Goal: Task Accomplishment & Management: Manage account settings

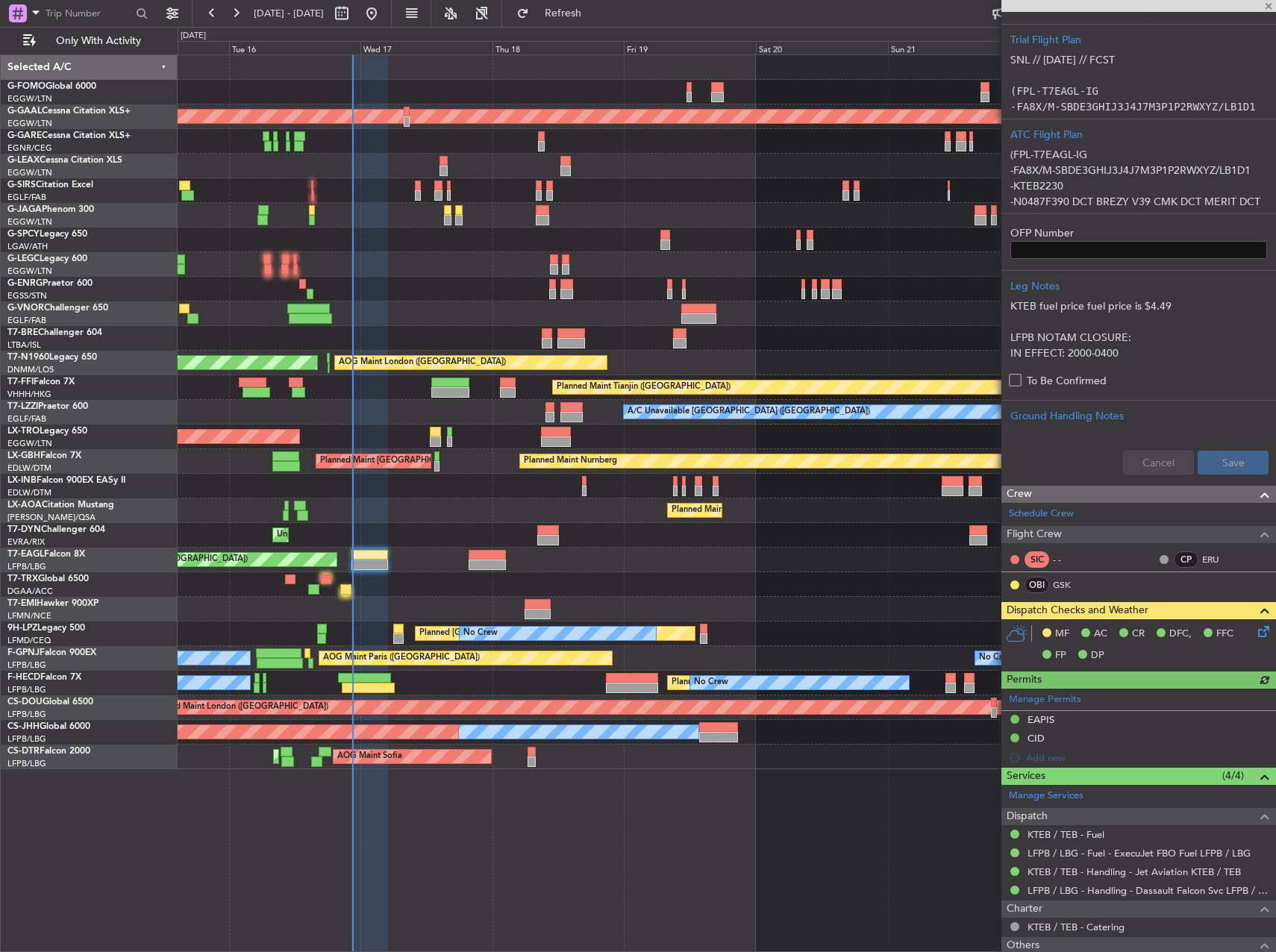
scroll to position [560, 0]
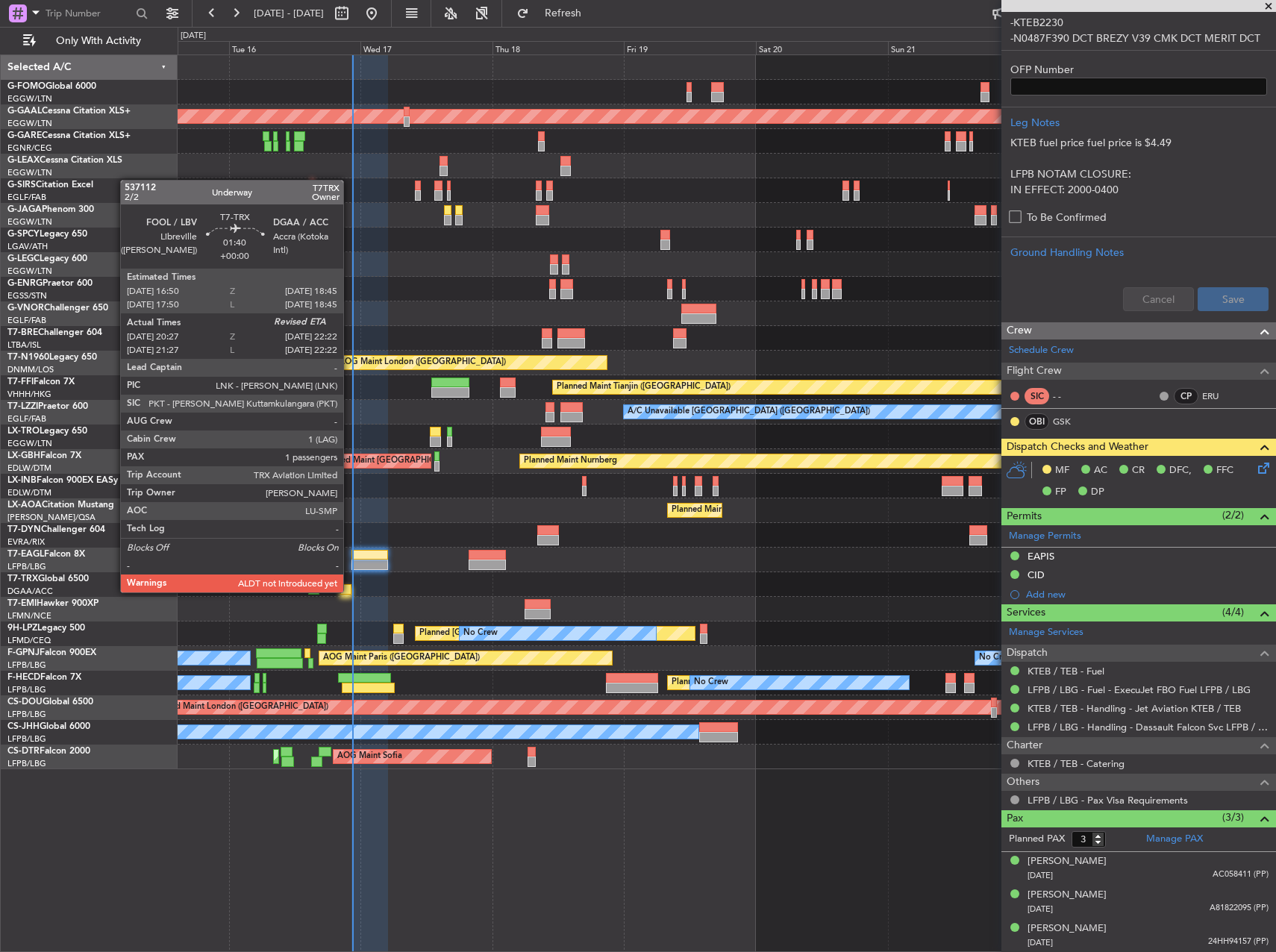
click at [350, 591] on div at bounding box center [345, 589] width 11 height 10
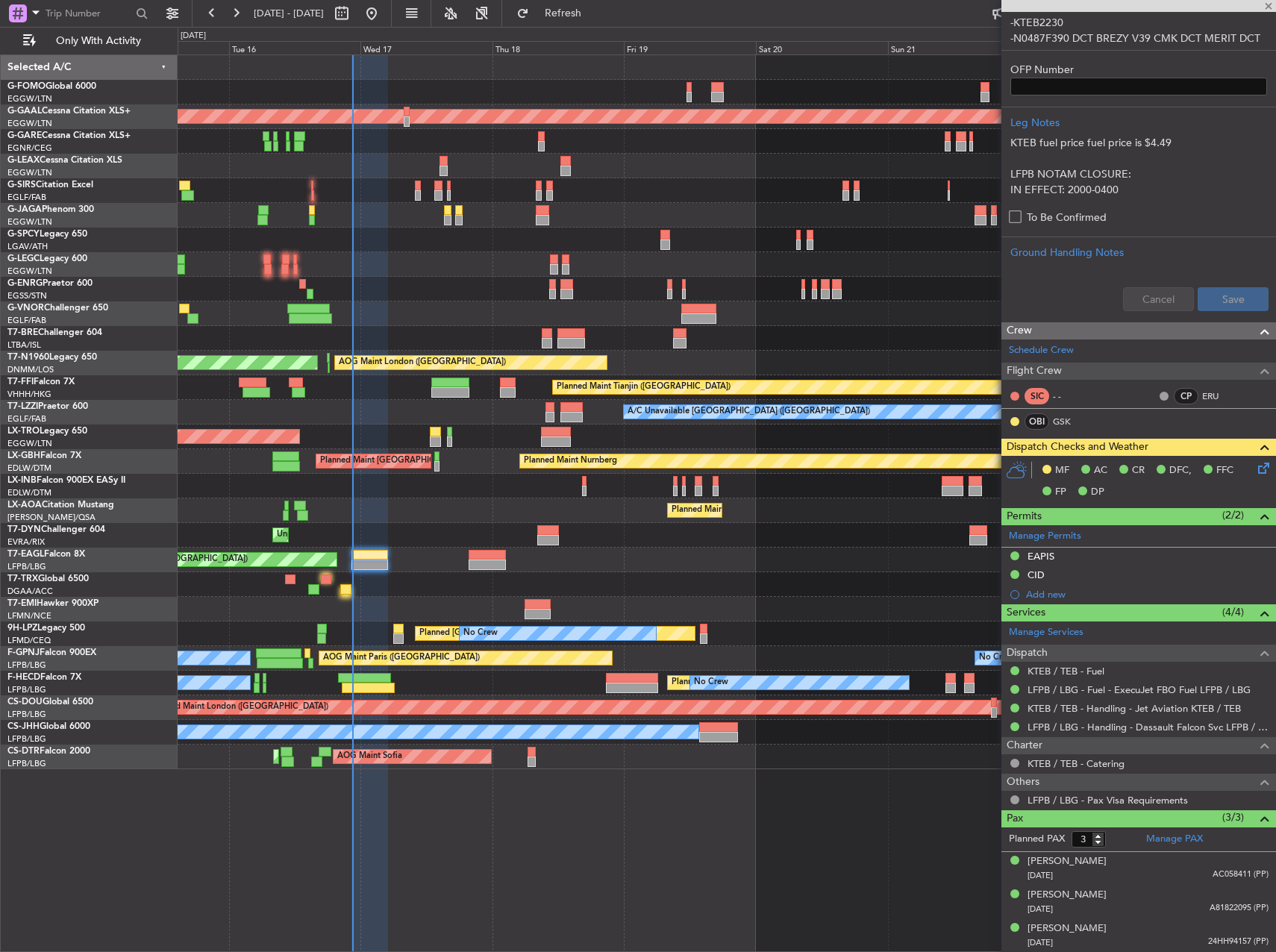
type input "20:37"
type input "1"
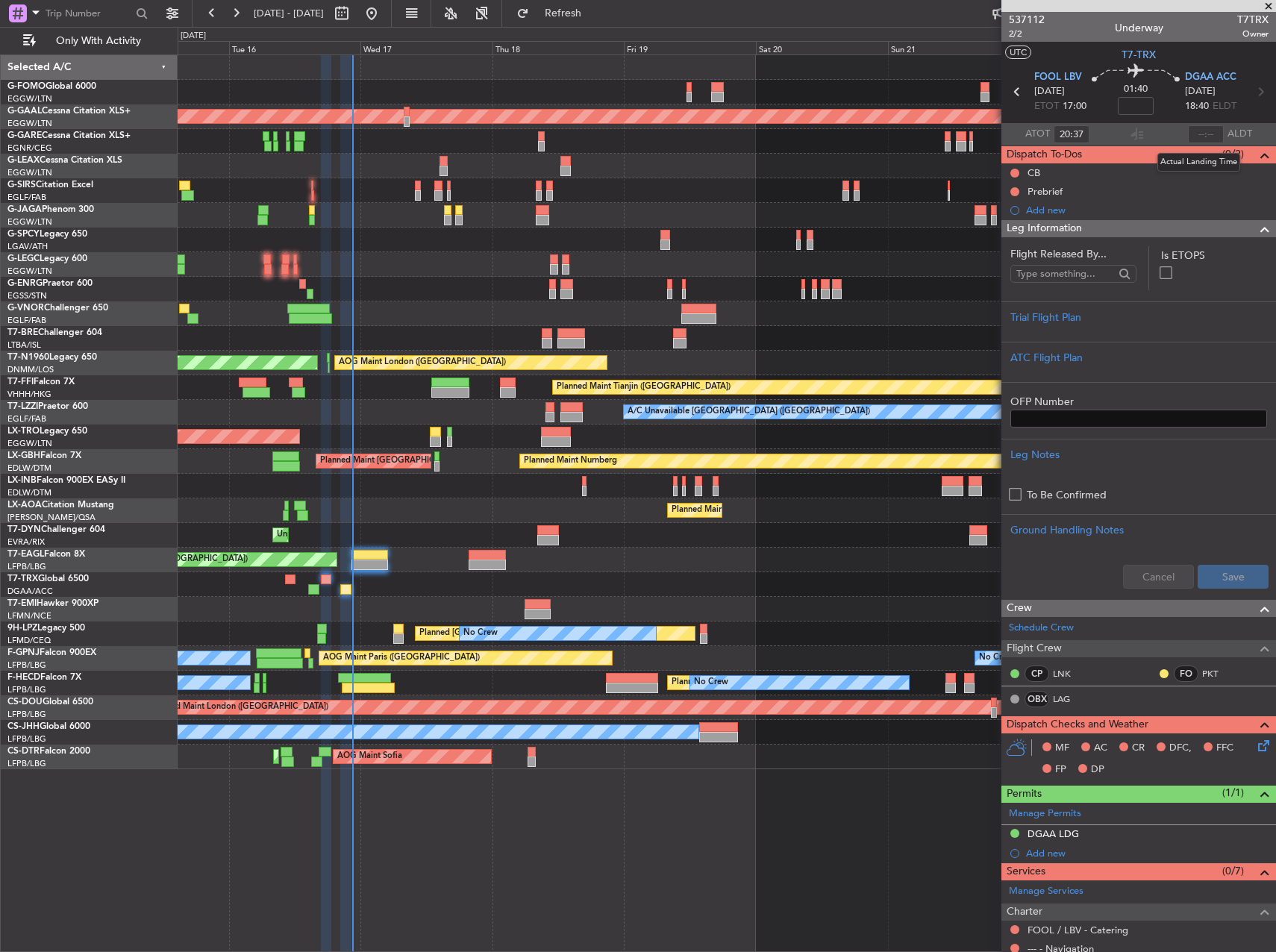
click at [1195, 138] on input "text" at bounding box center [1206, 135] width 36 height 18
click at [1194, 132] on input "text" at bounding box center [1206, 135] width 36 height 18
click at [1203, 136] on input "text" at bounding box center [1206, 135] width 36 height 18
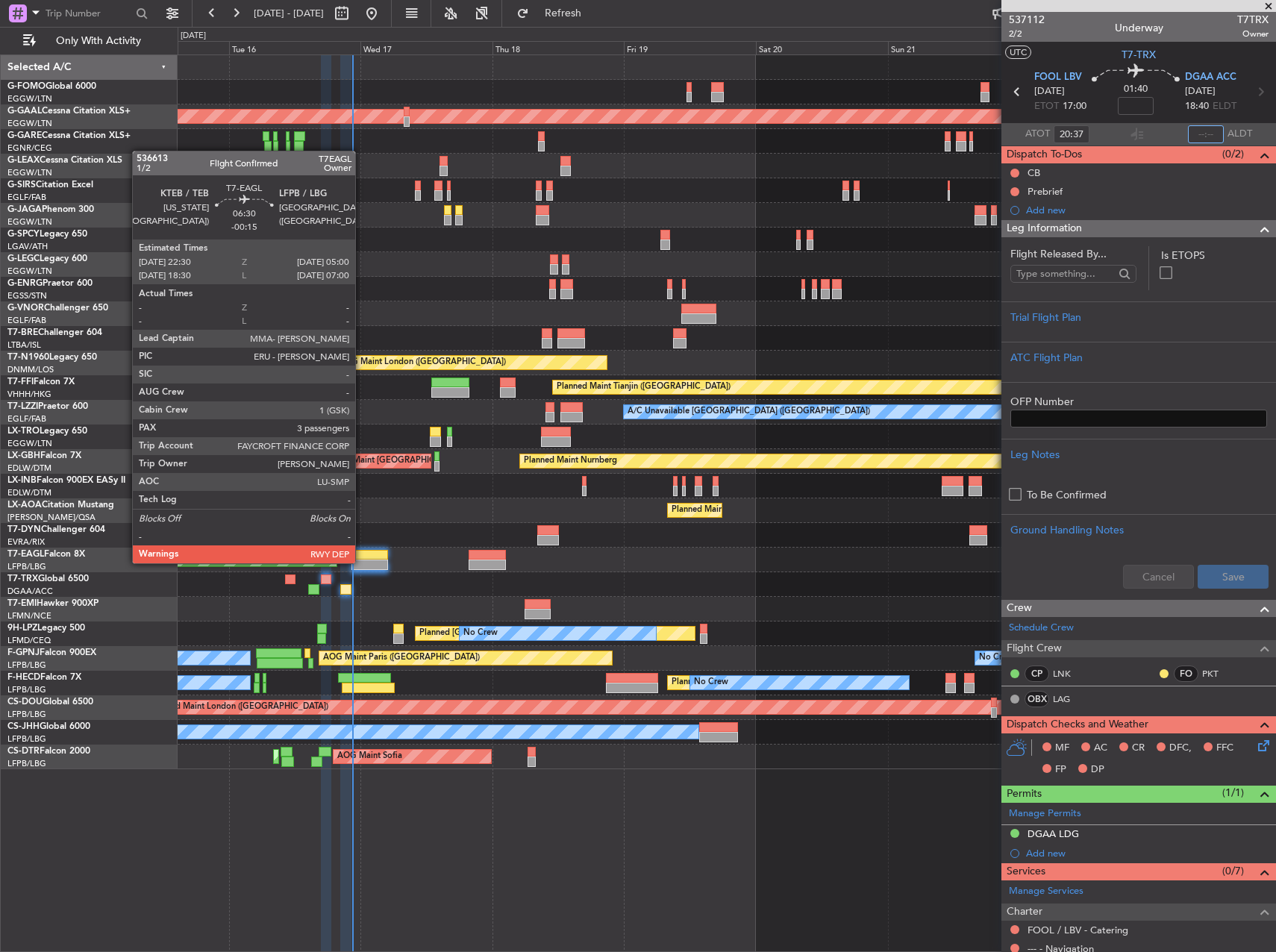
click at [362, 562] on div at bounding box center [370, 564] width 36 height 10
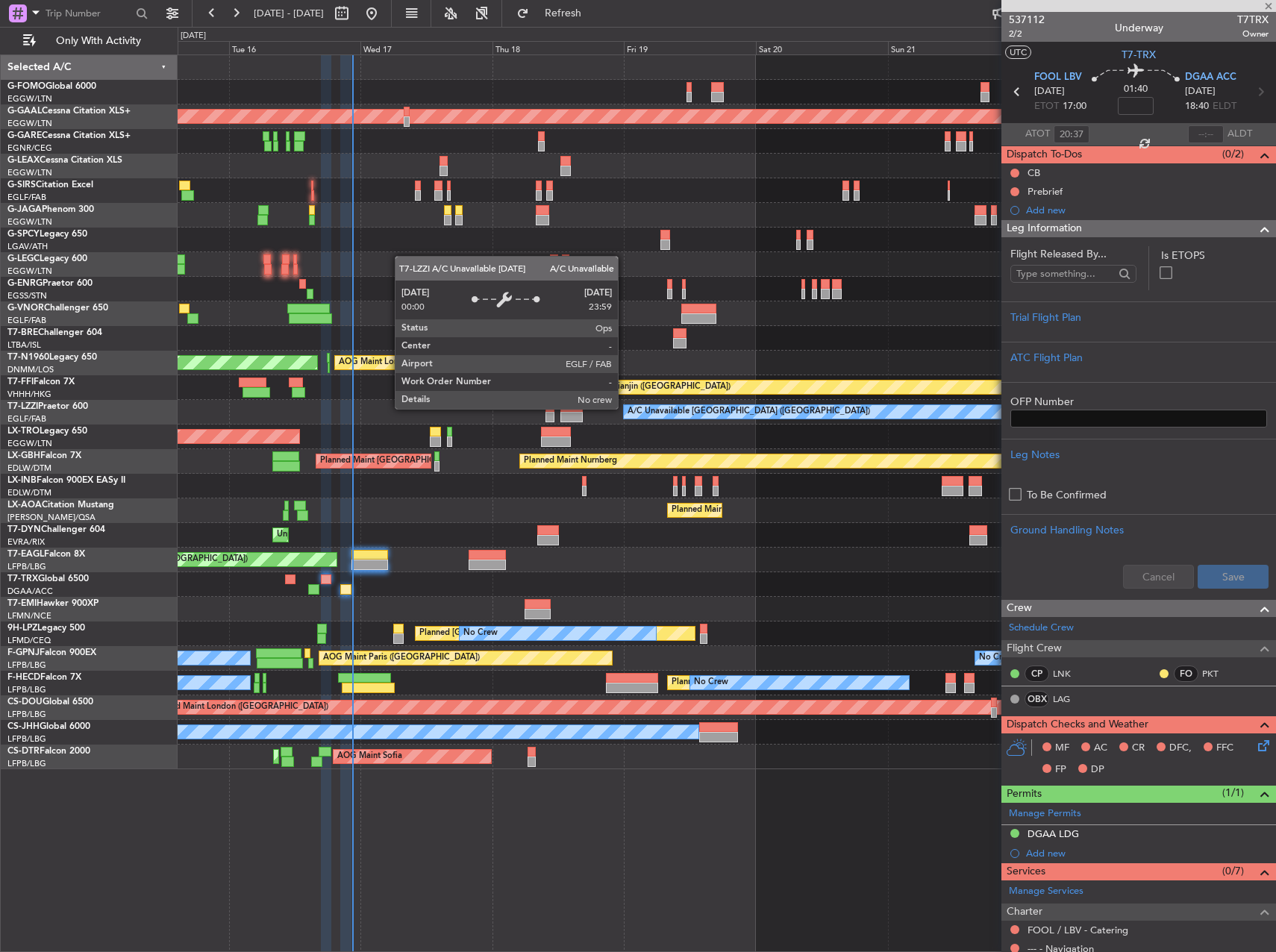
type input "-00:15"
type input "3"
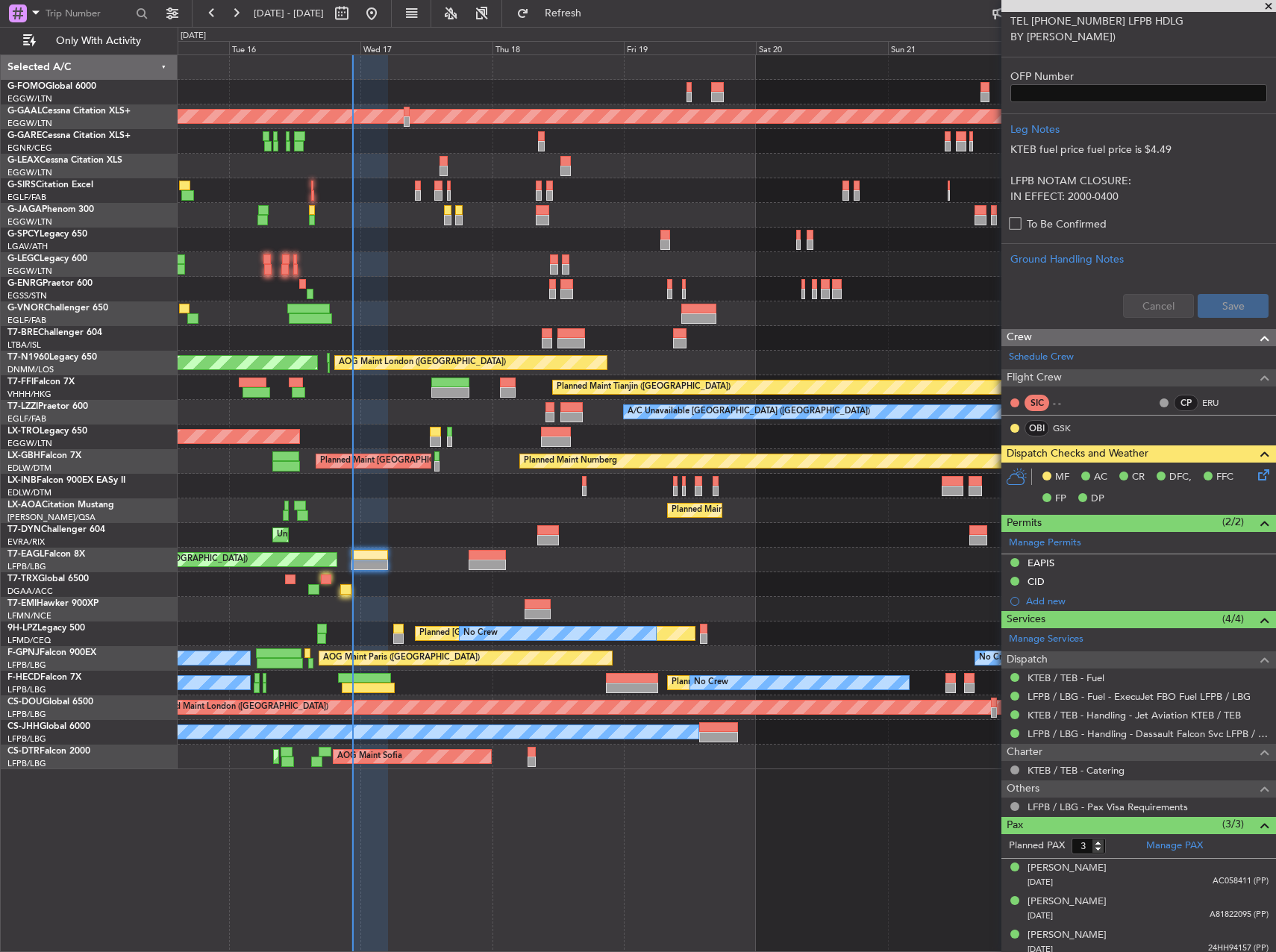
scroll to position [560, 0]
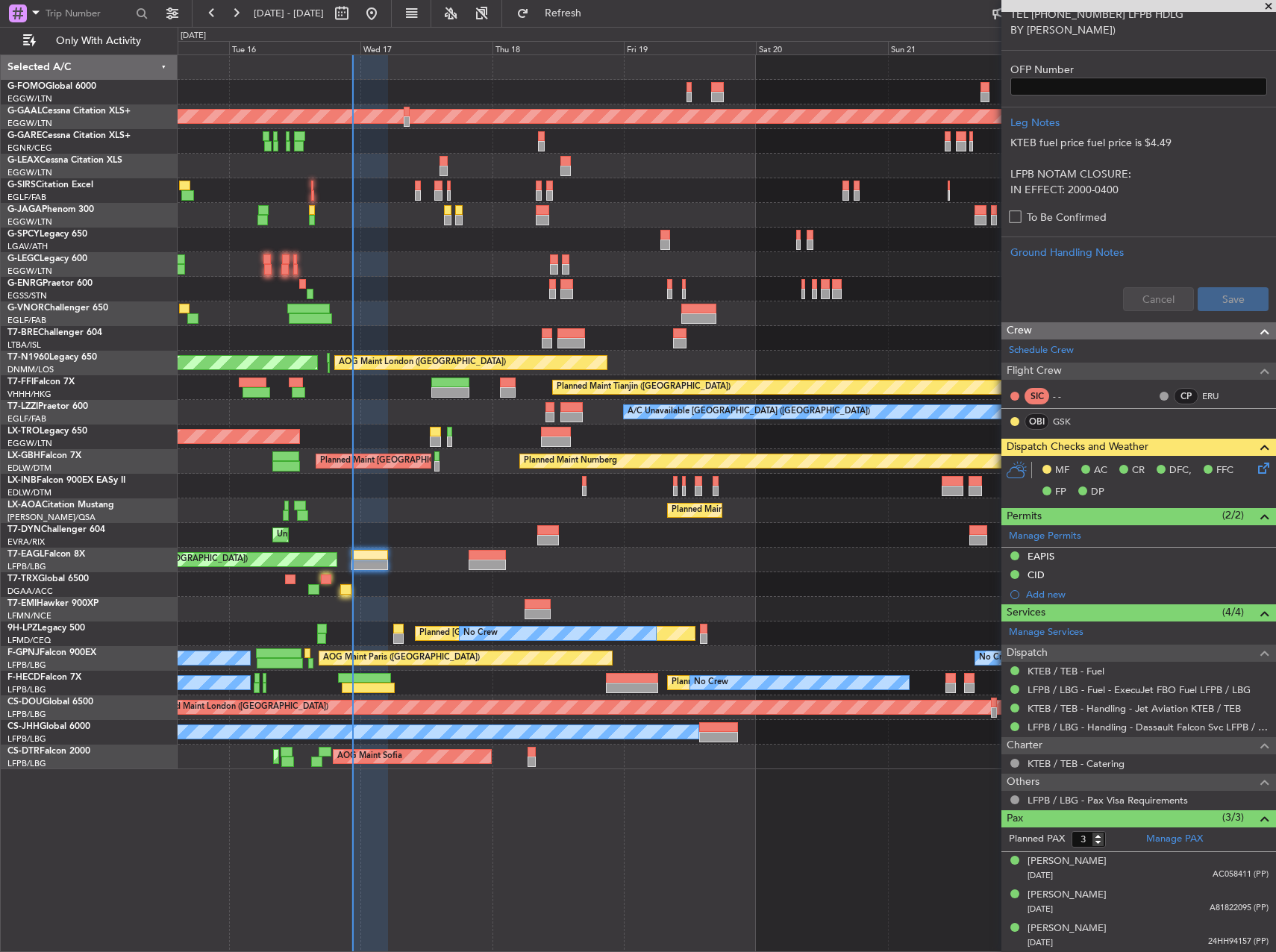
click at [1255, 471] on icon at bounding box center [1261, 466] width 12 height 12
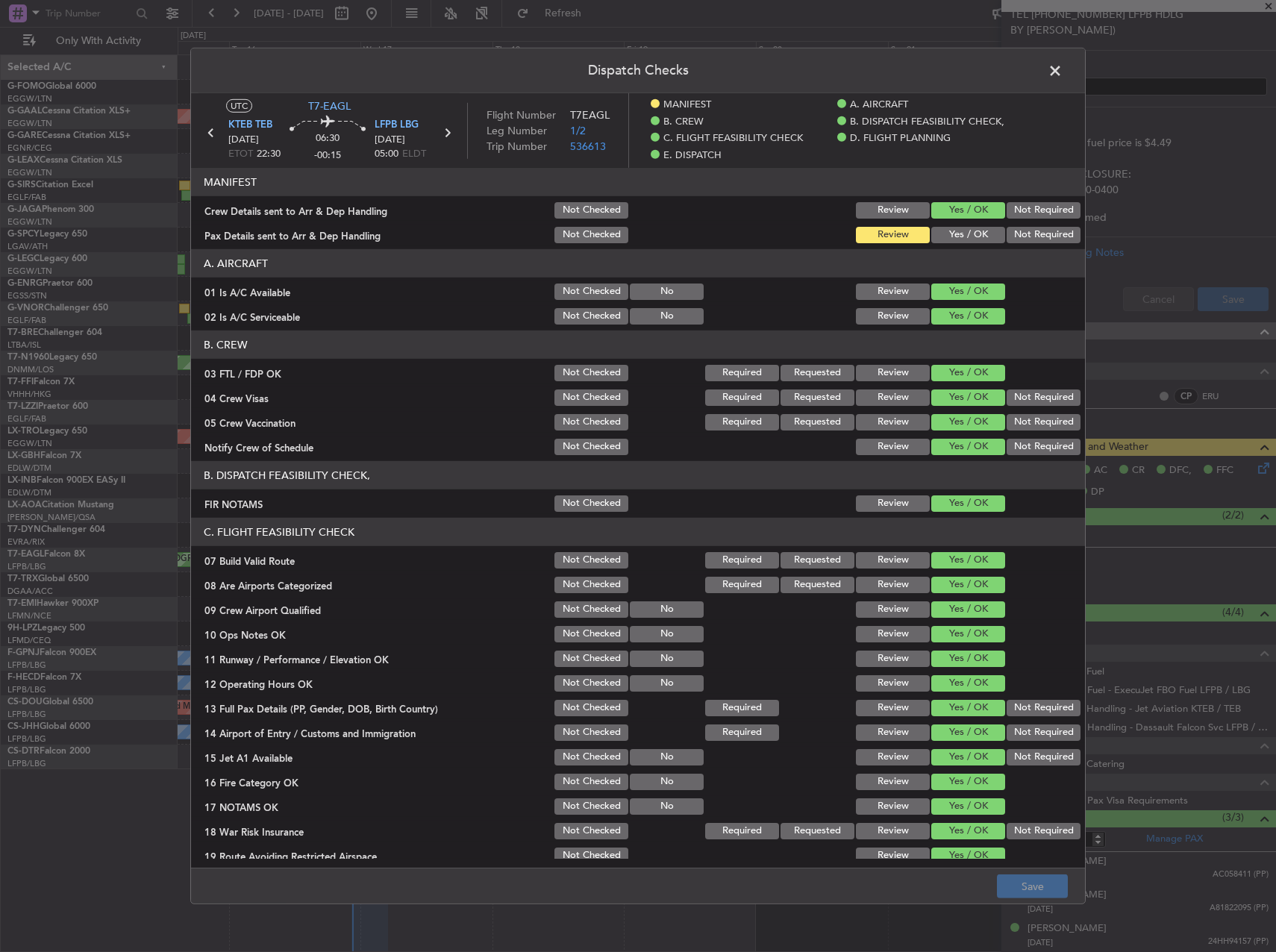
click at [975, 235] on button "Yes / OK" at bounding box center [968, 235] width 74 height 16
click at [1035, 880] on button "Save" at bounding box center [1032, 886] width 71 height 24
drag, startPoint x: 1058, startPoint y: 67, endPoint x: 1050, endPoint y: 73, distance: 10.0
click at [1063, 67] on span at bounding box center [1063, 75] width 0 height 30
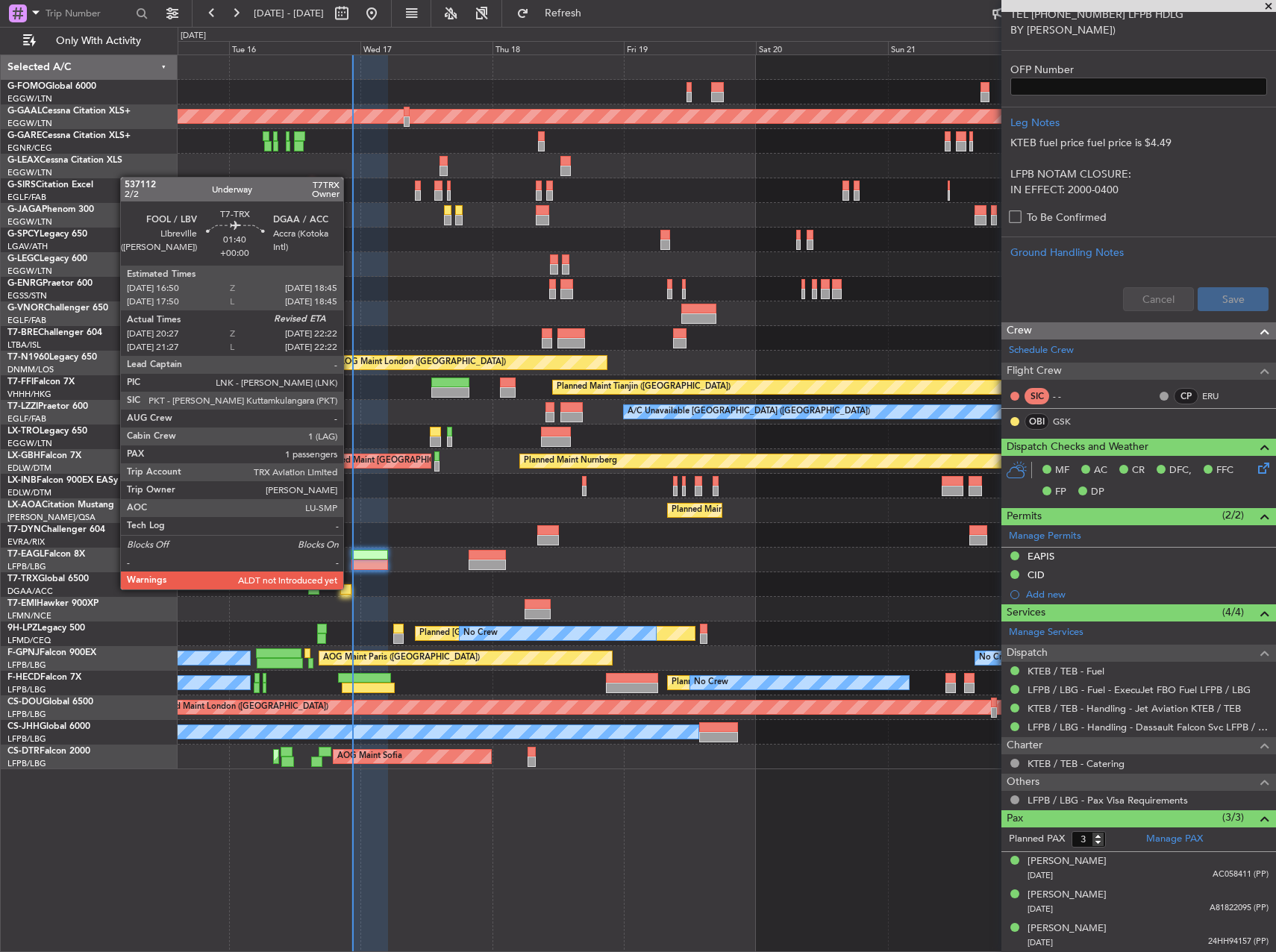
click at [350, 588] on div at bounding box center [345, 589] width 11 height 10
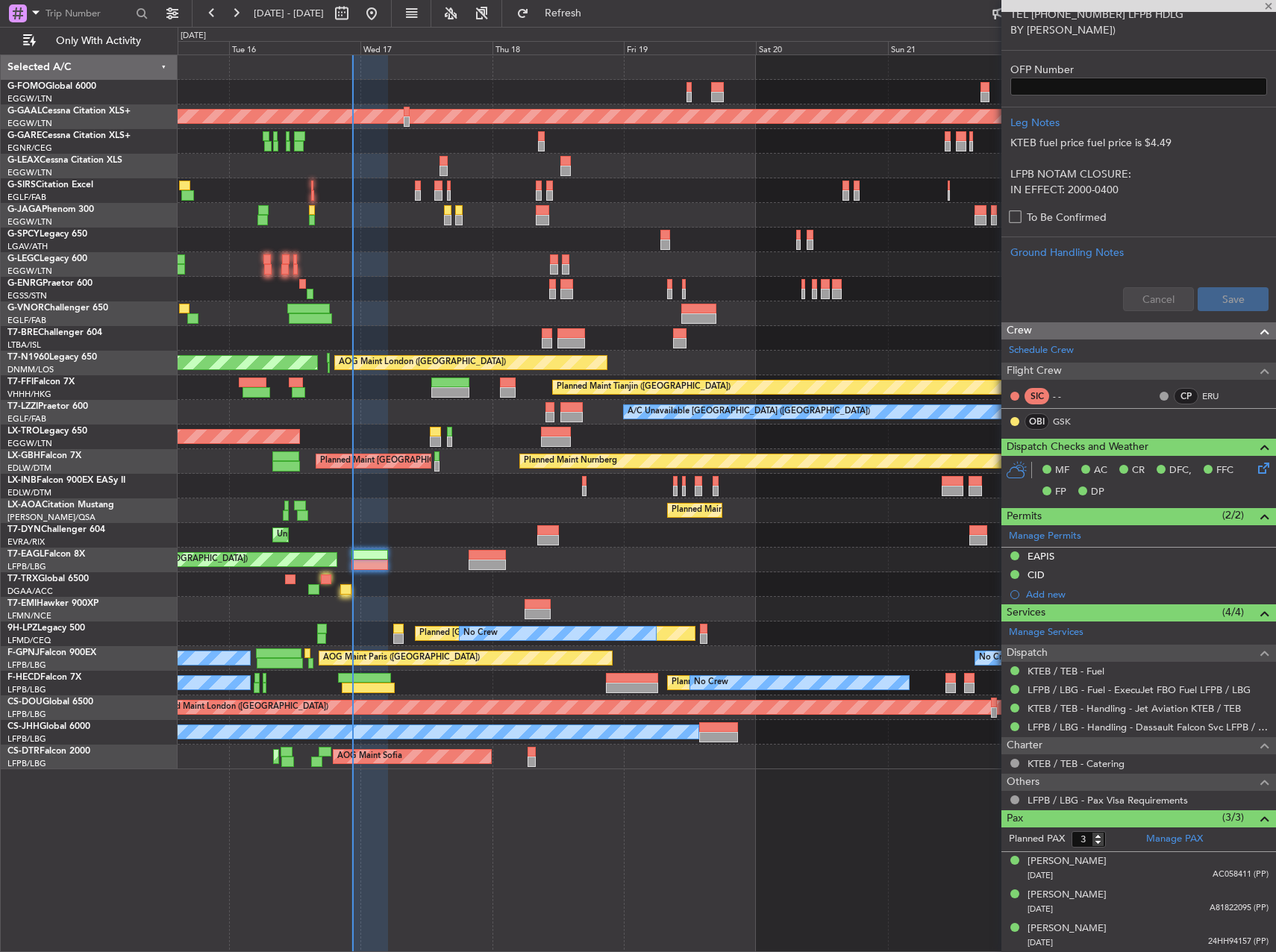
type input "20:37"
type input "1"
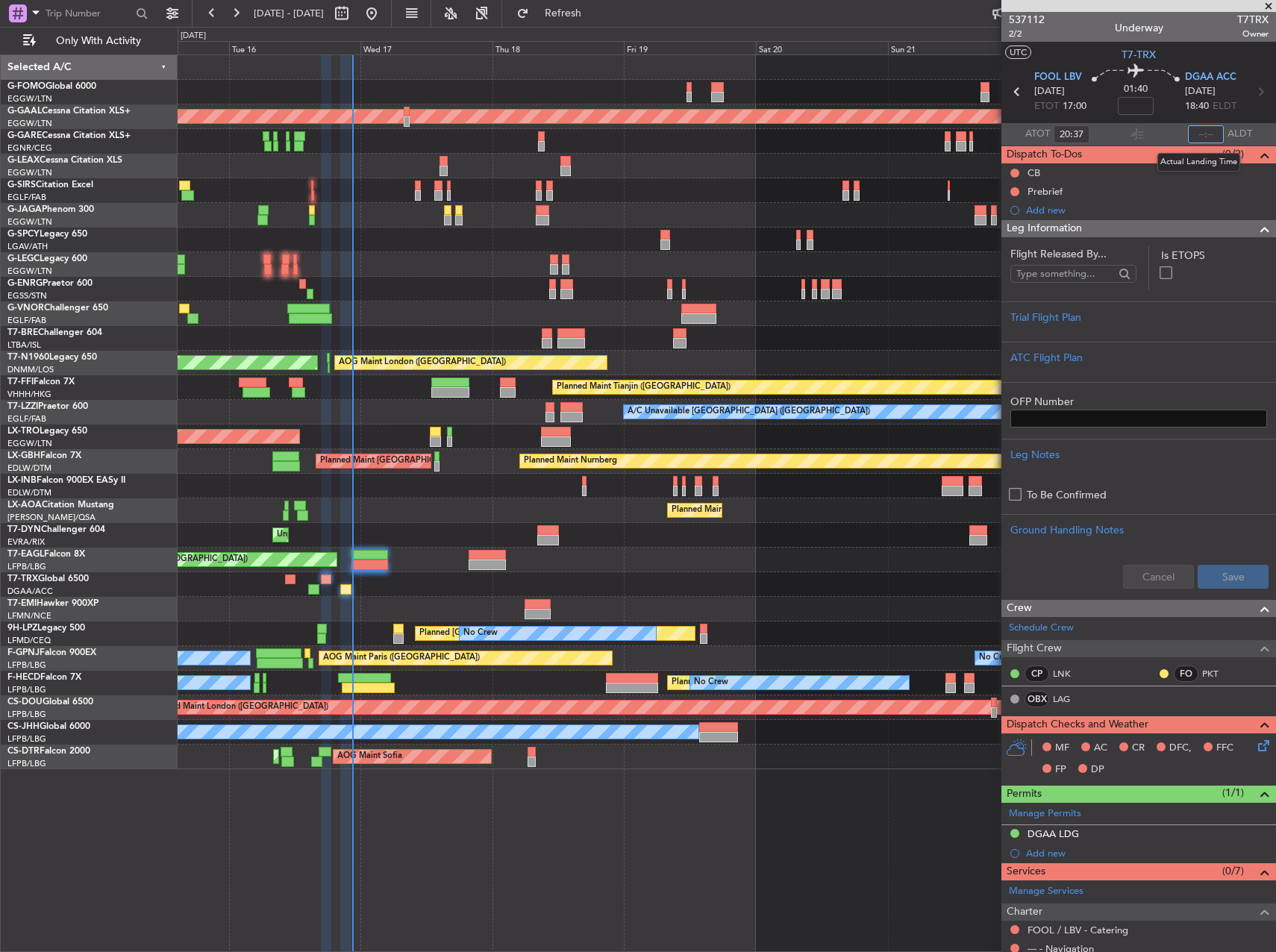
click at [1204, 141] on input "text" at bounding box center [1206, 135] width 36 height 18
type input "22:13"
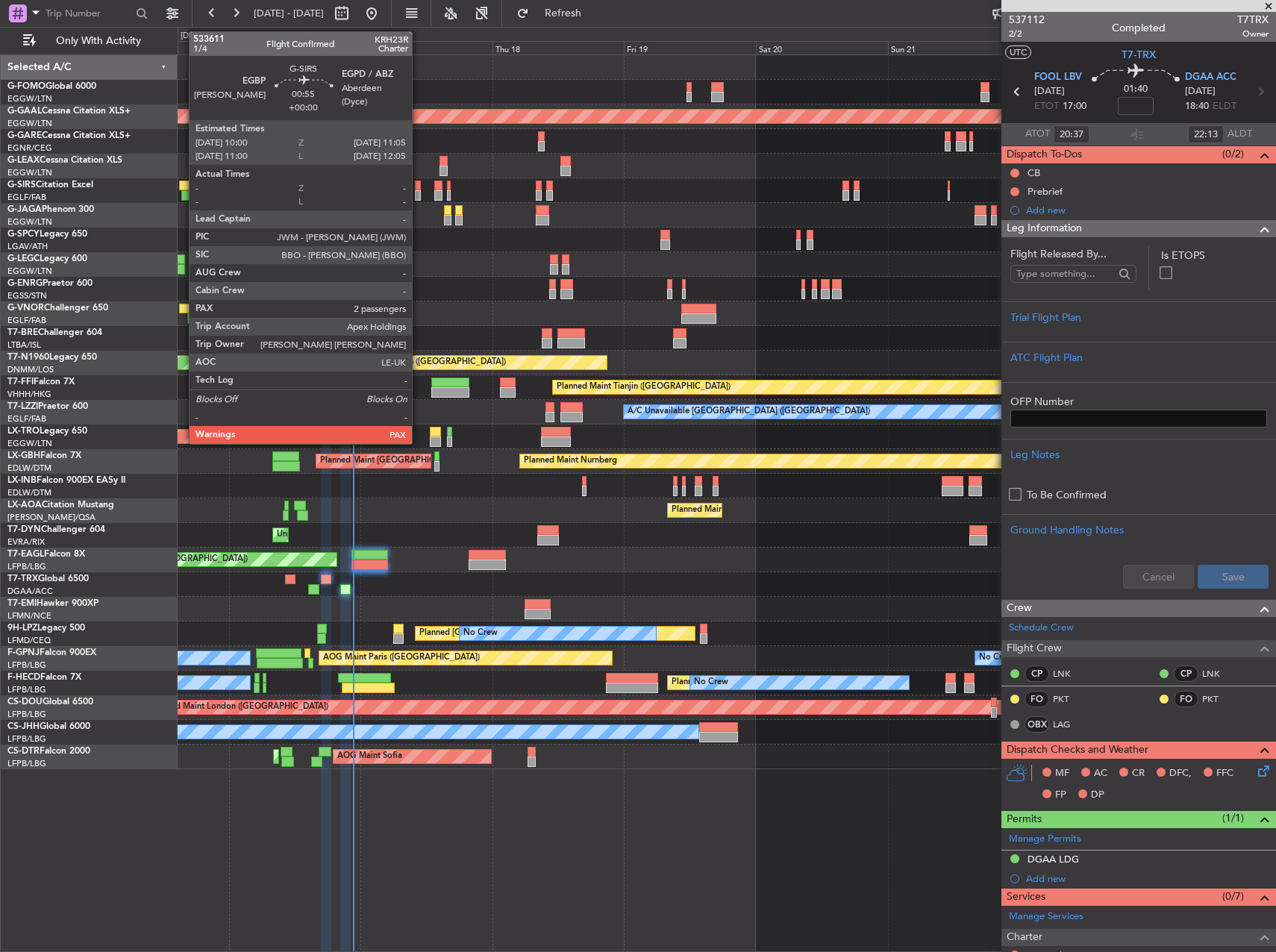
click at [419, 198] on div at bounding box center [418, 195] width 6 height 10
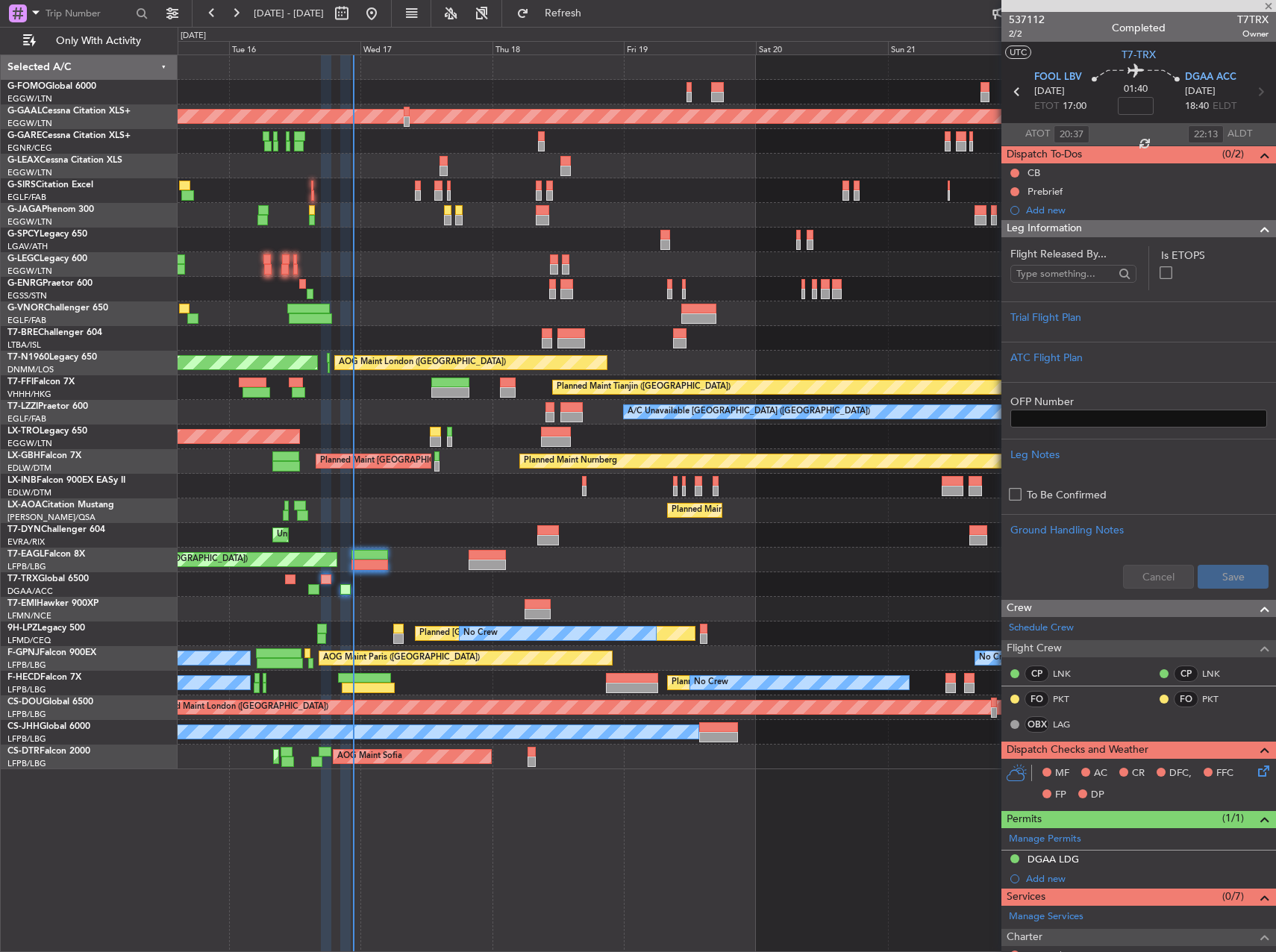
type input "2"
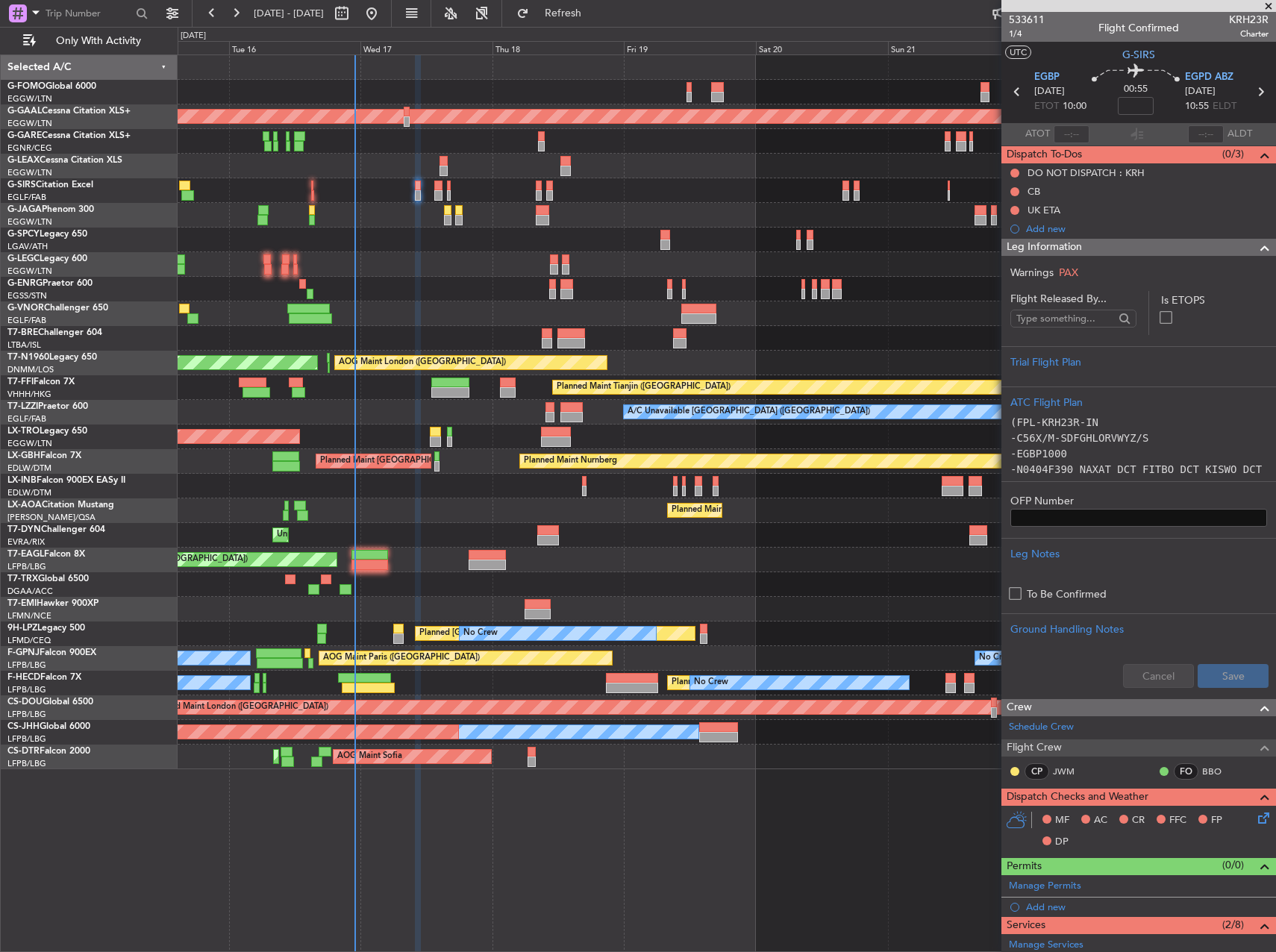
drag, startPoint x: 613, startPoint y: 20, endPoint x: 712, endPoint y: 100, distance: 127.3
click at [599, 20] on button "Refresh" at bounding box center [554, 13] width 90 height 24
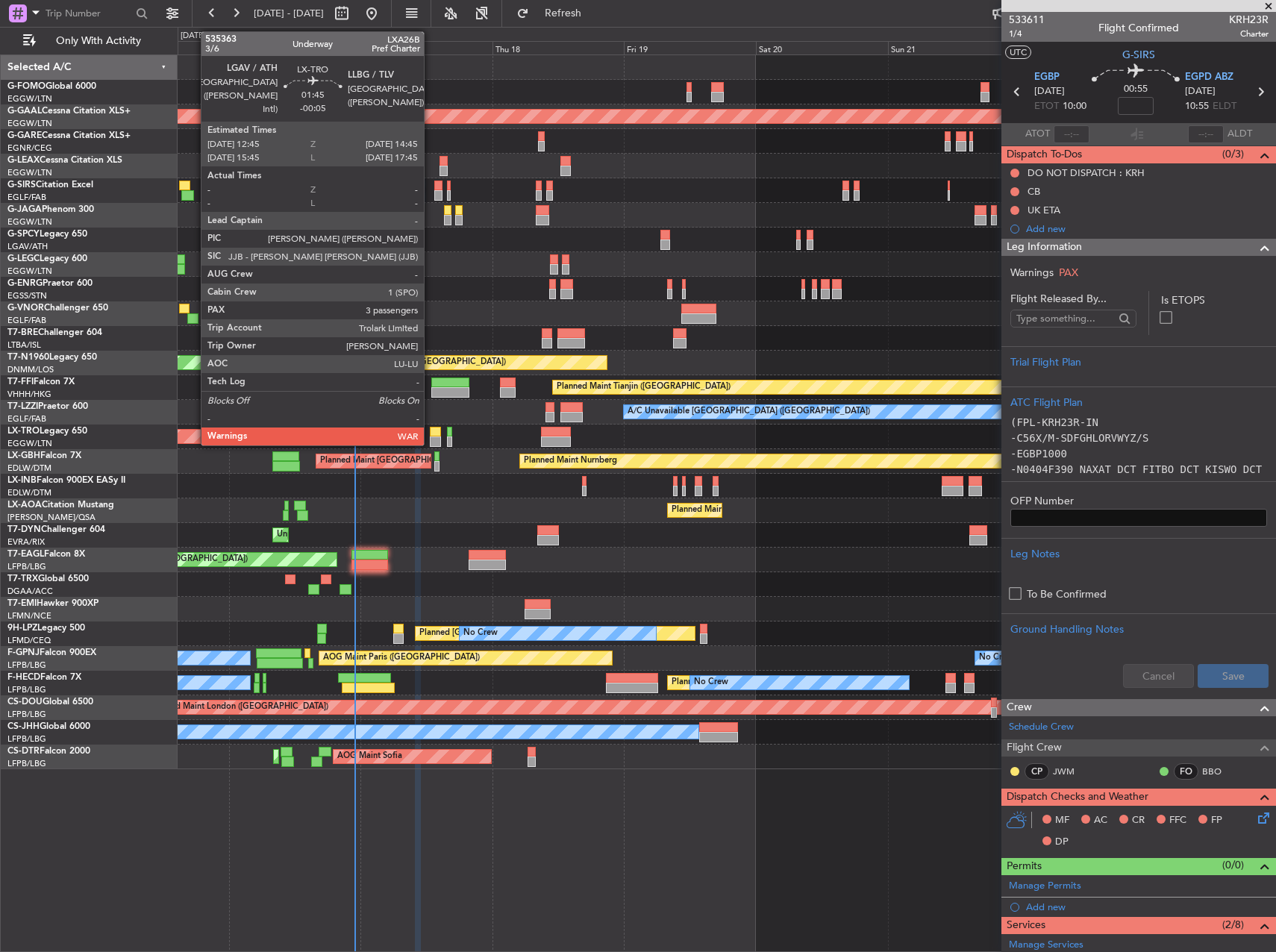
click at [431, 427] on div at bounding box center [435, 432] width 11 height 10
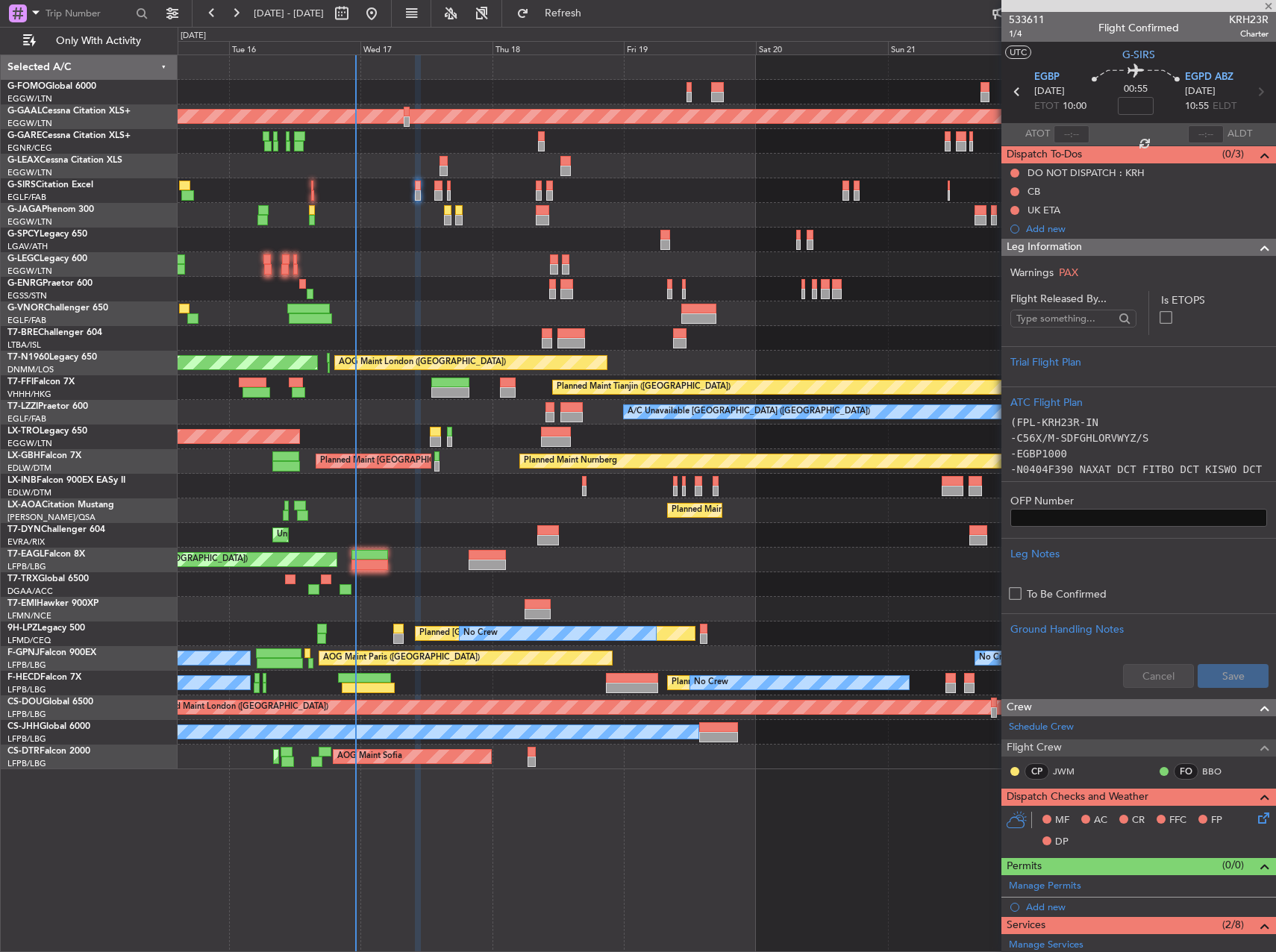
type input "-00:05"
type input "3"
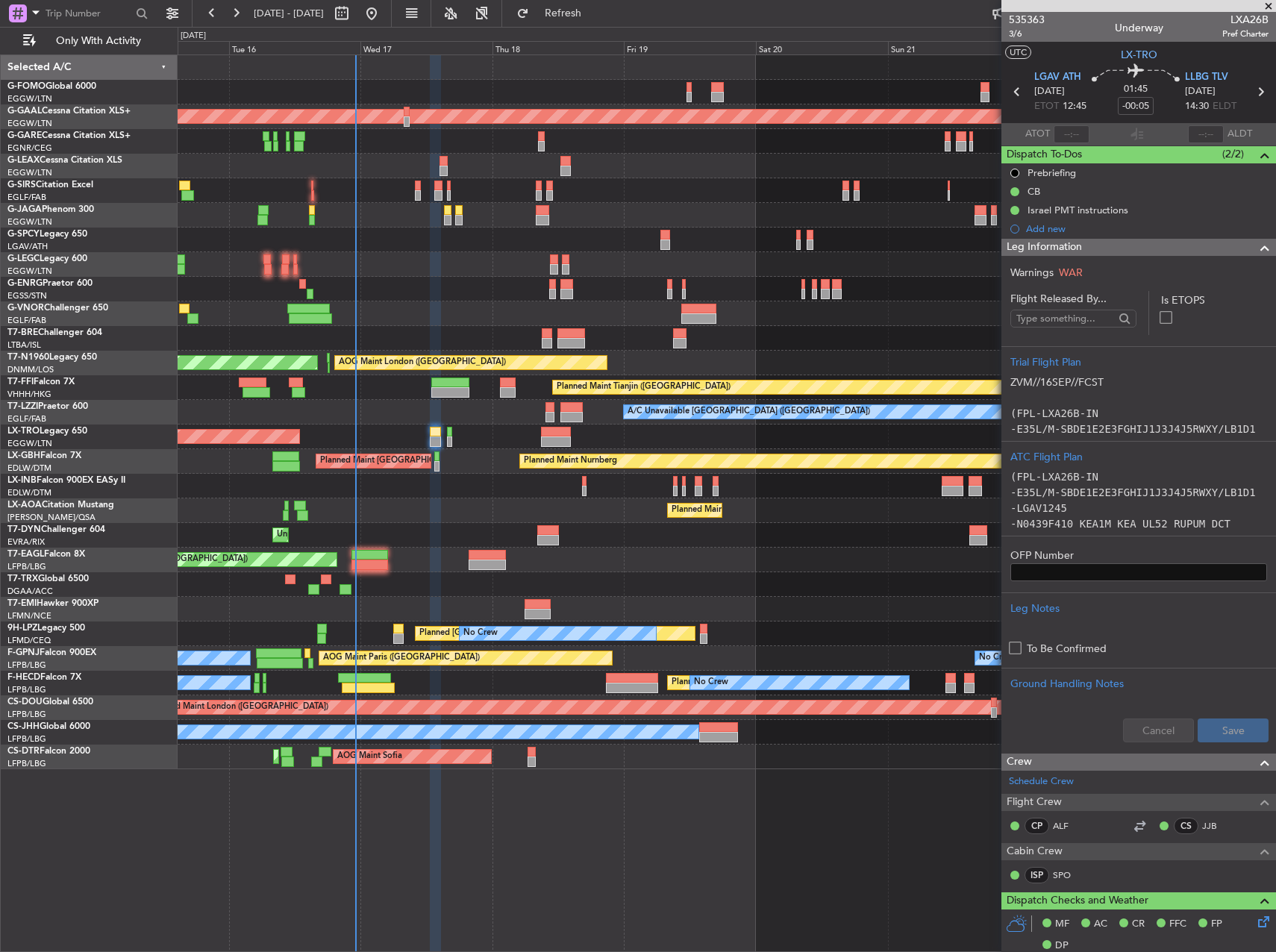
click at [545, 491] on div "OLBA 11:00 Z KTEB 22:45 Z 10:50 Z 22:30 Z Planned Maint Dusseldorf A/C Unavaila…" at bounding box center [726, 412] width 1098 height 714
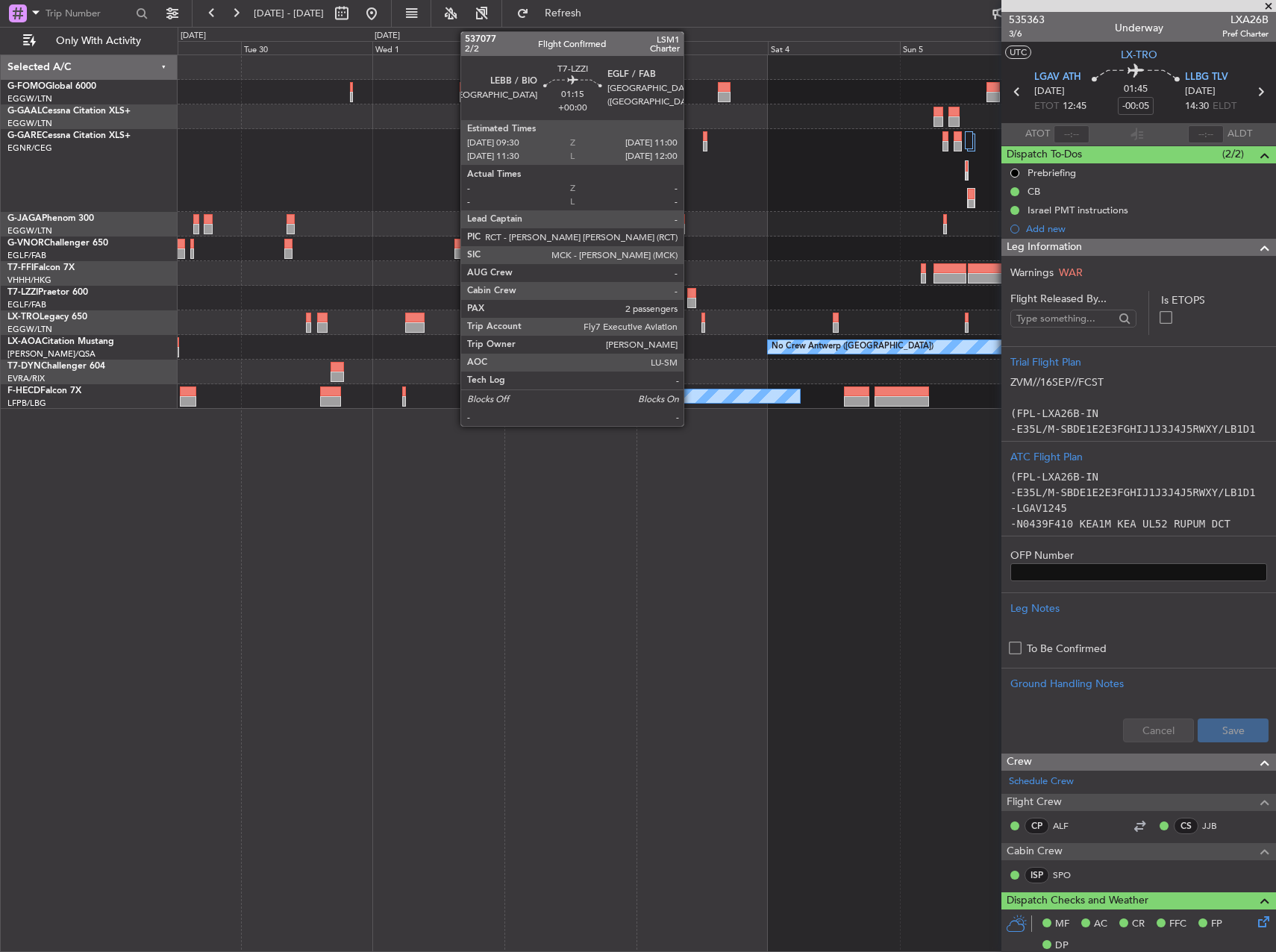
click at [690, 294] on div at bounding box center [691, 293] width 9 height 10
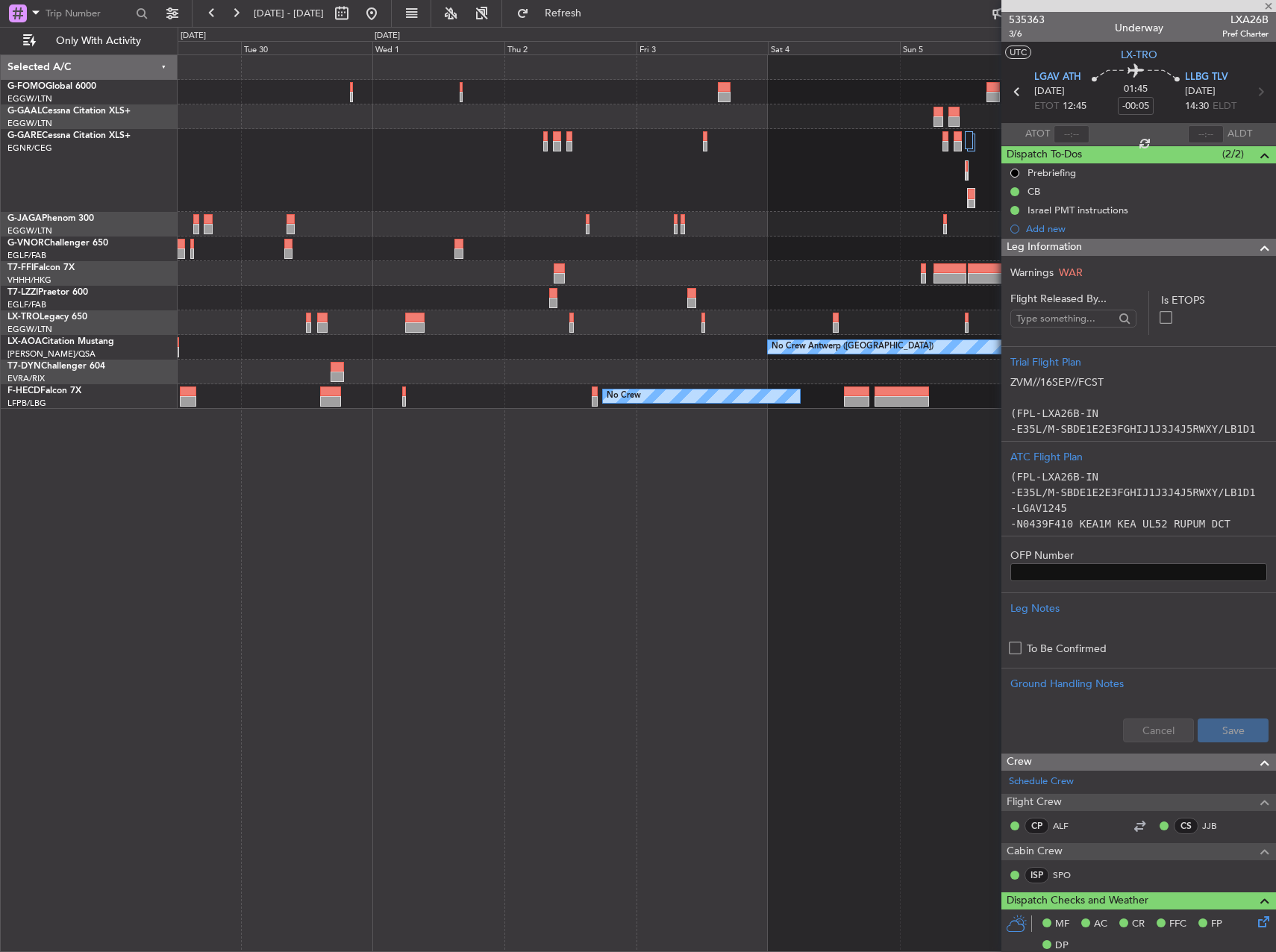
type input "2"
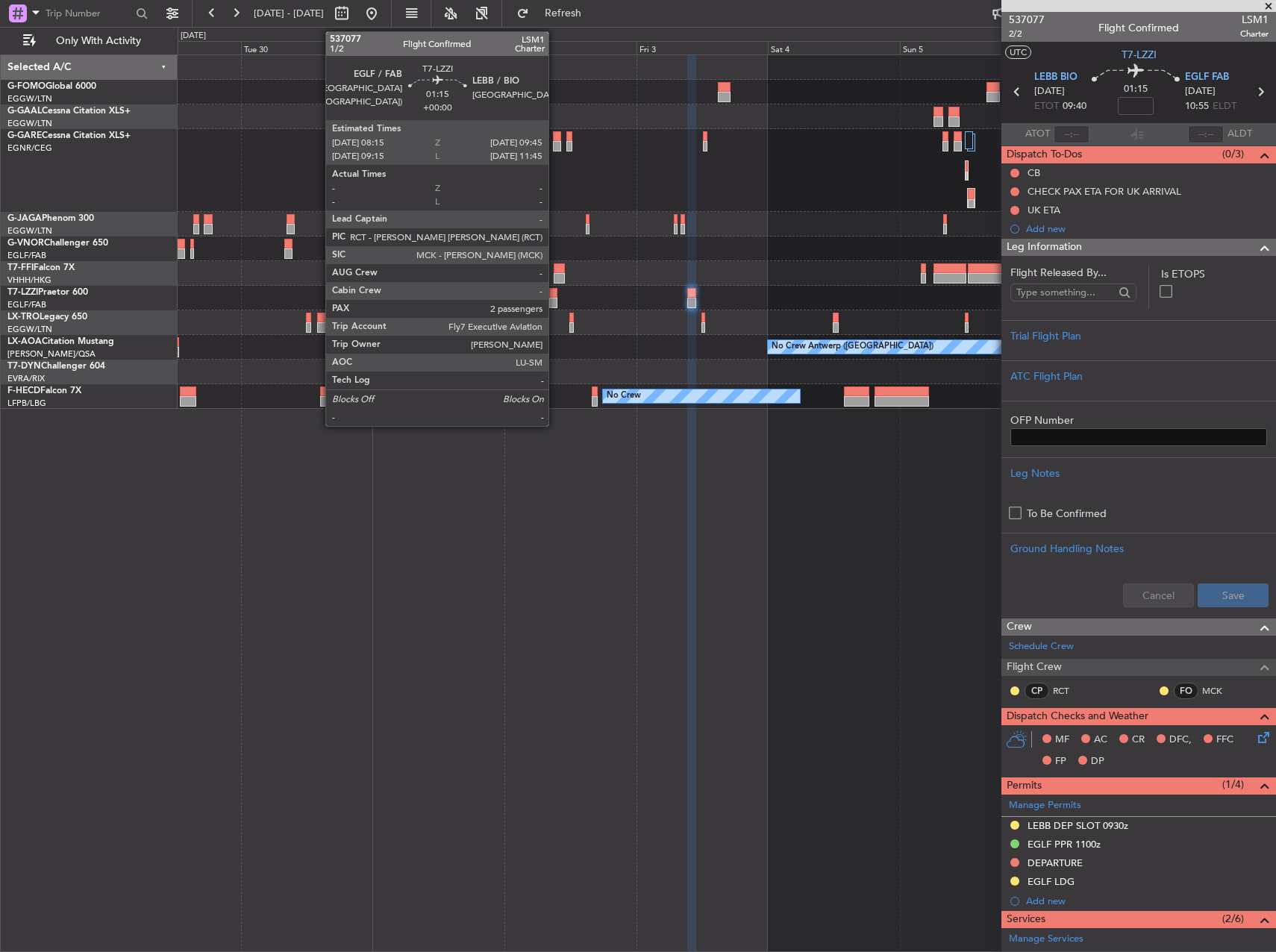
click at [555, 299] on div at bounding box center [553, 303] width 9 height 10
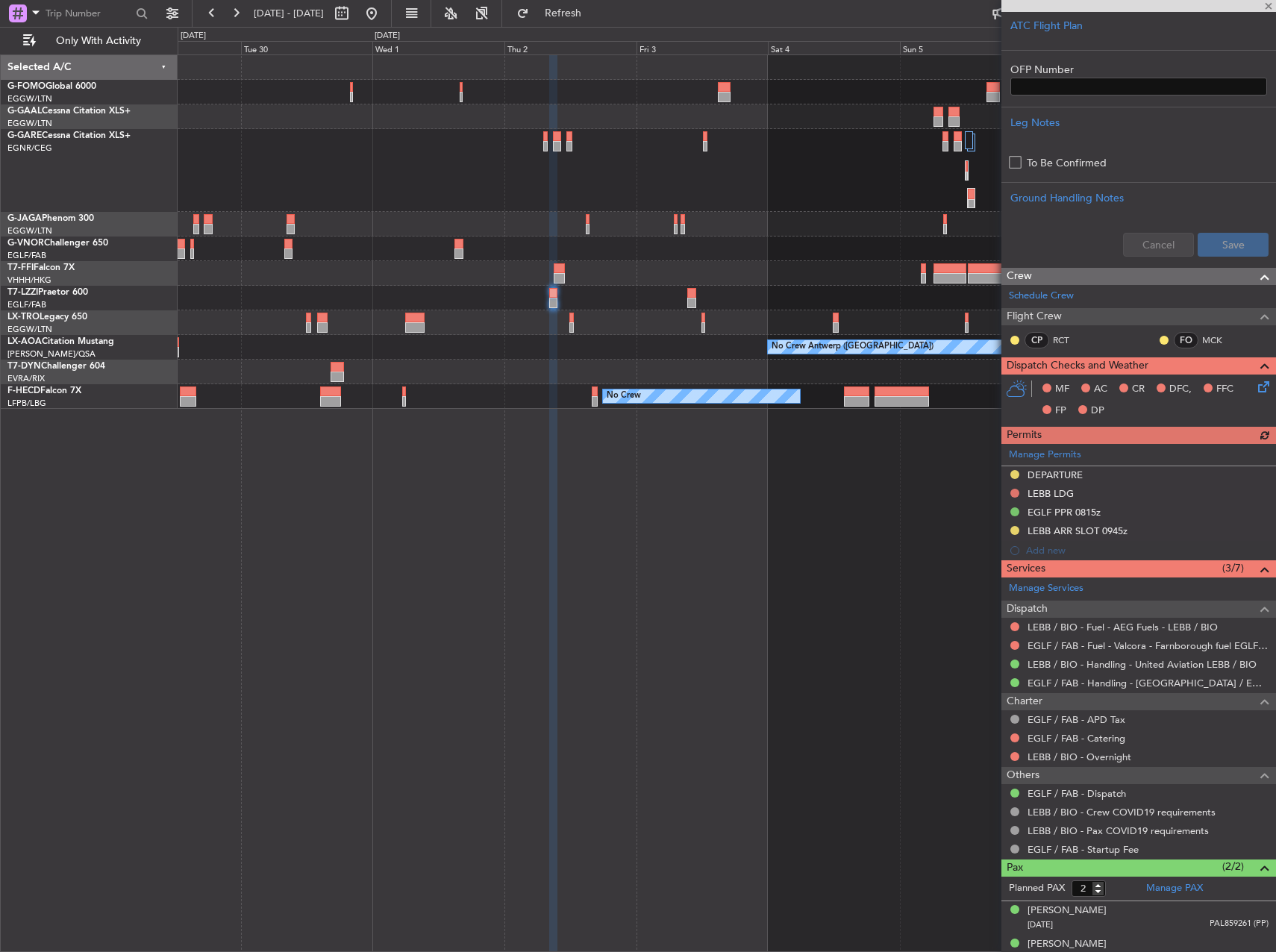
scroll to position [329, 0]
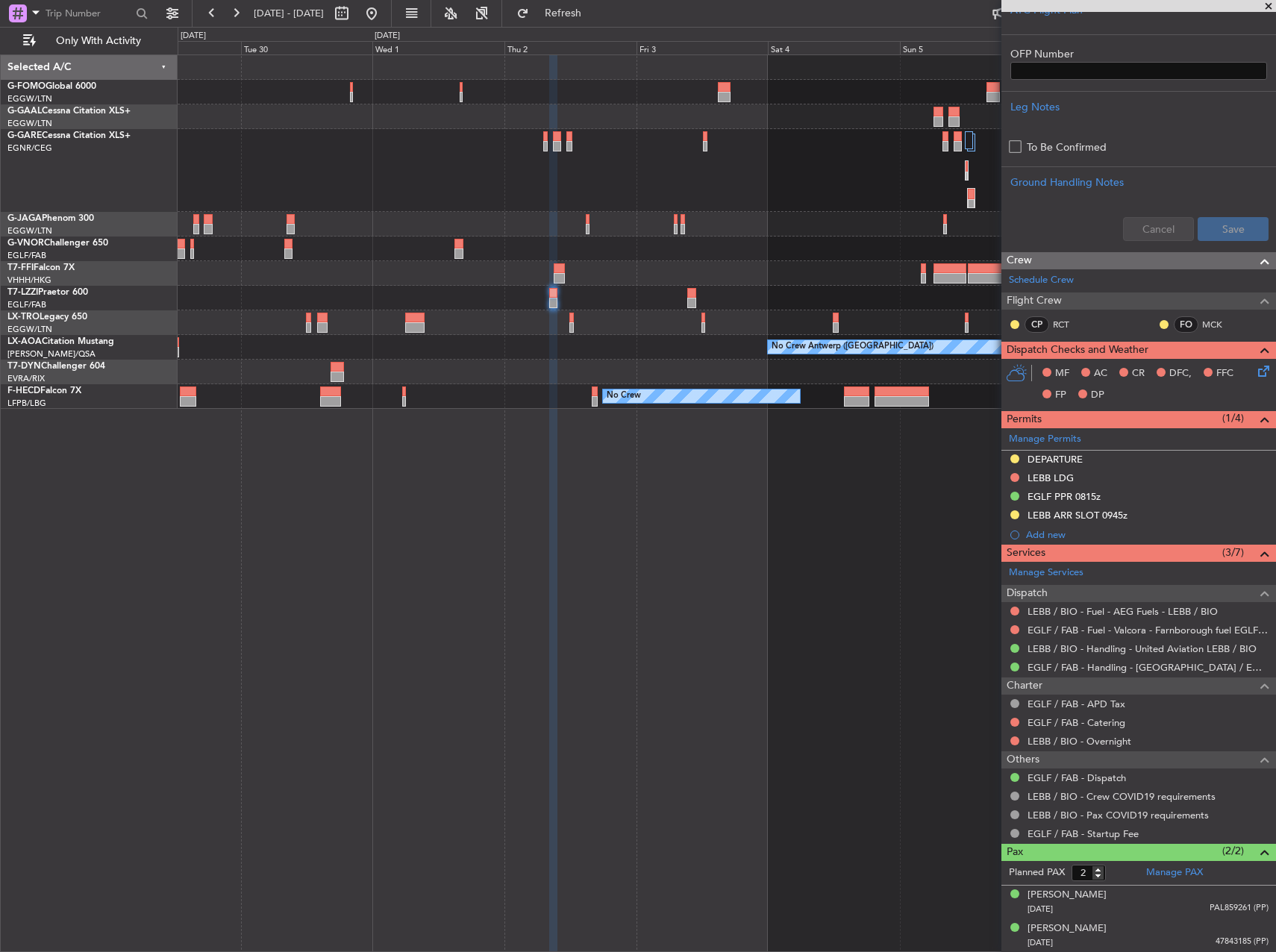
click at [1275, 359] on html "29 Sep 2025 - 07 Oct 2025 Refresh Quick Links Only With Activity A/C Unavailabl…" at bounding box center [638, 476] width 1276 height 952
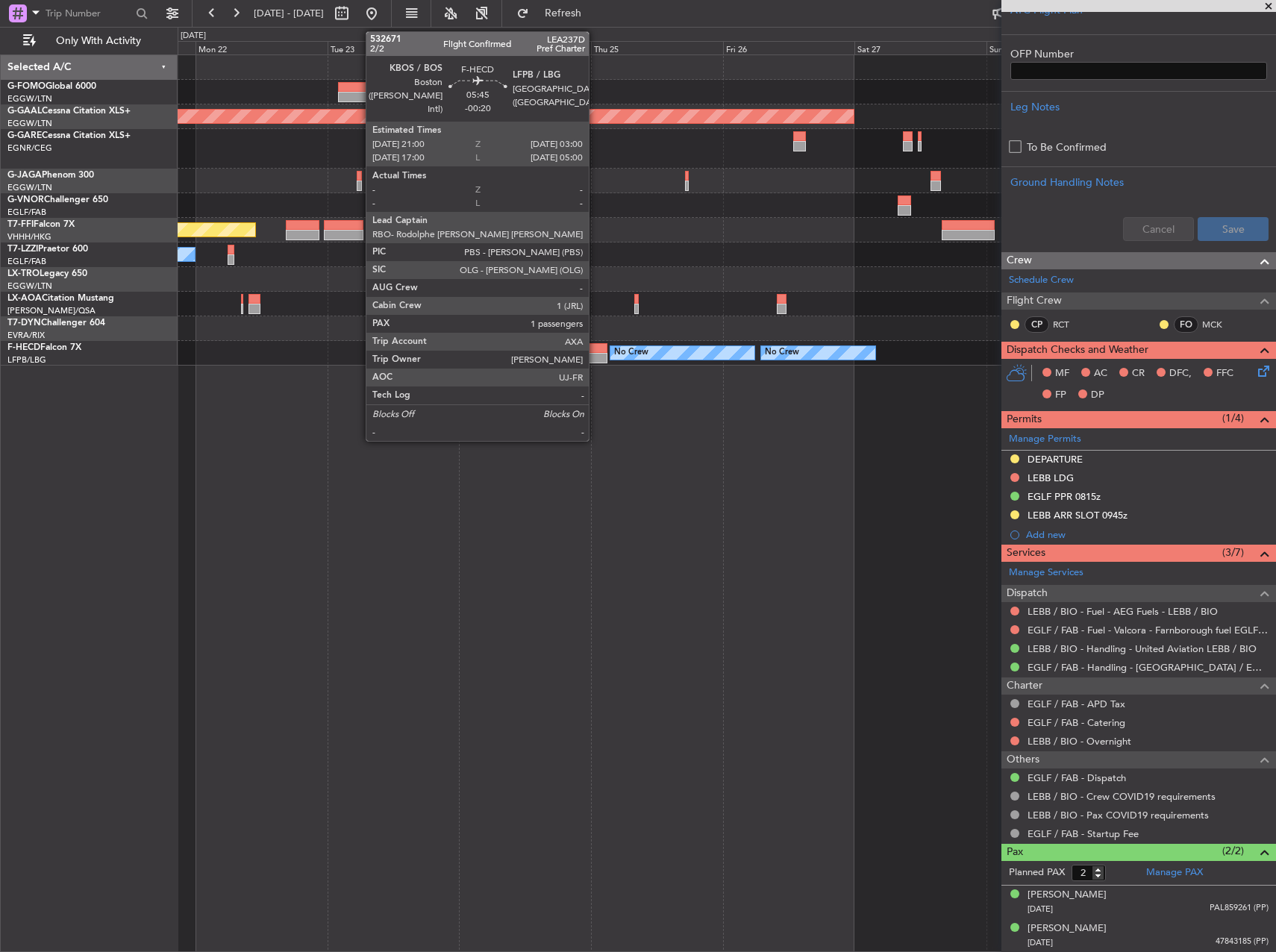
click at [1062, 317] on fb-app "29 Sep 2025 - 07 Oct 2025 Refresh Quick Links Only With Activity Planned Maint …" at bounding box center [638, 481] width 1276 height 941
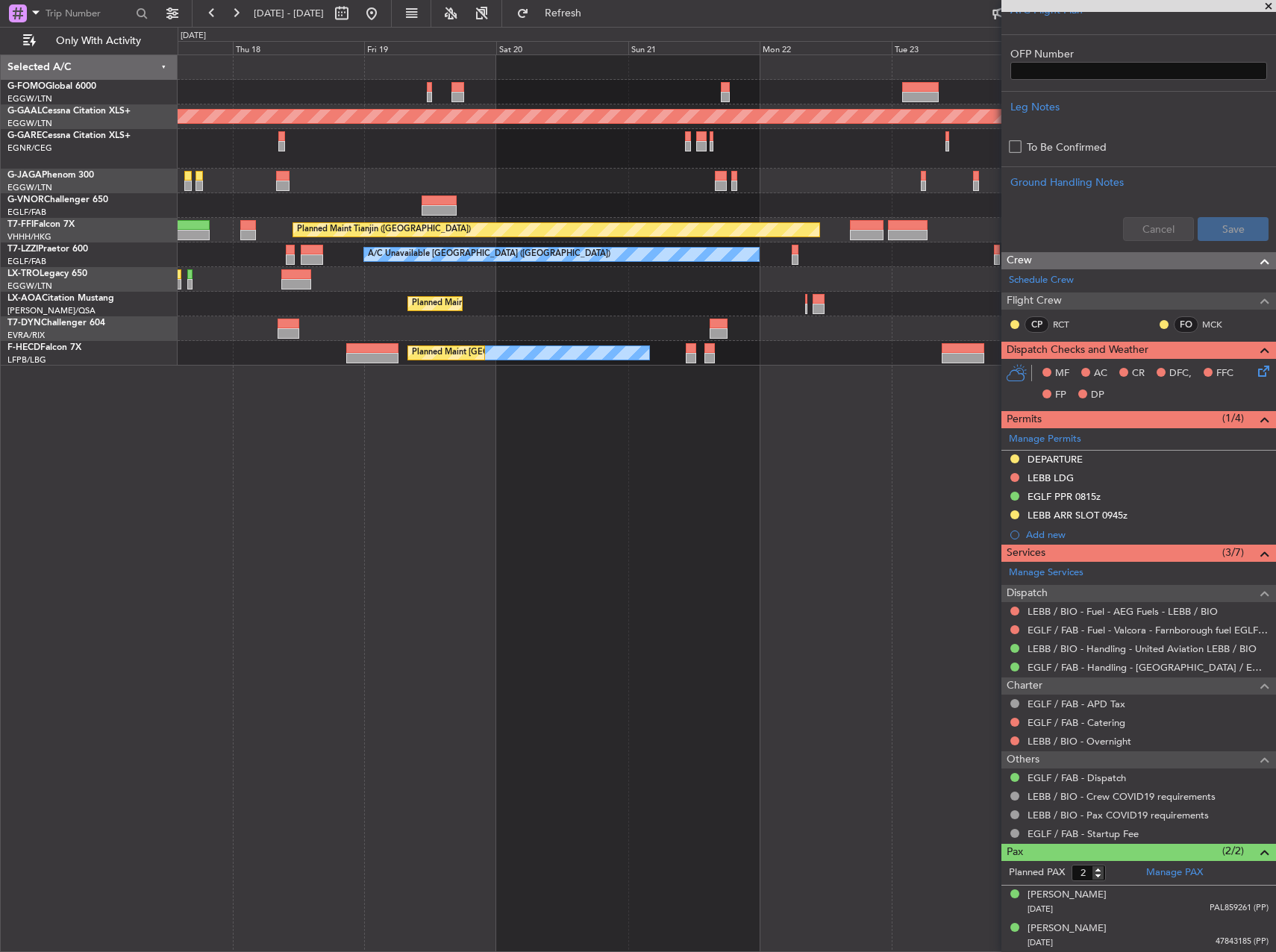
click at [1076, 324] on fb-app "29 Sep 2025 - 07 Oct 2025 Refresh Quick Links Only With Activity Planned Maint …" at bounding box center [638, 481] width 1276 height 941
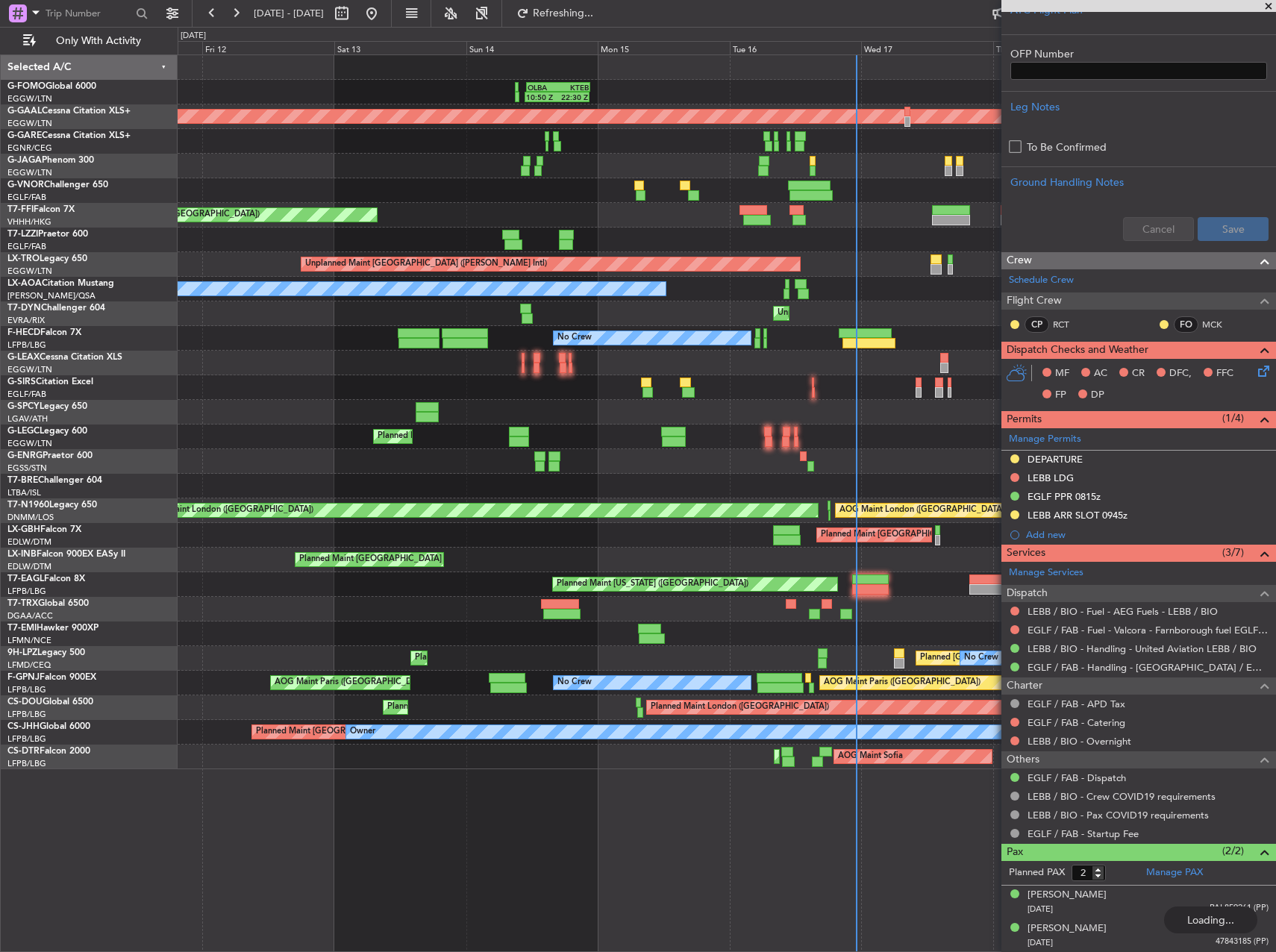
click at [302, 444] on div "OLBA 11:00 Z KTEB 22:45 Z 10:50 Z 22:30 Z Planned Maint Dusseldorf Planned Main…" at bounding box center [727, 503] width 1099 height 898
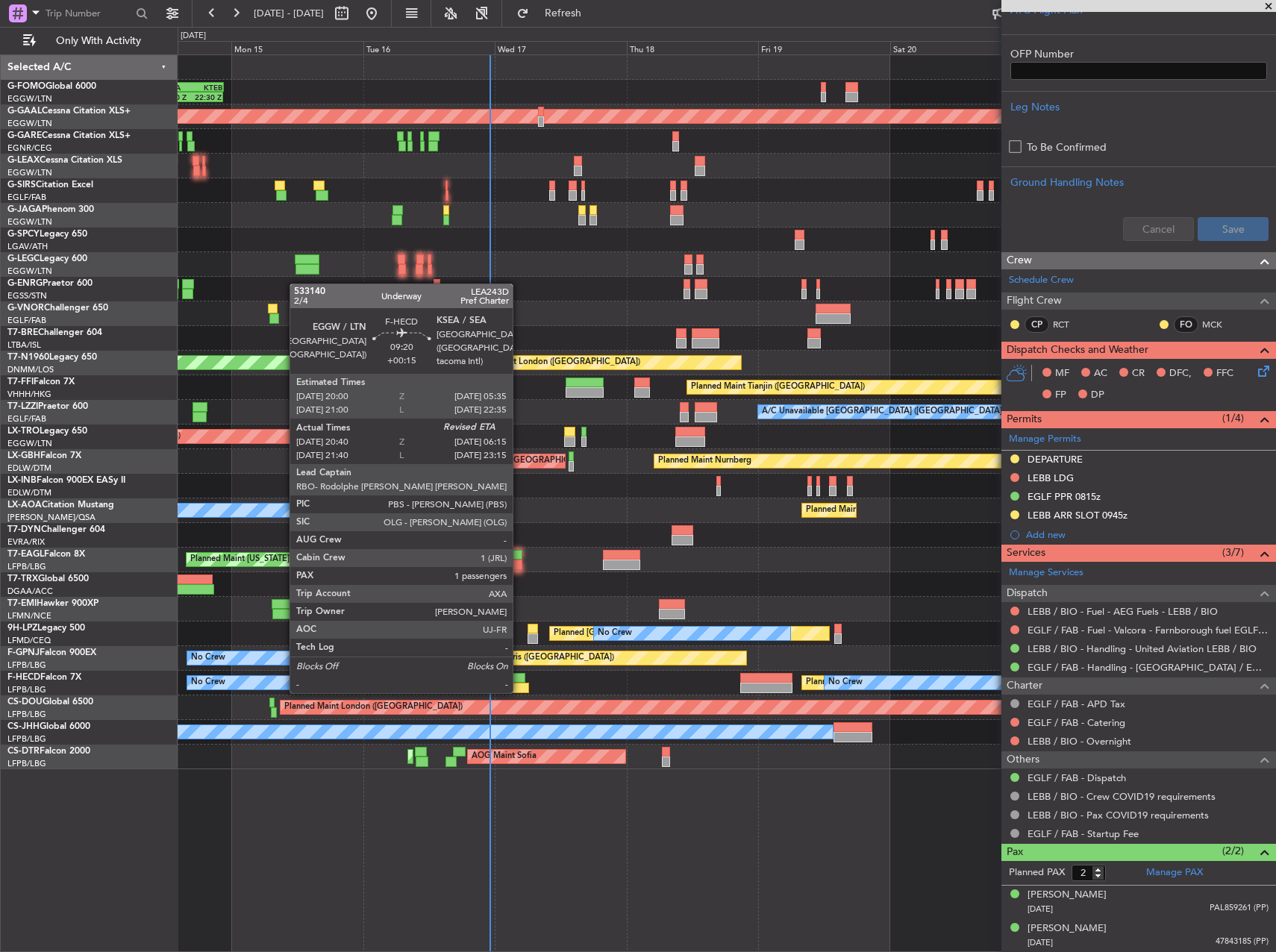
click at [519, 677] on div at bounding box center [498, 678] width 53 height 10
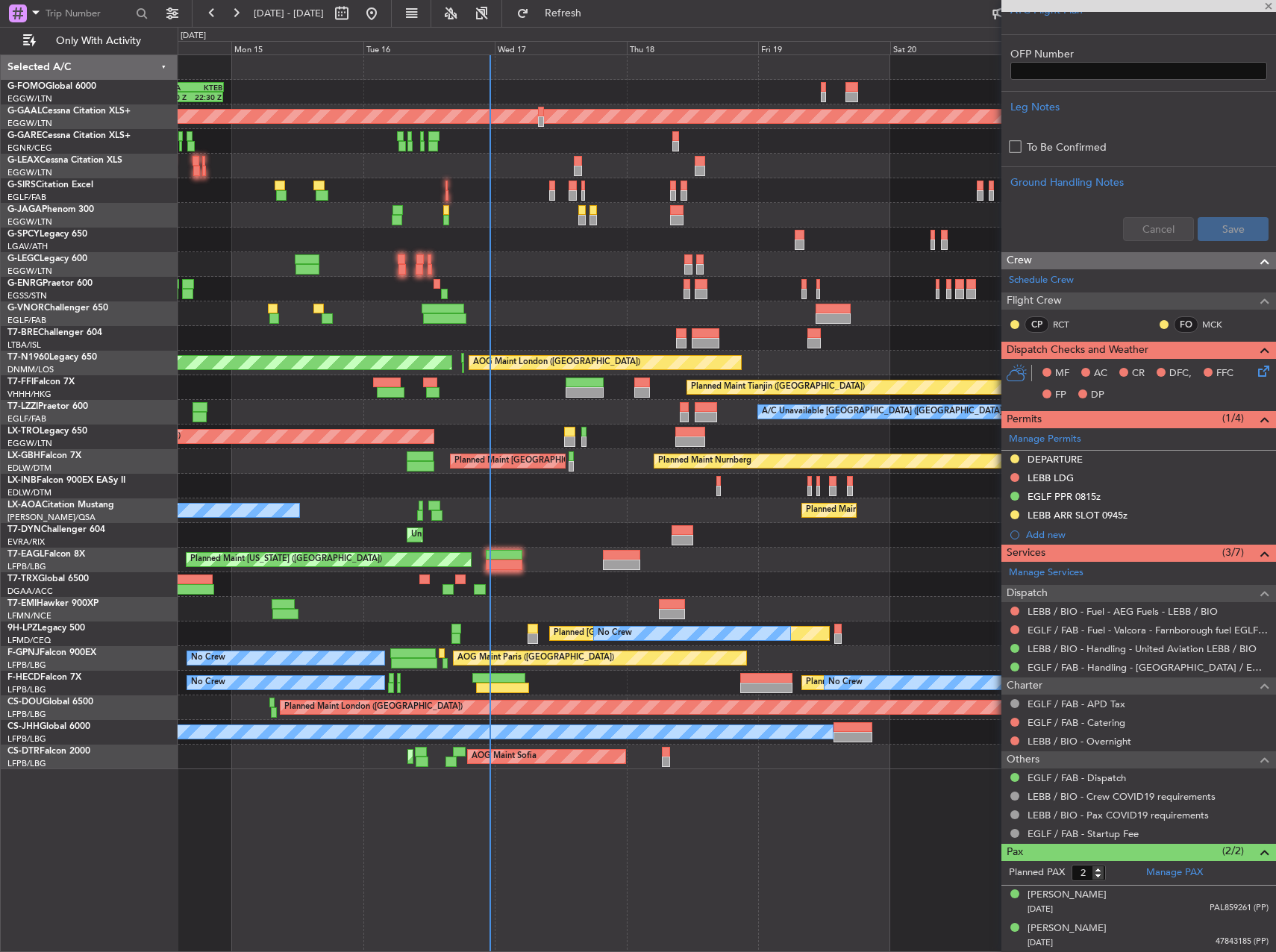
type input "+00:15"
type input "20:50"
type input "1"
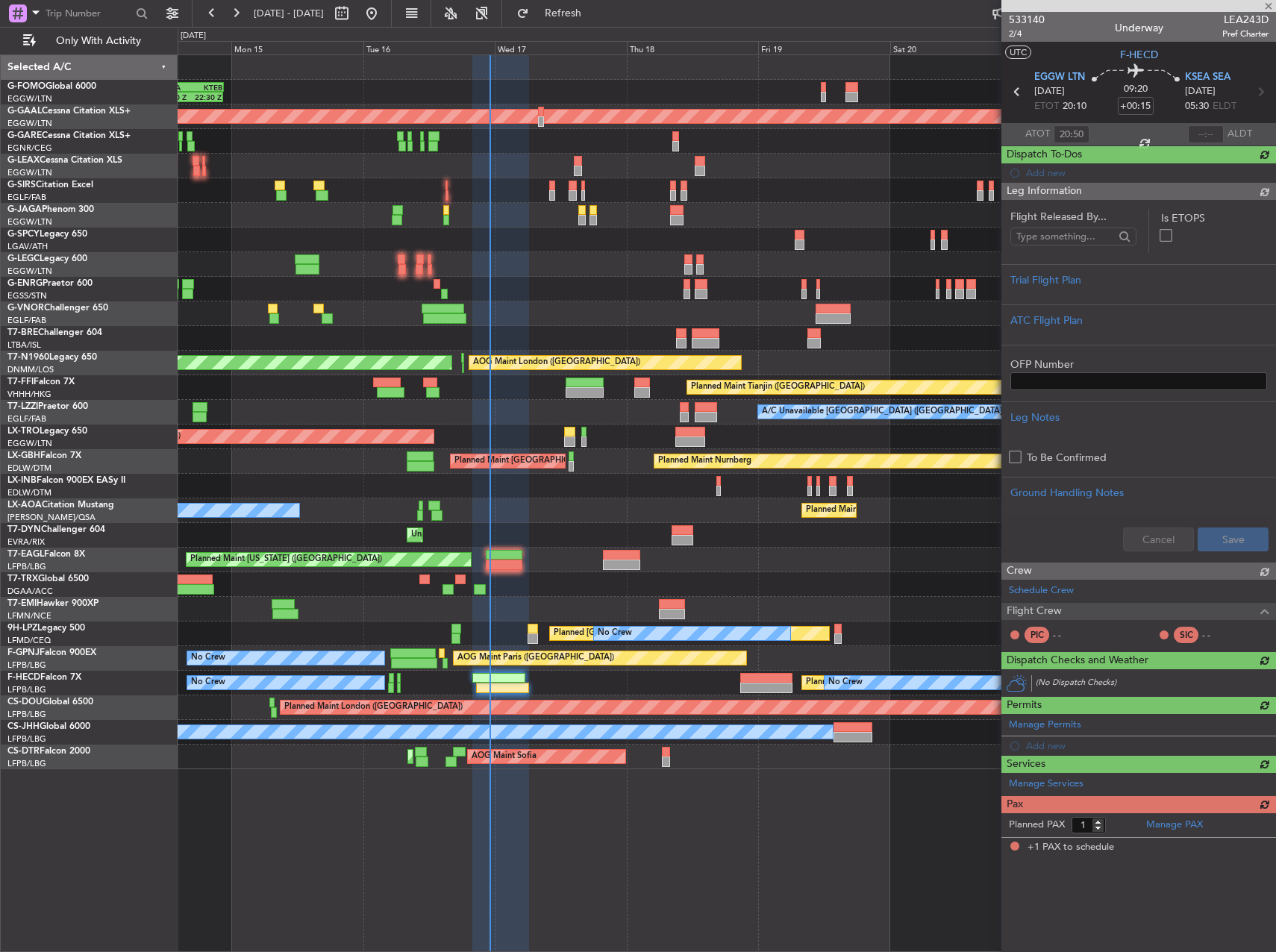
scroll to position [0, 0]
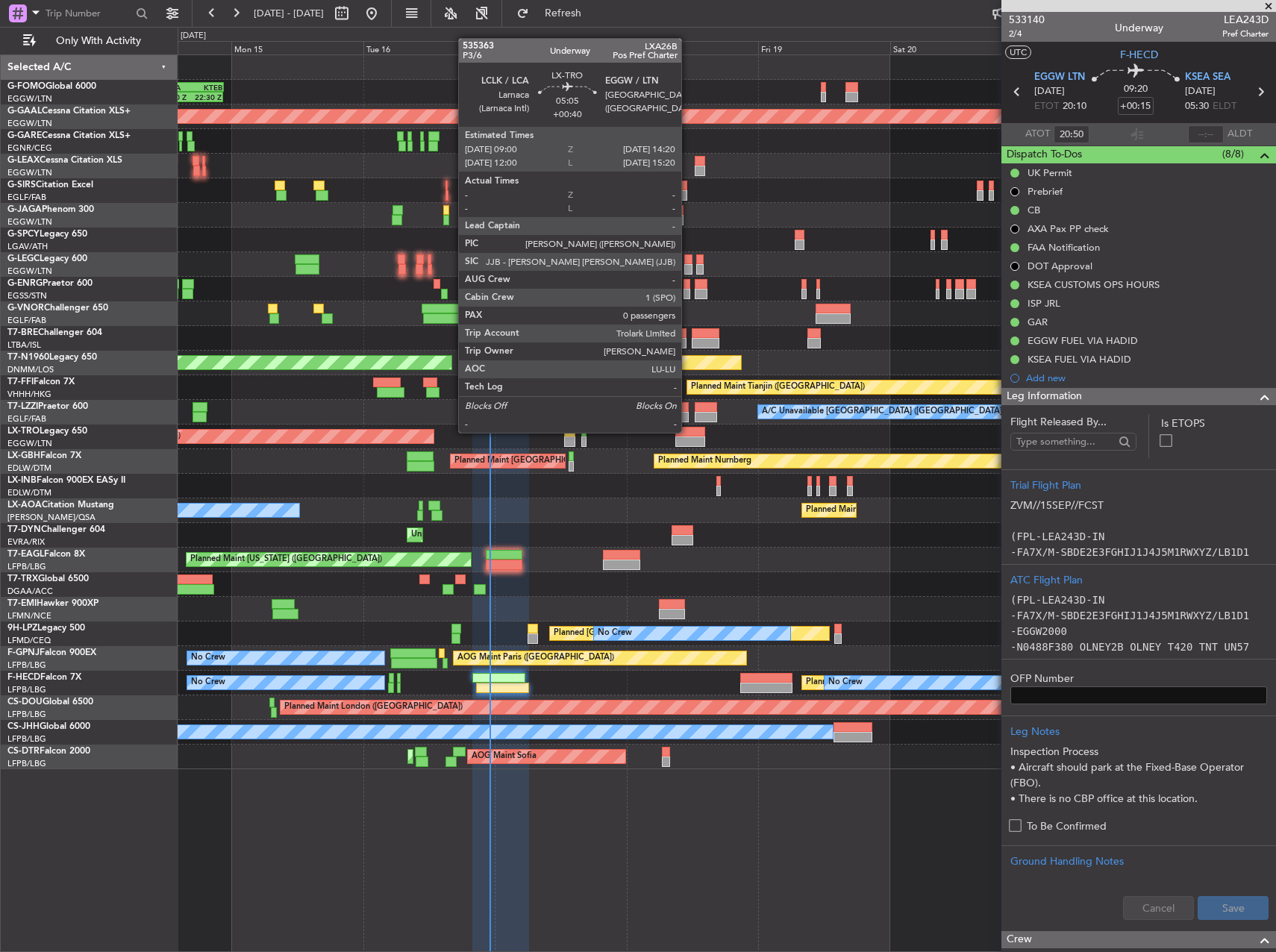
click at [684, 435] on div at bounding box center [690, 432] width 30 height 10
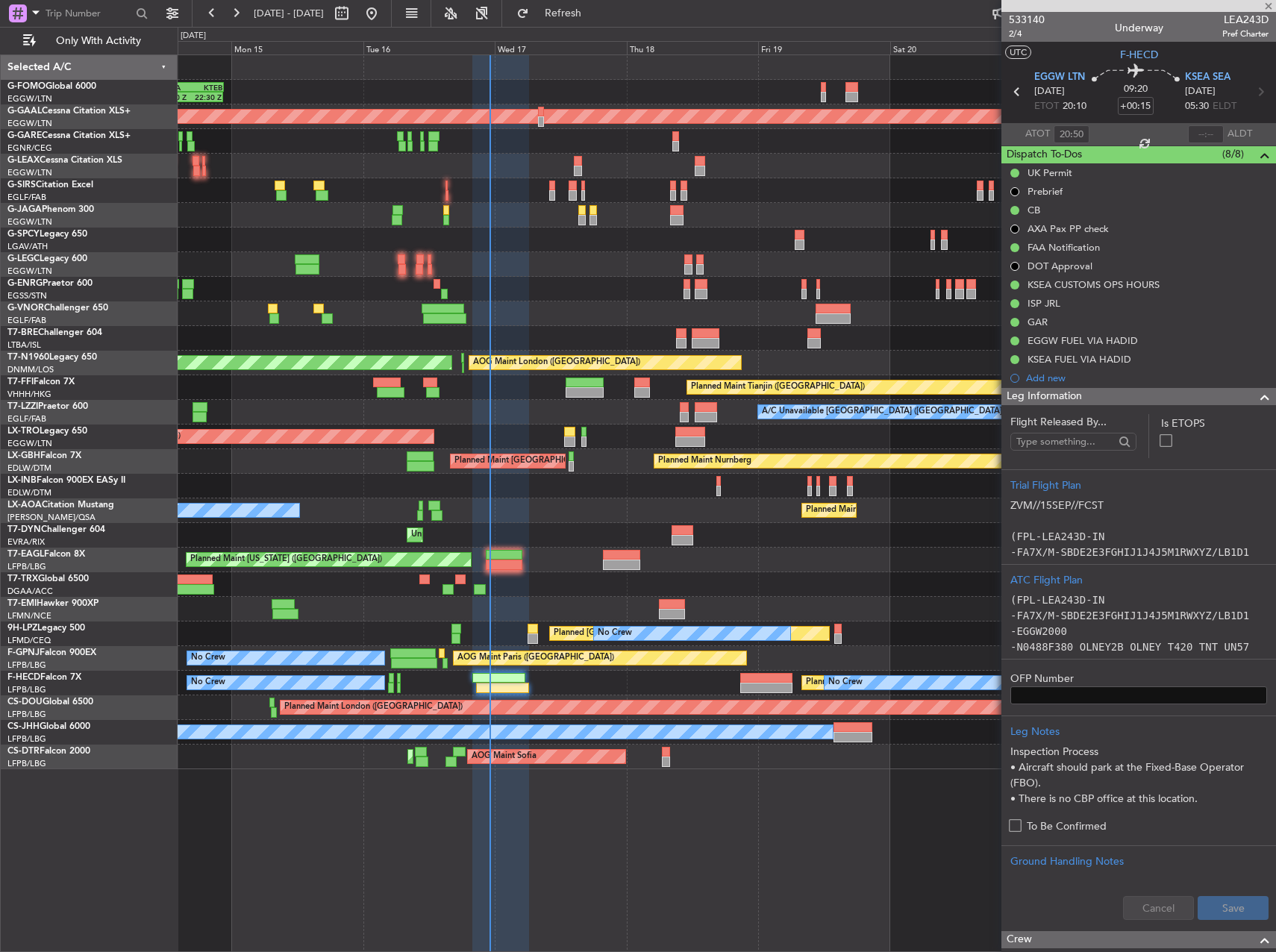
type input "+00:40"
type input "0"
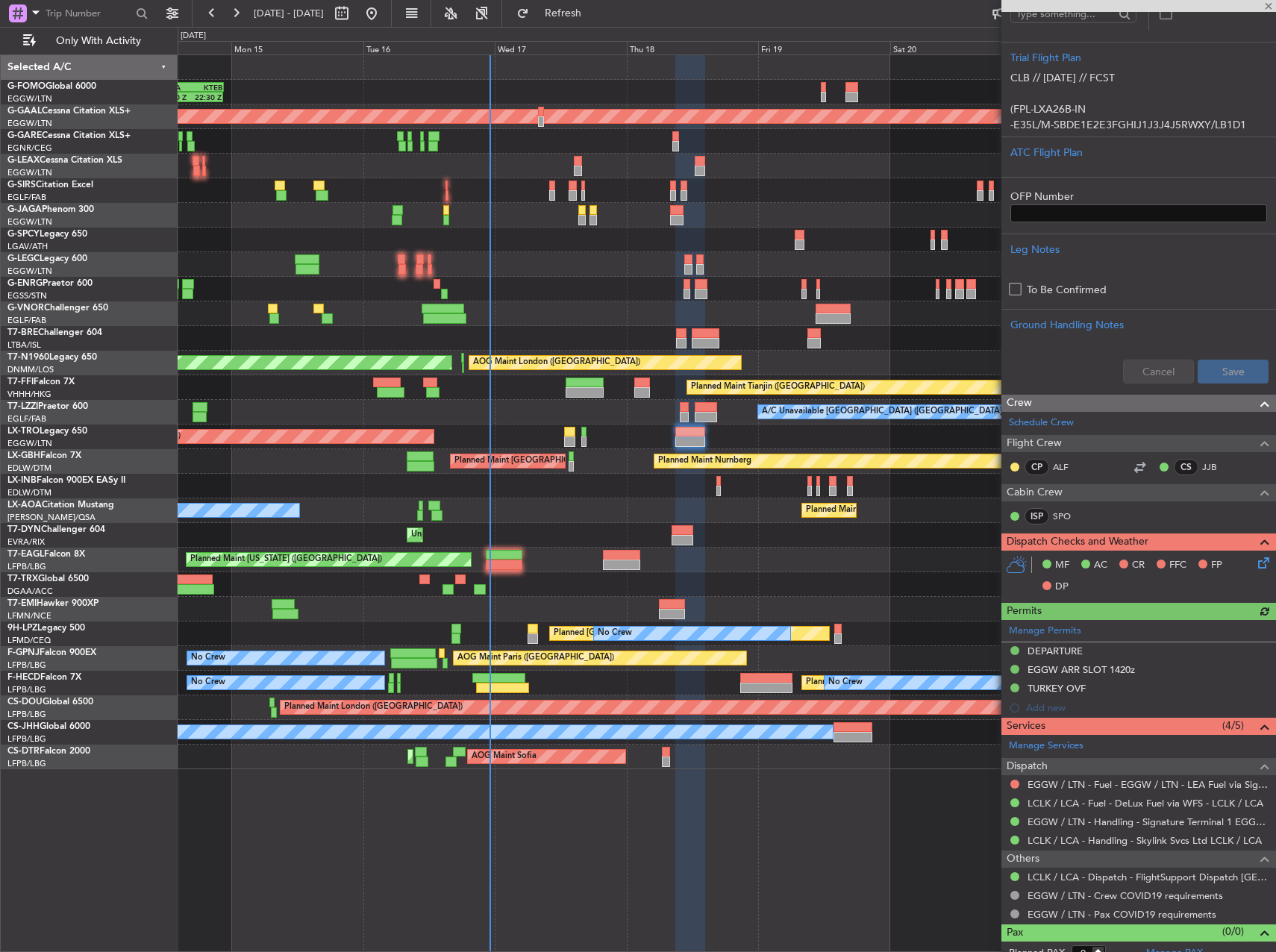
scroll to position [310, 0]
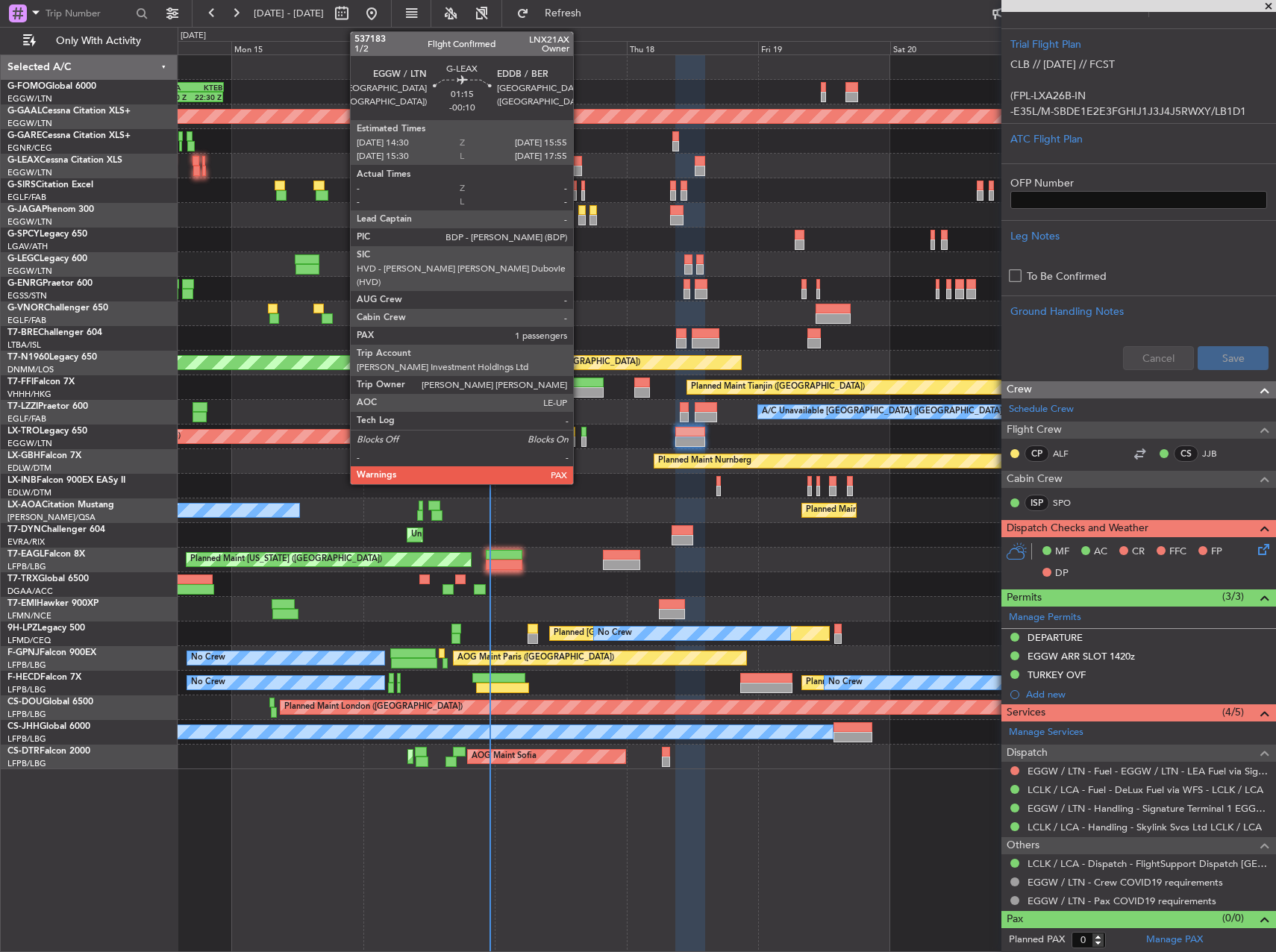
click at [580, 165] on div at bounding box center [578, 170] width 8 height 10
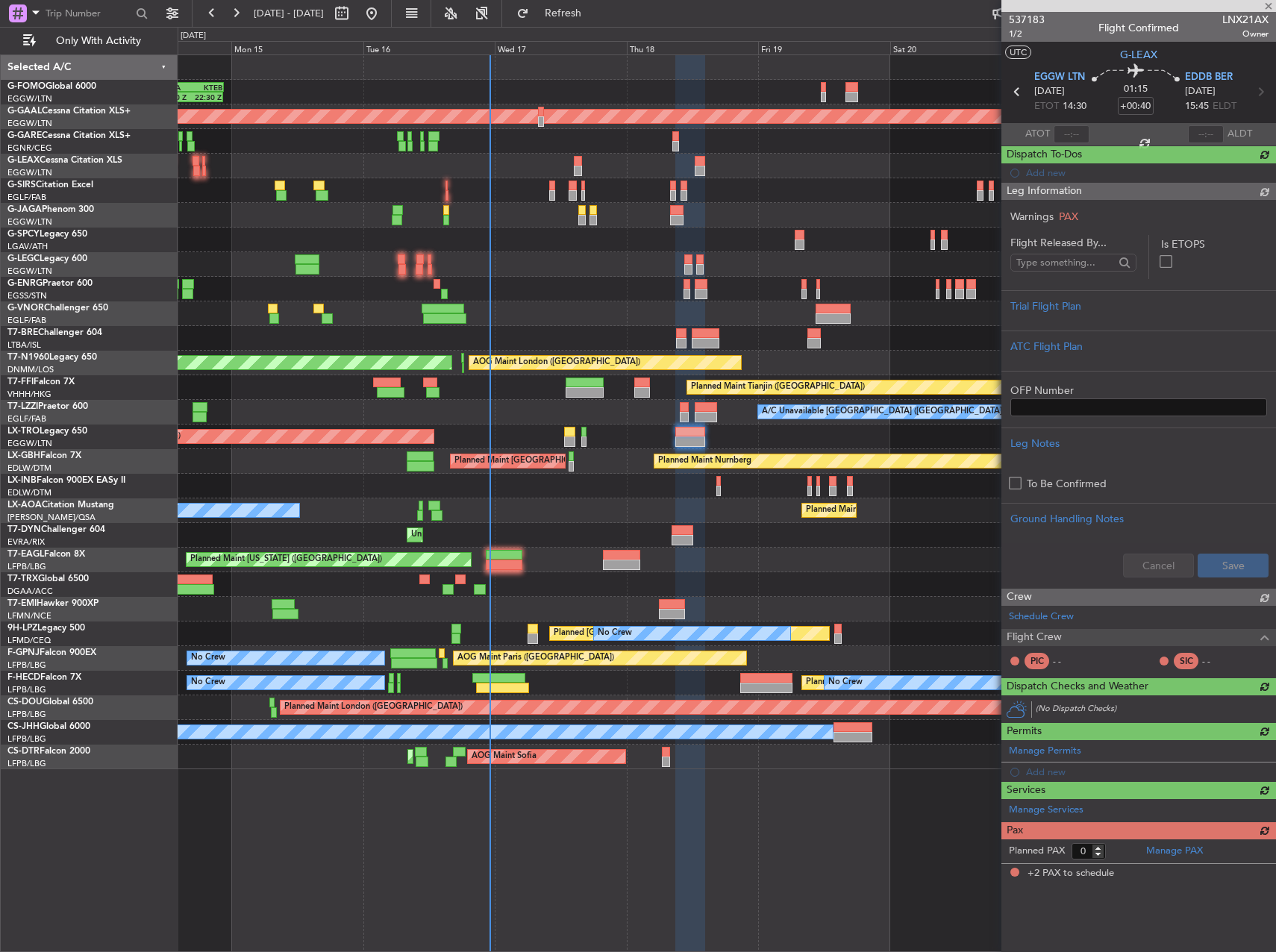
type input "-00:10"
type input "2"
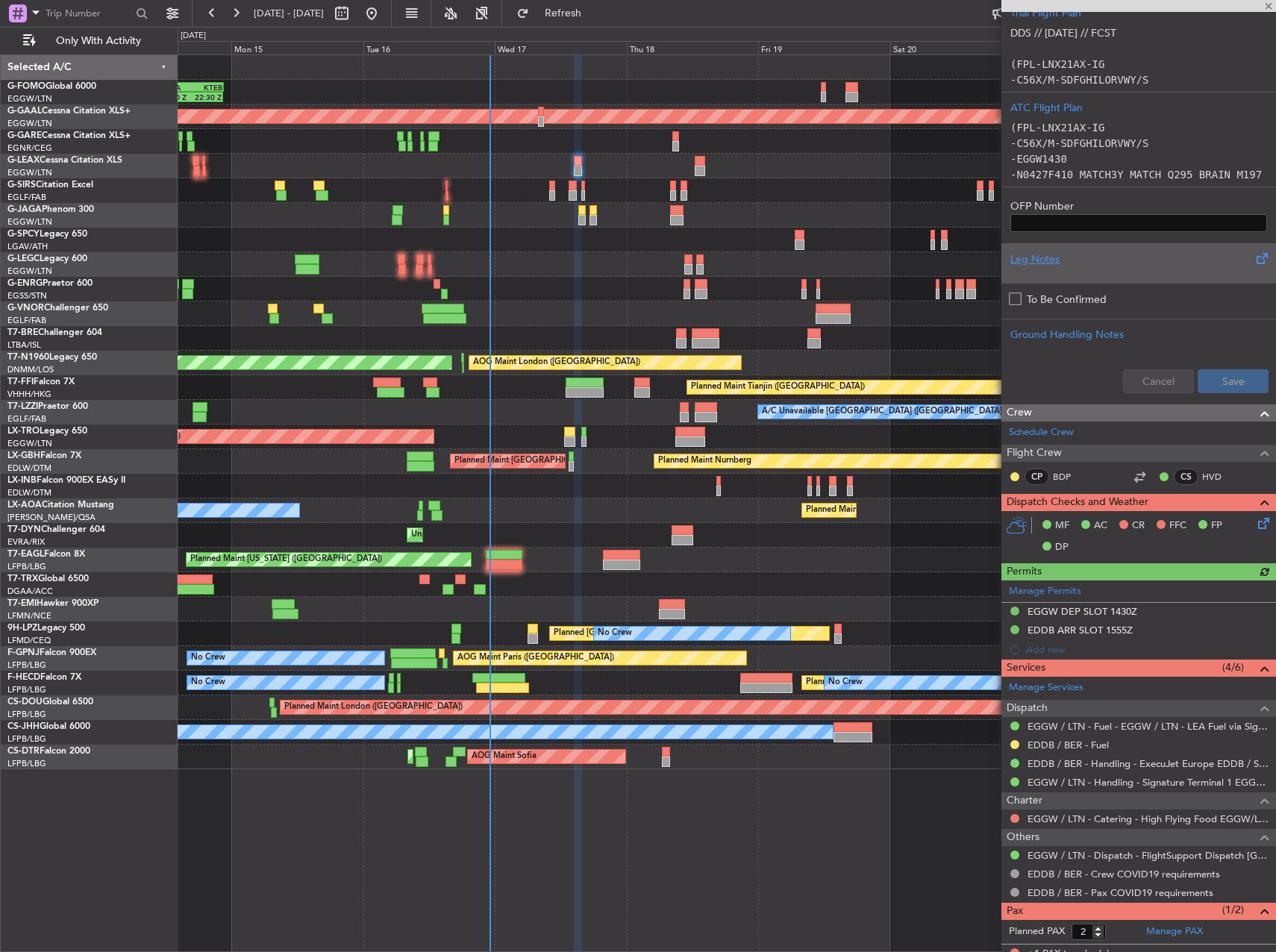
scroll to position [393, 0]
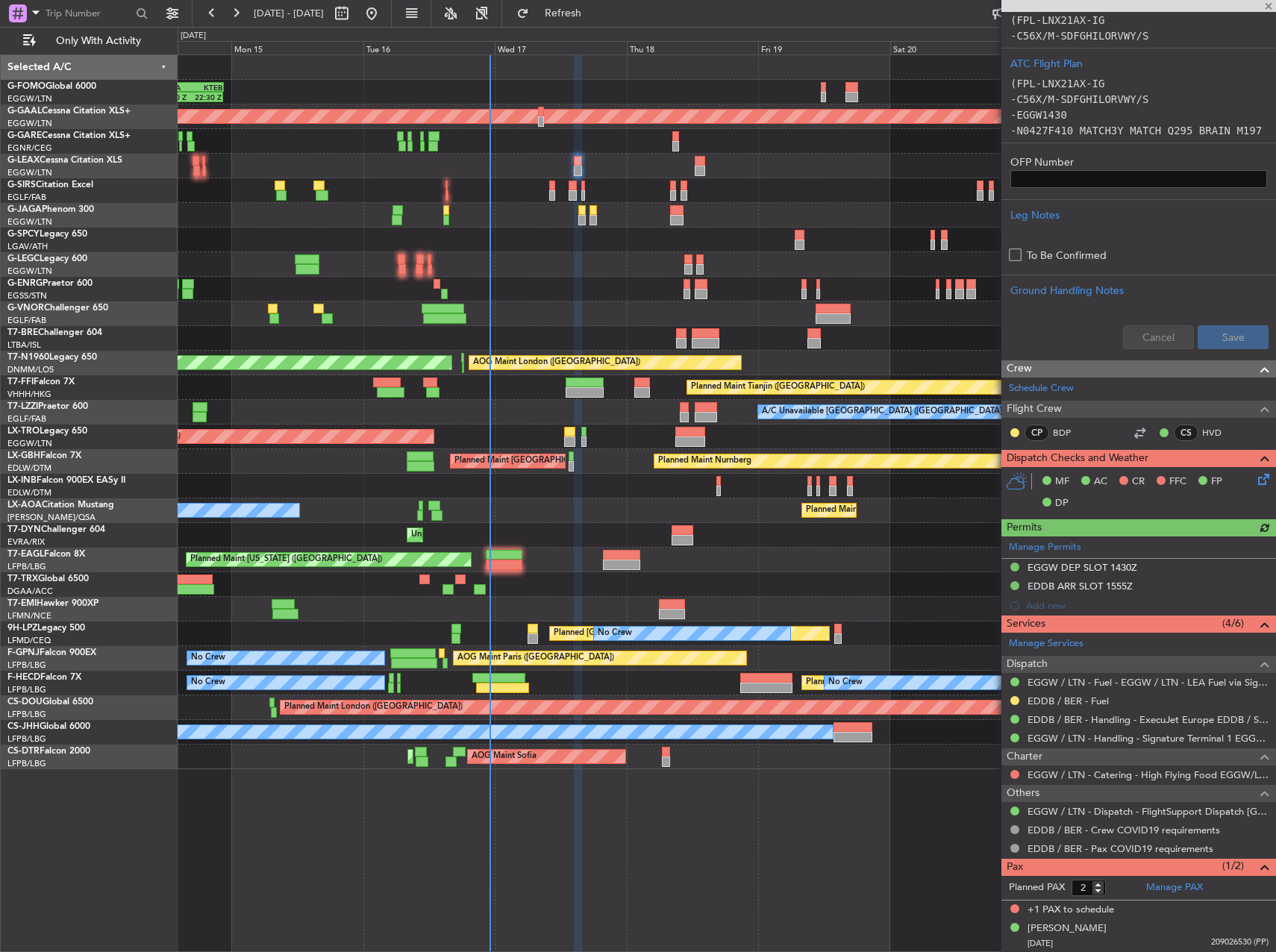
click at [586, 222] on div at bounding box center [726, 215] width 1098 height 25
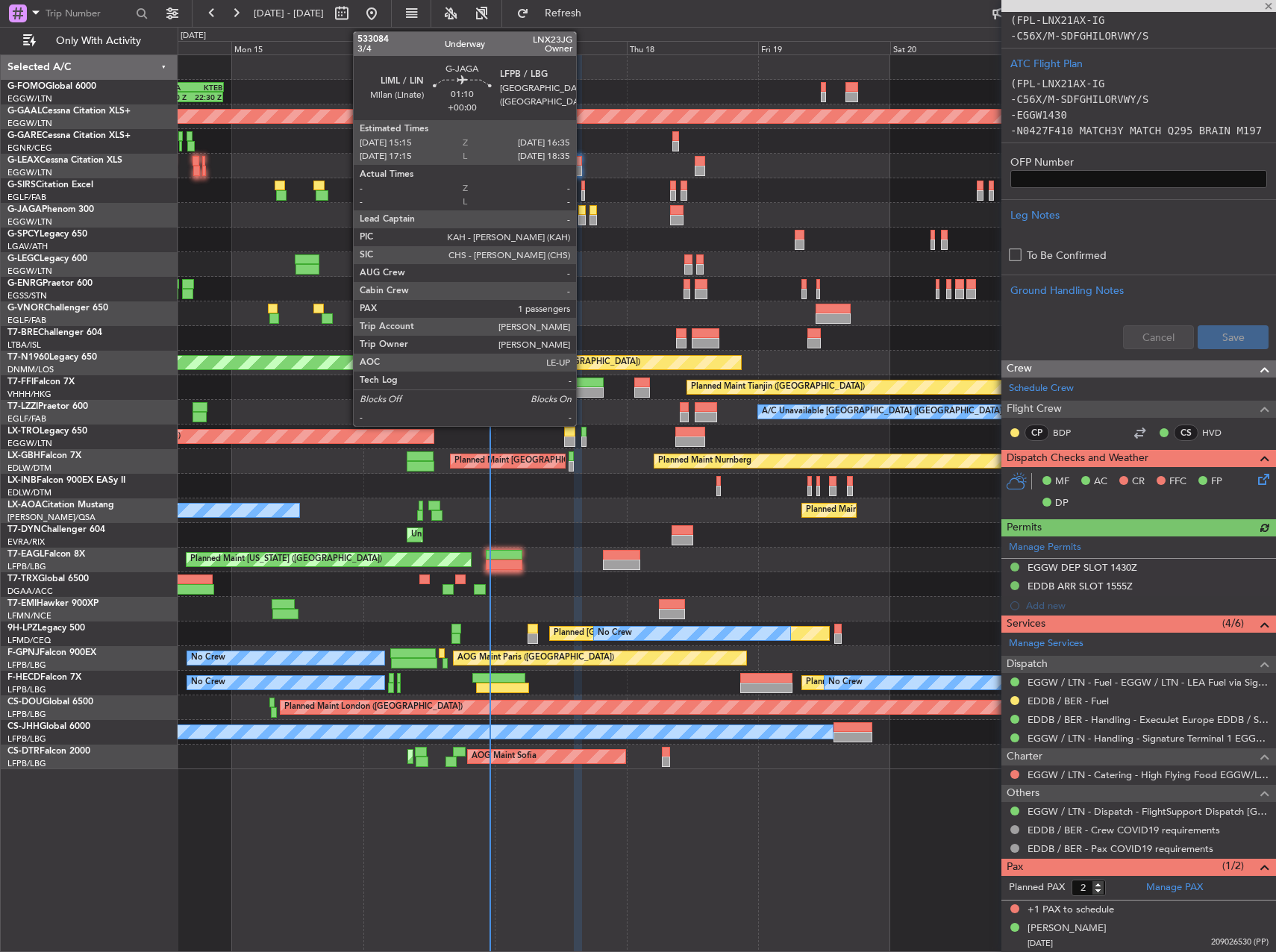
click at [583, 217] on div at bounding box center [581, 220] width 7 height 10
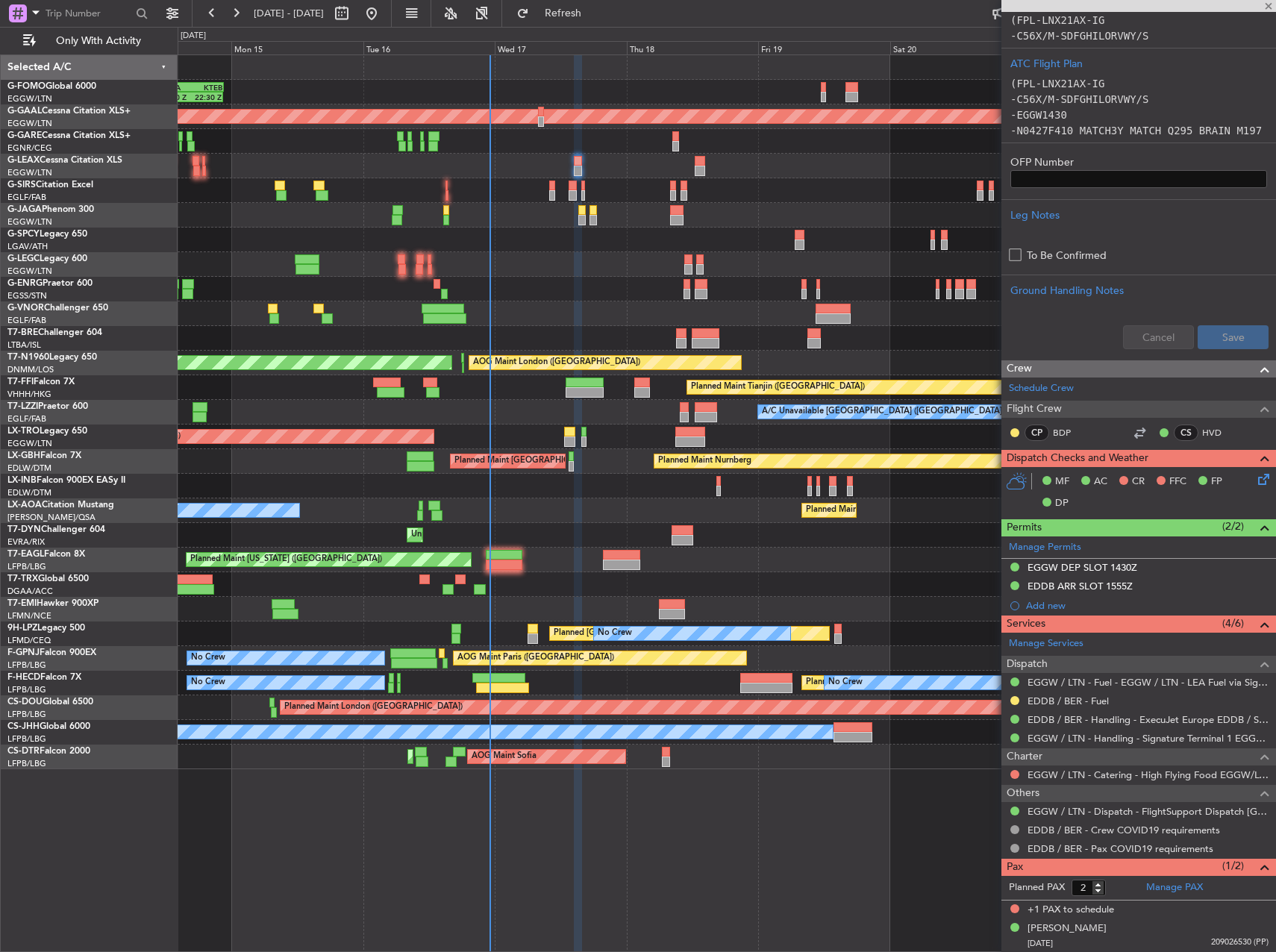
type input "1"
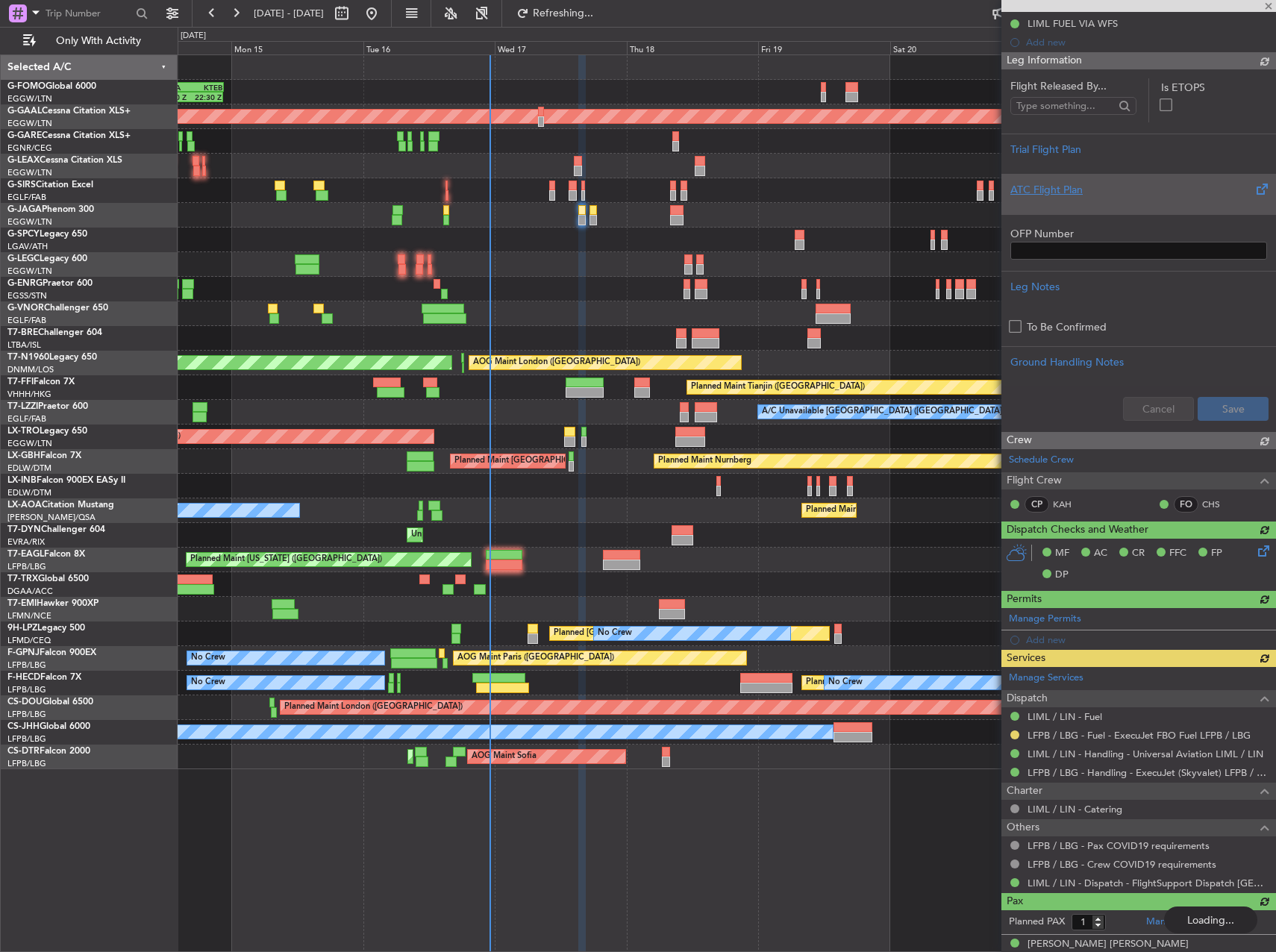
scroll to position [0, 0]
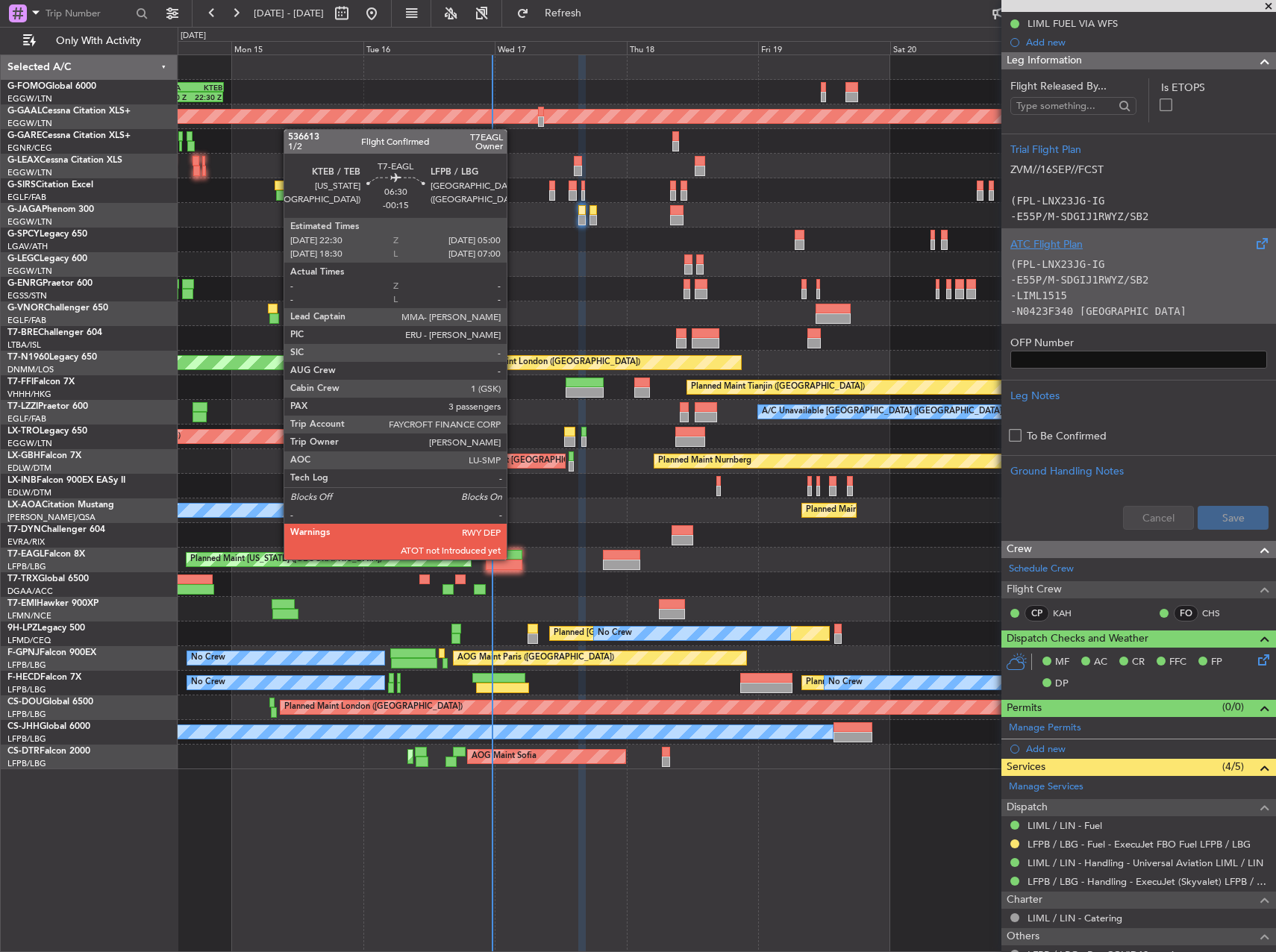
click at [513, 558] on div at bounding box center [503, 555] width 36 height 10
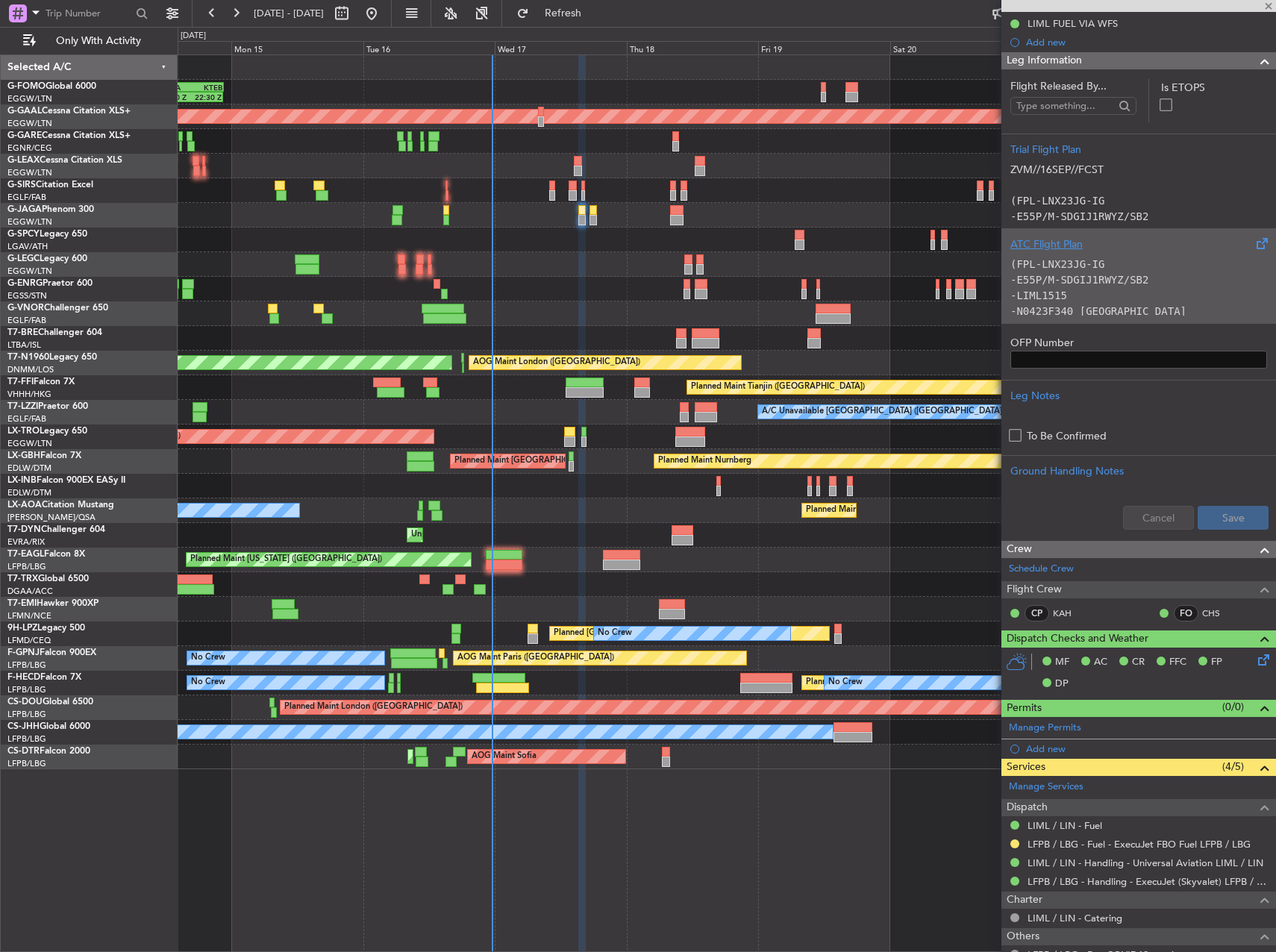
type input "-00:15"
type input "3"
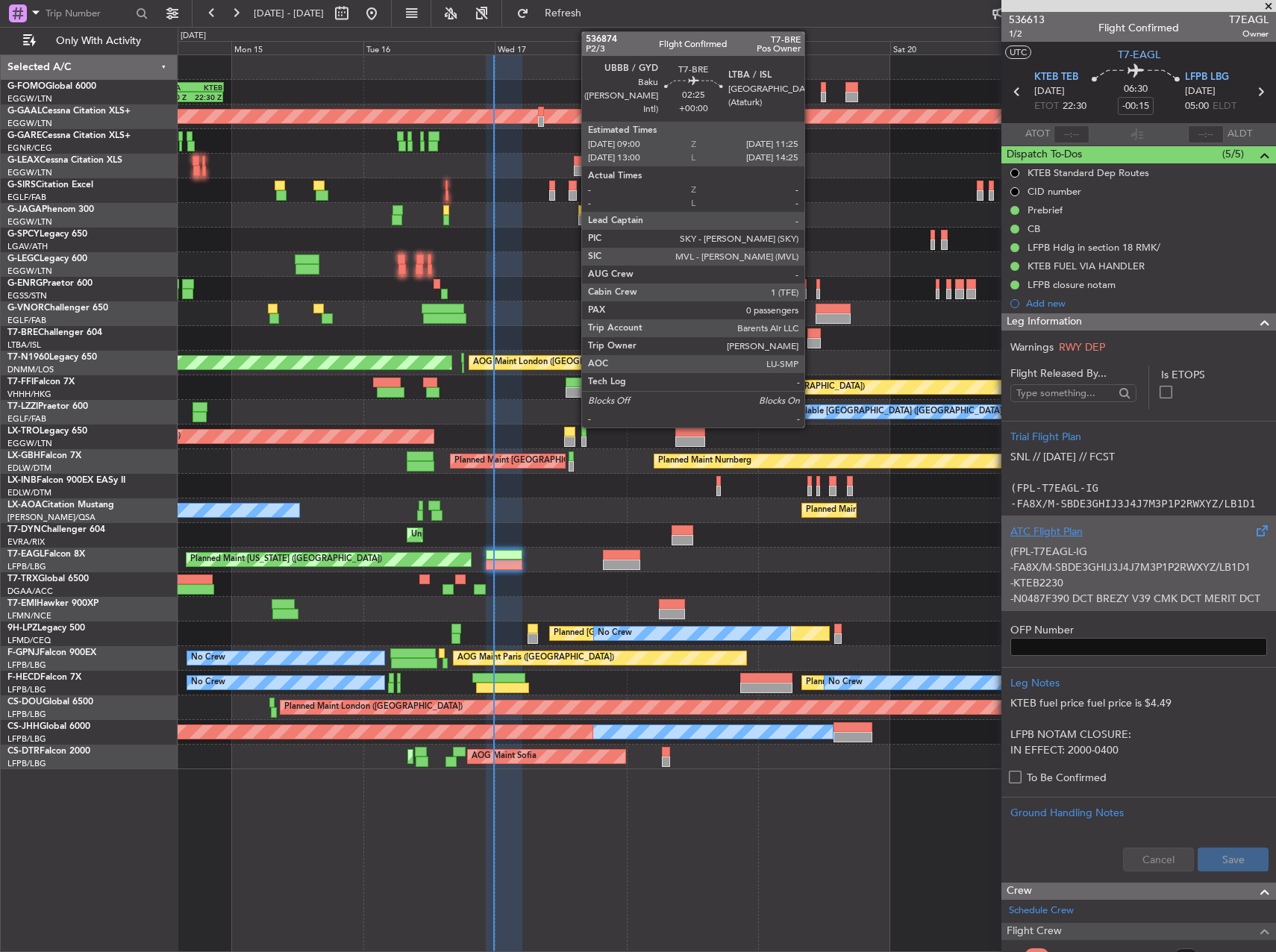
click at [811, 340] on div at bounding box center [726, 338] width 1098 height 25
click at [811, 340] on div at bounding box center [813, 343] width 13 height 10
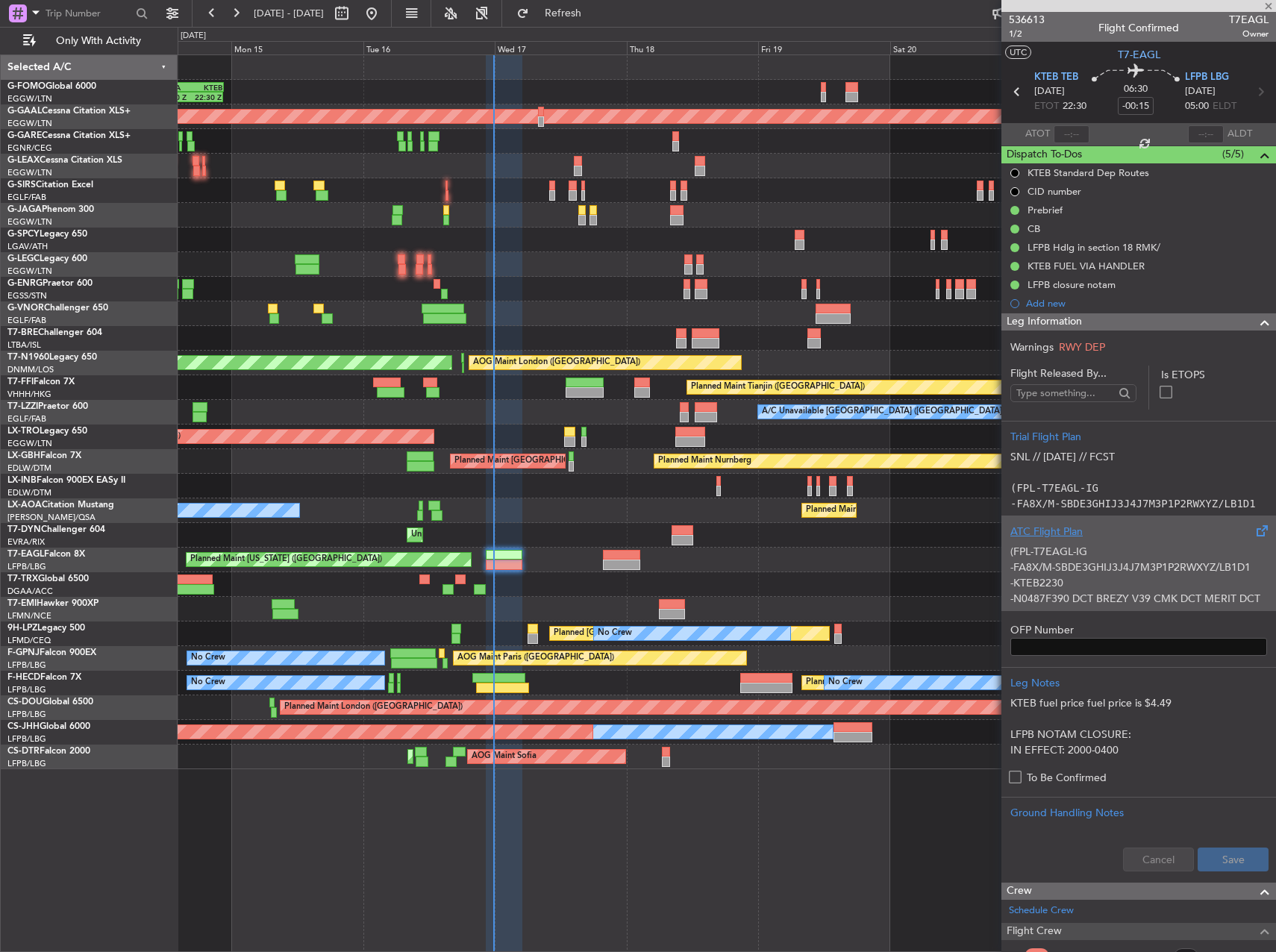
type input "0"
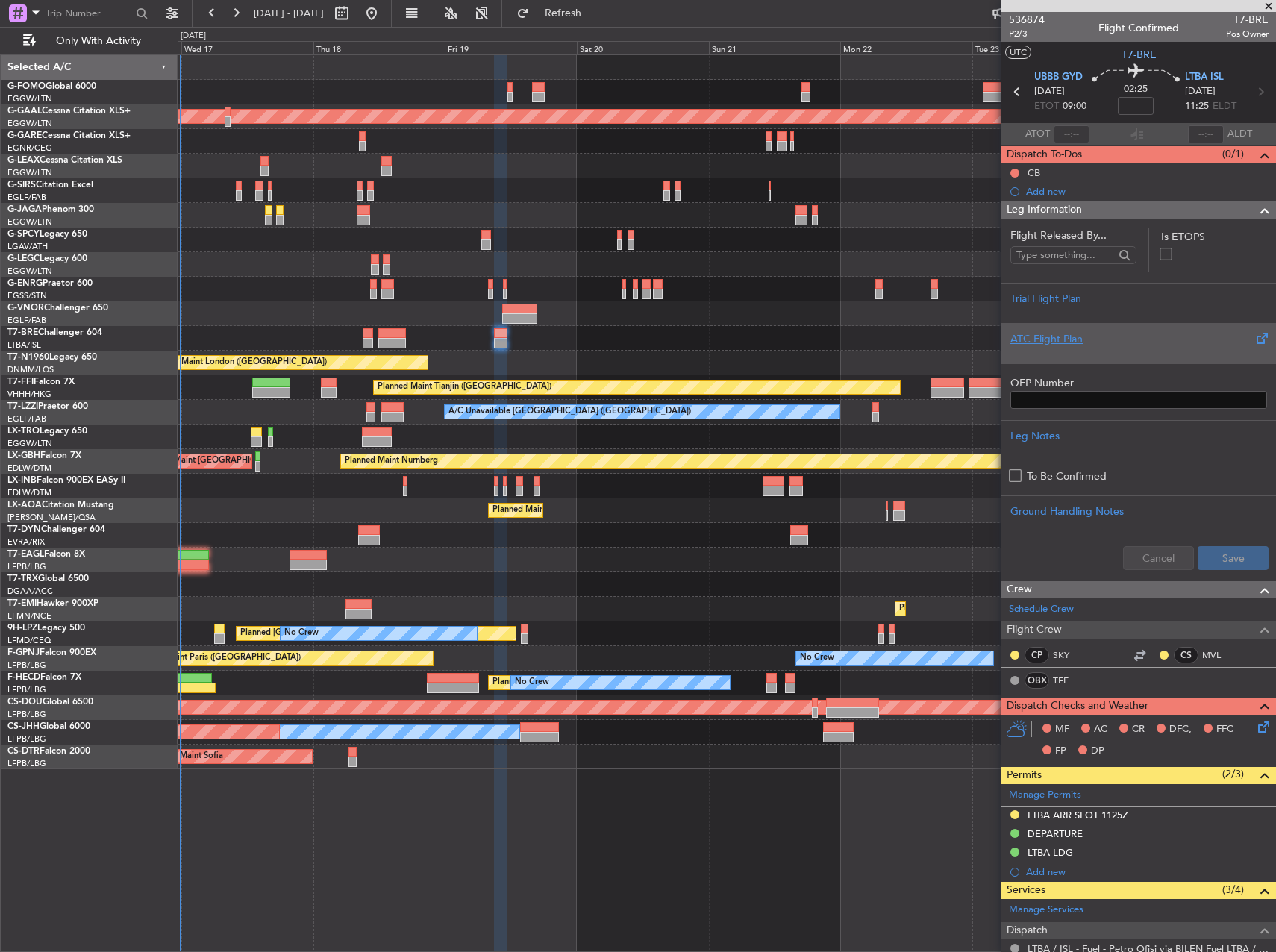
click at [687, 352] on div "OLBA 11:00 Z KTEB 22:45 Z 10:50 Z 22:30 Z Planned Maint Dusseldorf A/C Unavaila…" at bounding box center [726, 412] width 1098 height 714
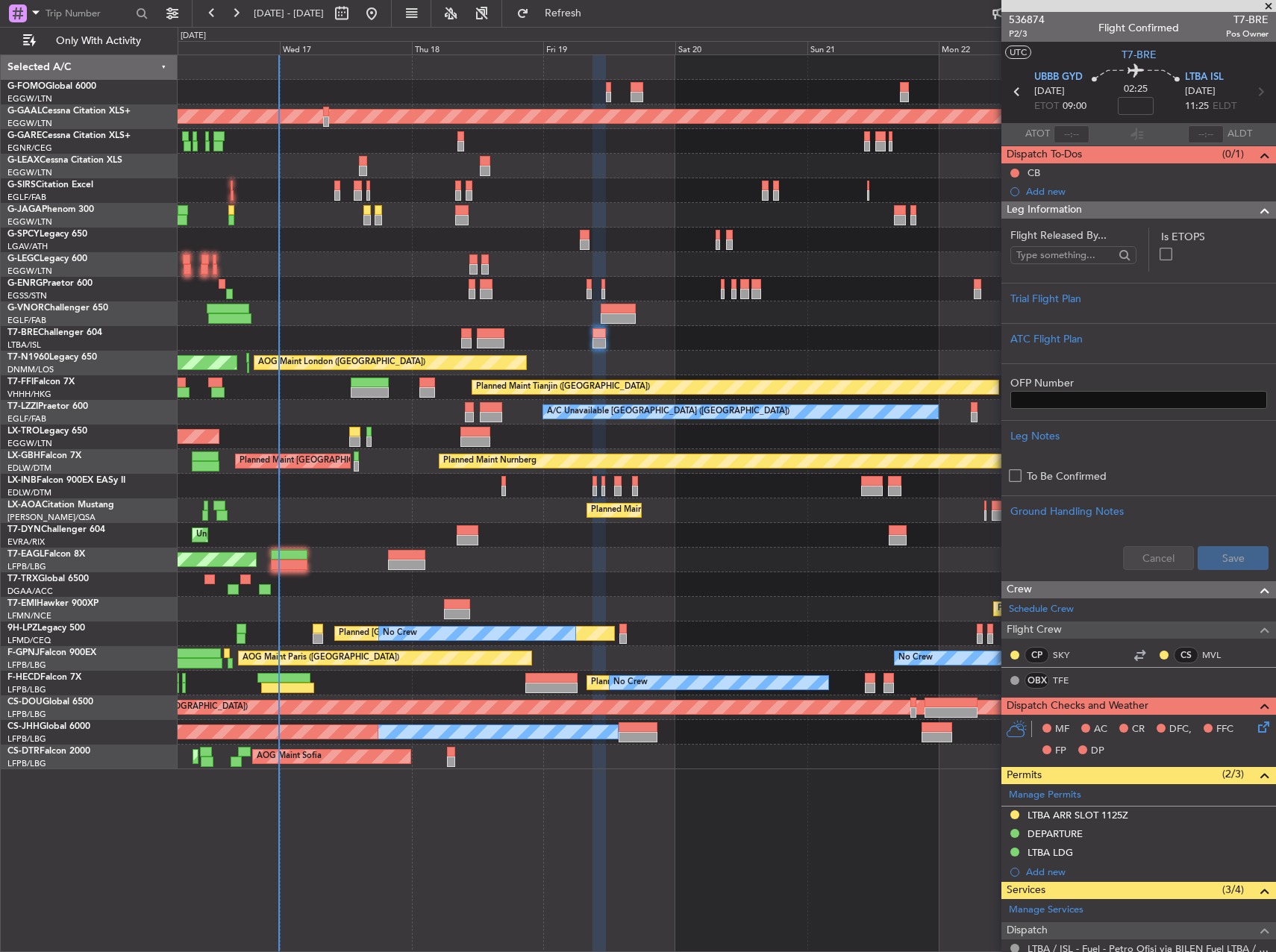
drag, startPoint x: 1102, startPoint y: 189, endPoint x: 1095, endPoint y: 184, distance: 8.6
click at [1095, 185] on div "Add new" at bounding box center [1146, 191] width 242 height 13
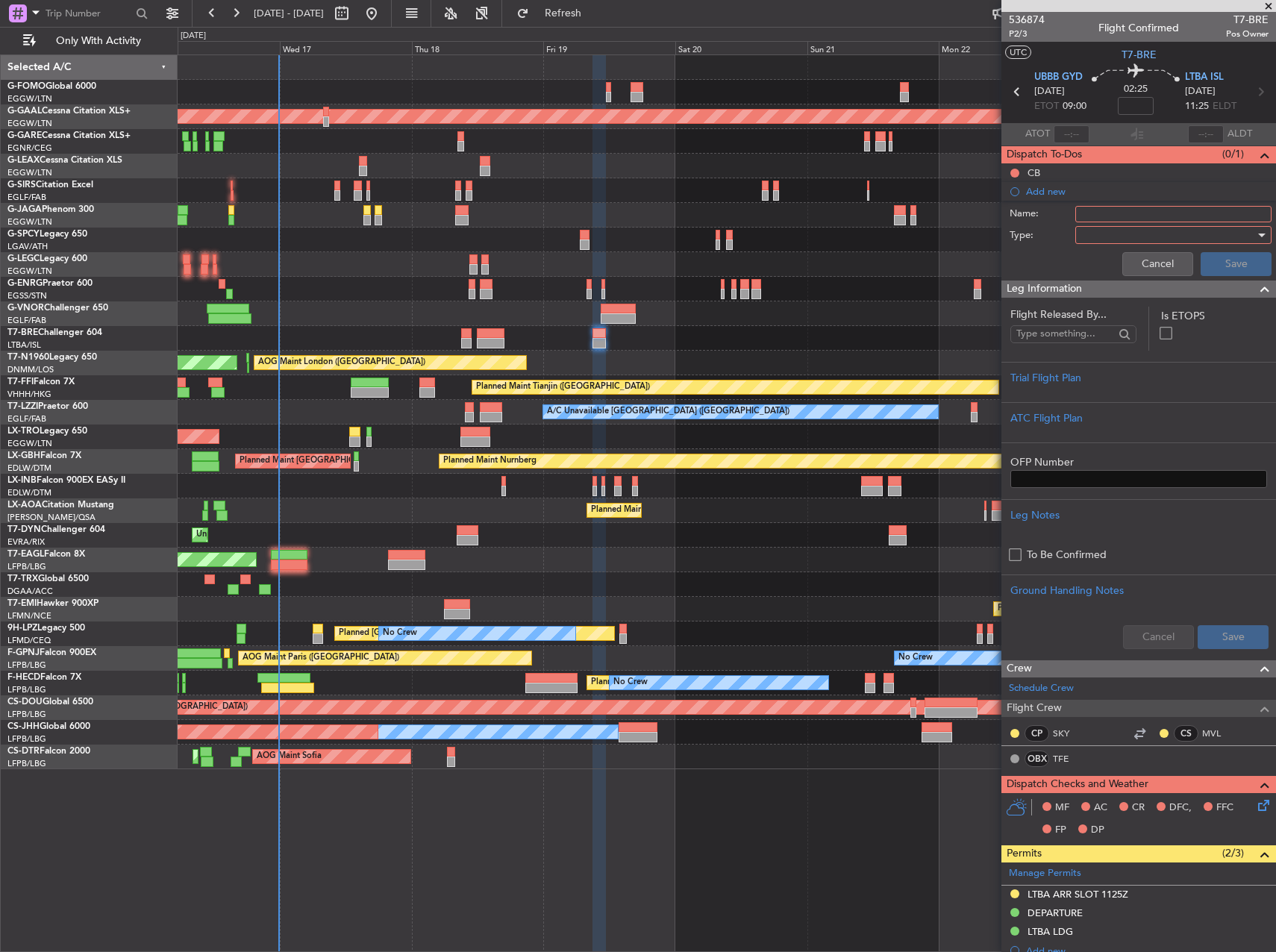
click at [1100, 221] on div "Name:" at bounding box center [1138, 214] width 289 height 22
click at [1100, 214] on input "Name:" at bounding box center [1173, 214] width 196 height 16
type input "LTBA CLOSURE"
click at [1094, 227] on div at bounding box center [1168, 235] width 173 height 22
click at [1104, 307] on span "Airport" at bounding box center [1165, 310] width 174 height 22
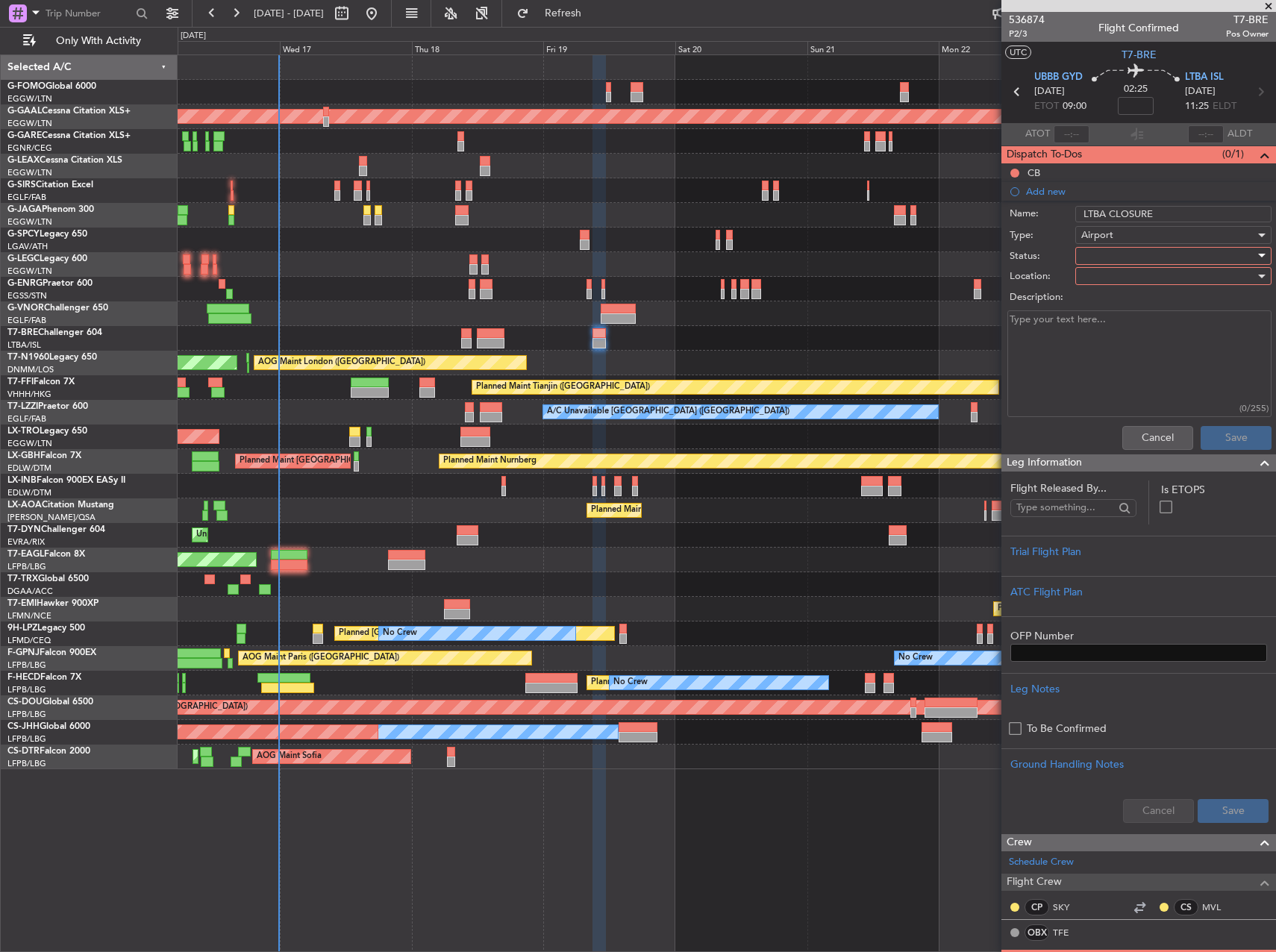
click at [1116, 251] on div at bounding box center [1168, 256] width 173 height 22
click at [1113, 289] on span "Not Started" at bounding box center [1165, 285] width 174 height 22
click at [1111, 280] on div at bounding box center [1168, 276] width 173 height 22
click at [1120, 310] on span "Arrival" at bounding box center [1165, 306] width 174 height 22
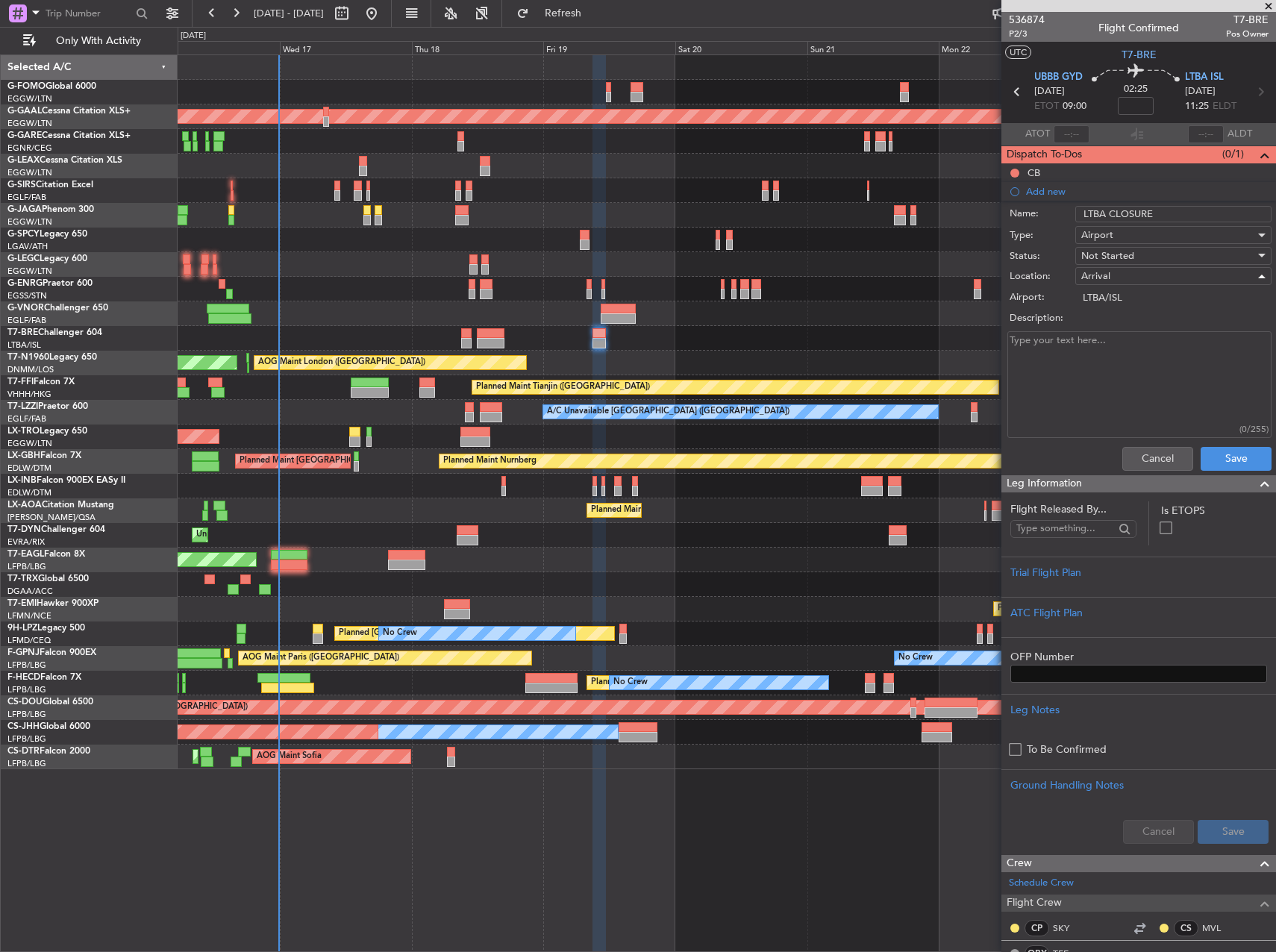
click at [1092, 361] on textarea "Description:" at bounding box center [1139, 384] width 264 height 107
paste textarea "16 1050-1210 1235-1510, 17 0720-0850 1100-1200 1245-1500, 18 19 21 0800-0930 11…"
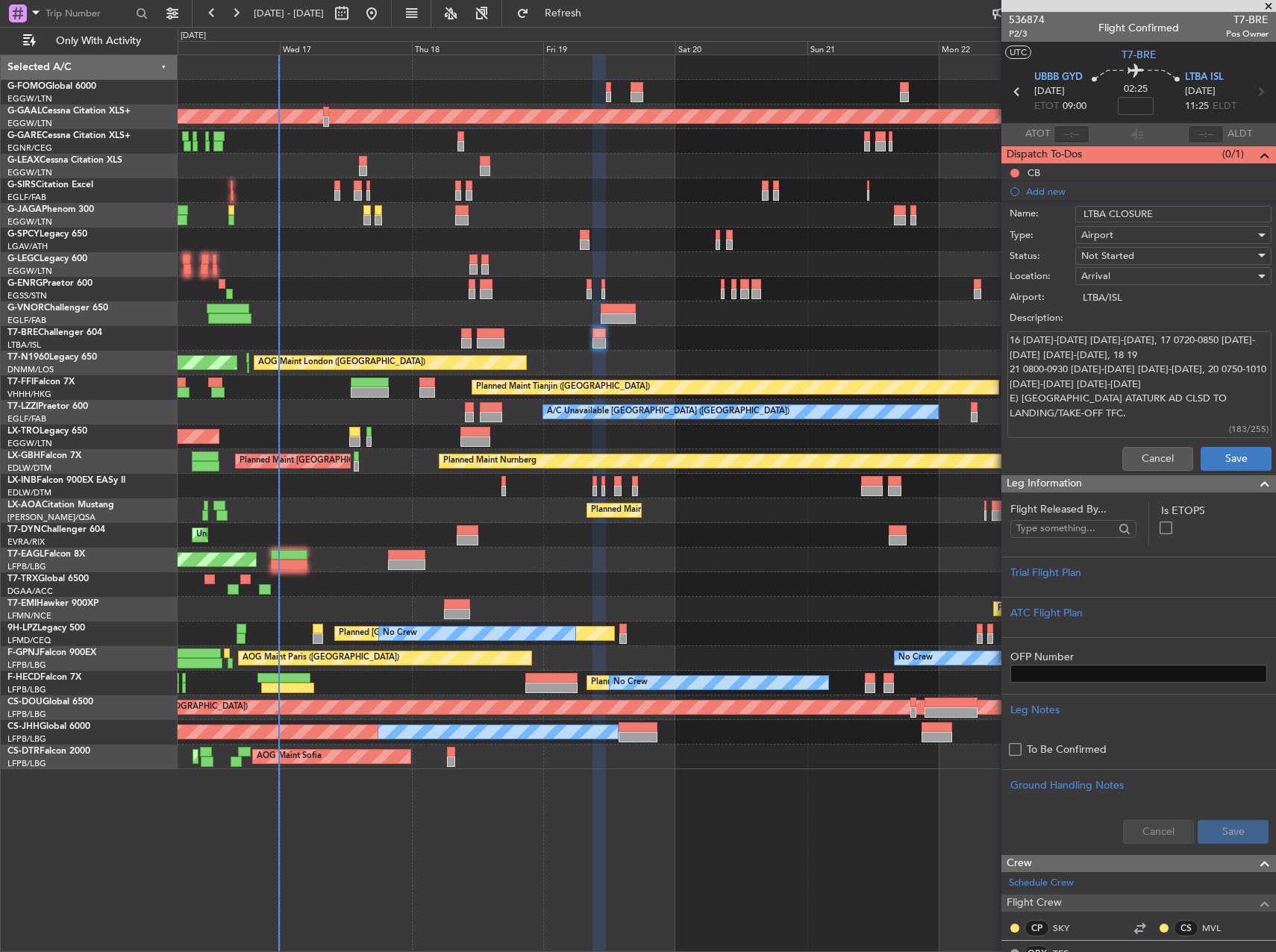
type textarea "16 1050-1210 1235-1510, 17 0720-0850 1100-1200 1245-1500, 18 19 21 0800-0930 11…"
click at [1244, 468] on button "Save" at bounding box center [1235, 459] width 71 height 24
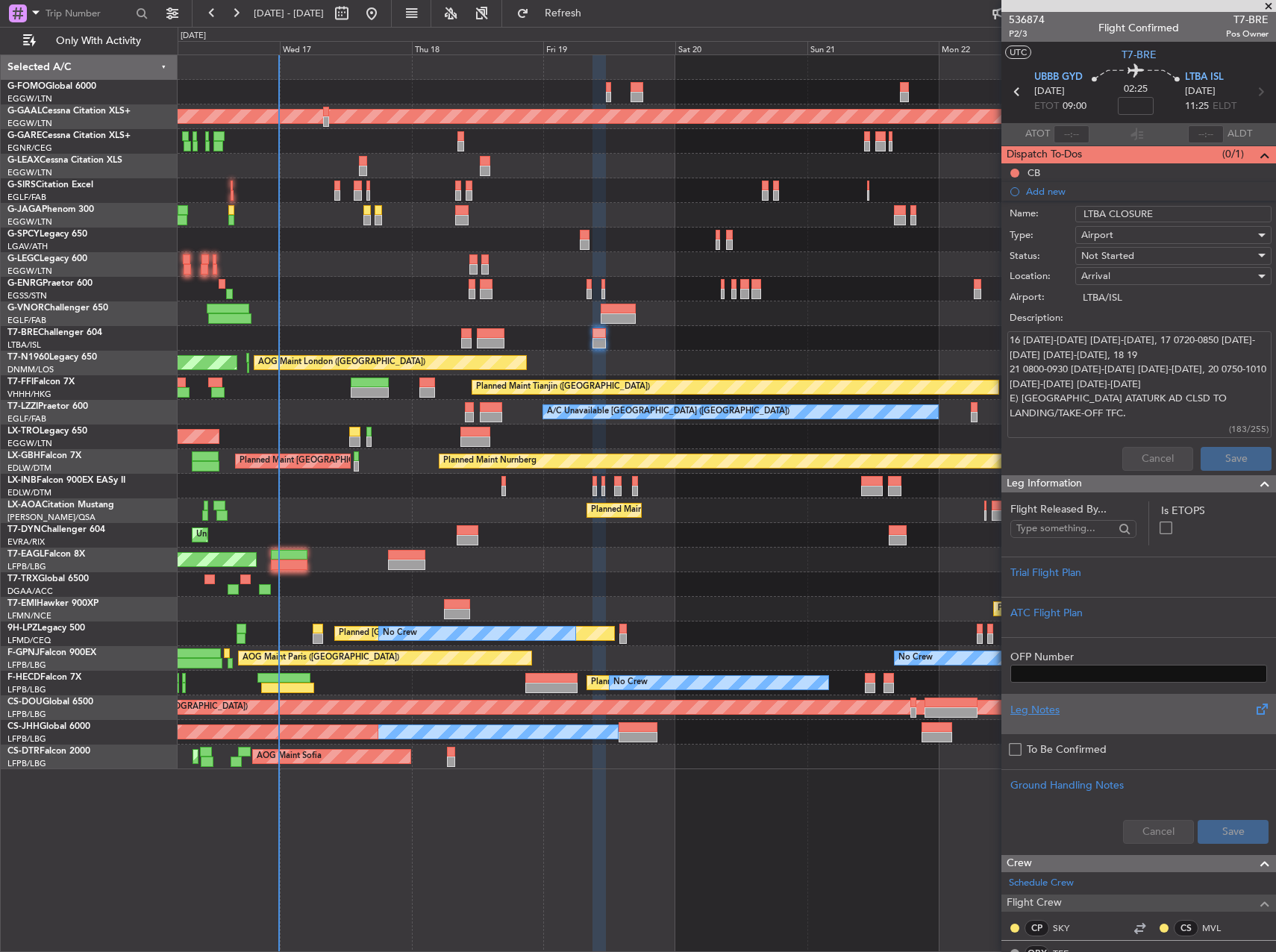
click at [1230, 702] on div "Leg Notes" at bounding box center [1139, 710] width 257 height 16
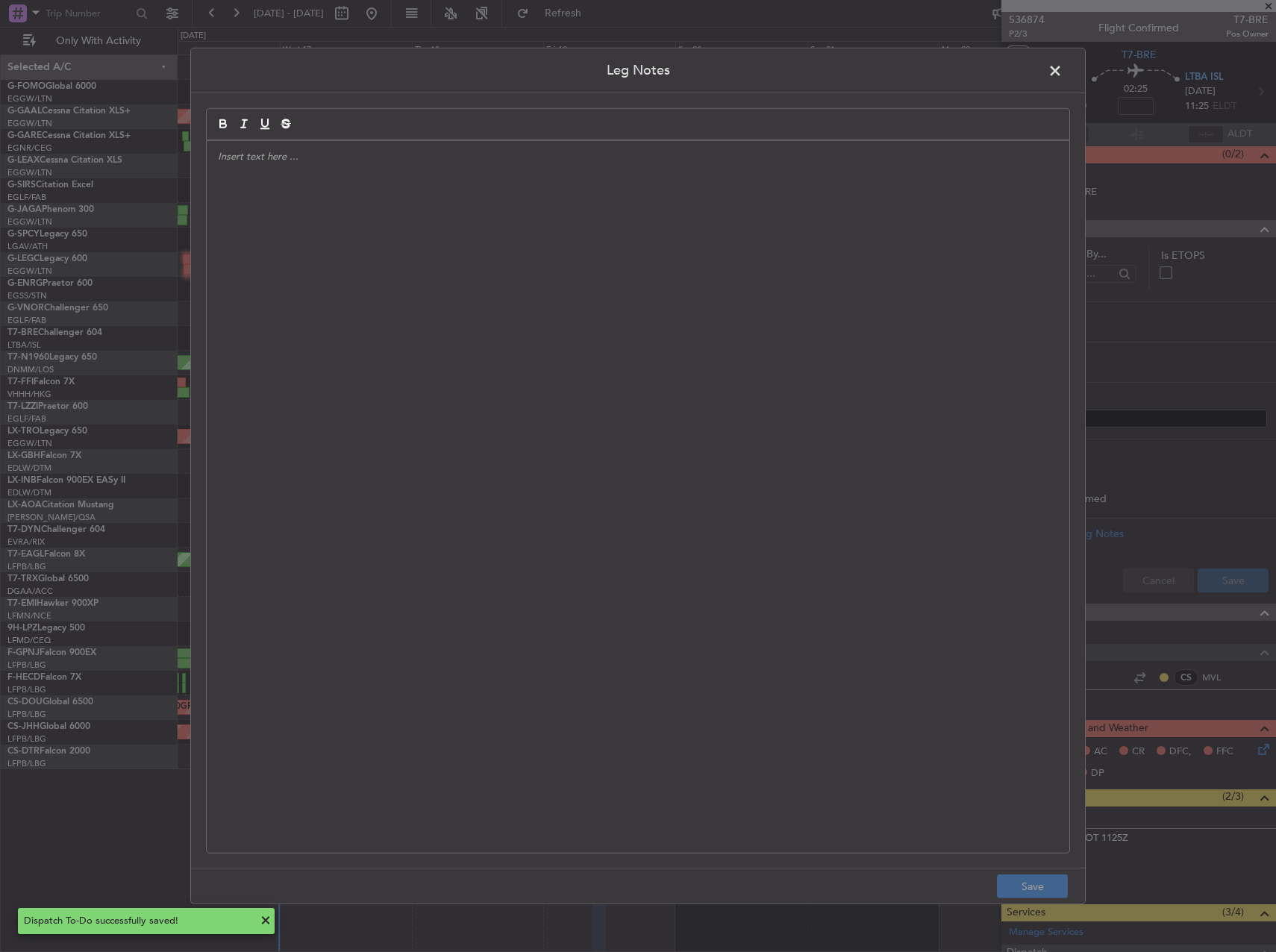
click at [1063, 61] on span at bounding box center [1063, 75] width 0 height 30
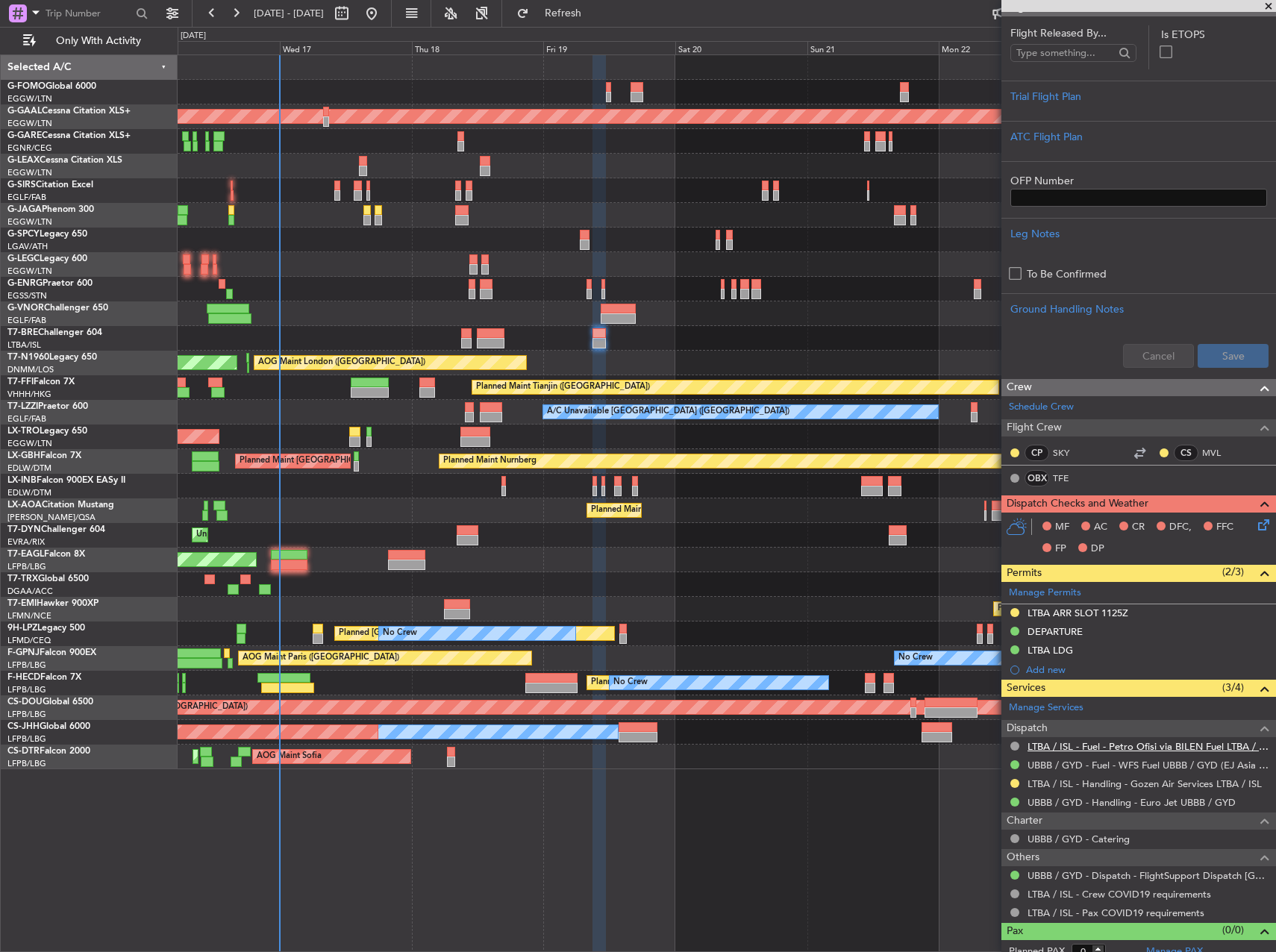
scroll to position [233, 0]
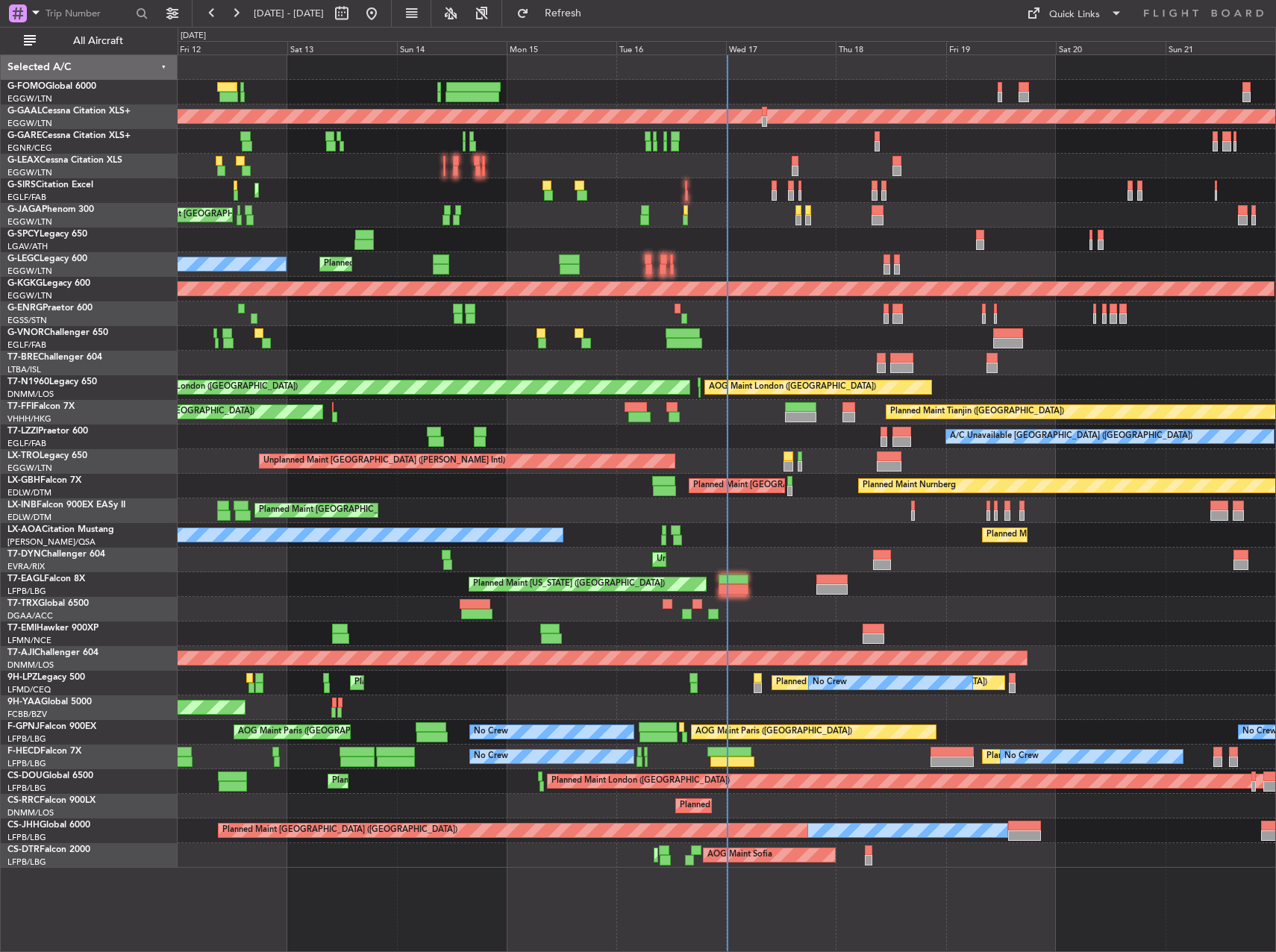
click at [738, 571] on div "Unplanned Maint [GEOGRAPHIC_DATA] (Riga Intl)" at bounding box center [726, 559] width 1098 height 25
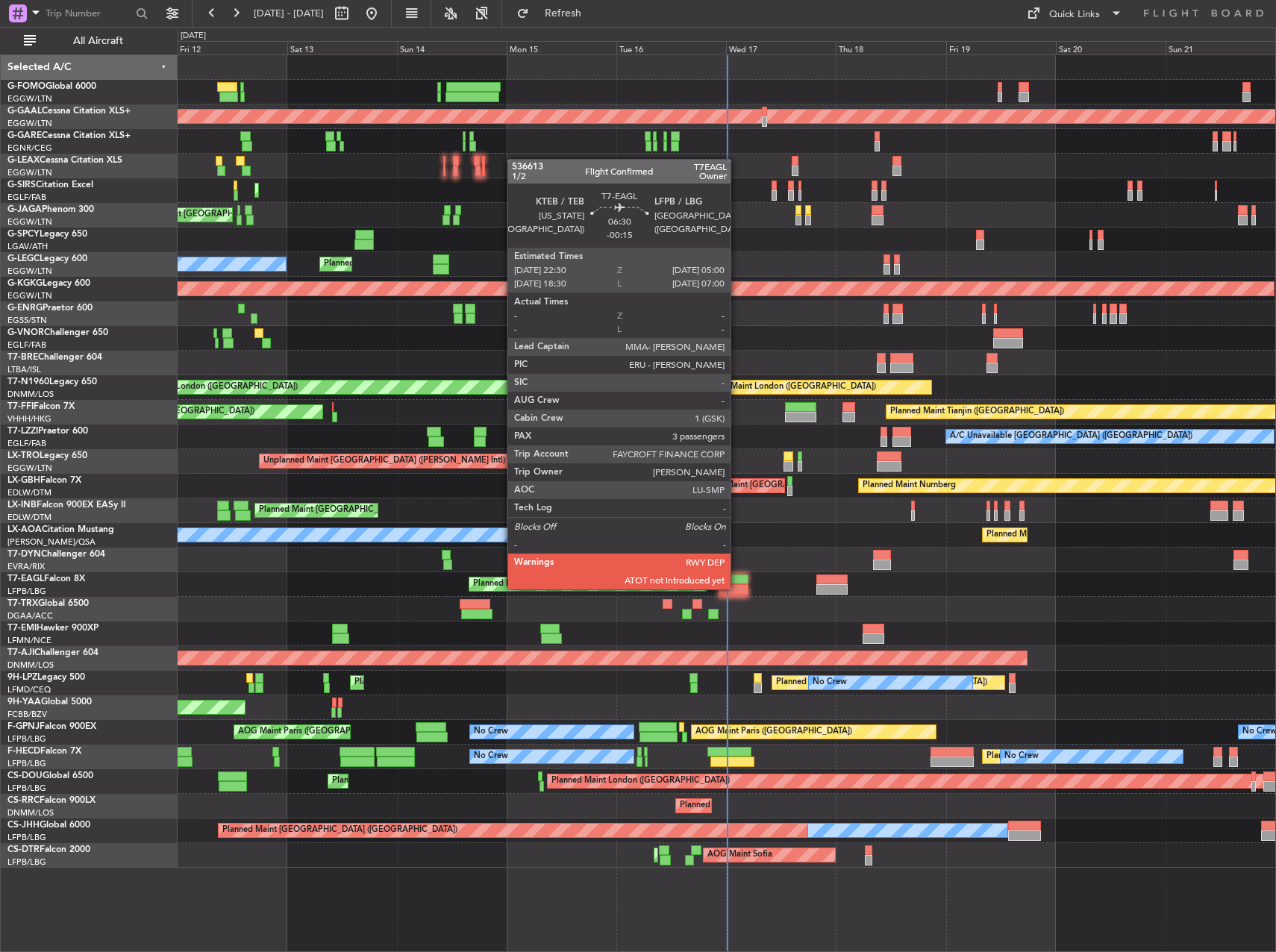
click at [738, 588] on div at bounding box center [734, 589] width 30 height 10
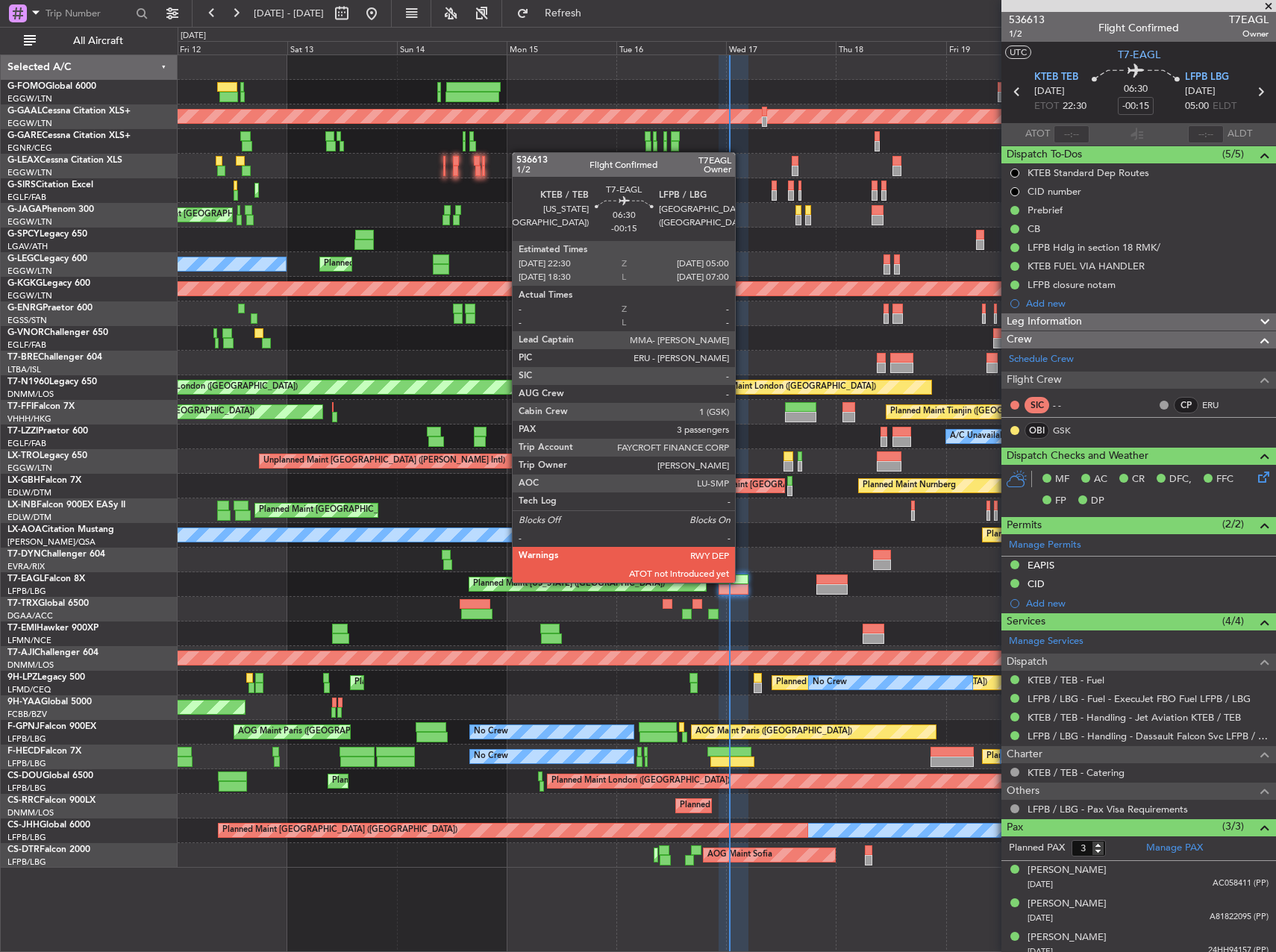
click at [742, 581] on div at bounding box center [734, 579] width 30 height 10
click at [738, 584] on div at bounding box center [734, 589] width 30 height 10
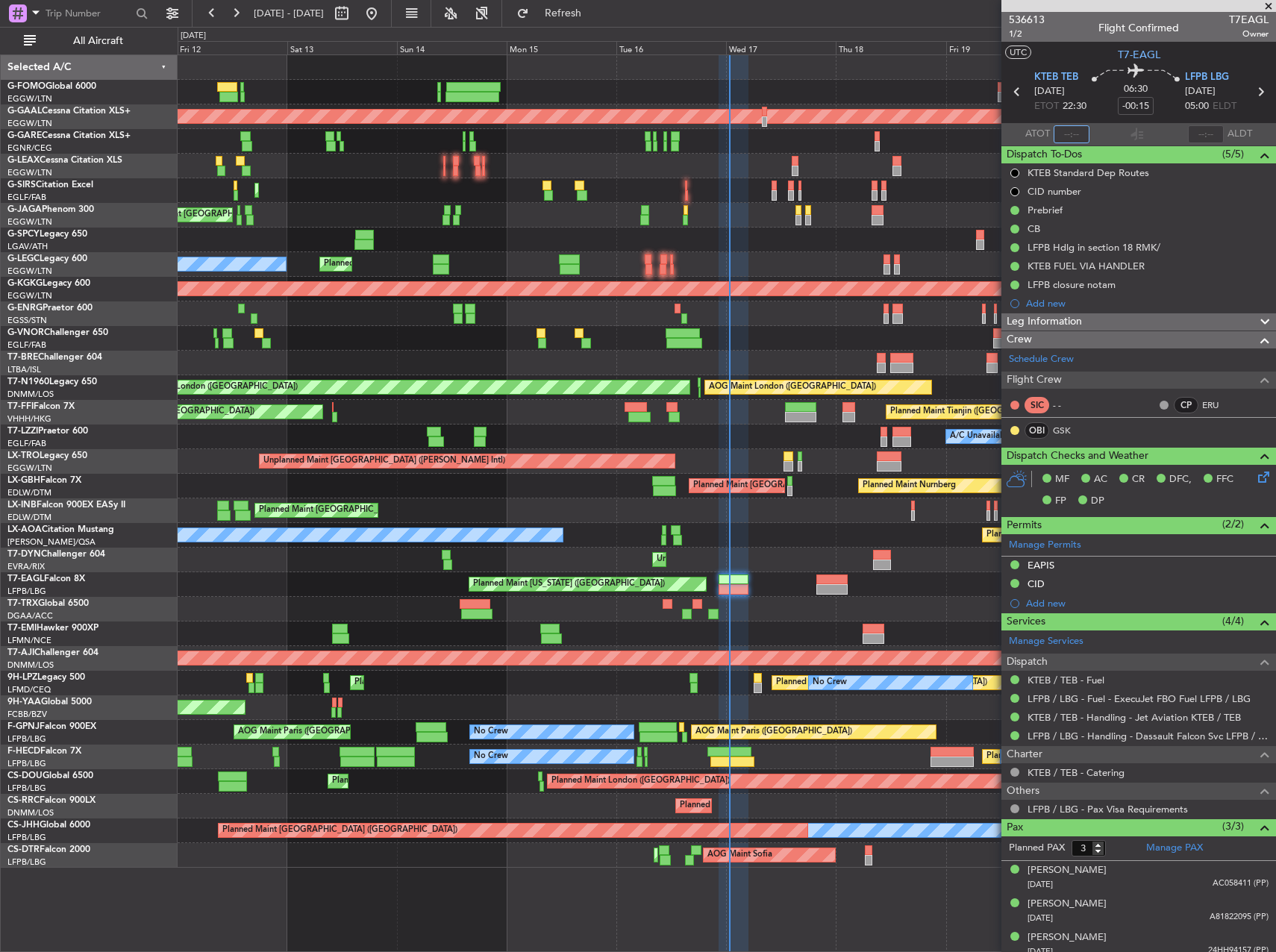
click at [1082, 127] on input "text" at bounding box center [1072, 135] width 36 height 18
type input "00:38"
click at [1263, 5] on span at bounding box center [1268, 6] width 15 height 13
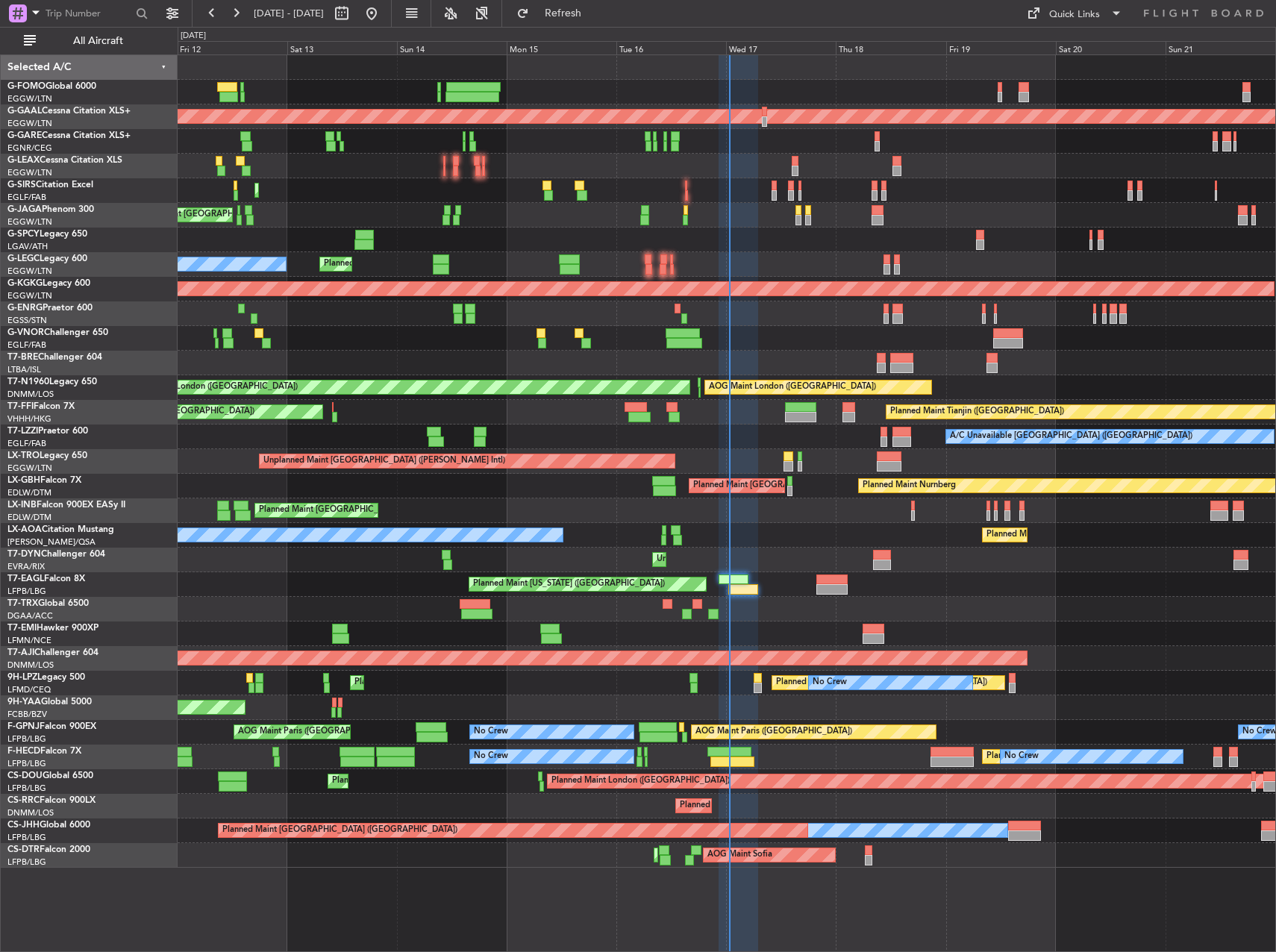
type input "0"
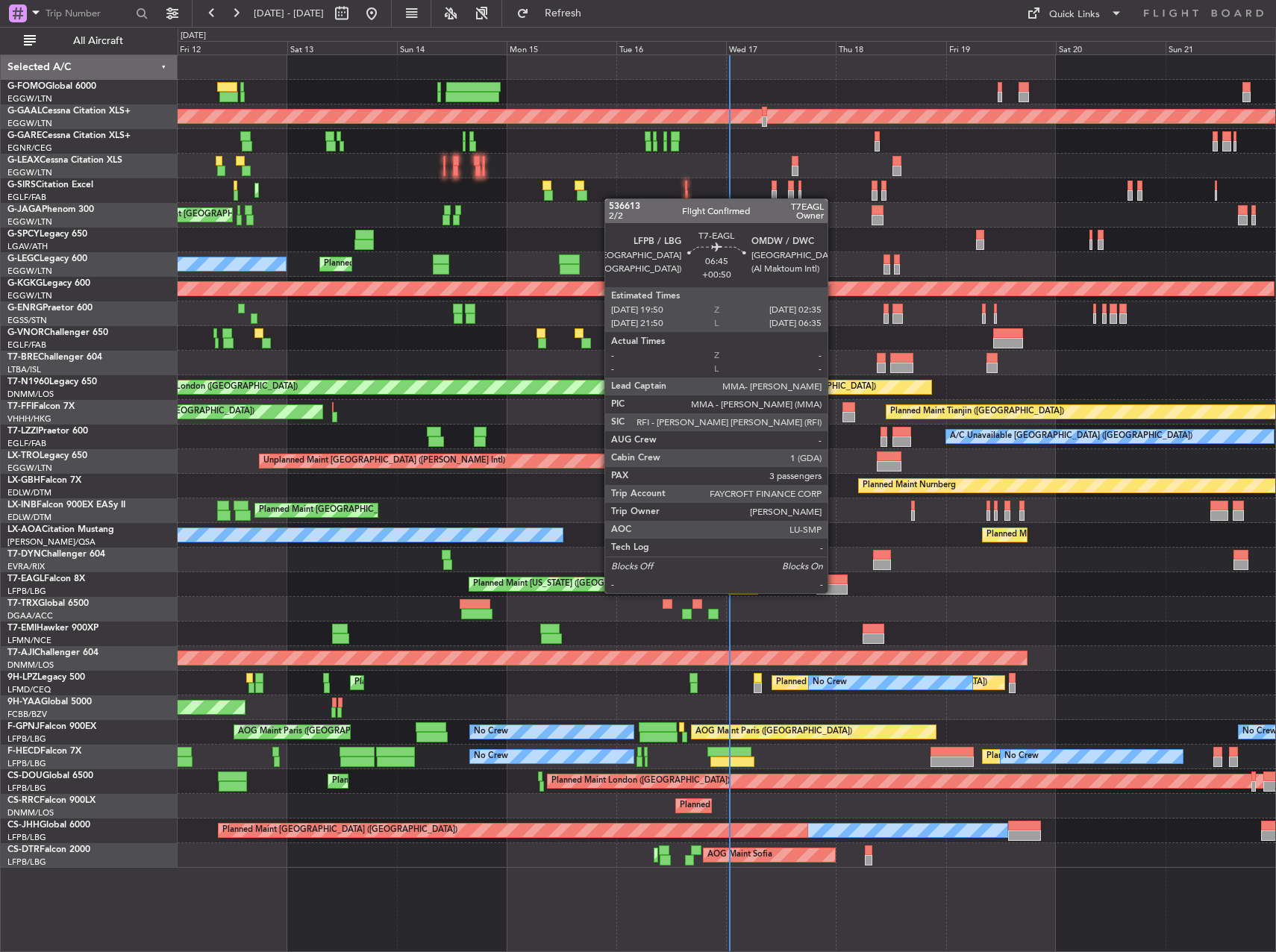
click at [829, 591] on div at bounding box center [831, 589] width 31 height 10
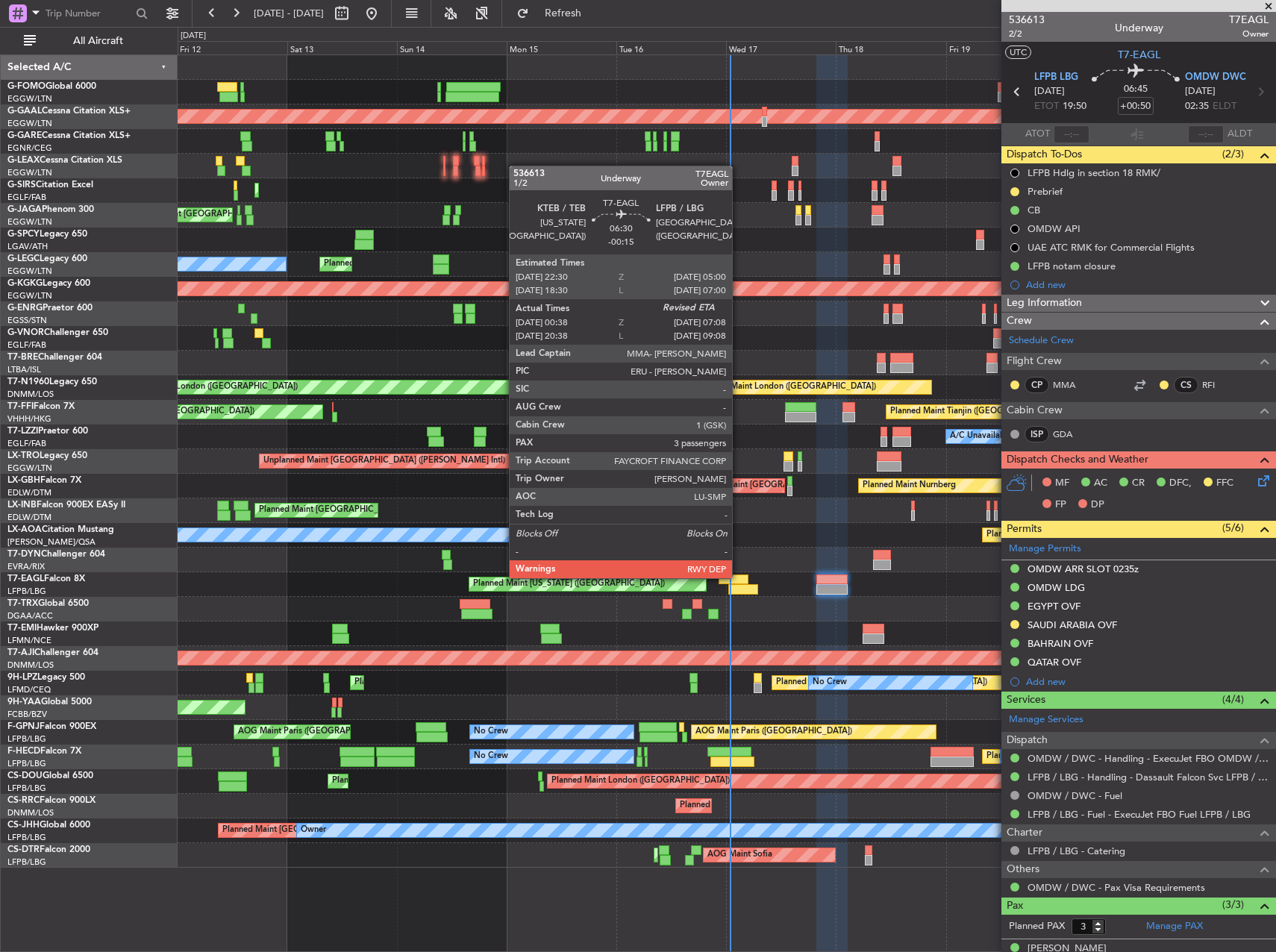
click at [739, 577] on div at bounding box center [734, 579] width 30 height 10
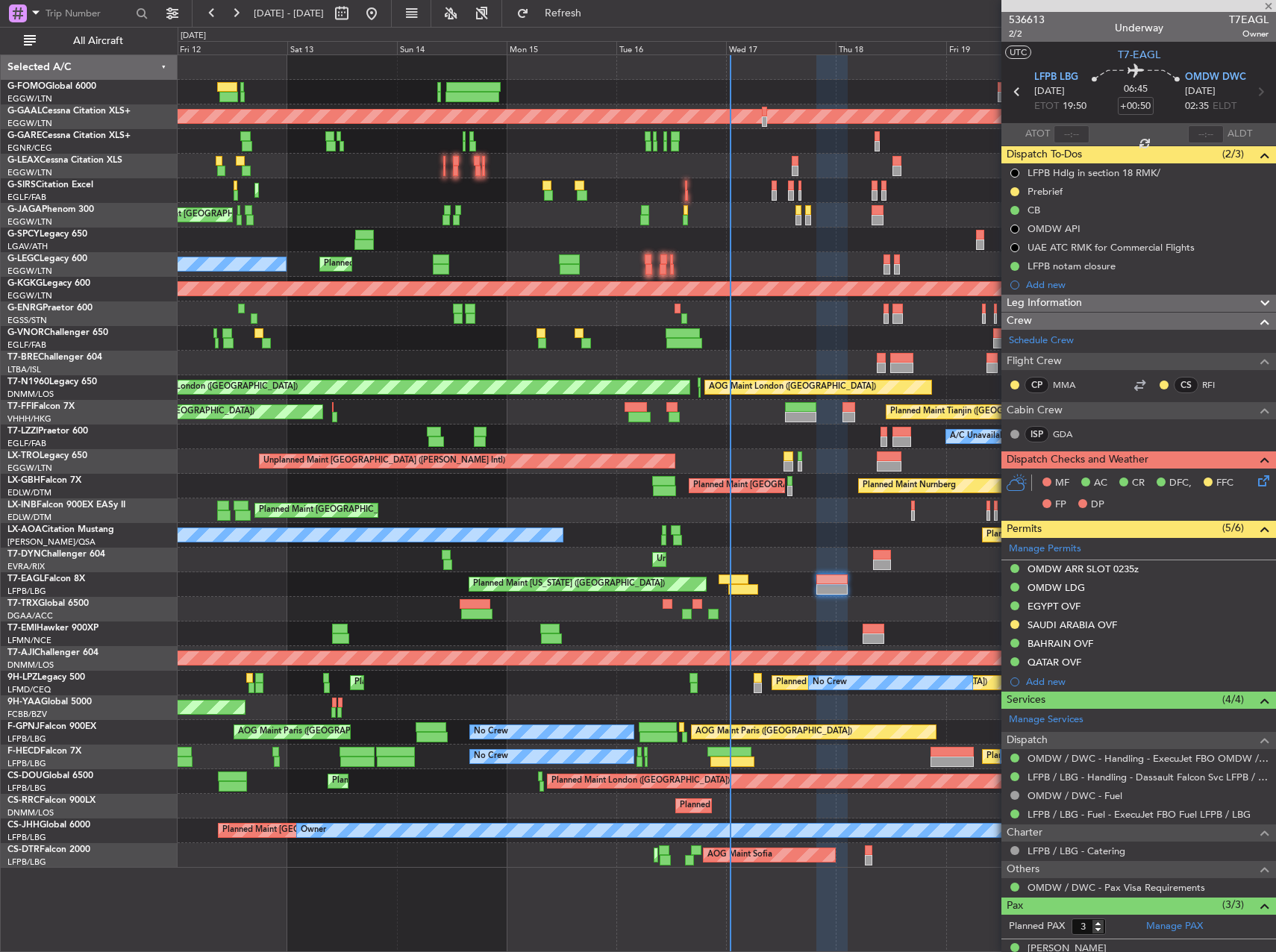
type input "-00:15"
type input "00:38"
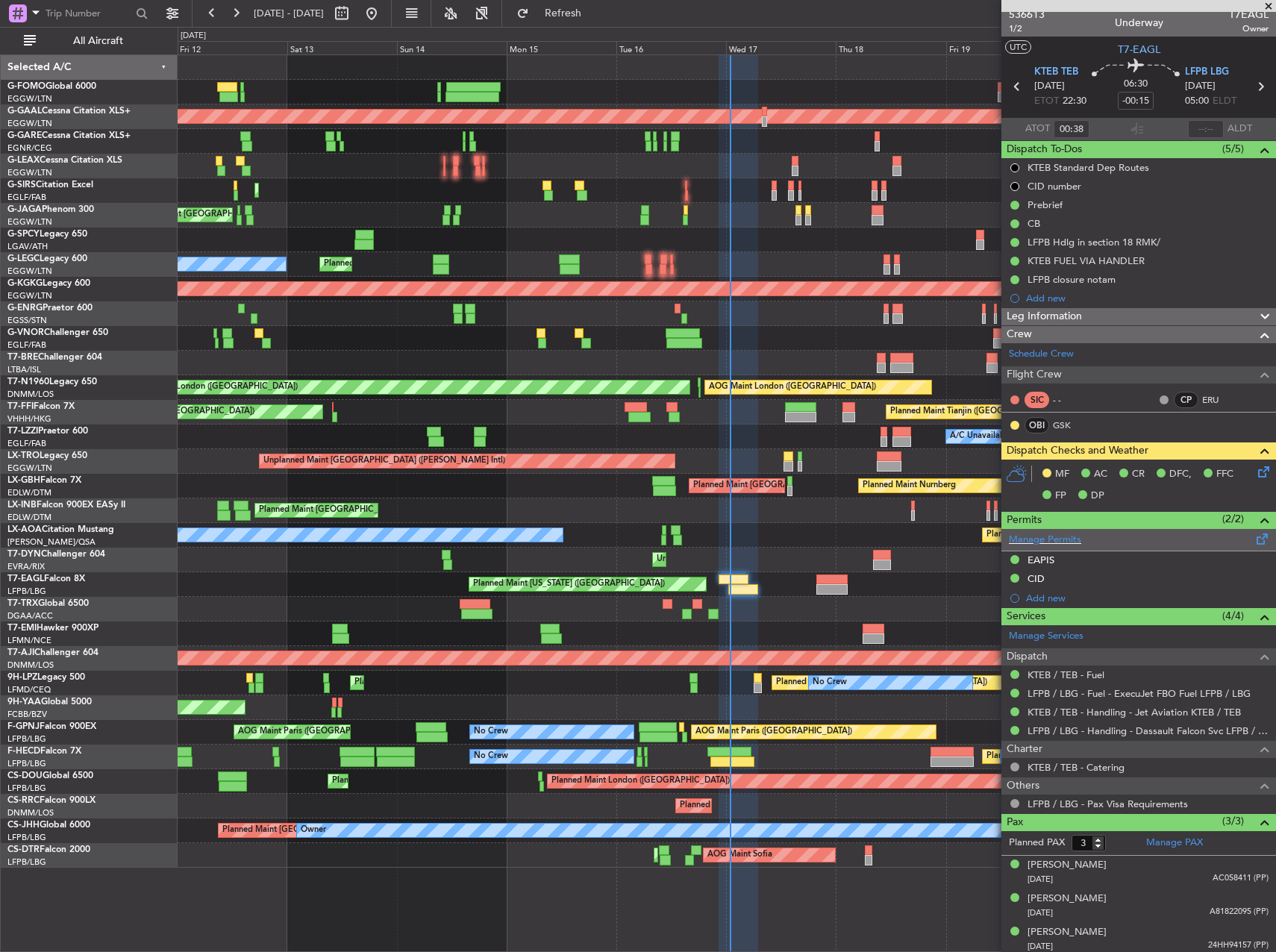
scroll to position [9, 0]
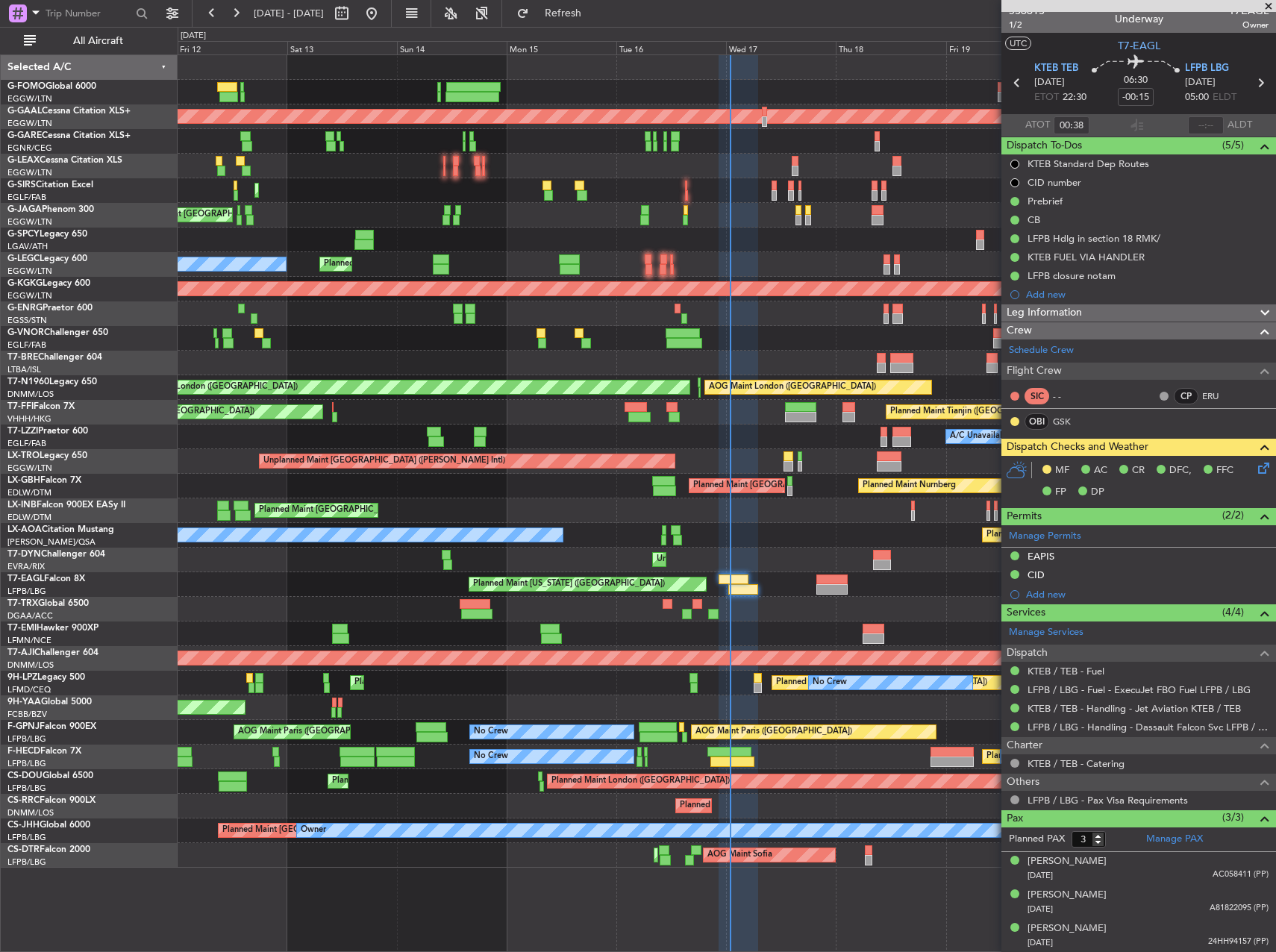
click at [1255, 468] on icon at bounding box center [1261, 466] width 12 height 12
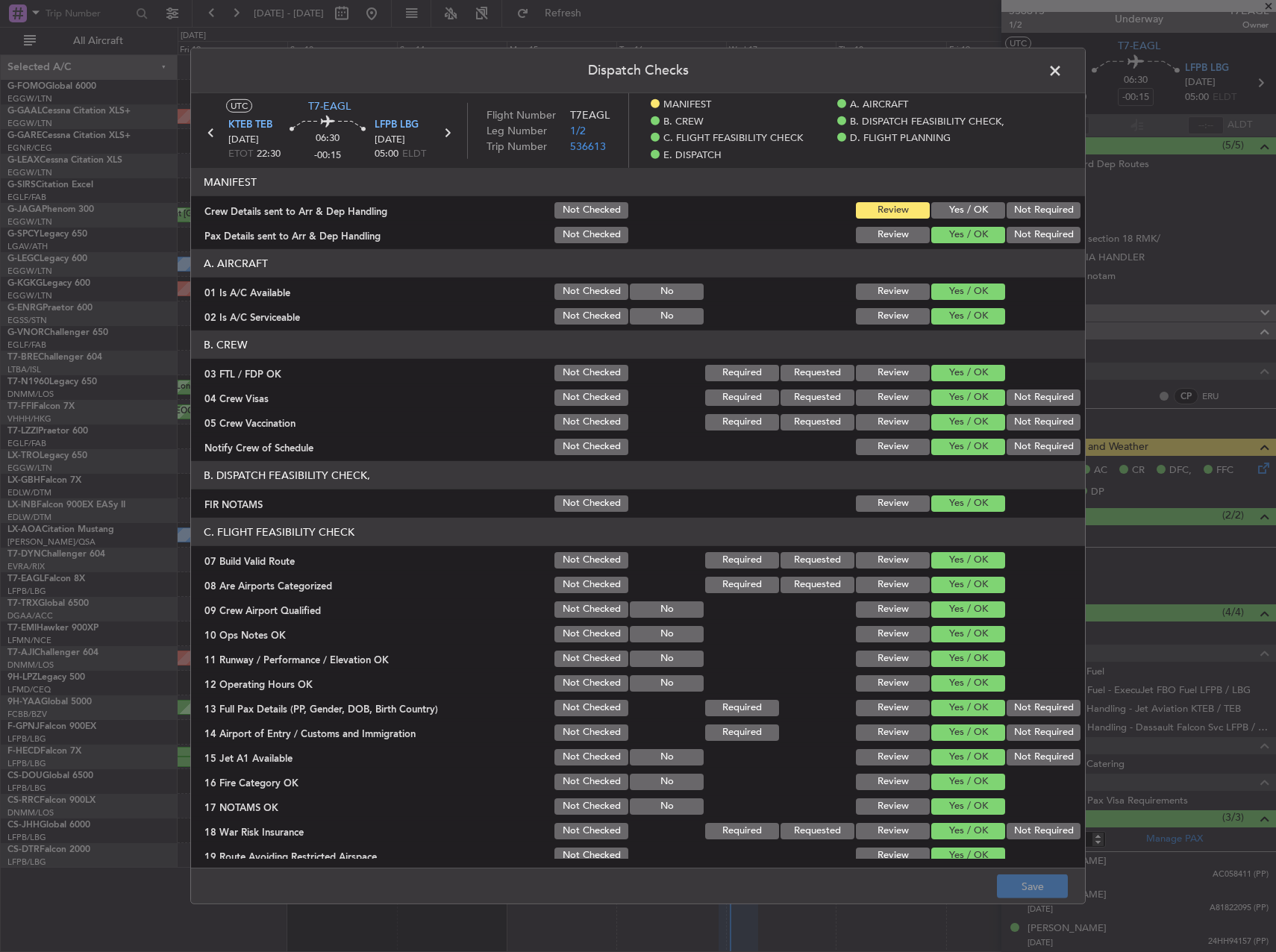
click at [953, 211] on button "Yes / OK" at bounding box center [968, 210] width 74 height 16
click at [1023, 885] on button "Save" at bounding box center [1032, 886] width 71 height 24
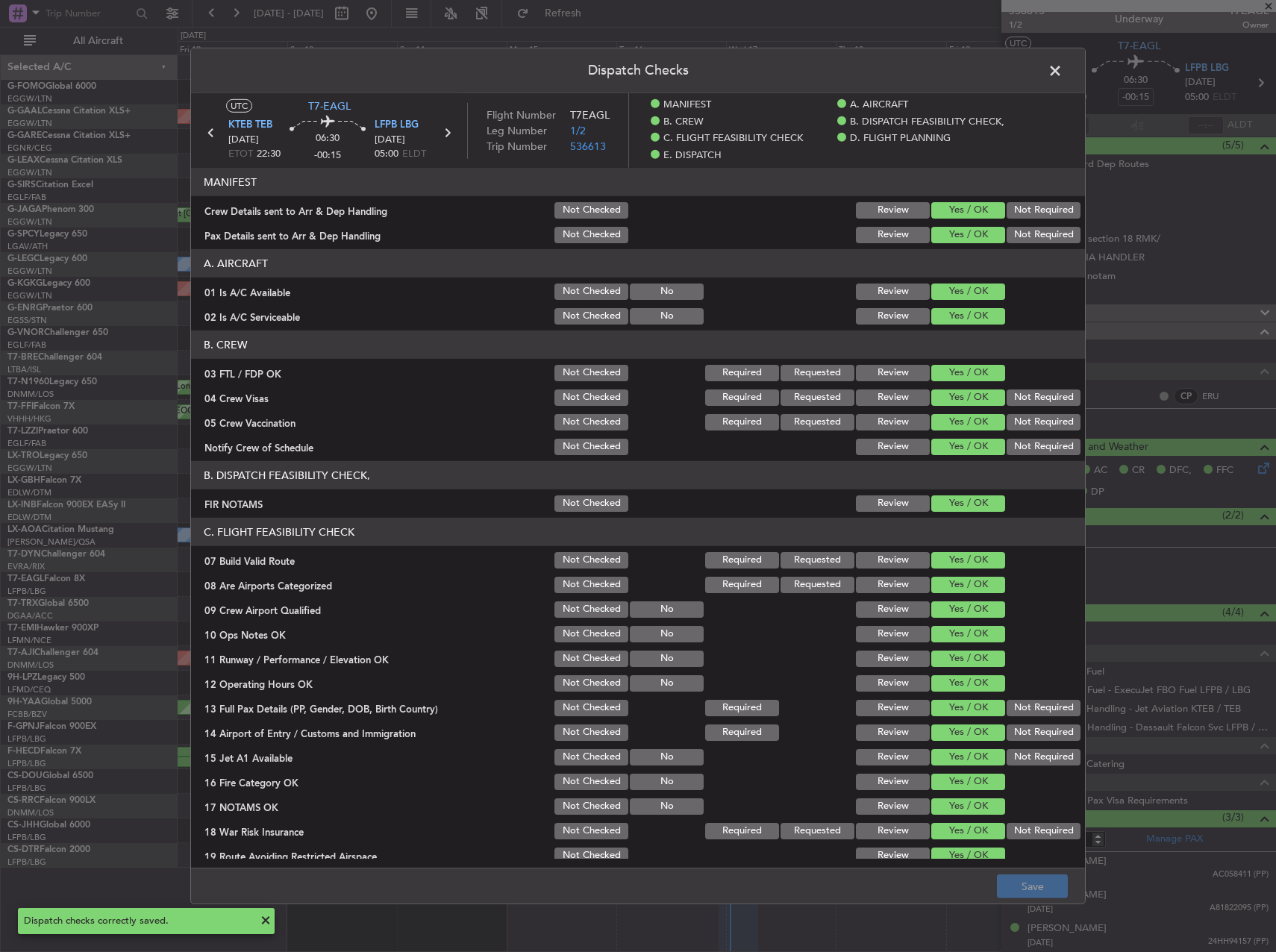
click at [1063, 64] on span at bounding box center [1063, 75] width 0 height 30
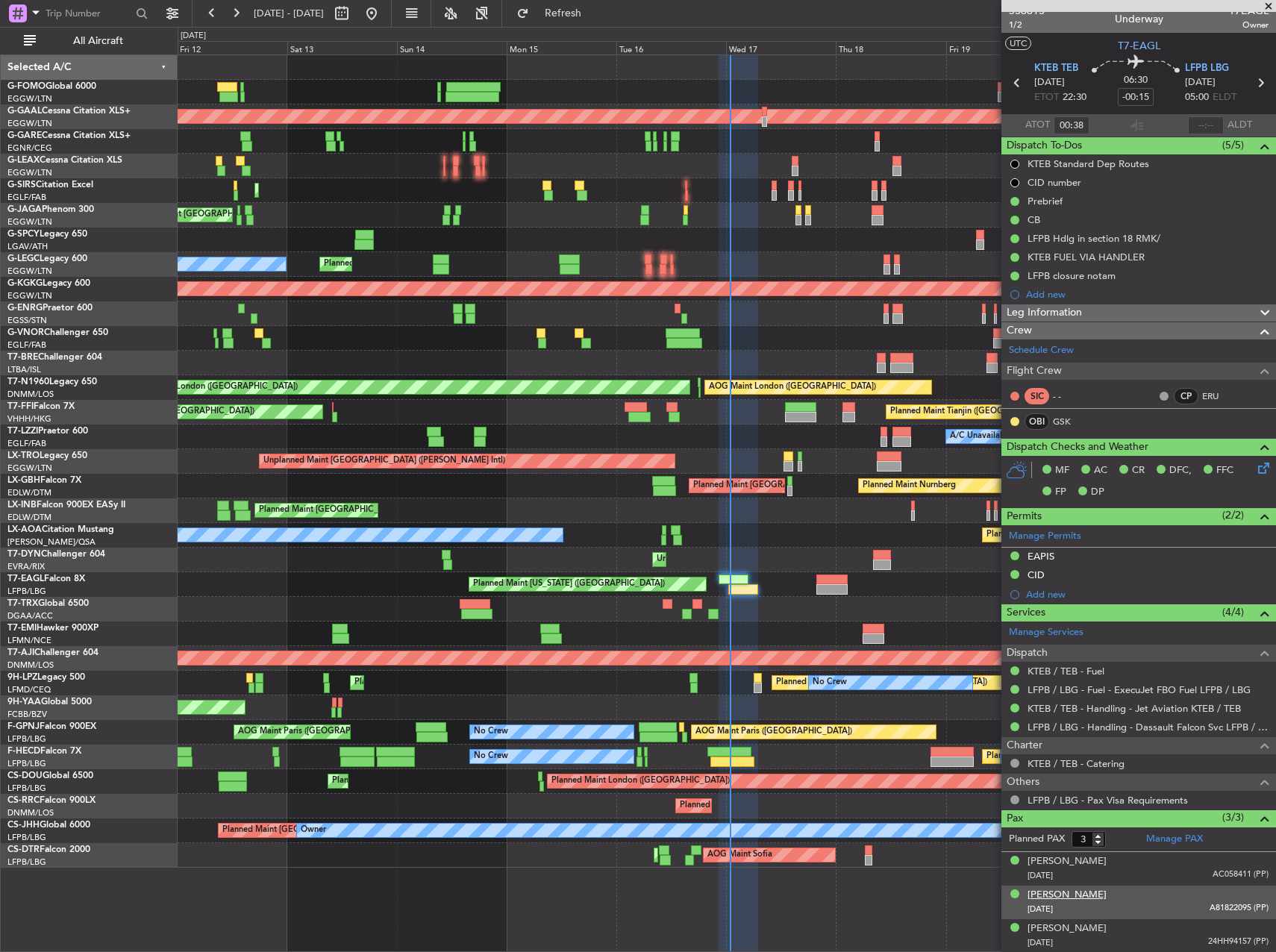
click at [1091, 891] on div "Hassan Mossolem" at bounding box center [1067, 895] width 79 height 15
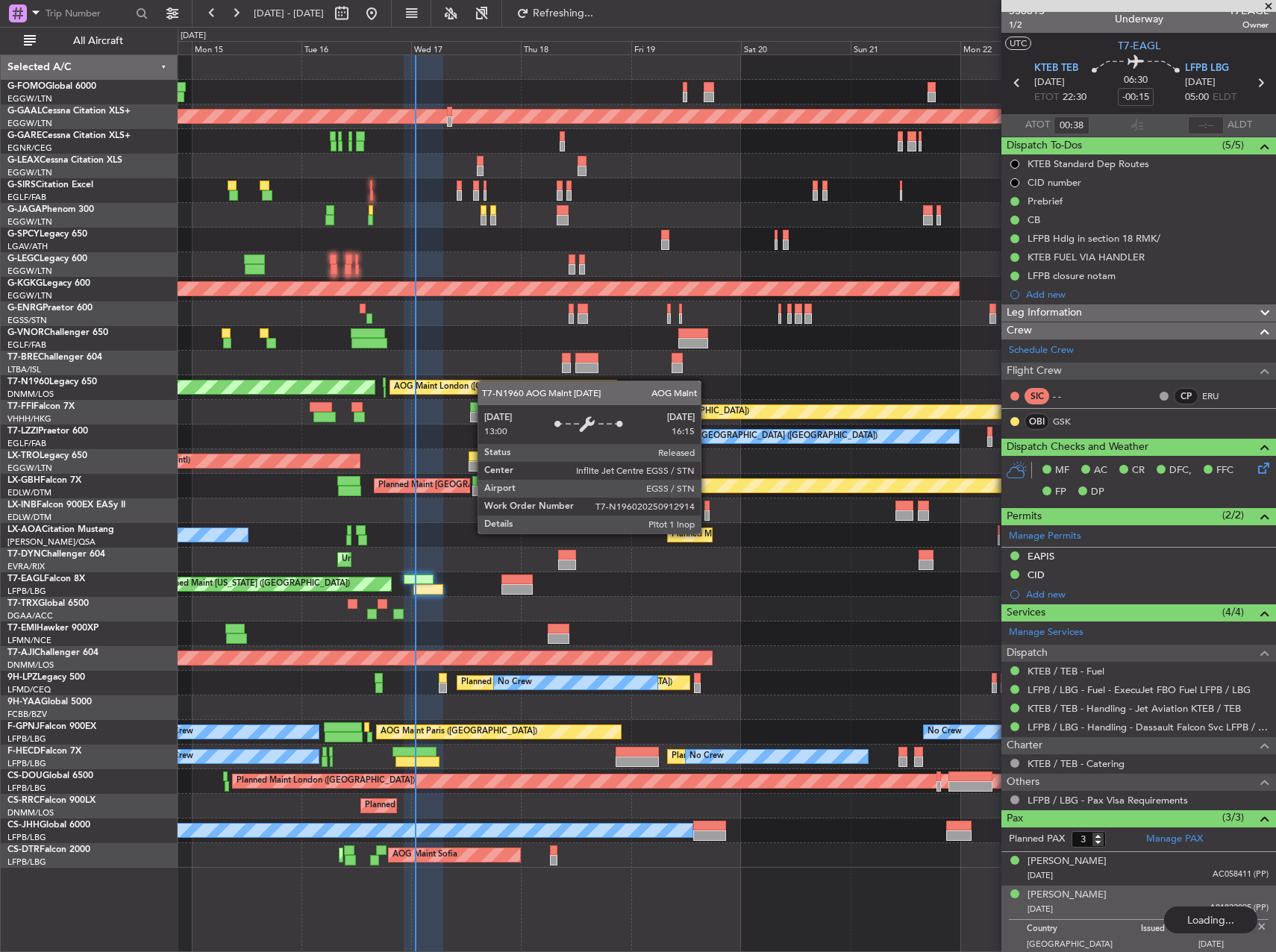
click at [319, 388] on div "AOG Maint London (Stansted) AOG Maint London (Stansted)" at bounding box center [726, 388] width 1098 height 25
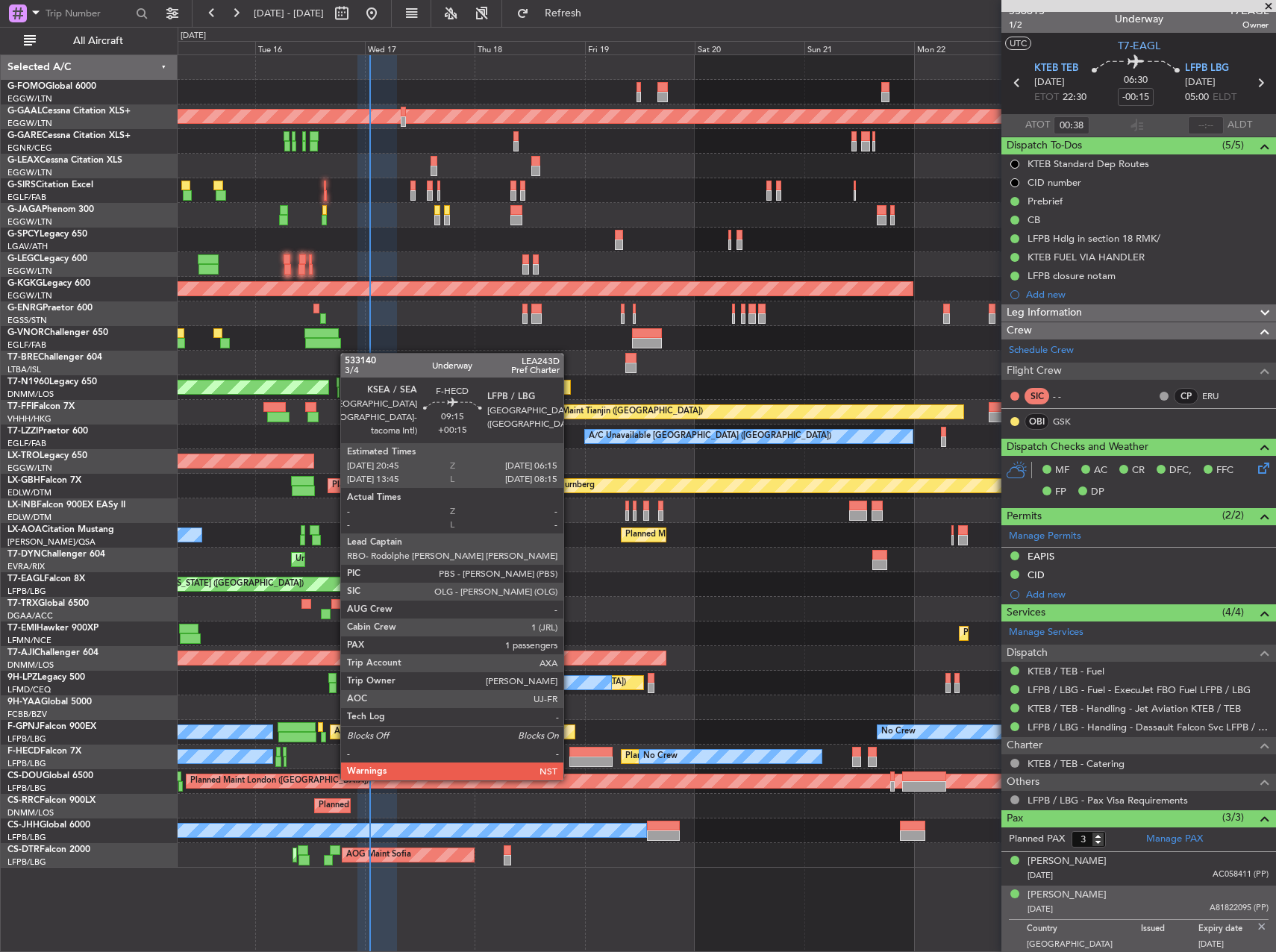
click at [570, 765] on div at bounding box center [591, 762] width 44 height 10
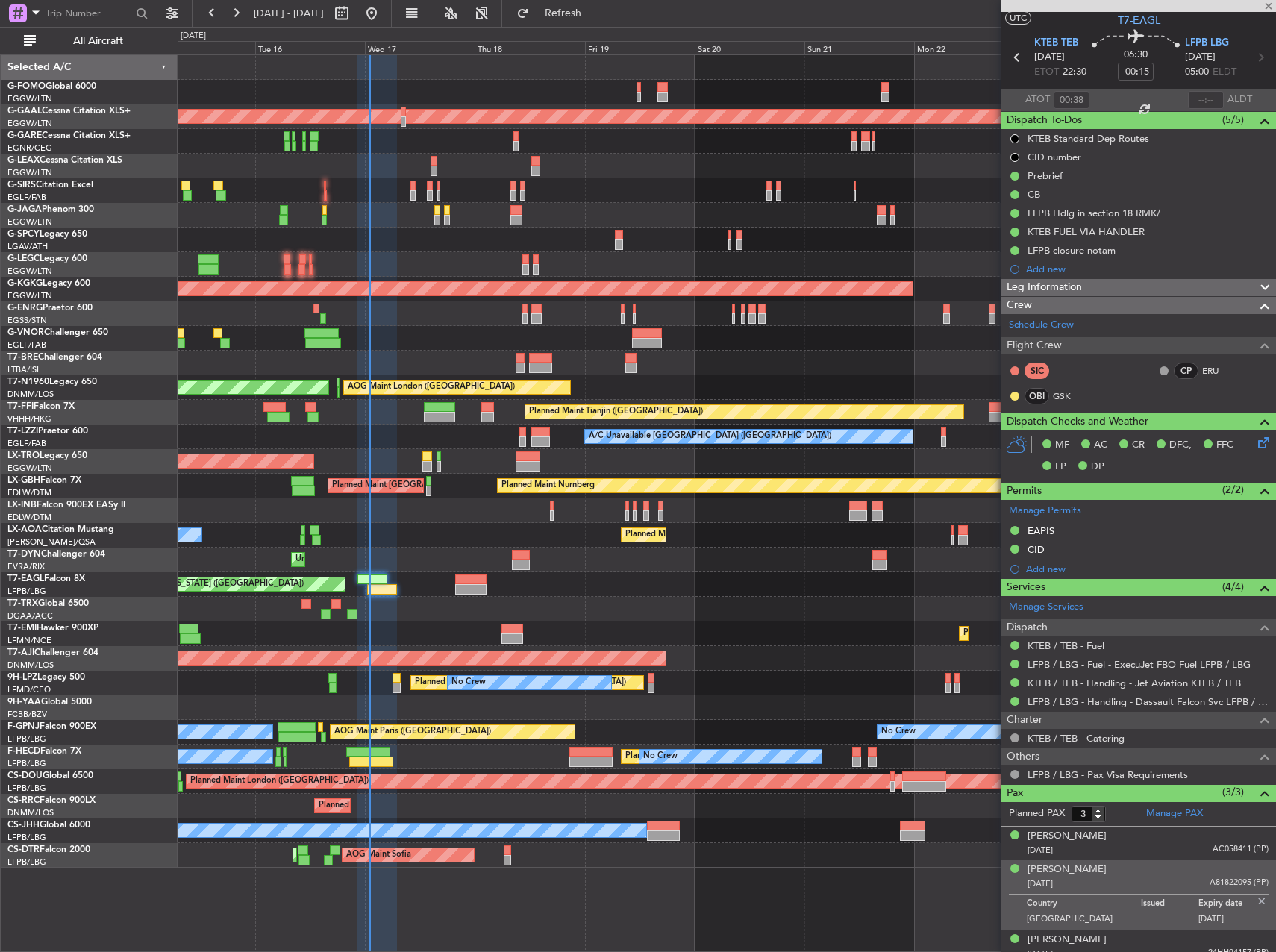
scroll to position [46, 0]
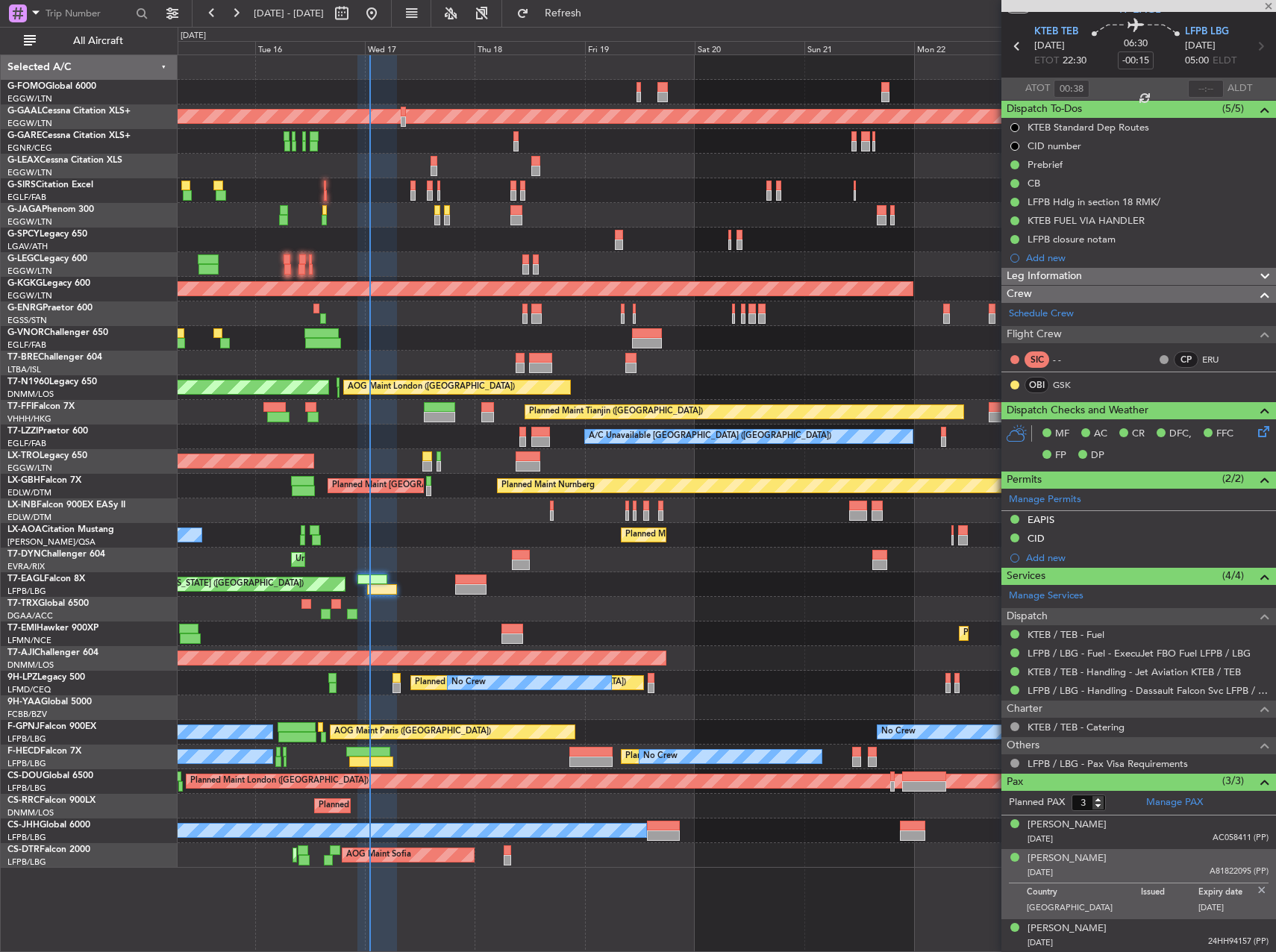
type input "+00:15"
type input "1"
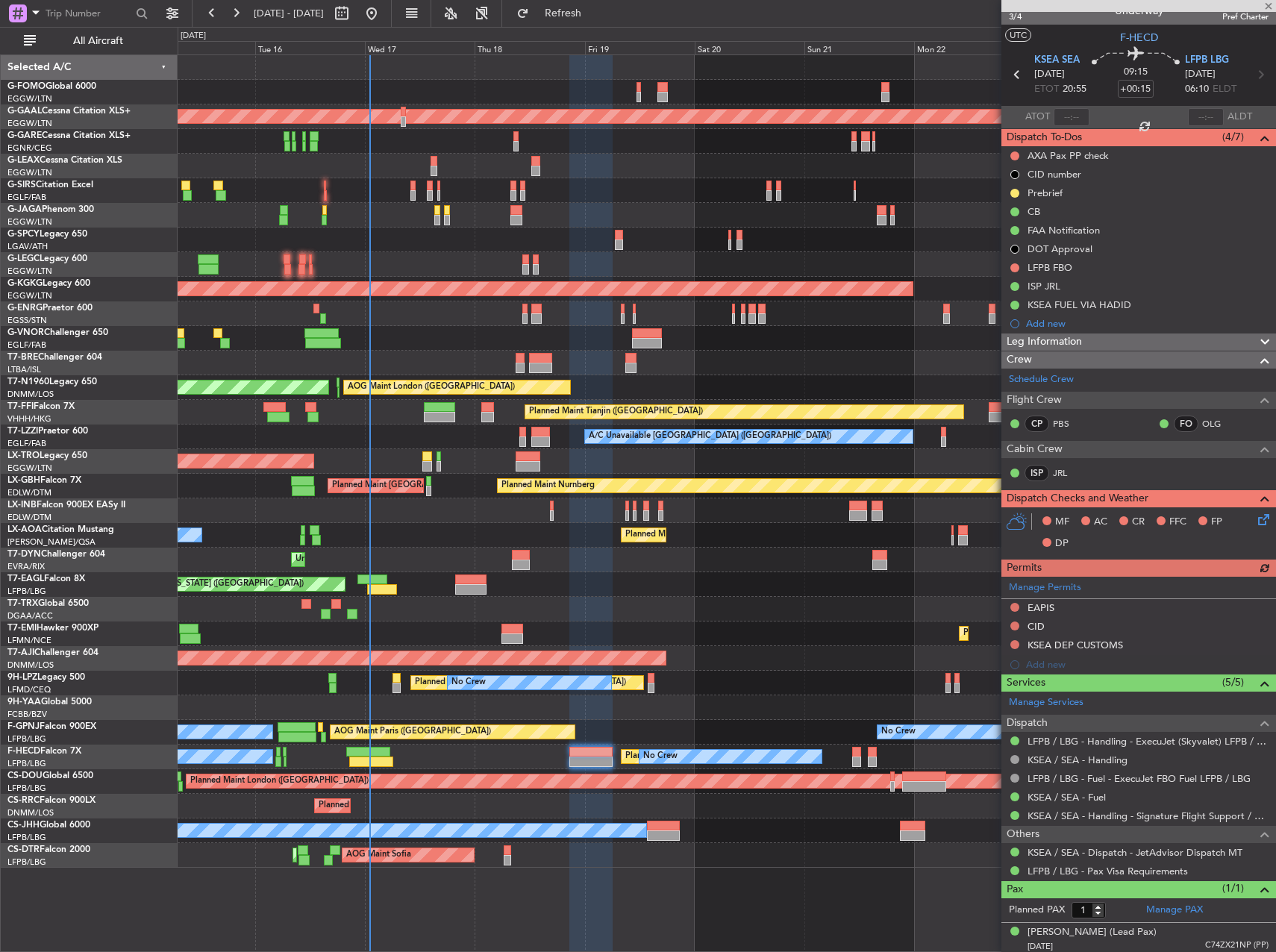
scroll to position [21, 0]
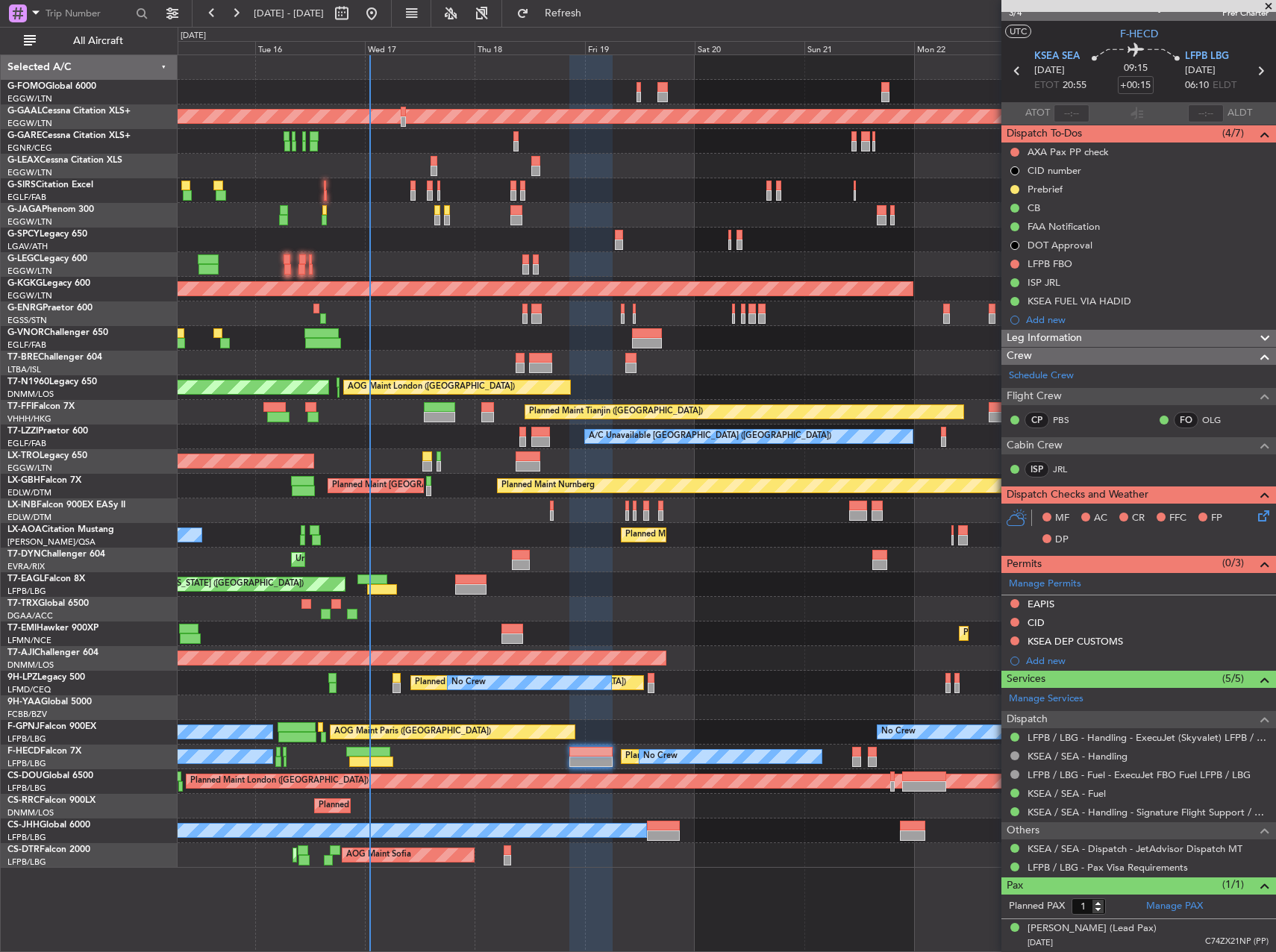
click at [480, 596] on div "Planned Maint [US_STATE] ([GEOGRAPHIC_DATA])" at bounding box center [726, 584] width 1098 height 25
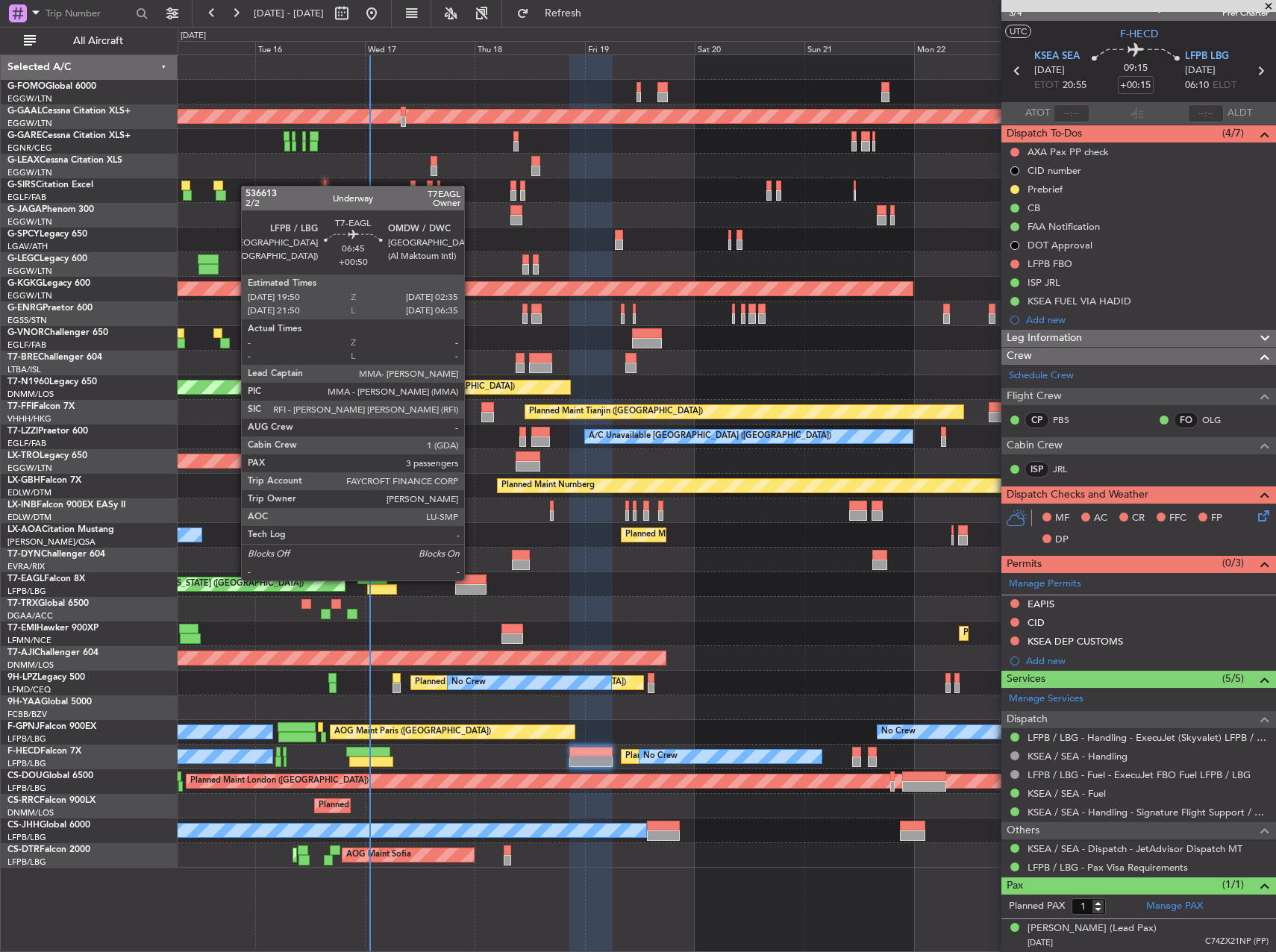
click at [471, 579] on div at bounding box center [471, 579] width 31 height 10
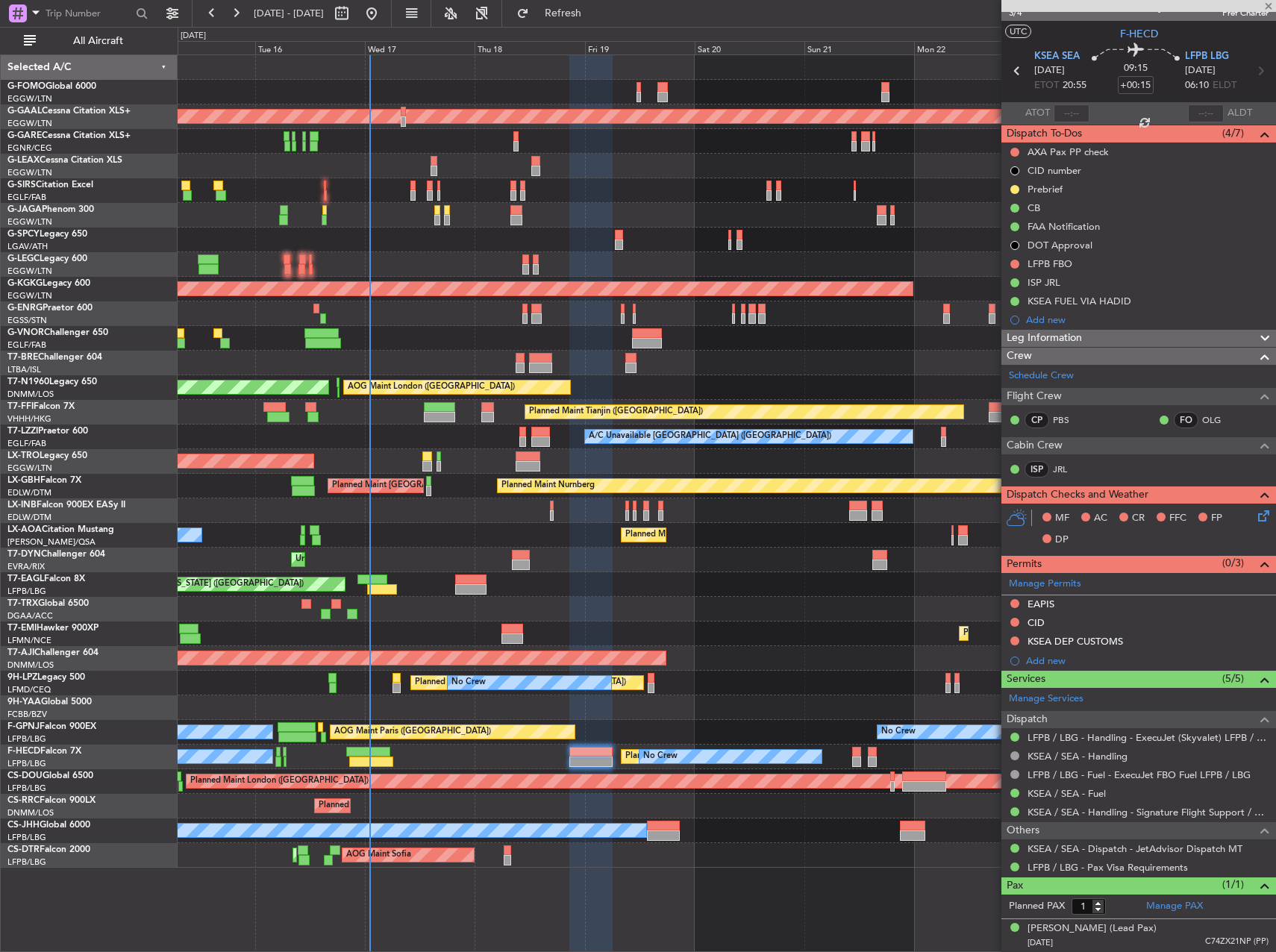
type input "+00:50"
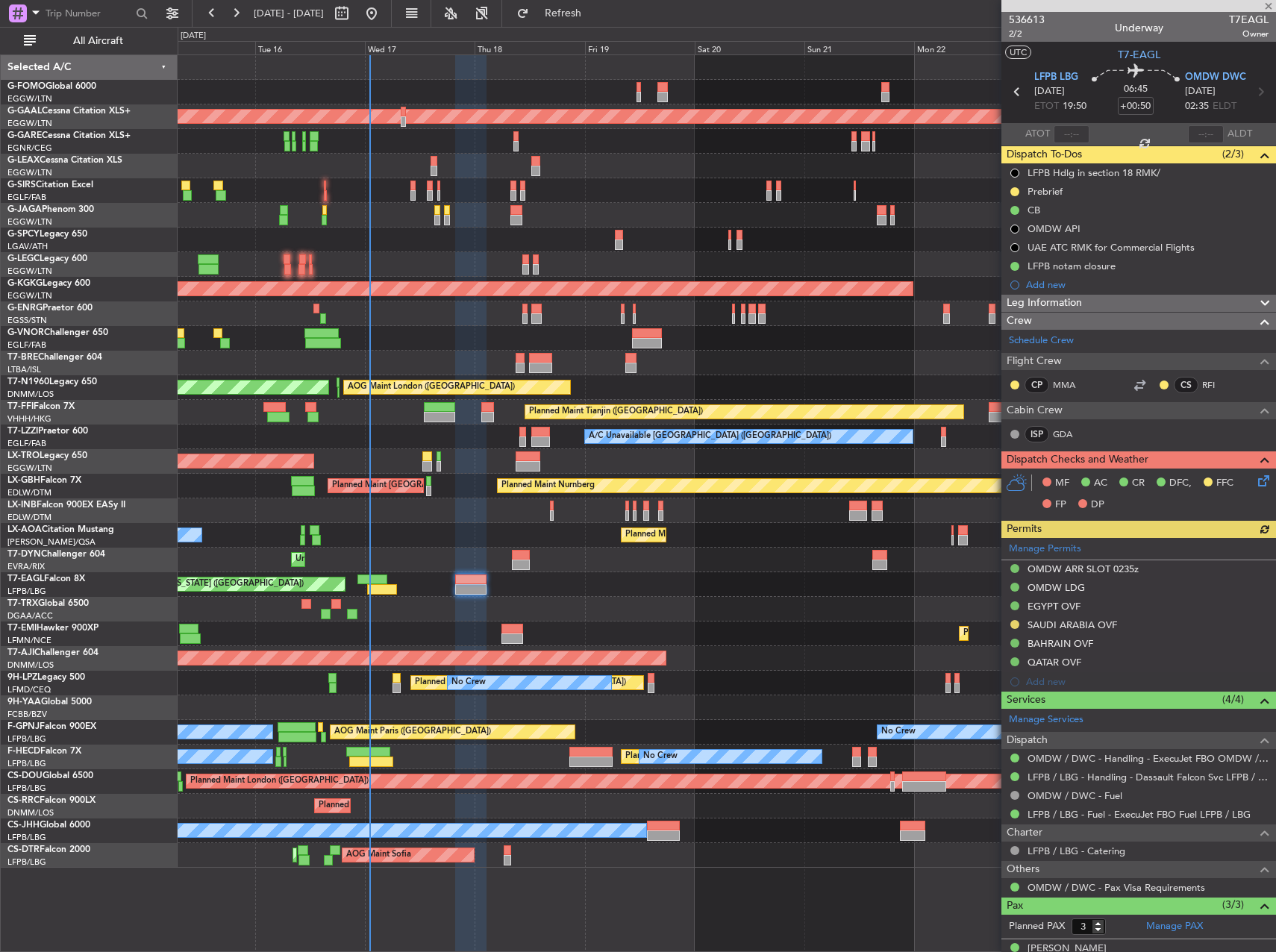
scroll to position [88, 0]
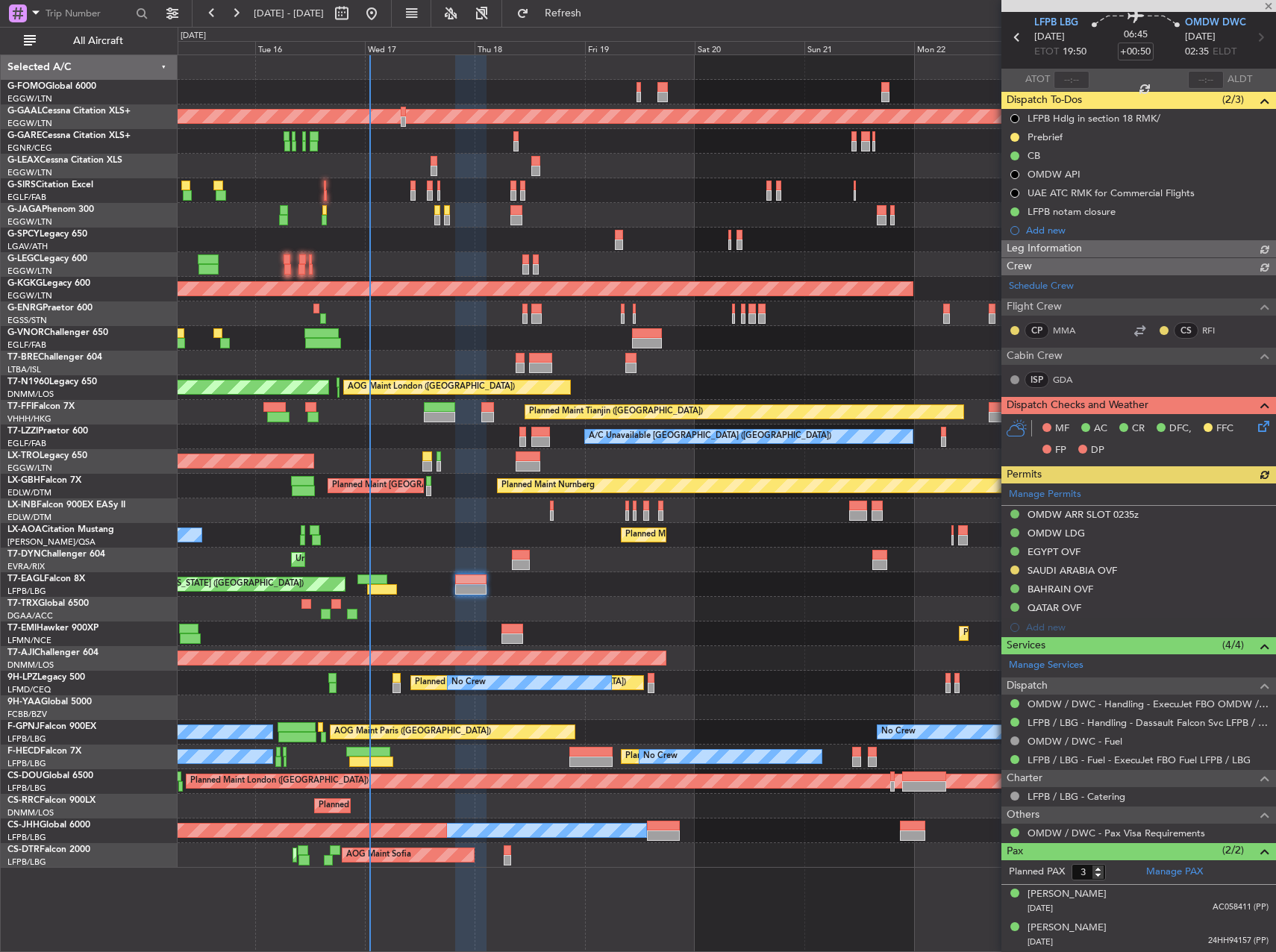
type input "2"
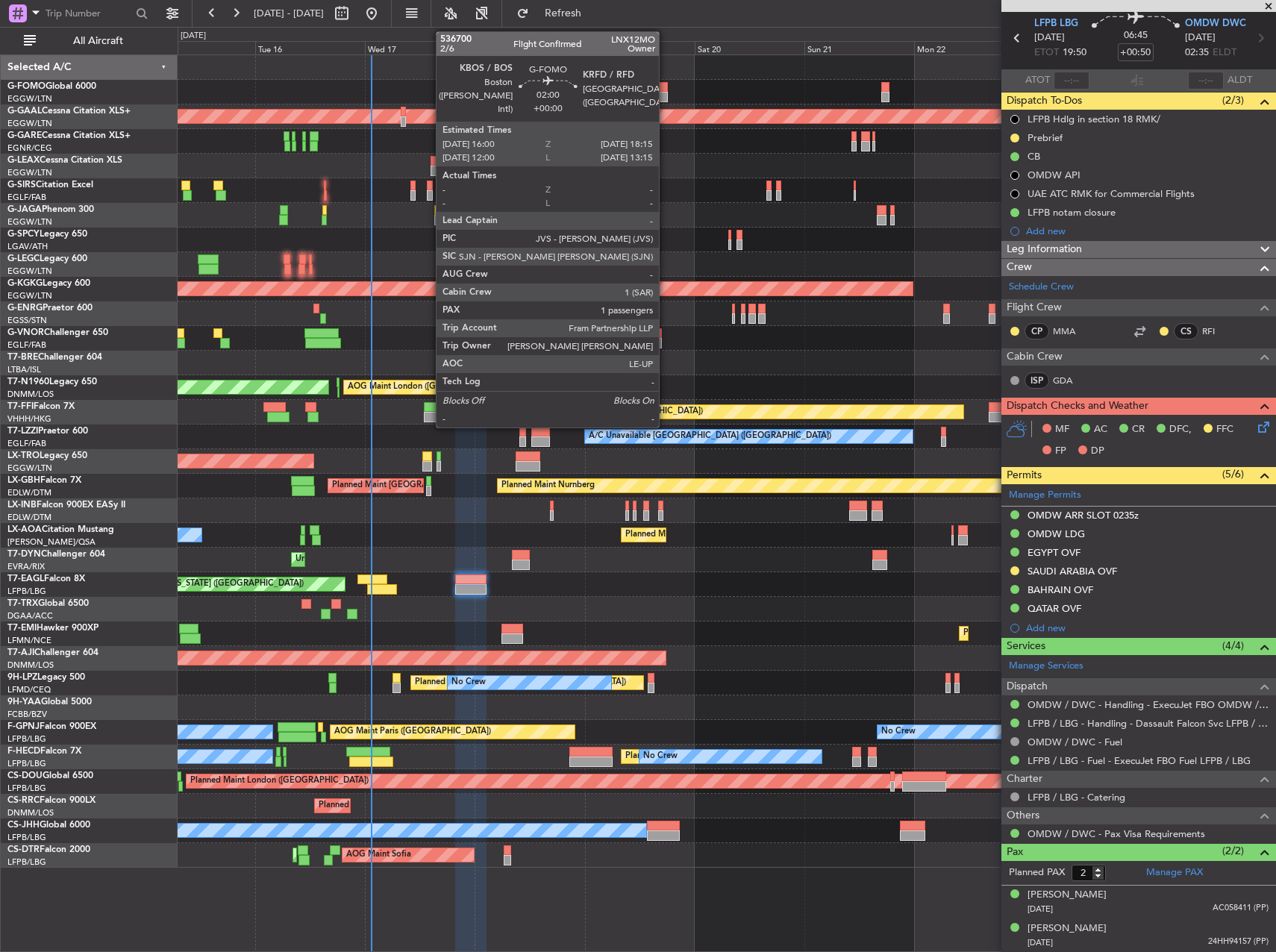
click at [666, 88] on div at bounding box center [662, 87] width 10 height 10
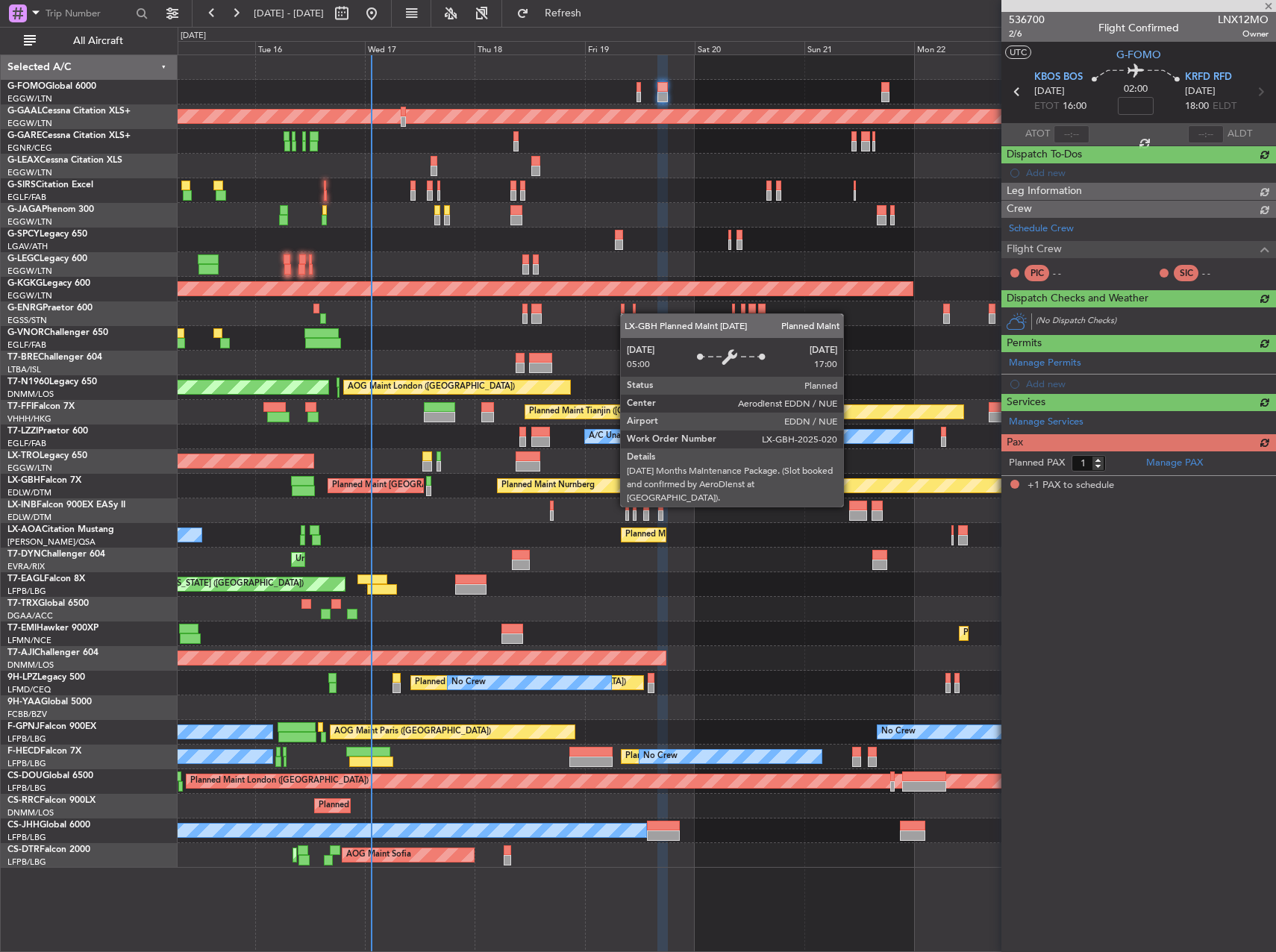
scroll to position [0, 0]
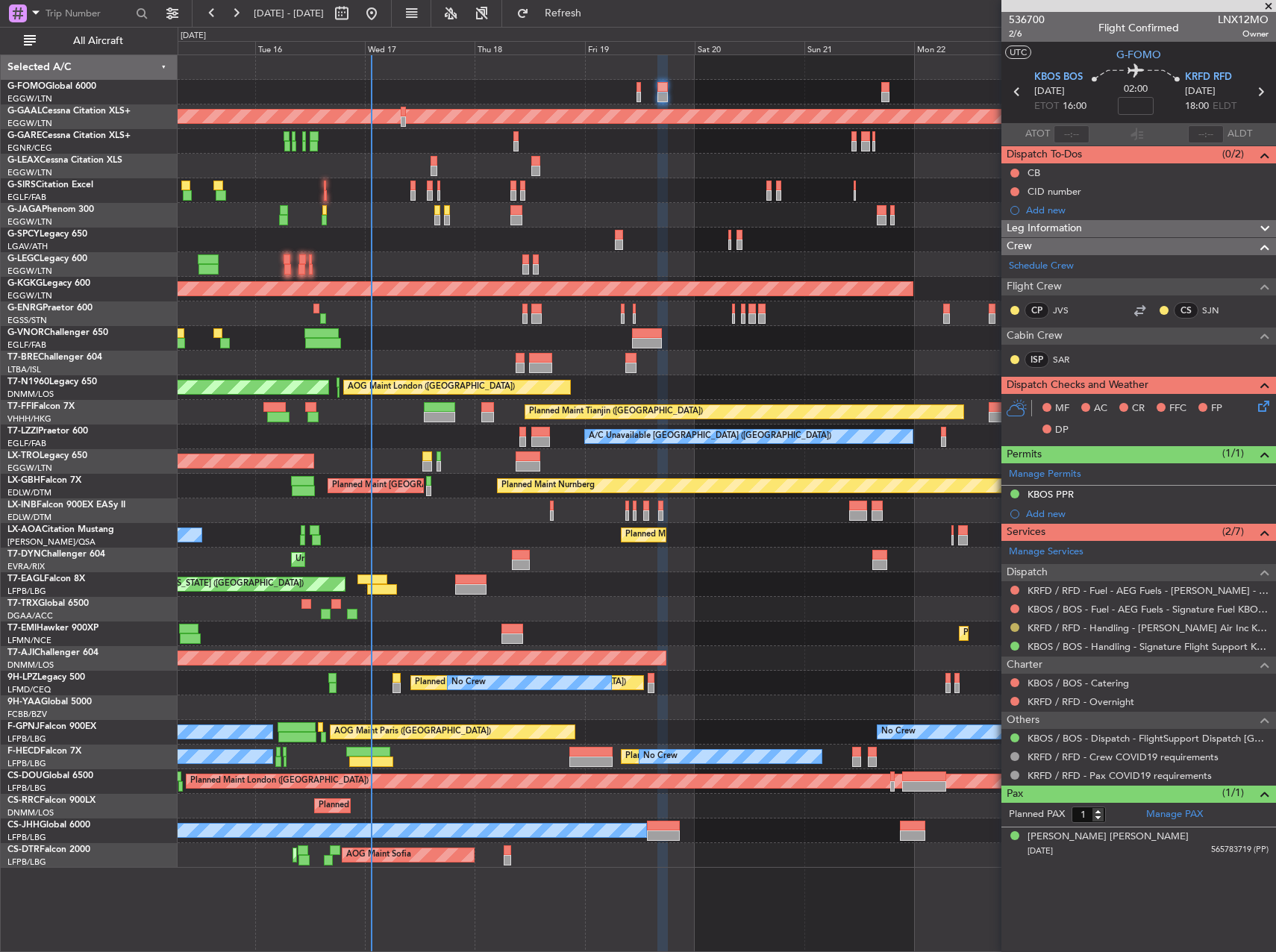
click at [1011, 628] on button at bounding box center [1015, 627] width 9 height 9
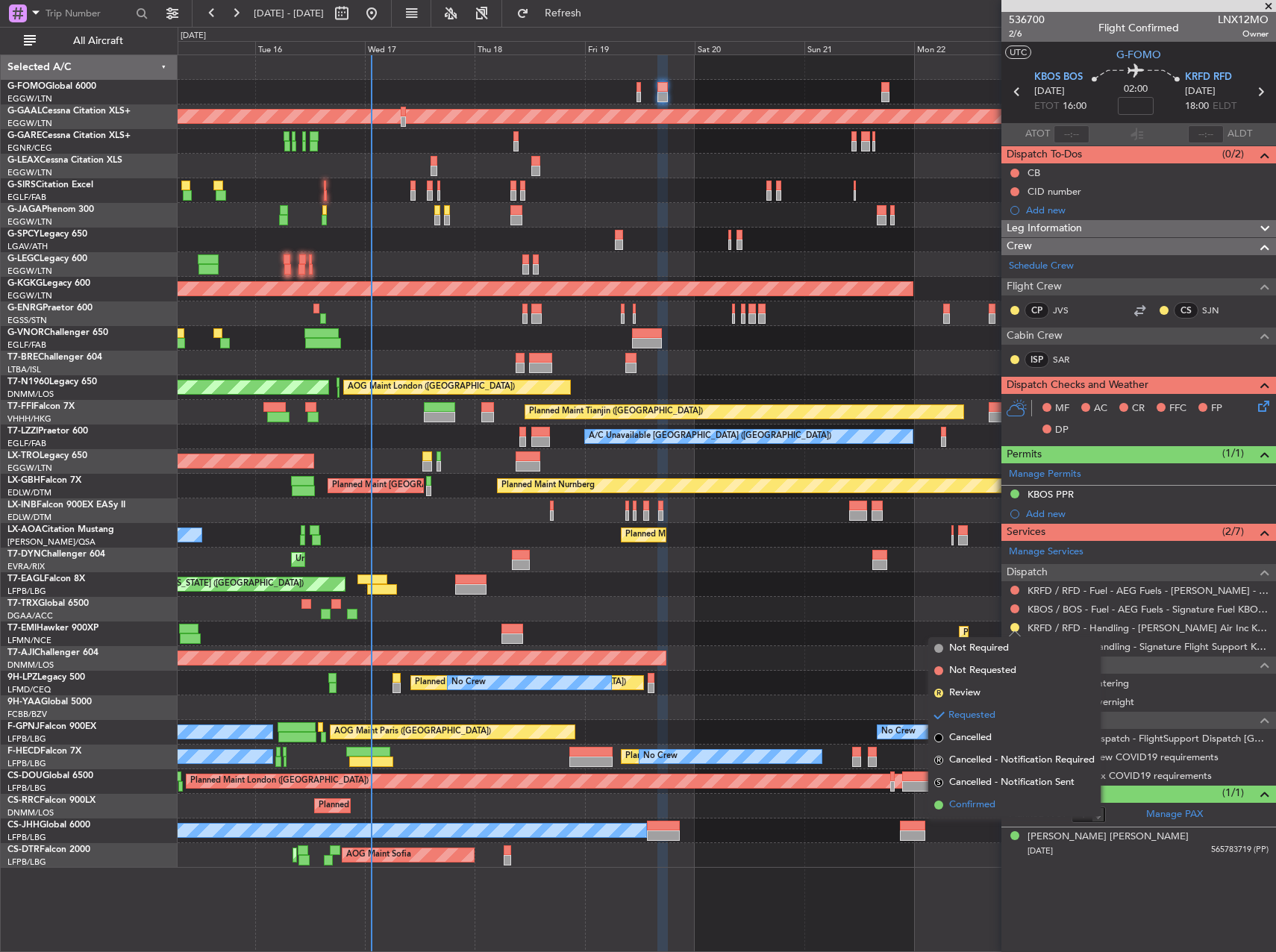
click at [1000, 803] on li "Confirmed" at bounding box center [1014, 804] width 172 height 22
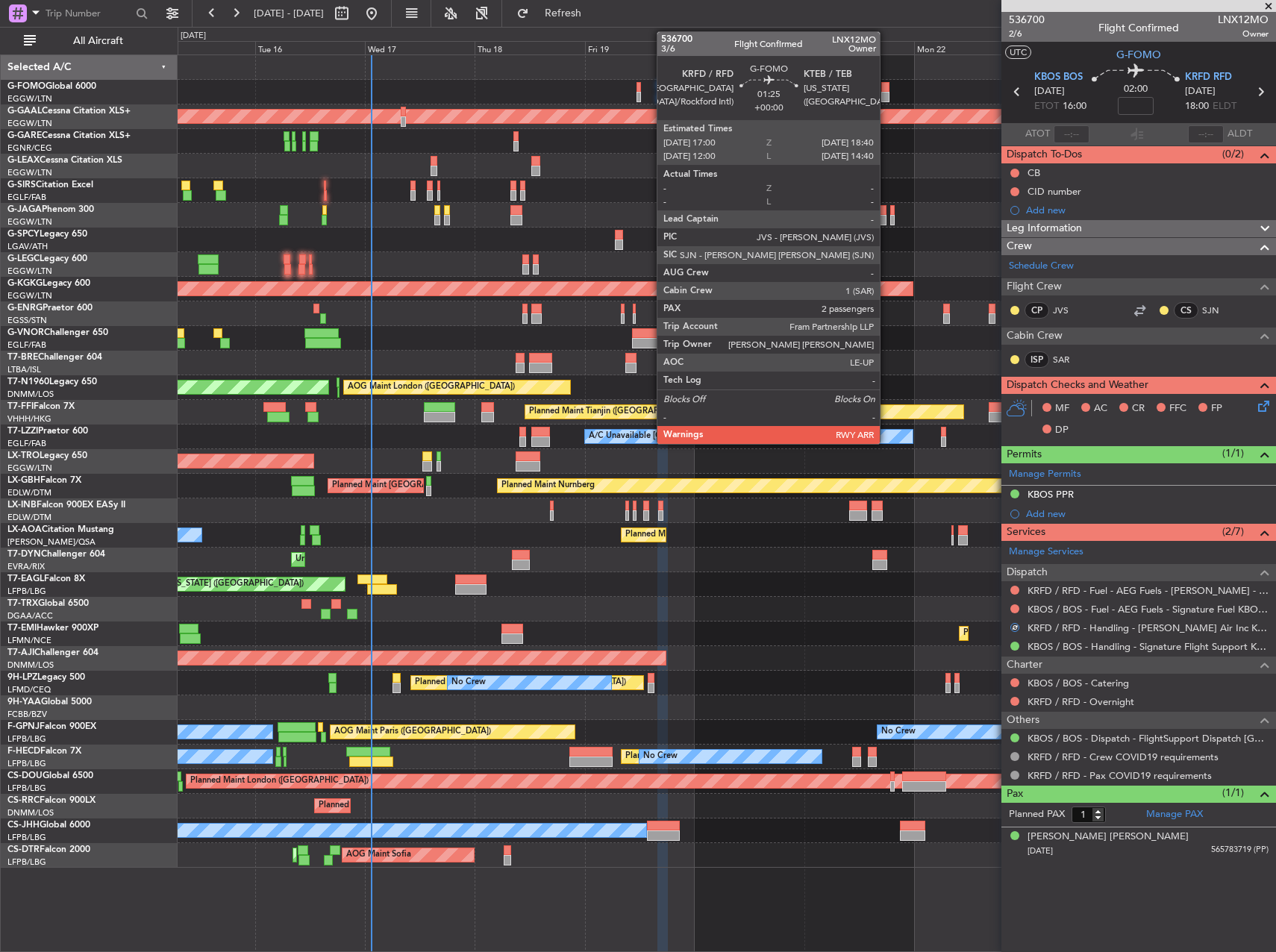
click at [886, 91] on div at bounding box center [885, 87] width 8 height 10
type input "2"
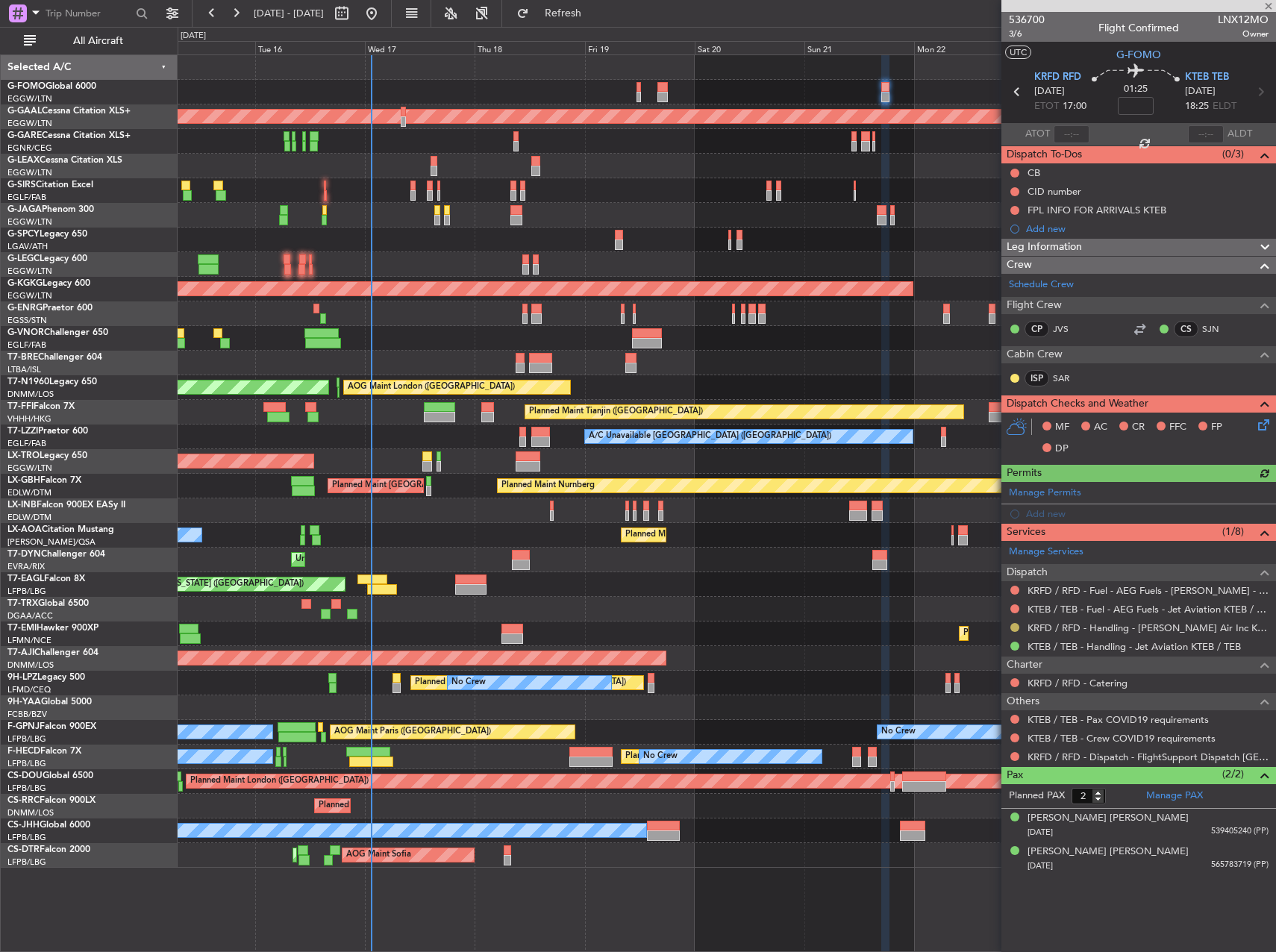
click at [1021, 632] on mat-tooltip-component "Requested" at bounding box center [1014, 651] width 67 height 40
click at [1014, 628] on button at bounding box center [1015, 627] width 9 height 9
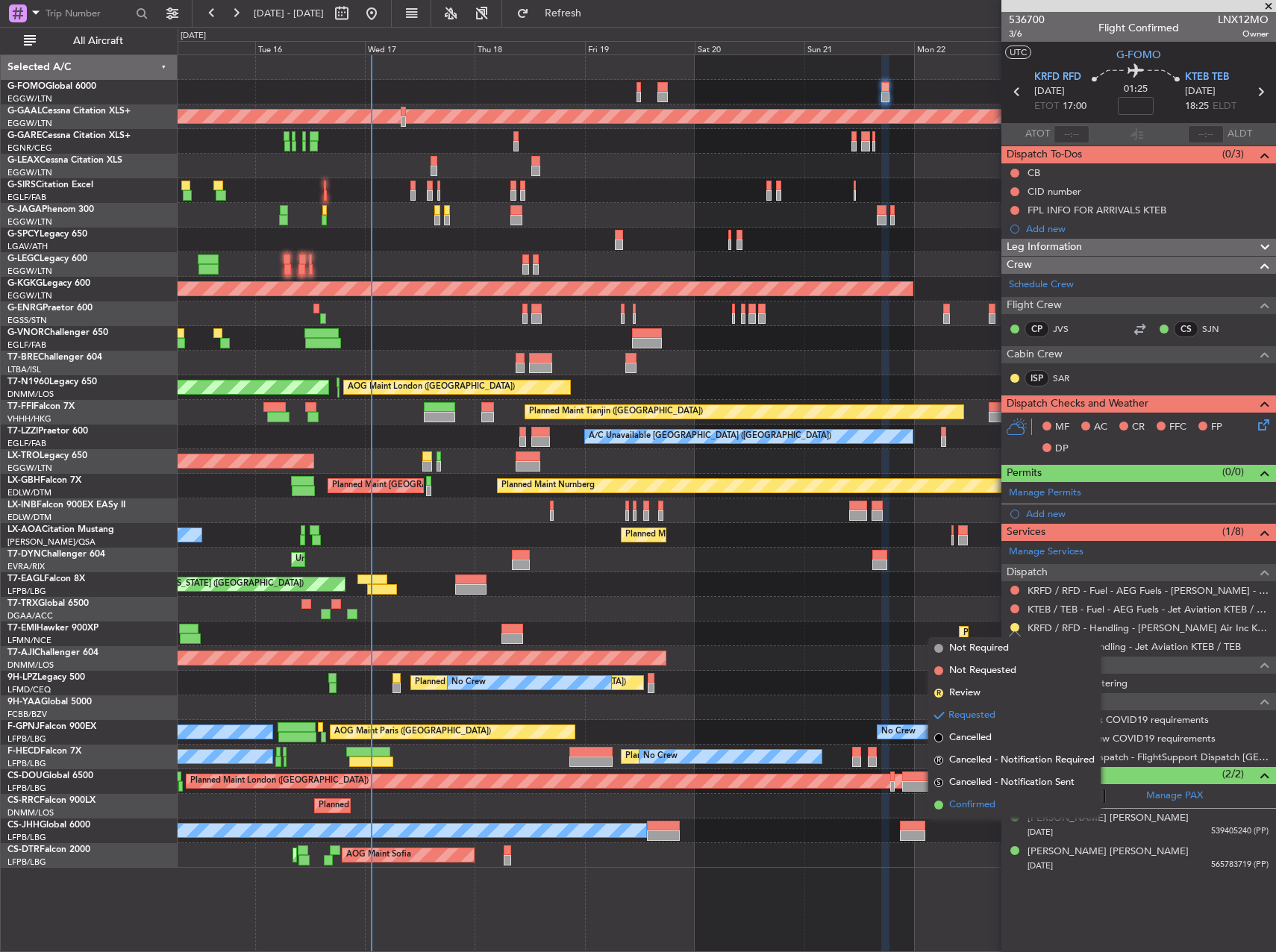
click at [976, 802] on span "Confirmed" at bounding box center [972, 804] width 46 height 15
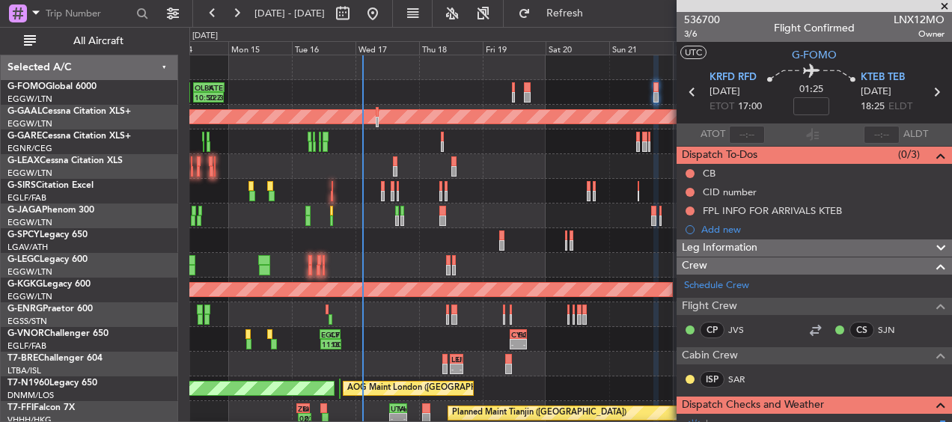
click at [942, 10] on span at bounding box center [944, 6] width 15 height 13
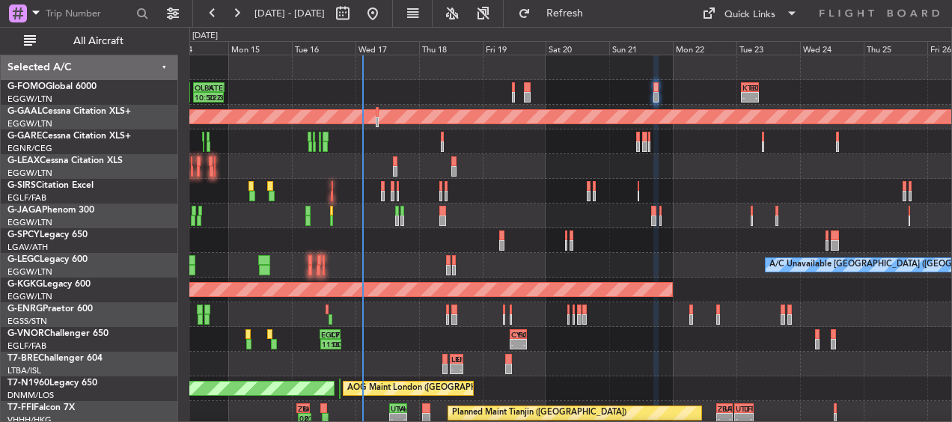
type input "0"
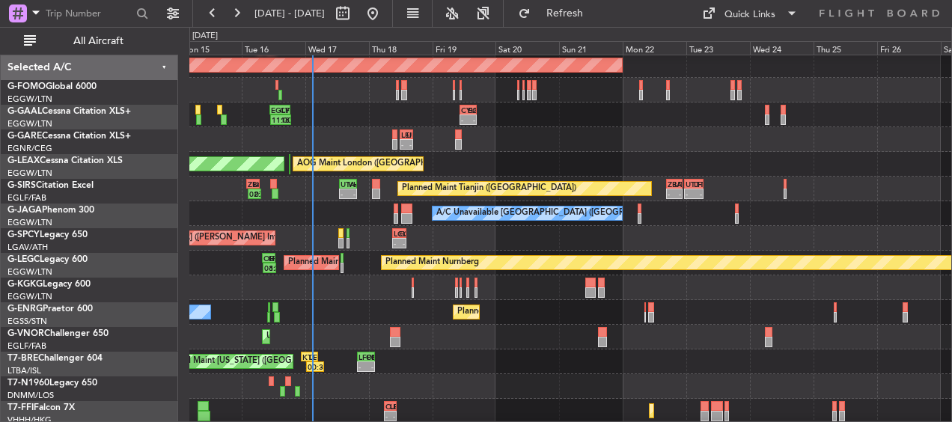
scroll to position [225, 0]
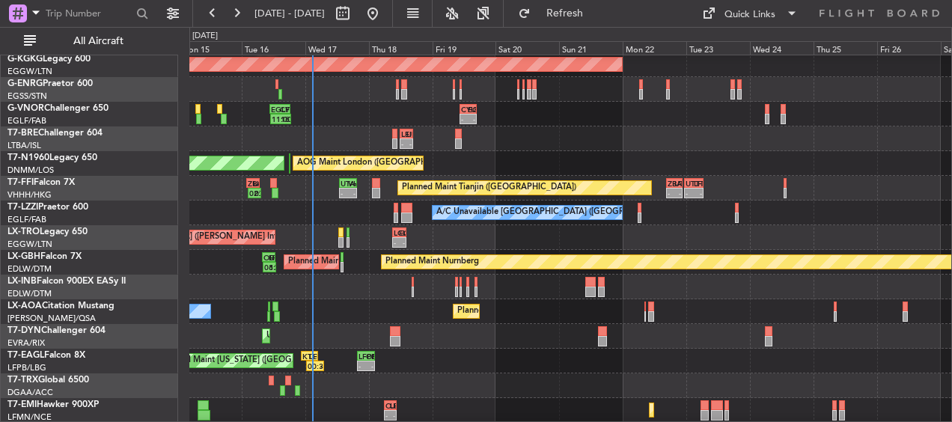
click at [665, 42] on div "A/C Unavailable London (Luton) Planned Maint London (Luton) Owner AOG Maint Ist…" at bounding box center [476, 224] width 952 height 395
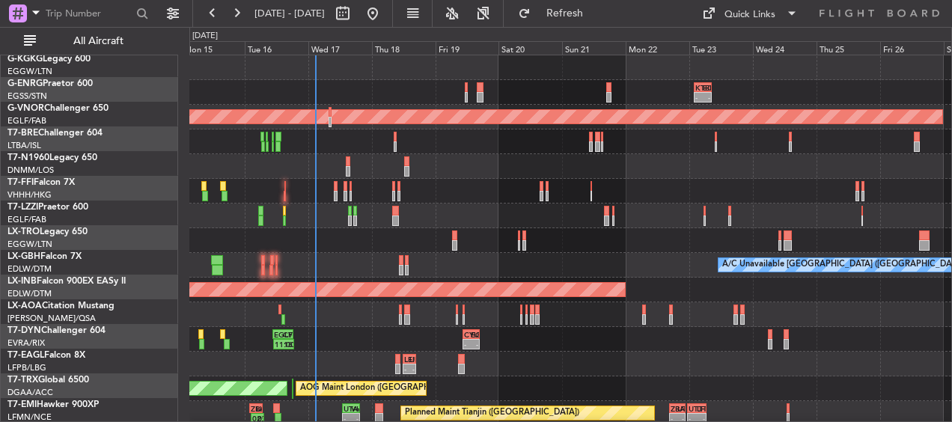
scroll to position [0, 0]
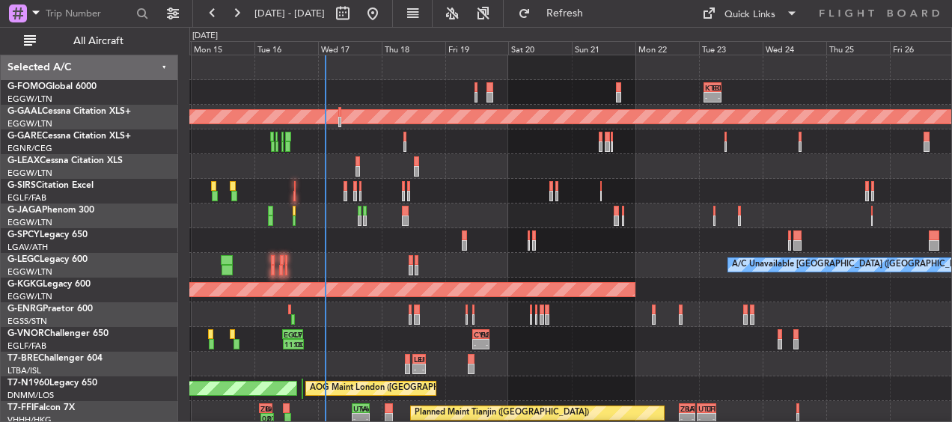
click at [580, 422] on html "15 Sep 2025 - 27 Sep 2025 Refresh Quick Links All Aircraft - - KTEB 02:00 Z EGG…" at bounding box center [476, 211] width 952 height 422
click at [90, 39] on span "All Aircraft" at bounding box center [98, 41] width 119 height 10
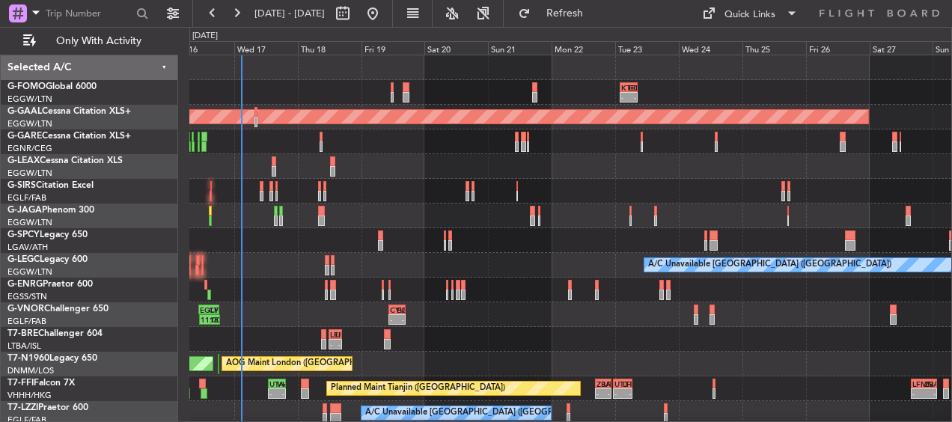
click at [327, 198] on div "- - KTEB 02:00 Z EGGW 08:40 Z OLBA 11:00 Z KTEB 22:45 Z 10:50 Z 22:30 Z - - EGG…" at bounding box center [570, 413] width 762 height 716
click at [355, 16] on button at bounding box center [343, 13] width 24 height 24
select select "9"
select select "2025"
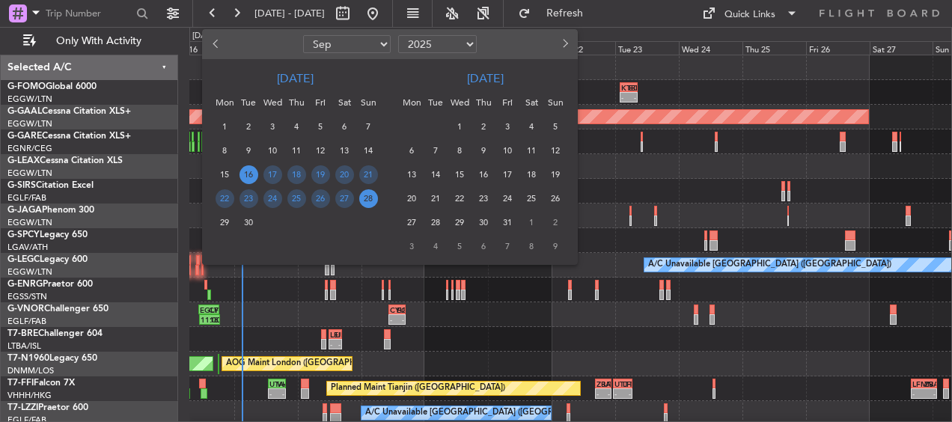
click at [252, 174] on span "16" at bounding box center [249, 174] width 19 height 19
click at [362, 172] on span "21" at bounding box center [368, 174] width 19 height 19
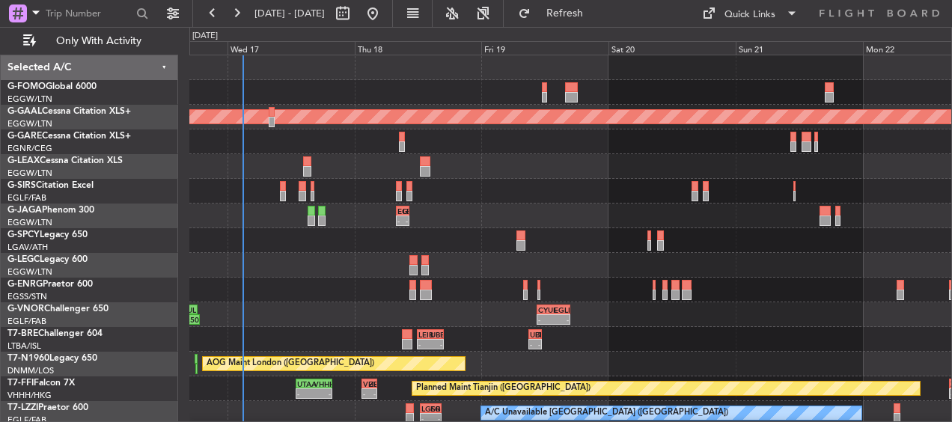
click at [528, 182] on div "KTEB 02:00 Z EGGW 08:40 Z - - Planned Maint Dusseldorf - - EGGW 08:00 Z LEPA 10…" at bounding box center [570, 413] width 762 height 716
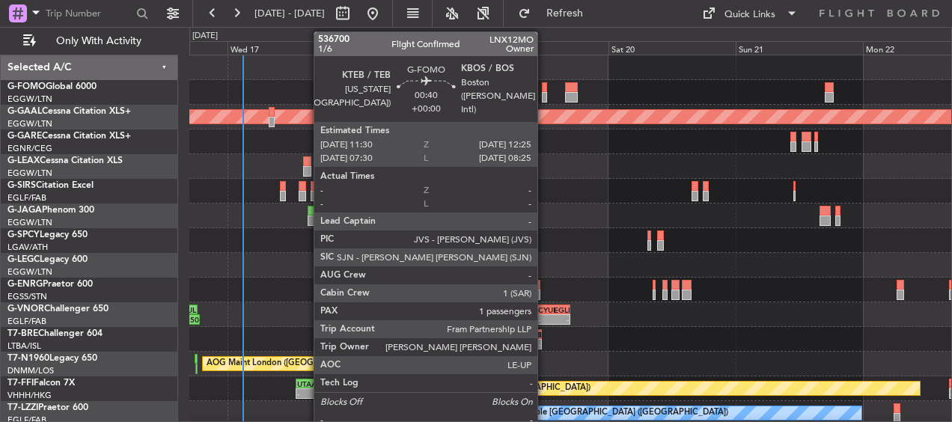
click at [544, 97] on div at bounding box center [544, 97] width 5 height 10
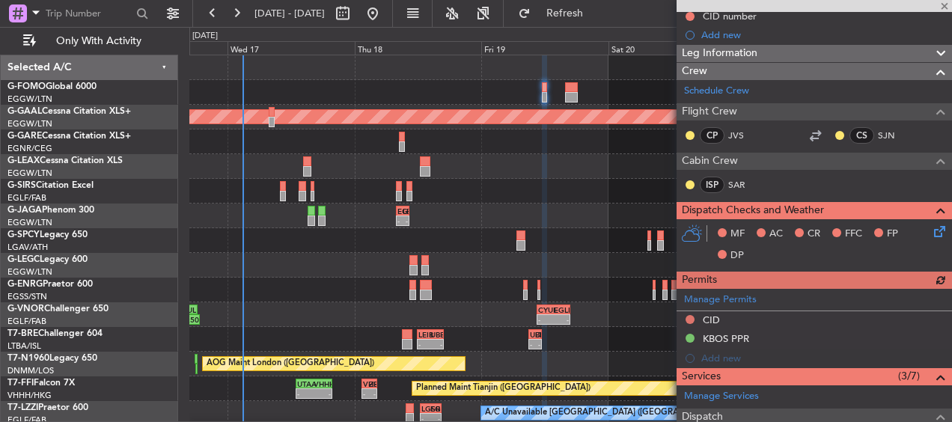
scroll to position [145, 0]
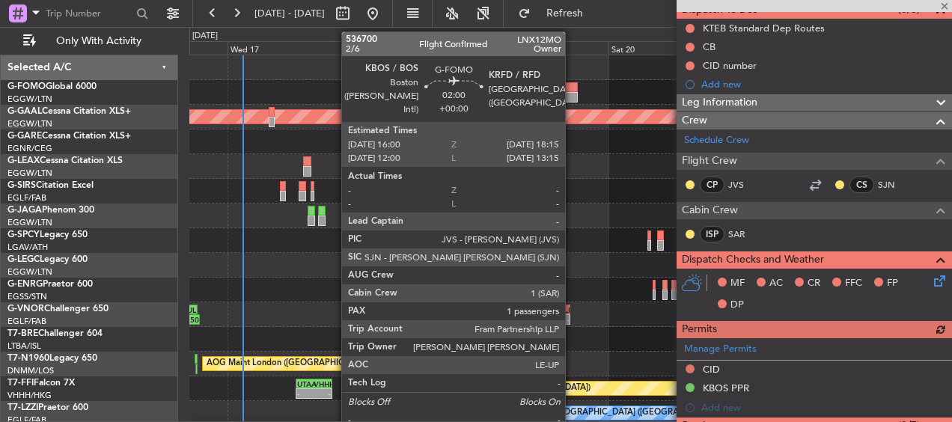
click at [572, 97] on div at bounding box center [571, 97] width 12 height 10
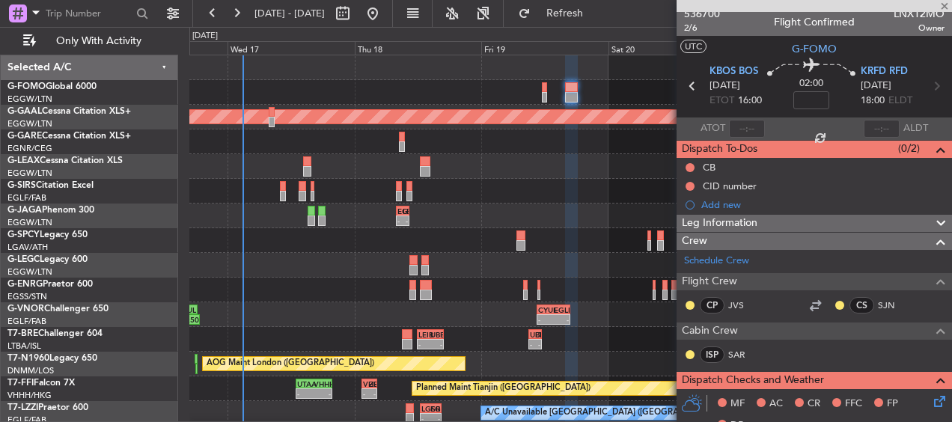
scroll to position [0, 0]
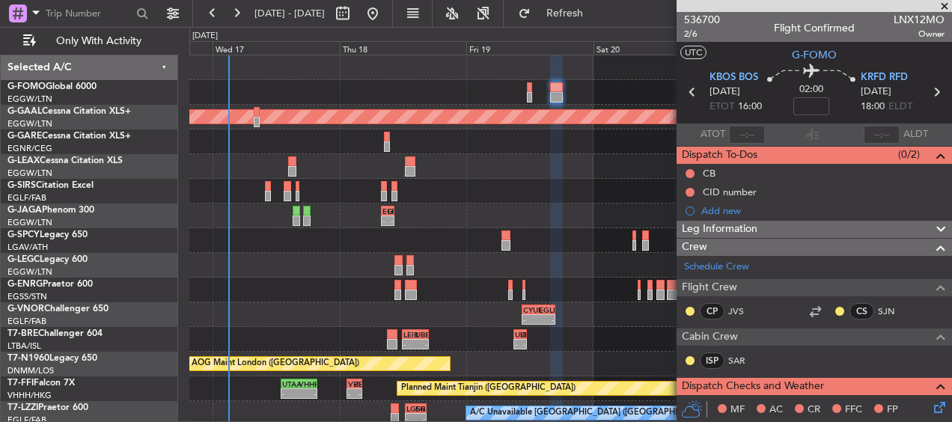
click at [252, 142] on div at bounding box center [570, 142] width 762 height 25
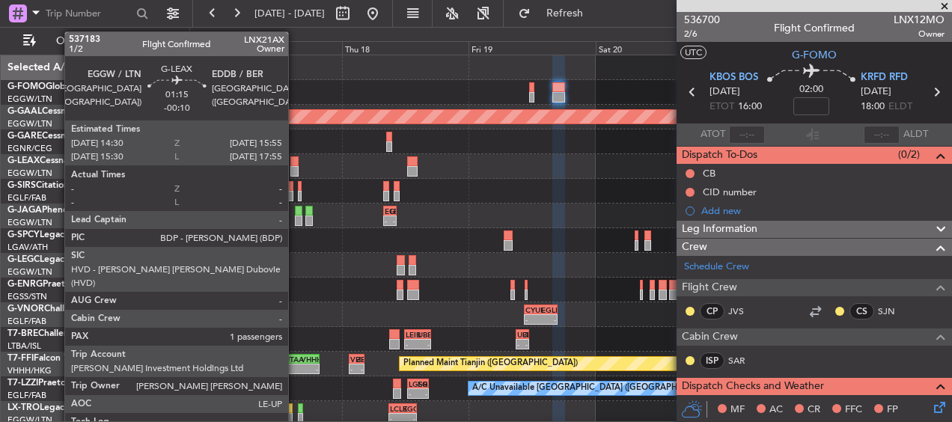
click at [295, 169] on div at bounding box center [294, 171] width 8 height 10
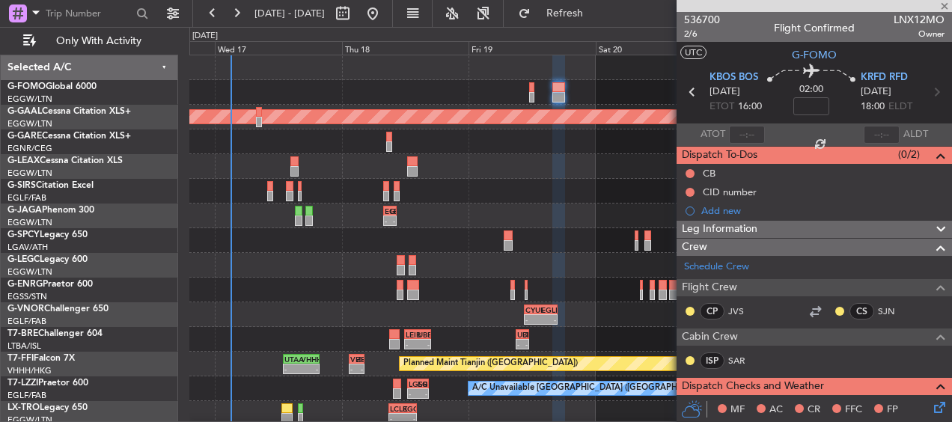
type input "-00:10"
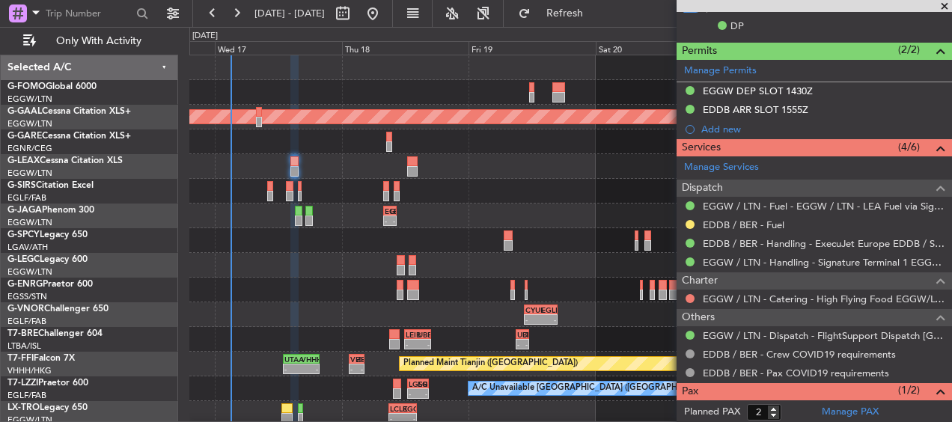
scroll to position [150, 0]
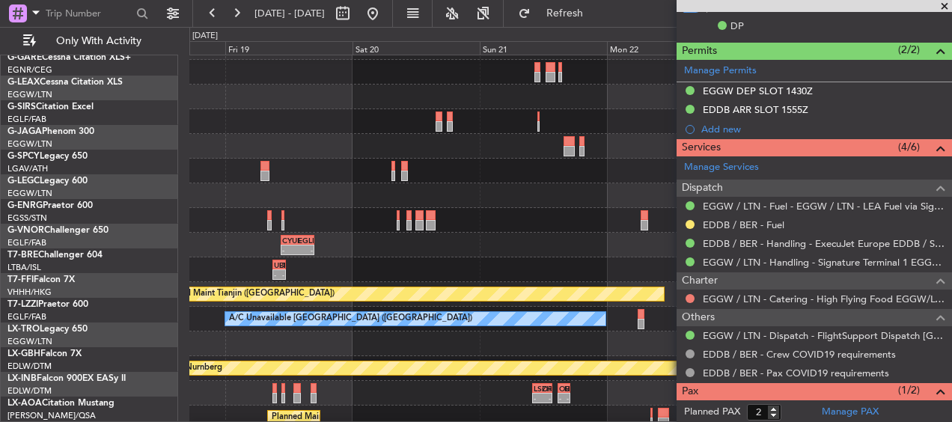
click at [229, 233] on div at bounding box center [570, 220] width 762 height 25
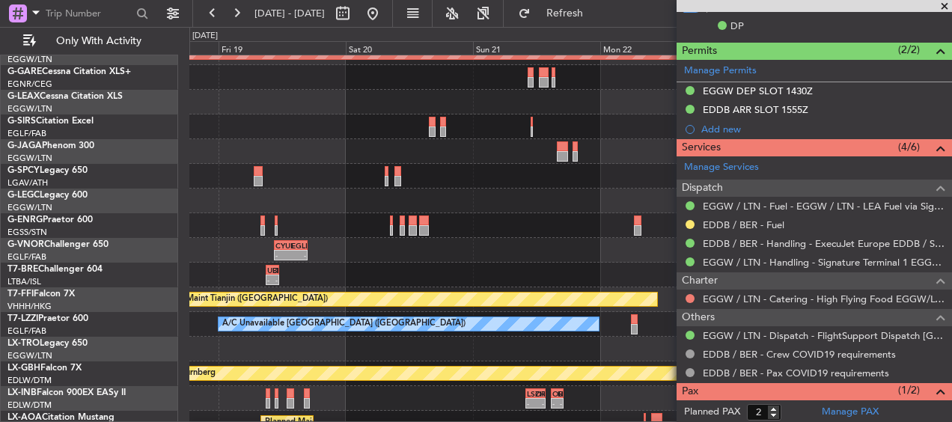
click at [499, 210] on div "A/C Unavailable [GEOGRAPHIC_DATA] ([GEOGRAPHIC_DATA])" at bounding box center [570, 201] width 762 height 25
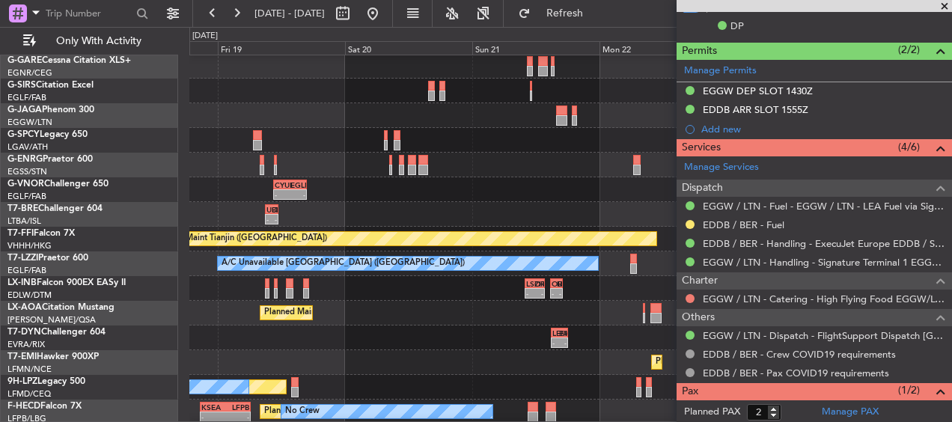
click at [944, 7] on span at bounding box center [944, 6] width 15 height 13
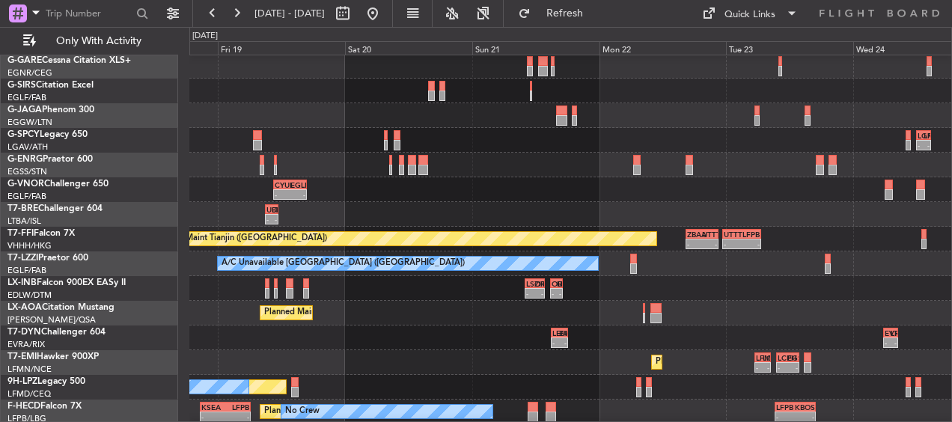
type input "0"
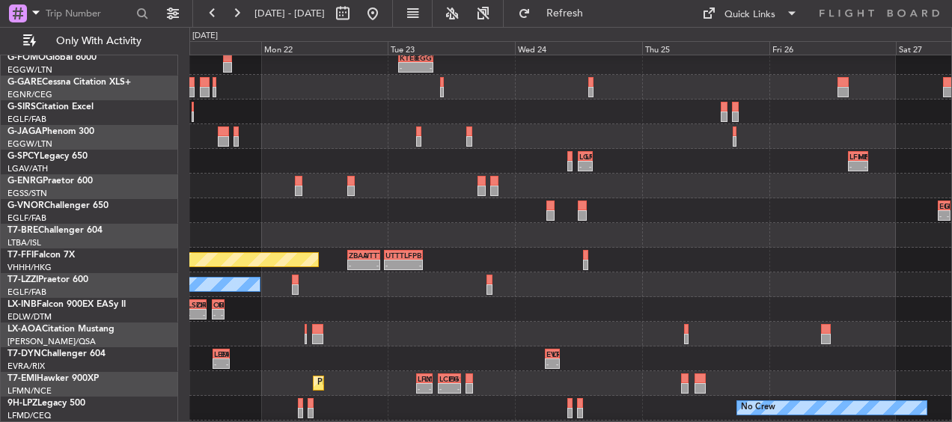
click at [350, 252] on div "ZBAA" at bounding box center [356, 255] width 15 height 9
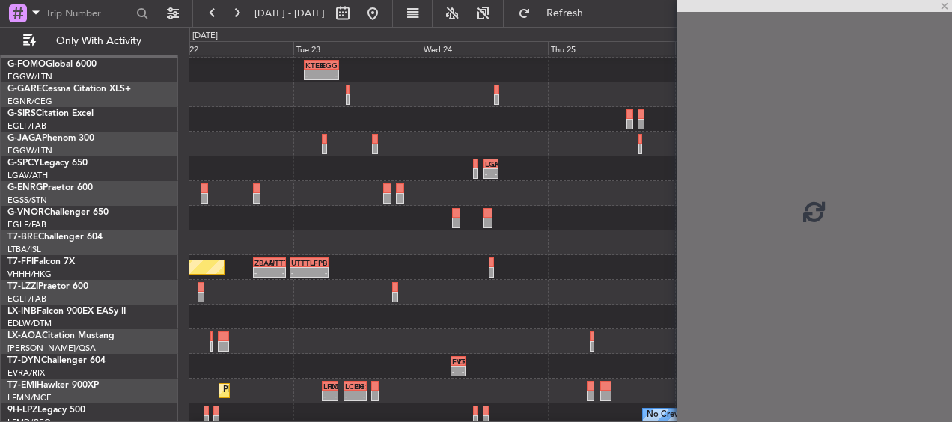
scroll to position [14, 0]
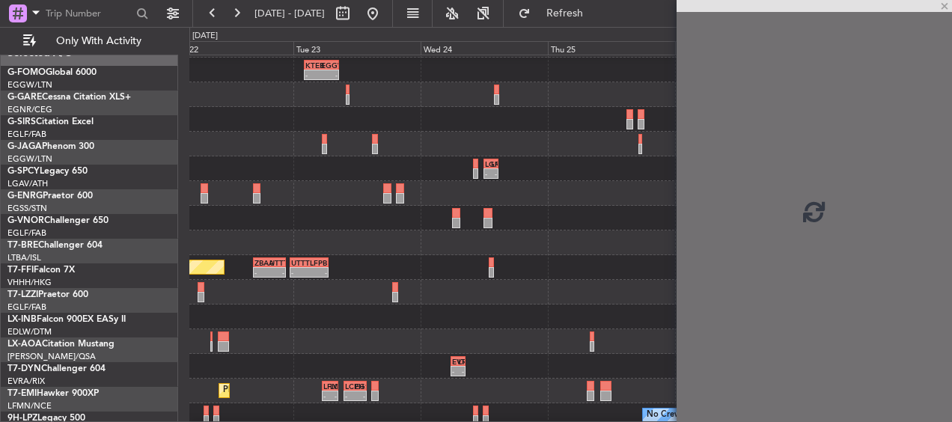
click at [514, 255] on div at bounding box center [570, 243] width 762 height 25
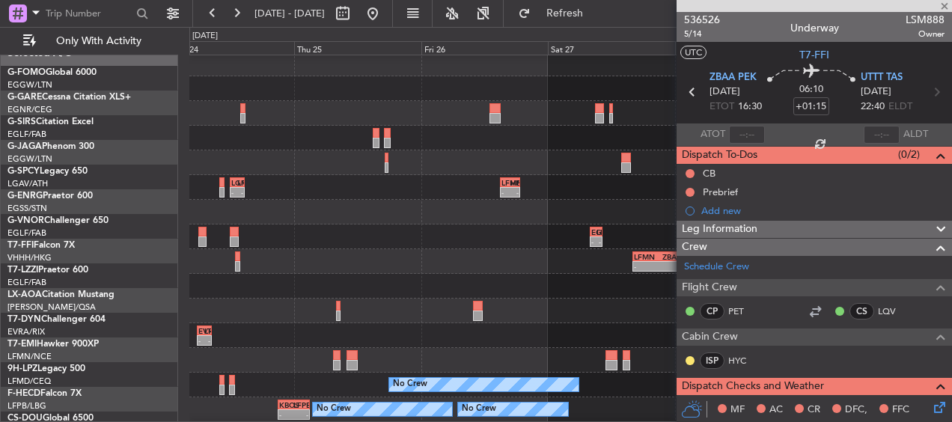
scroll to position [4, 0]
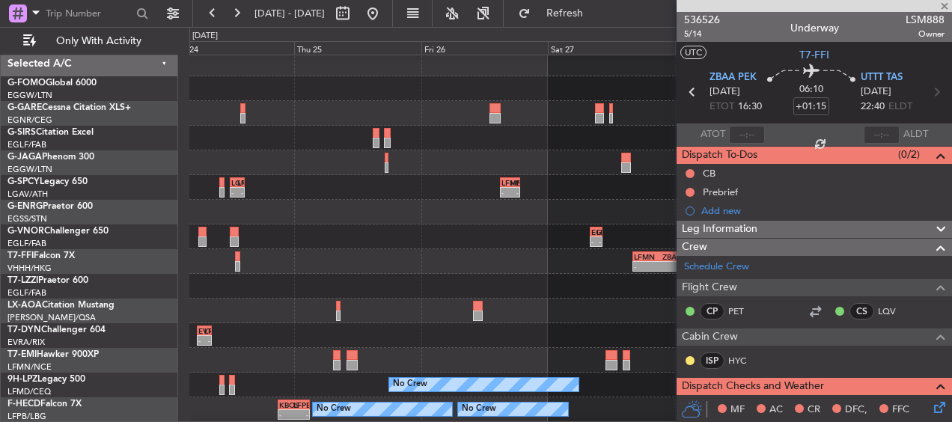
click at [357, 196] on div "- - LGMK 12:00 Z LFMN 14:45 Z - - LFMN 15:00 Z HESX 18:50 Z - - HESX 06:30 Z LF…" at bounding box center [570, 187] width 762 height 25
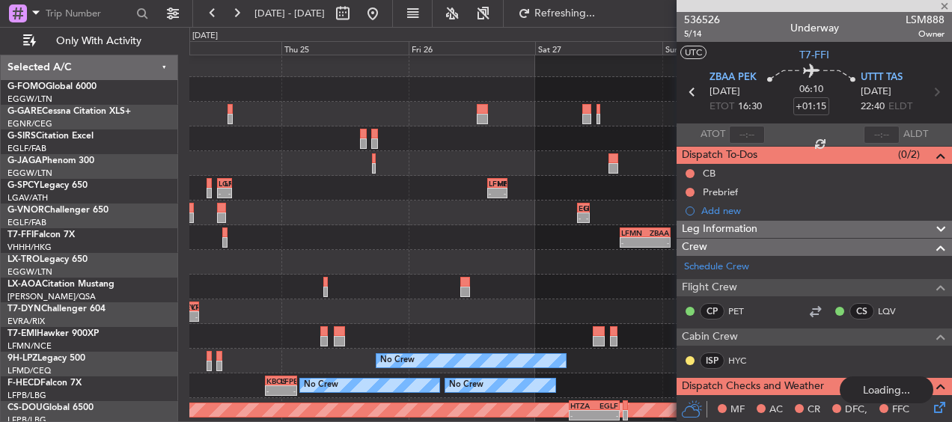
scroll to position [3, 0]
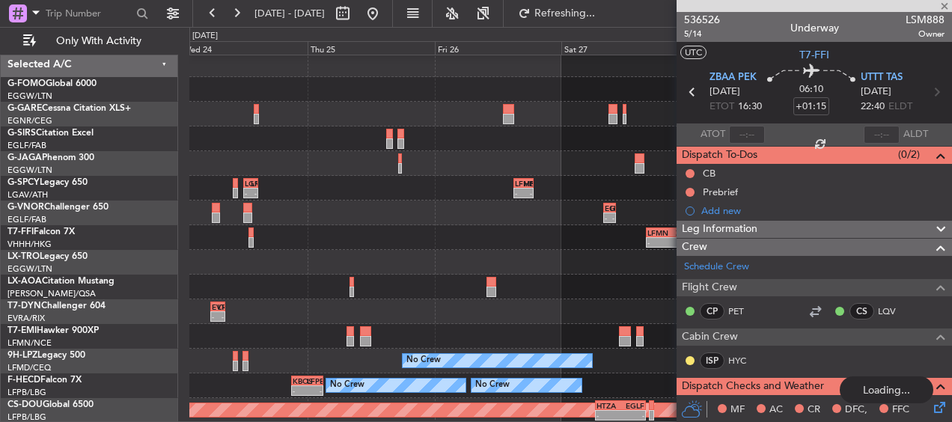
click at [468, 179] on div "- - LGMK 12:00 Z LFMN 14:45 Z - - LFMN 15:00 Z HESX 18:50 Z - - HESX 06:30 Z LF…" at bounding box center [570, 188] width 762 height 25
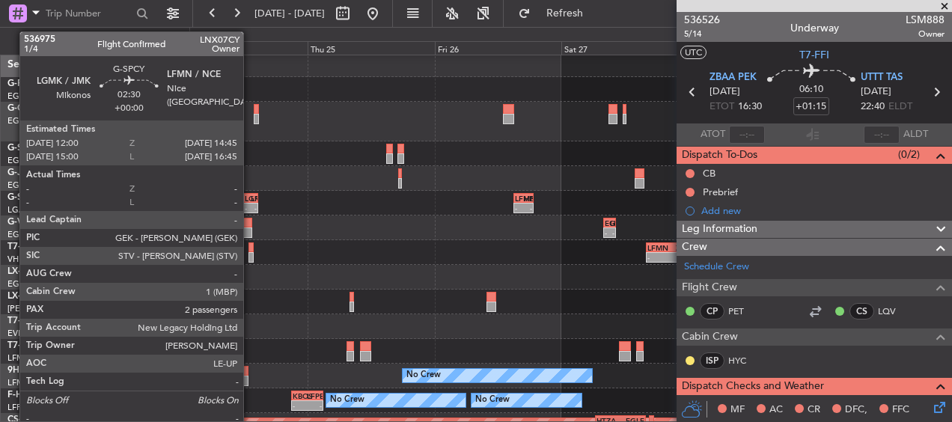
click at [250, 203] on div "- -" at bounding box center [250, 208] width 15 height 10
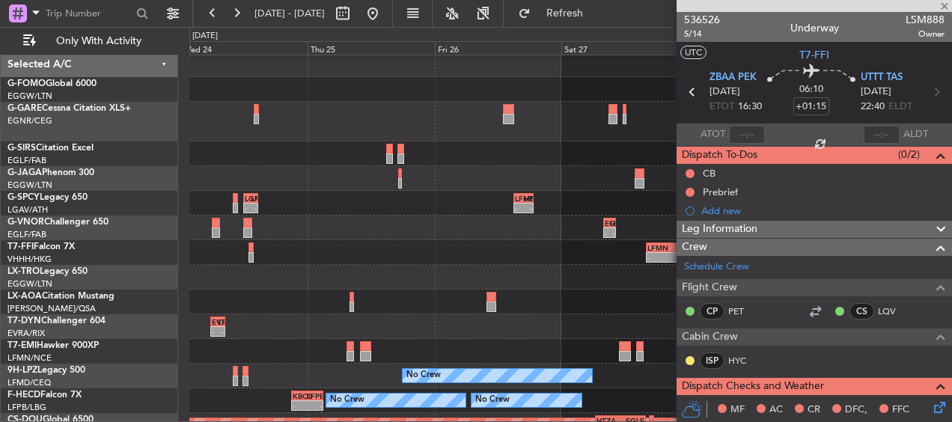
click at [573, 195] on div "- - LGMK 12:00 Z LFMN 14:45 Z - - LFMN 15:00 Z HESX 18:50 Z - - HESX 06:30 Z LF…" at bounding box center [570, 203] width 762 height 25
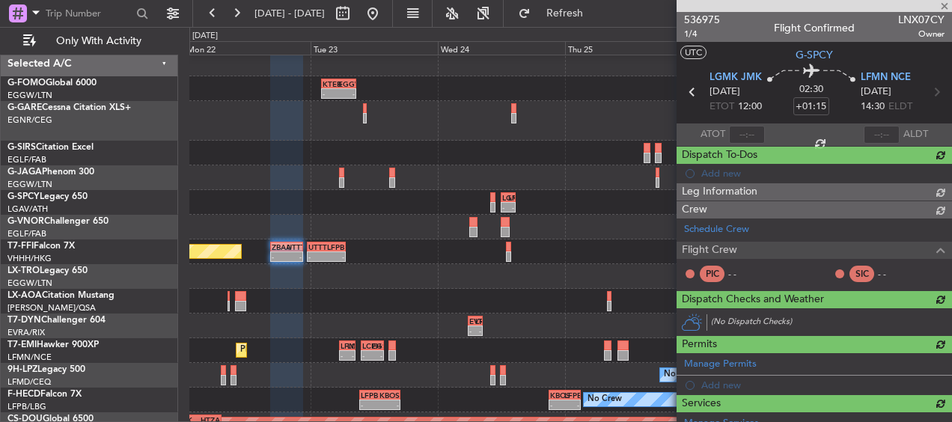
type input "2"
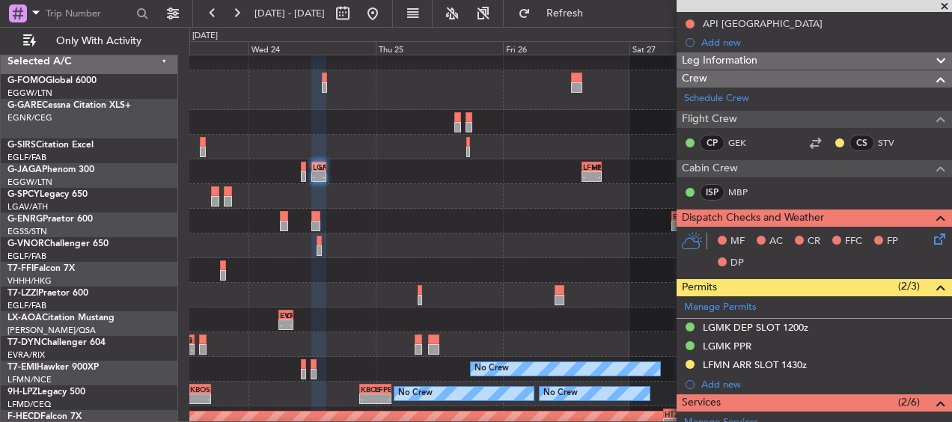
scroll to position [34, 0]
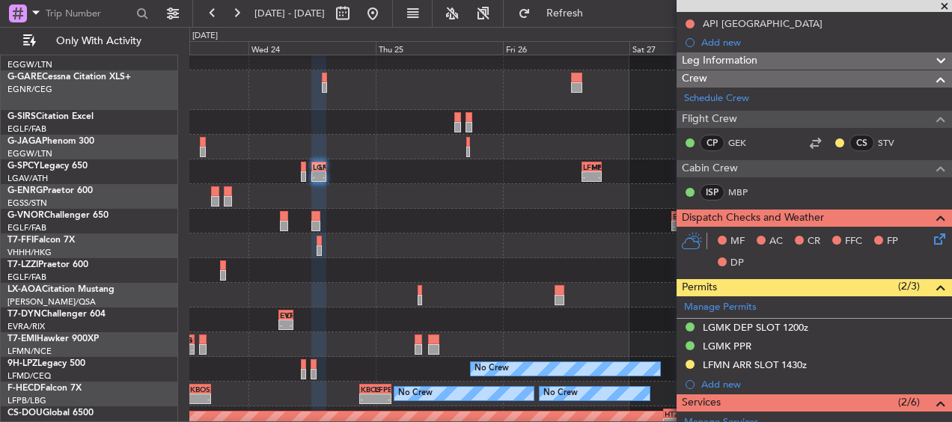
click at [350, 149] on div at bounding box center [570, 147] width 762 height 25
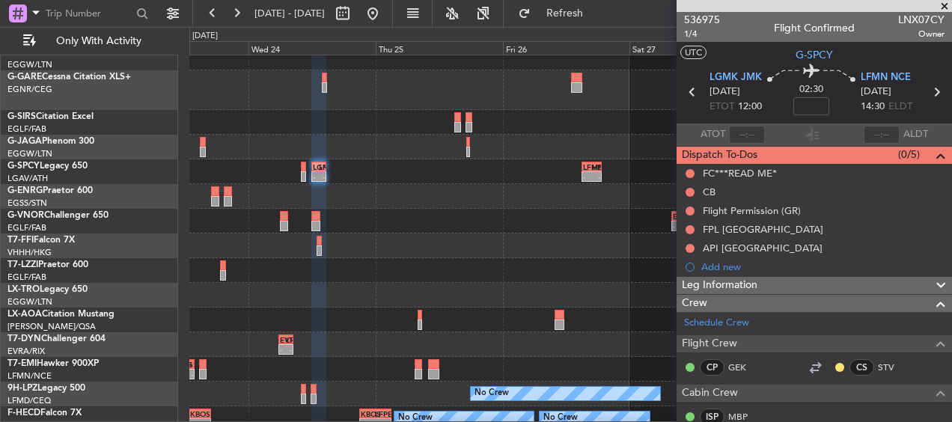
scroll to position [38, 0]
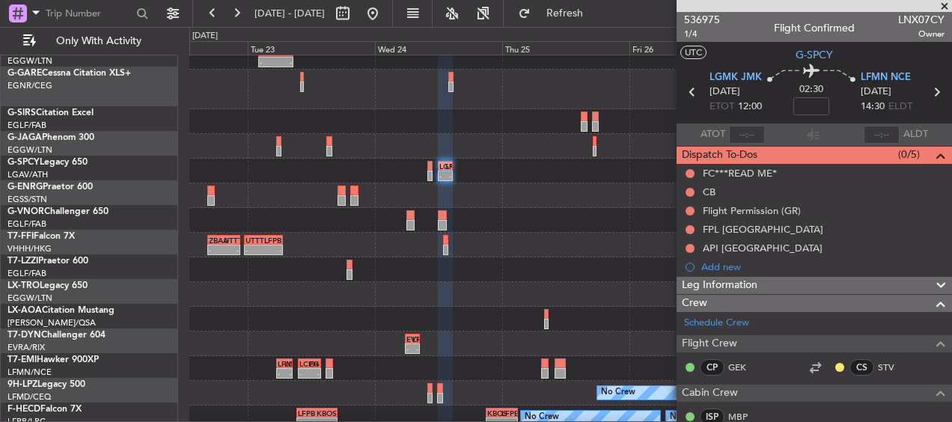
click at [290, 244] on div "KTEB 02:00 Z EGGW 08:40 Z - - - - EGGW 09:00 Z KTEB 16:20 Z - - LGMK 12:00 Z LF…" at bounding box center [570, 250] width 762 height 460
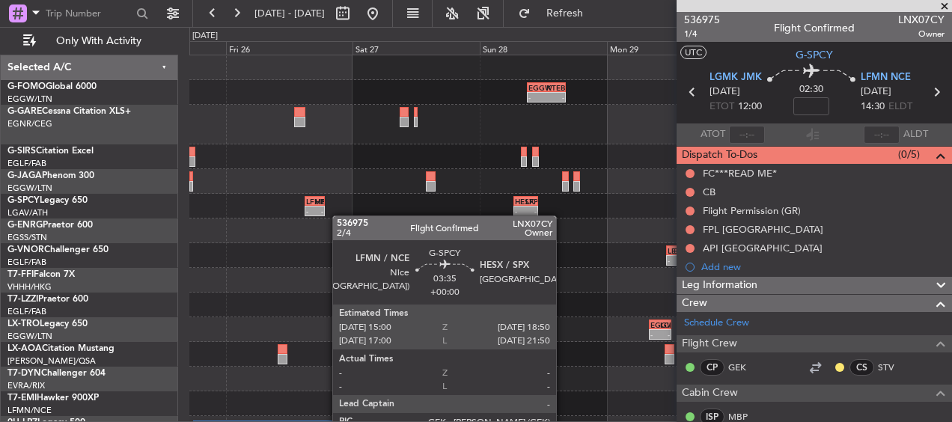
click at [682, 211] on fb-app "[DATE] - [DATE] Refresh Quick Links Only With Activity - - EGGW 09:00 Z KTEB 16…" at bounding box center [476, 216] width 952 height 411
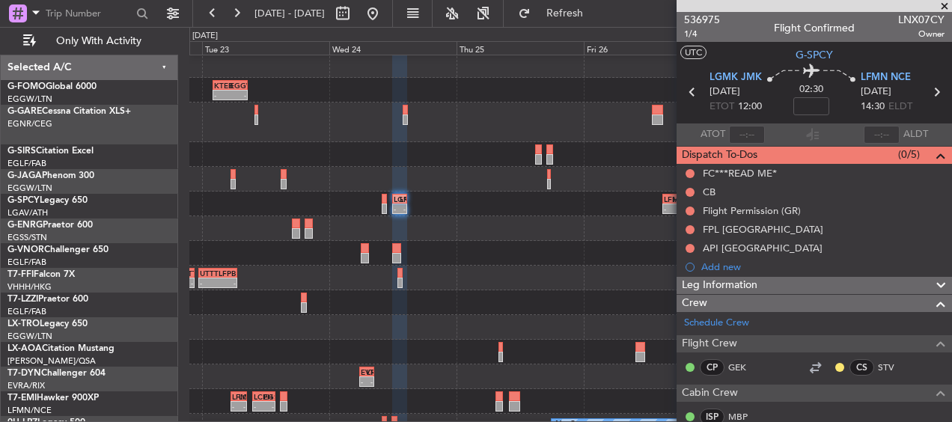
scroll to position [2, 0]
click at [704, 218] on fb-app "[DATE] - [DATE] Refresh Quick Links Only With Activity - - EGGW 09:00 Z KTEB 16…" at bounding box center [476, 216] width 952 height 411
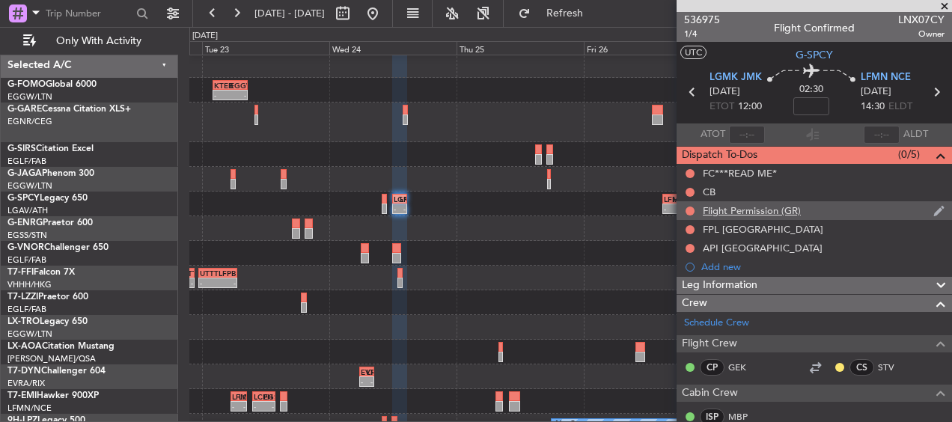
scroll to position [0, 0]
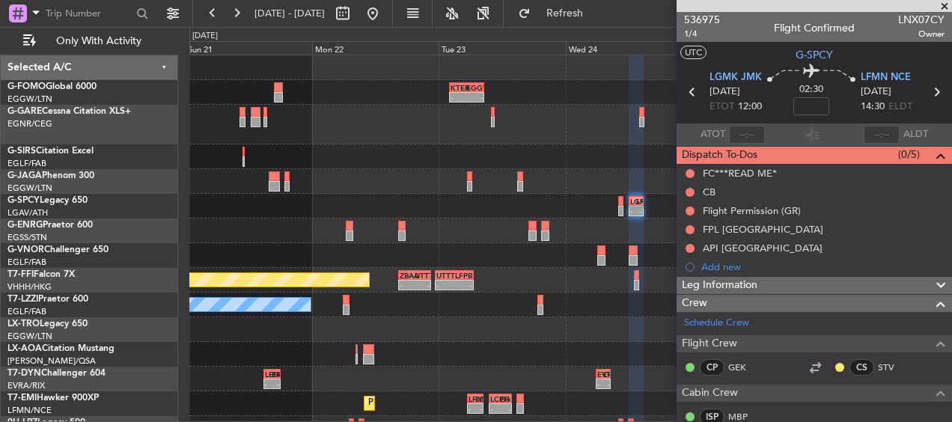
click at [693, 219] on fb-app "[DATE] - [DATE] Refresh Quick Links Only With Activity KTEB 02:00 Z EGGW 08:40 …" at bounding box center [476, 216] width 952 height 411
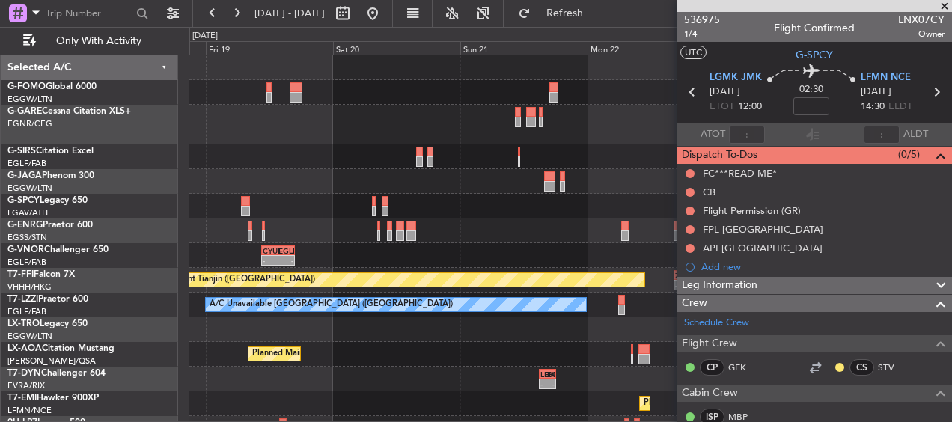
click at [636, 219] on div at bounding box center [570, 231] width 762 height 25
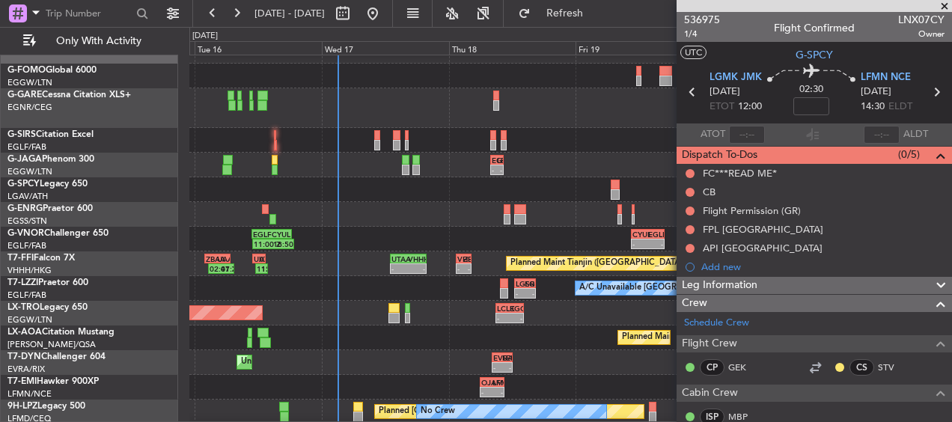
click at [630, 205] on div at bounding box center [570, 214] width 762 height 25
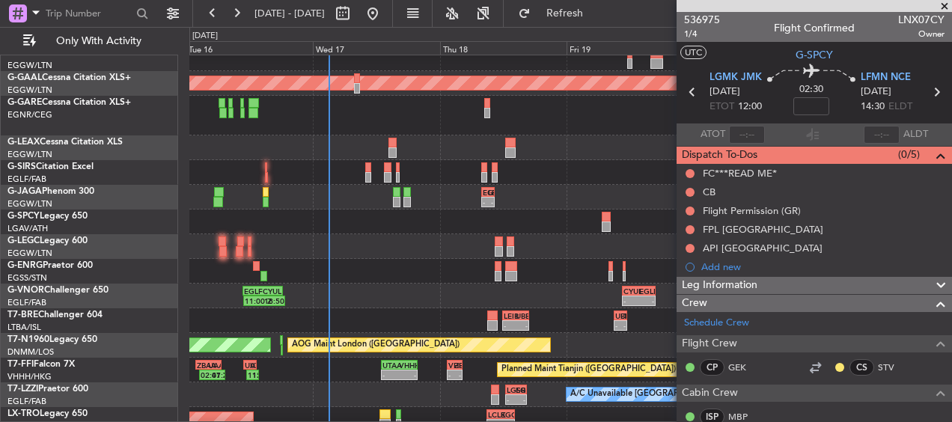
scroll to position [4, 0]
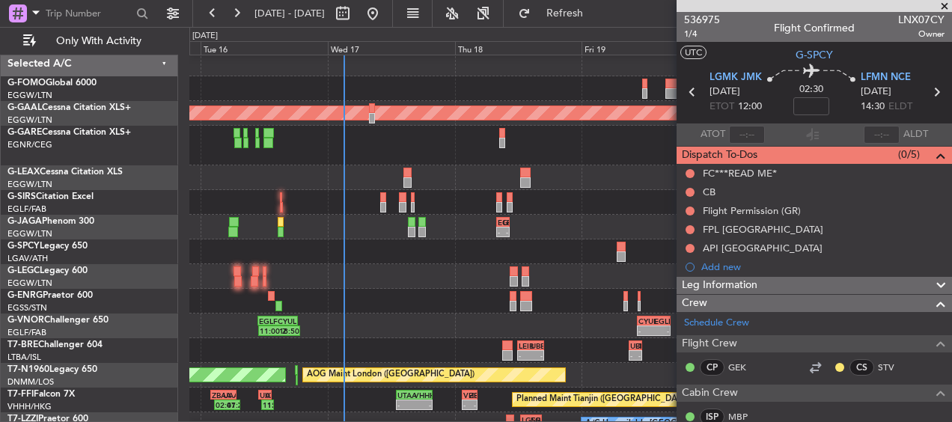
click at [379, 246] on div at bounding box center [570, 252] width 762 height 25
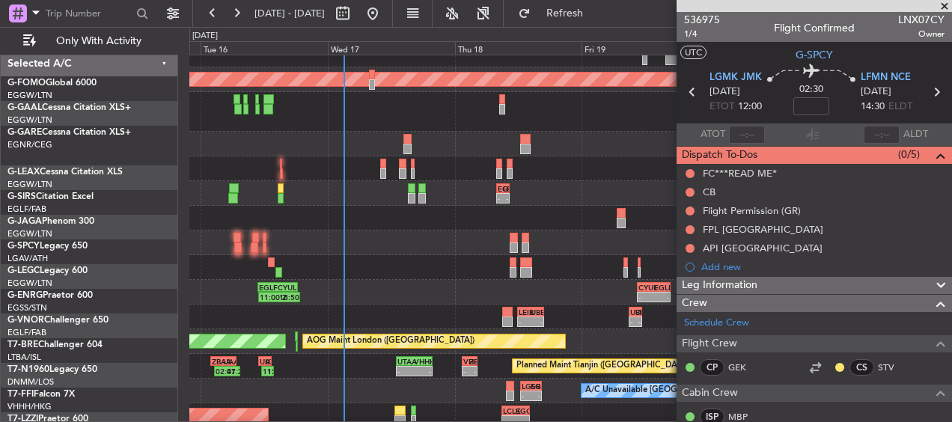
click at [353, 250] on div "11:50 Z 16:05 Z LTFJ 11:40 Z EGGW 16:05 Z EGGW 08:00 Z LTFJ 11:35 Z 08:00 Z 11:…" at bounding box center [570, 243] width 762 height 25
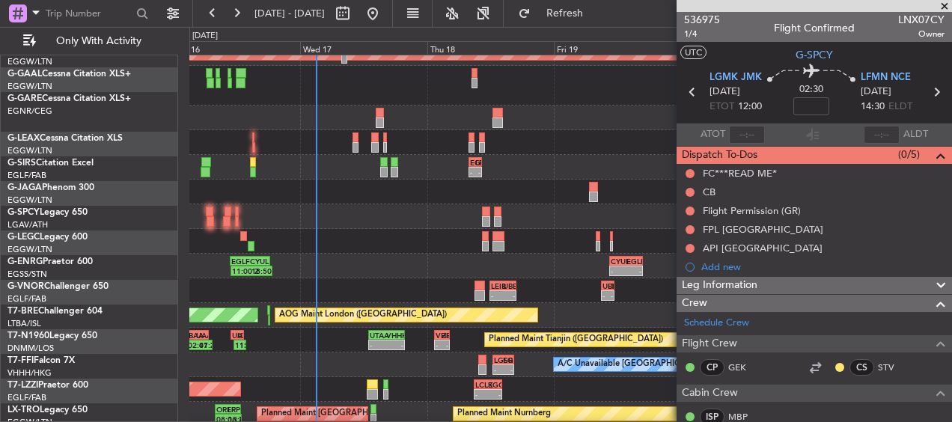
scroll to position [64, 0]
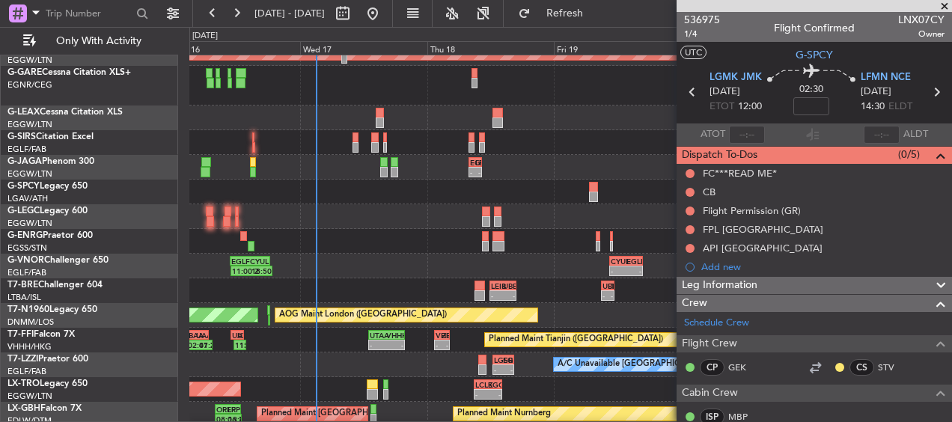
click at [371, 234] on div at bounding box center [570, 241] width 762 height 25
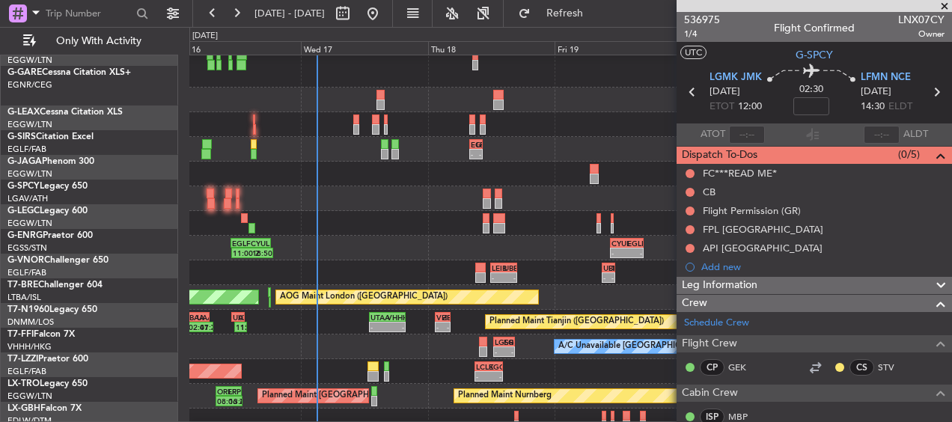
scroll to position [82, 0]
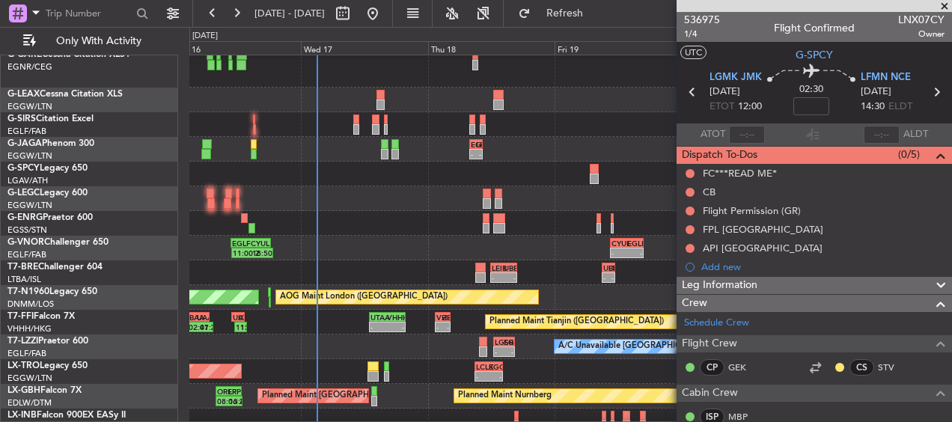
click at [352, 216] on div at bounding box center [570, 223] width 762 height 25
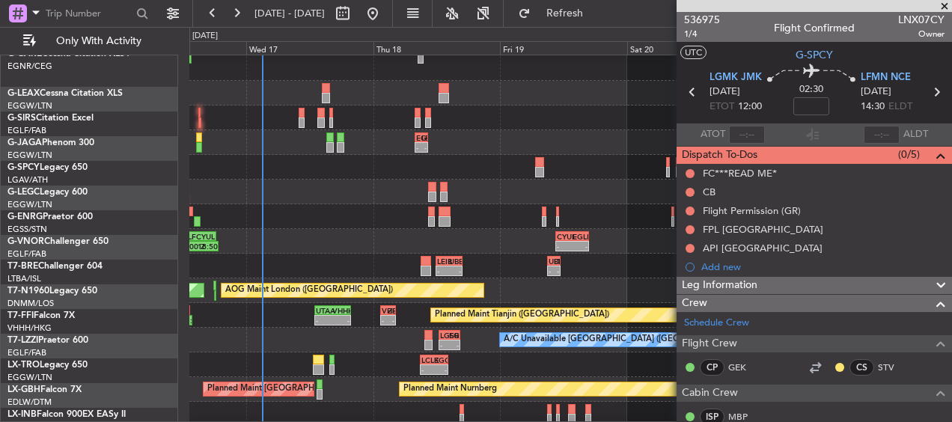
click at [354, 217] on div at bounding box center [570, 216] width 762 height 25
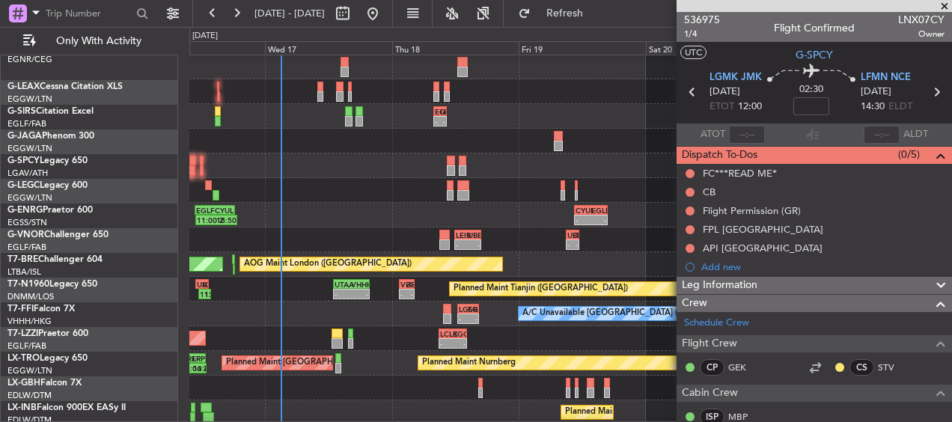
click at [416, 184] on div at bounding box center [570, 190] width 762 height 25
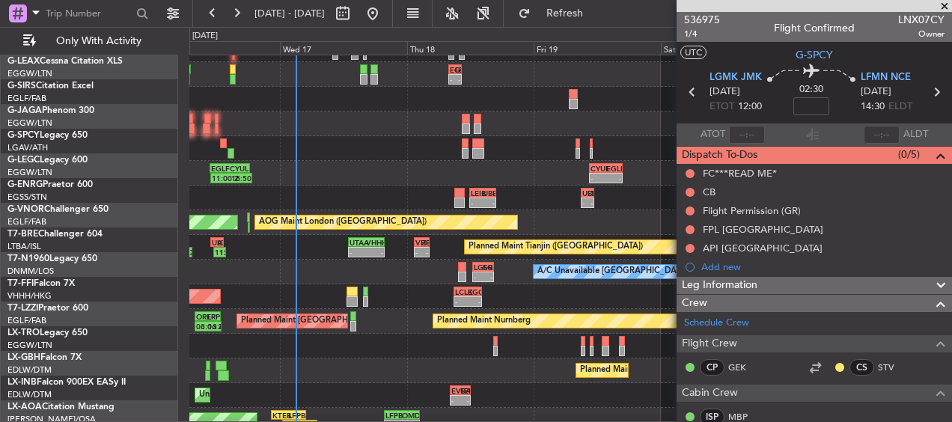
click at [296, 165] on div "CYUL 10:30 Z EGLF 16:55 Z - - 11:00 Z 18:50 Z EGLF 10:50 Z CYUL 18:25 Z" at bounding box center [570, 173] width 762 height 25
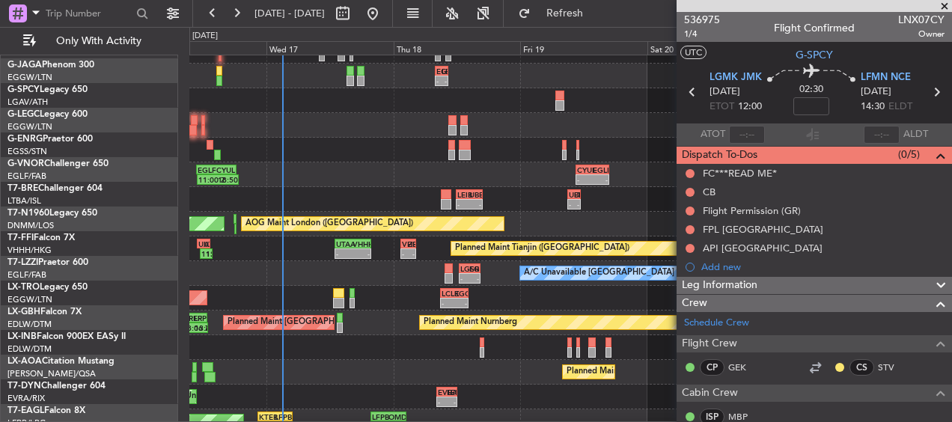
click at [294, 175] on div "CYUL 10:30 Z EGLF 16:55 Z - - 11:00 Z 18:50 Z EGLF 10:50 Z CYUL 18:25 Z" at bounding box center [570, 174] width 762 height 25
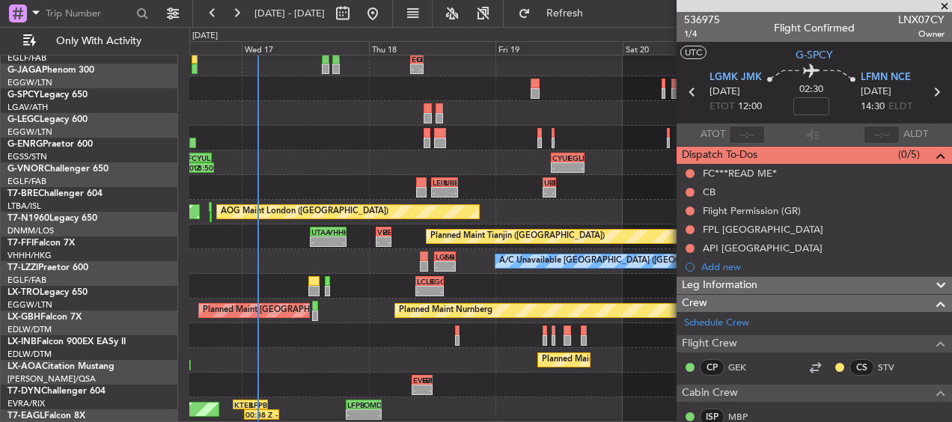
click at [258, 167] on div "CYUL 10:30 Z EGLF 16:55 Z - - 11:00 Z 18:50 Z EGLF 10:50 Z CYUL 18:25 Z" at bounding box center [570, 162] width 762 height 25
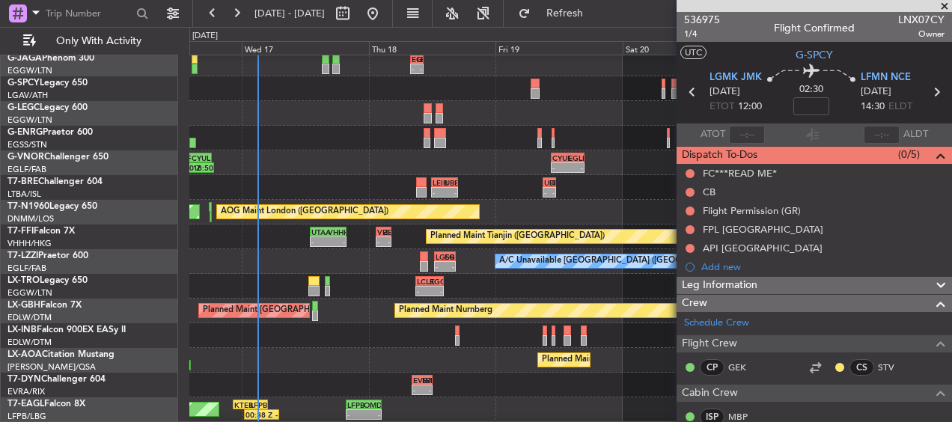
scroll to position [183, 0]
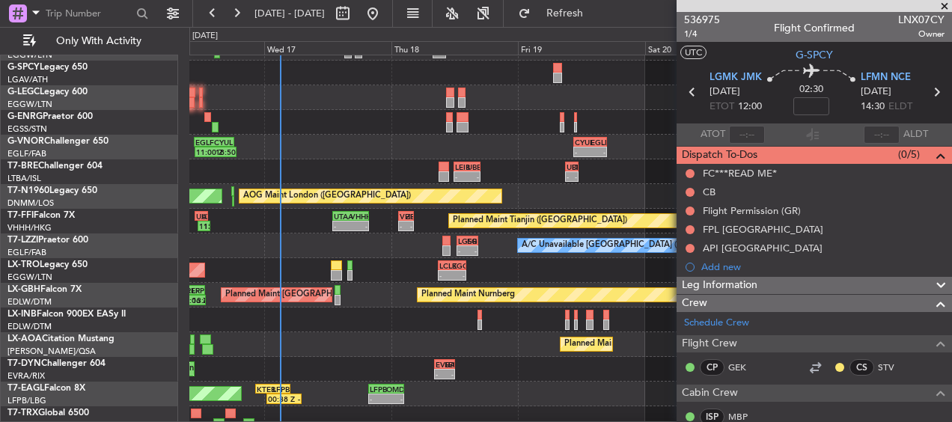
click at [252, 153] on div "CYUL 10:30 Z EGLF 16:55 Z - - 11:00 Z 18:50 Z EGLF 10:50 Z CYUL 18:25 Z" at bounding box center [570, 147] width 762 height 25
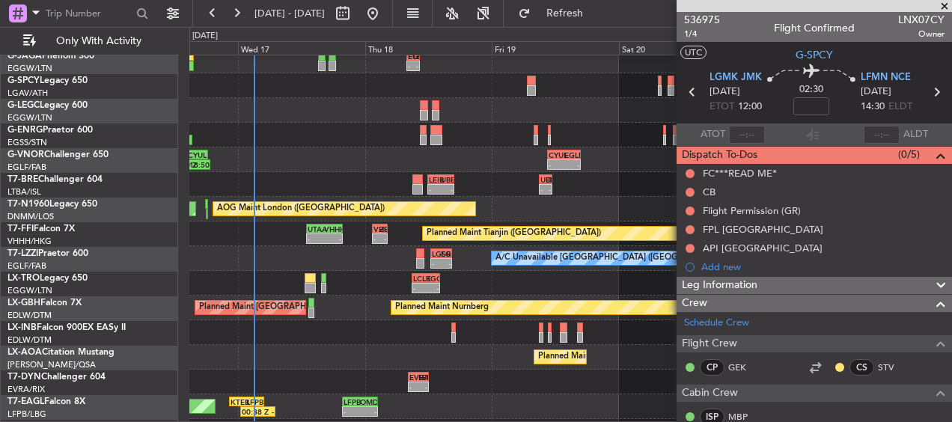
scroll to position [170, 0]
click at [413, 165] on div "CYUL 10:30 Z EGLF 16:55 Z - - 11:00 Z 18:50 Z EGLF 10:50 Z CYUL 18:25 Z" at bounding box center [570, 159] width 762 height 25
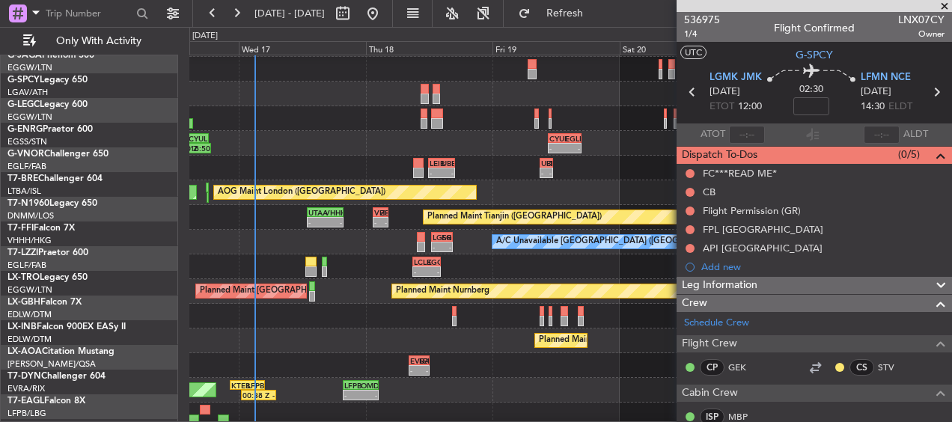
click at [353, 167] on div "- - [PERSON_NAME] 12:00 Z UBBB 17:00 Z - - UBBB 09:00 Z LTBA 11:25 Z" at bounding box center [570, 168] width 762 height 25
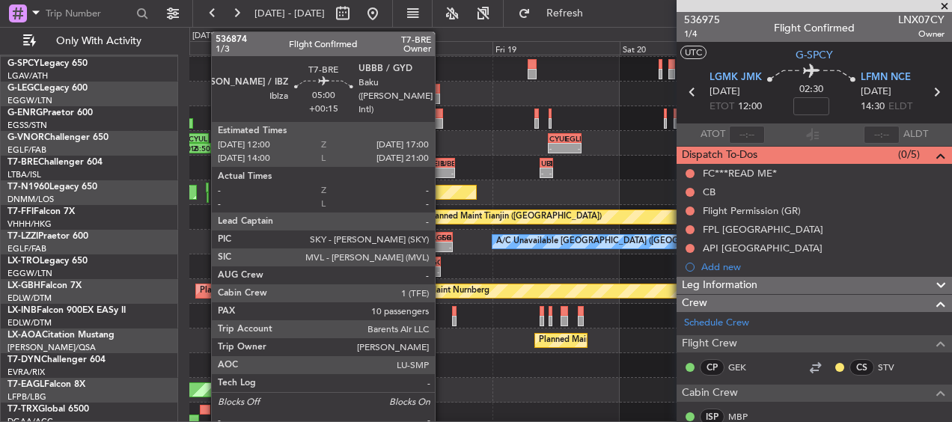
click at [442, 169] on div "-" at bounding box center [436, 172] width 12 height 9
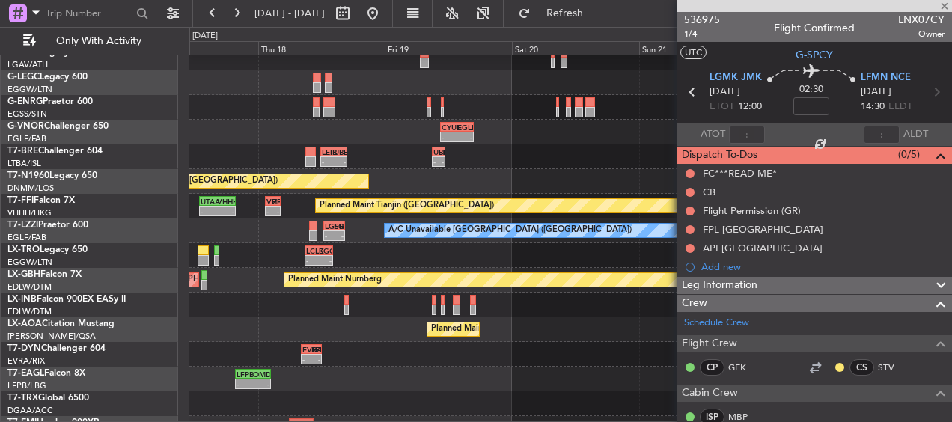
type input "+00:15"
type input "10"
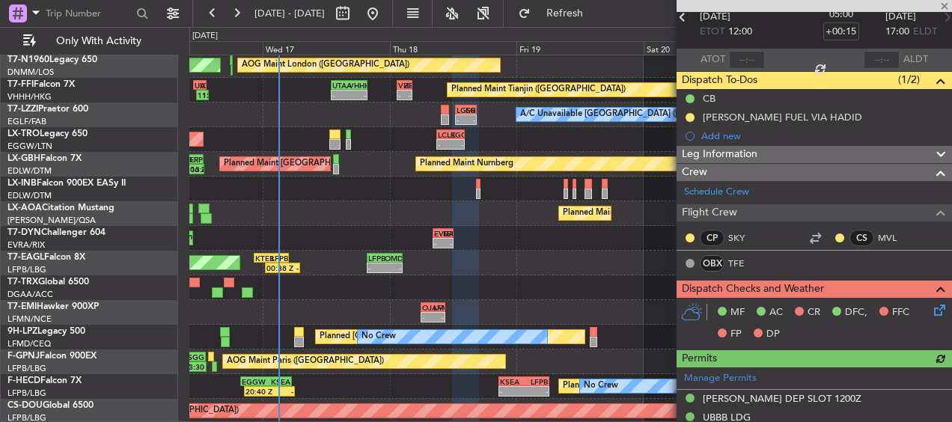
scroll to position [0, 0]
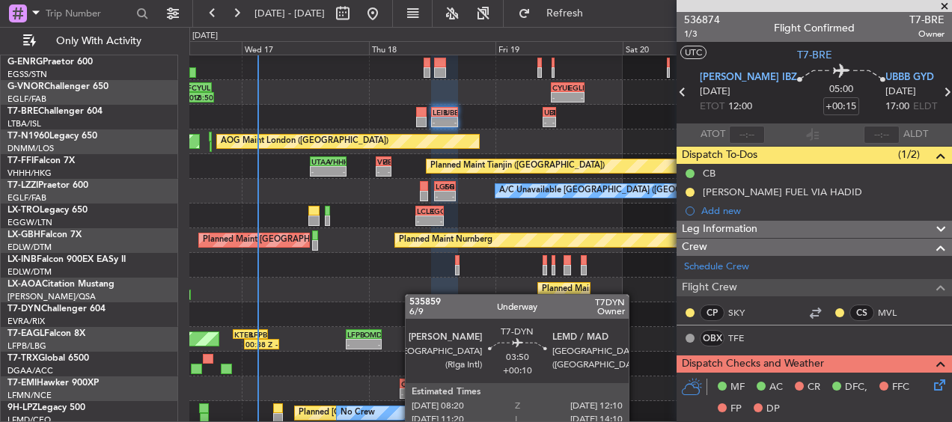
click at [456, 327] on div "- - EVRA 08:20 Z LEMD 12:10 Z - - LEMD 15:00 Z EVRA 18:10 Z Unplanned Maint [GE…" at bounding box center [570, 314] width 762 height 25
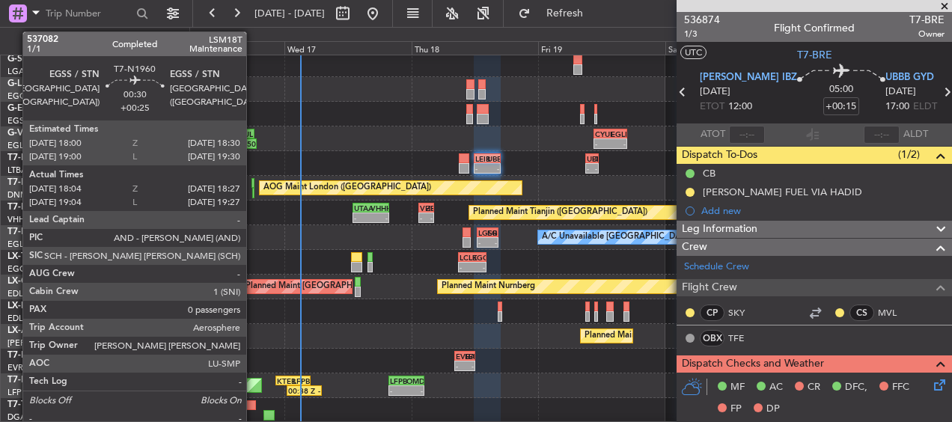
click at [253, 189] on div at bounding box center [253, 193] width 2 height 10
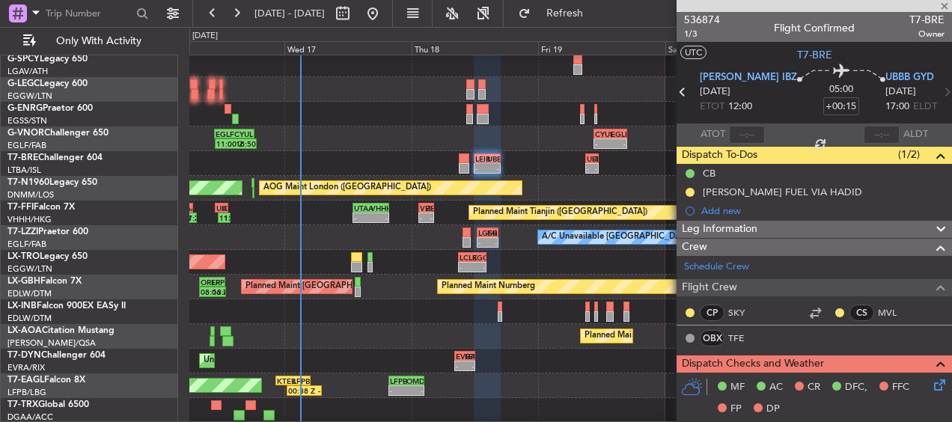
type input "+00:25"
type input "18:04"
type input "18:27"
type input "0"
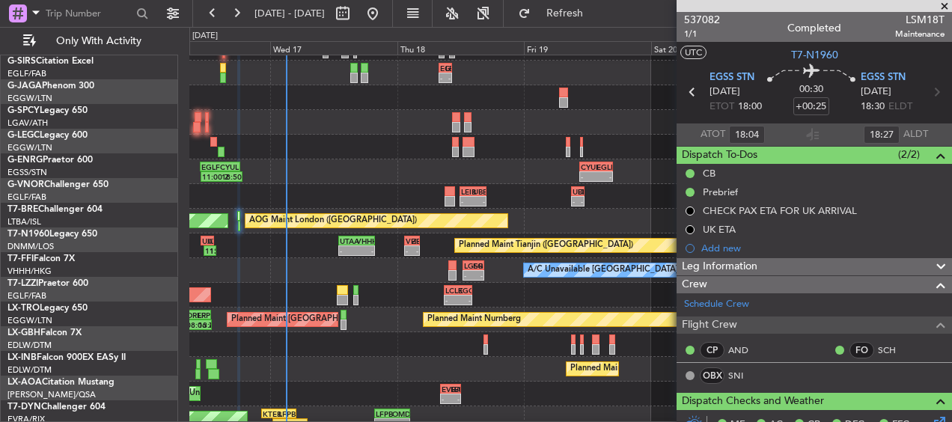
scroll to position [159, 0]
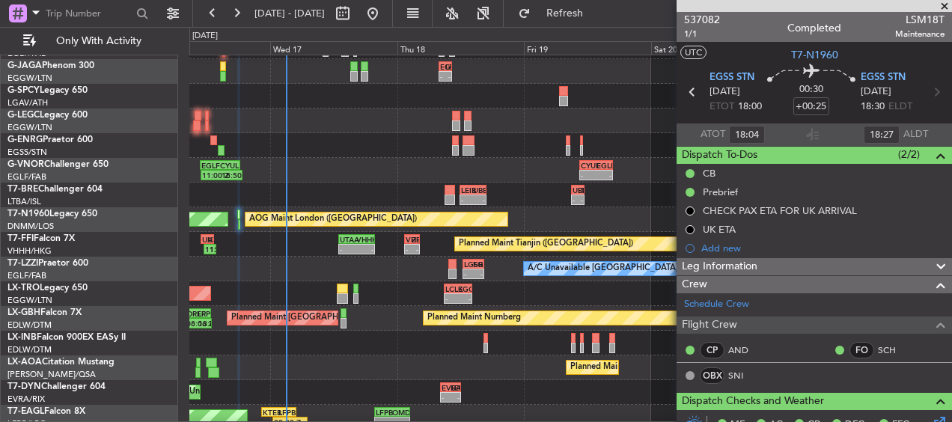
click at [384, 279] on div "A/C Unavailable [GEOGRAPHIC_DATA] ([GEOGRAPHIC_DATA]) - - LGSR 12:30 Z EGLF 16:…" at bounding box center [570, 269] width 762 height 25
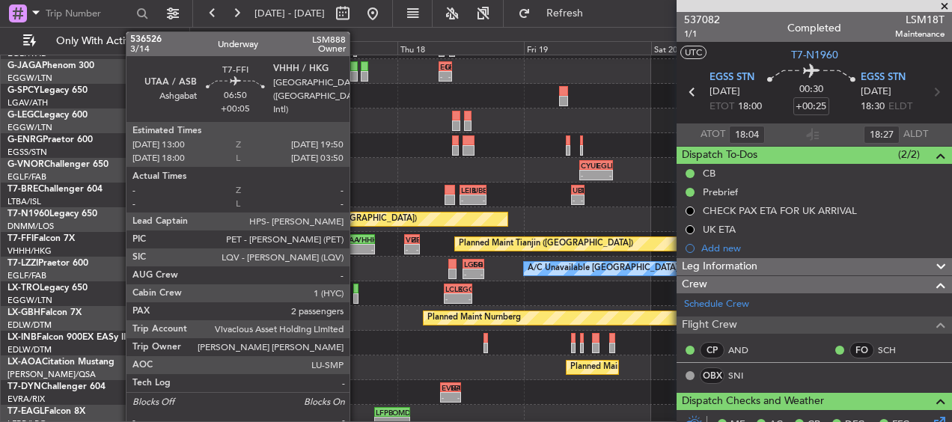
click at [356, 241] on div "VHHH" at bounding box center [364, 239] width 16 height 9
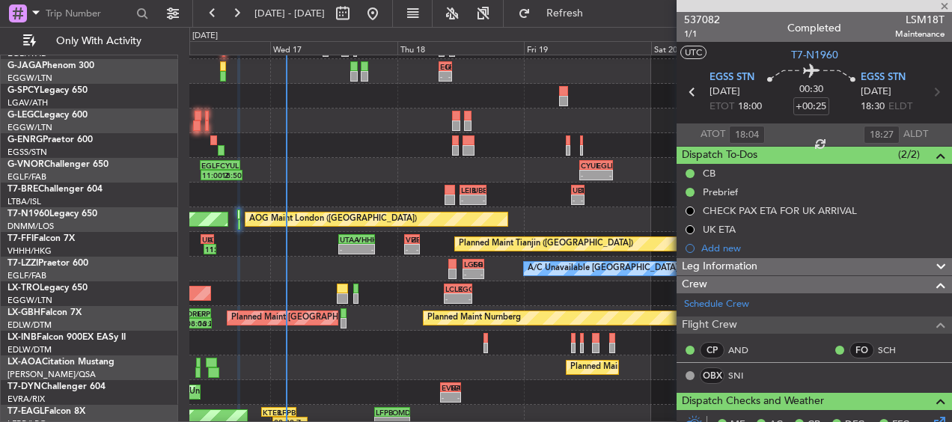
type input "+00:05"
type input "2"
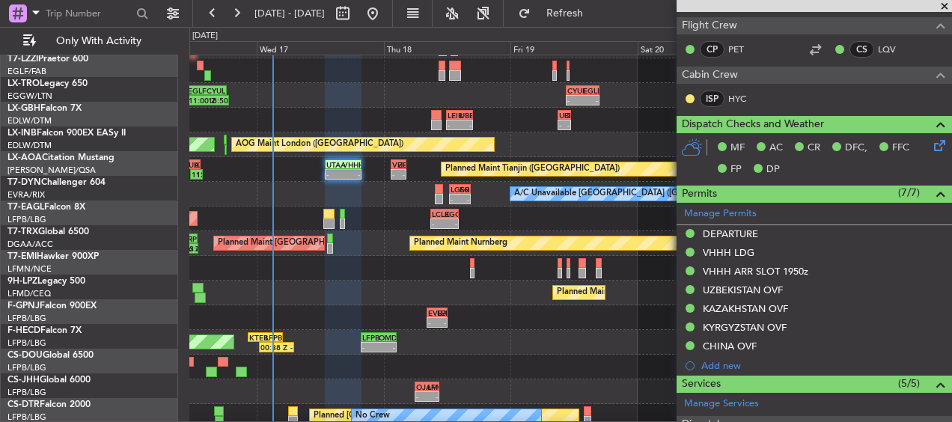
scroll to position [234, 0]
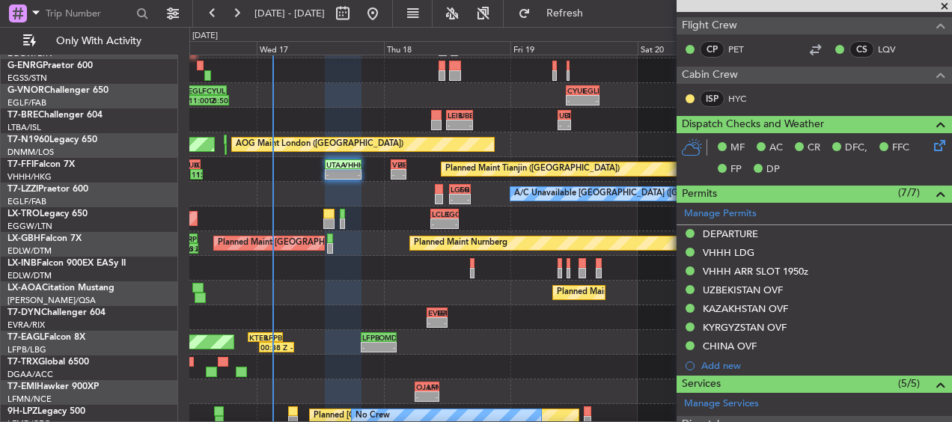
click at [387, 260] on div "- - LSZH 10:00 Z ORER 13:50 Z - - ORER 14:50 Z LROP 17:15 Z" at bounding box center [570, 268] width 762 height 25
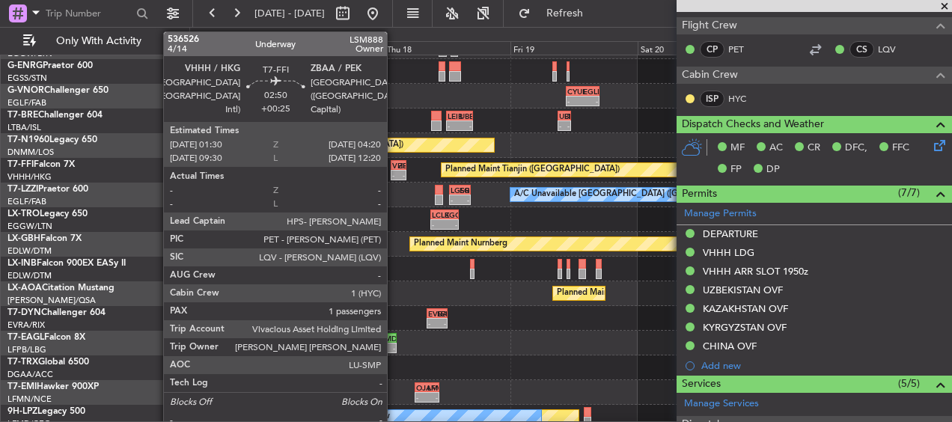
click at [393, 176] on div "-" at bounding box center [395, 175] width 6 height 9
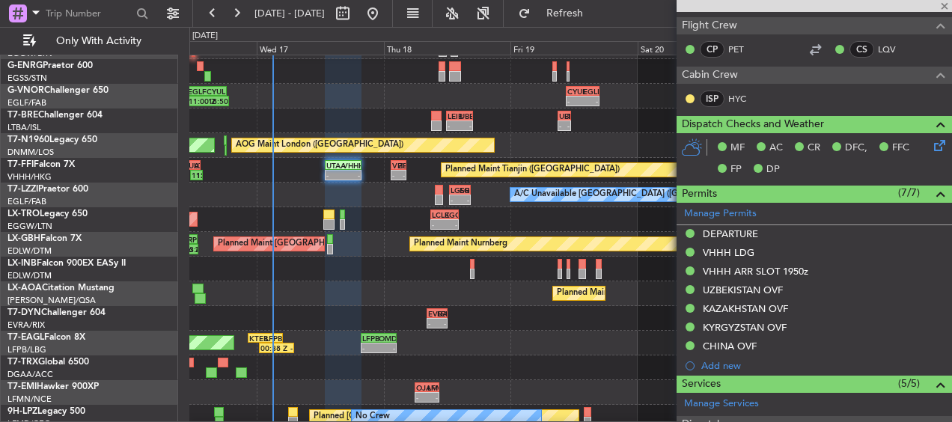
type input "+00:25"
type input "1"
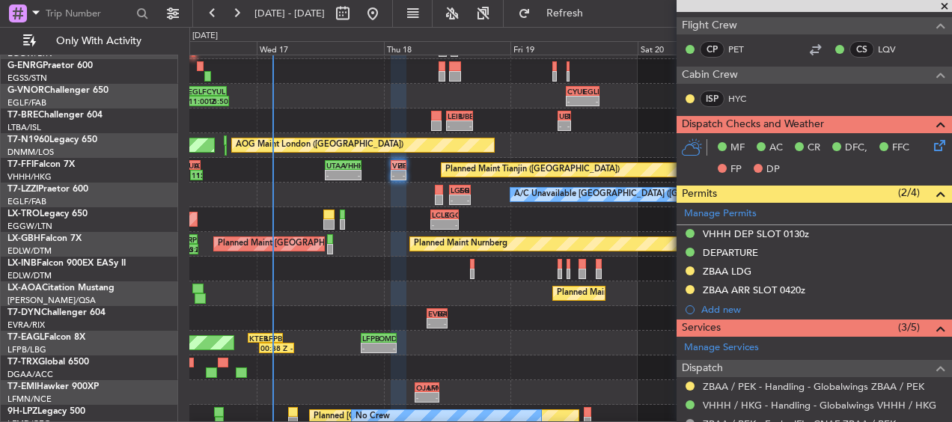
scroll to position [242, 0]
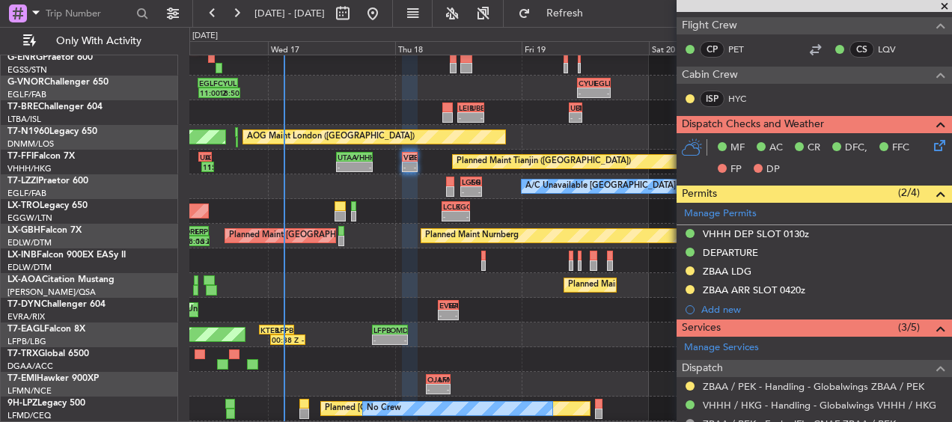
click at [389, 192] on div "A/C Unavailable [GEOGRAPHIC_DATA] ([GEOGRAPHIC_DATA]) - - LGSR 12:30 Z EGLF 16:…" at bounding box center [570, 186] width 762 height 25
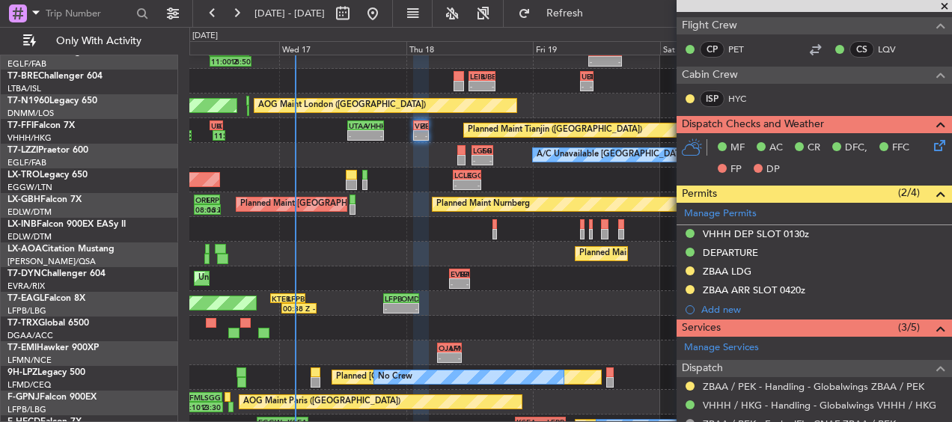
scroll to position [273, 0]
click at [377, 164] on div "A/C Unavailable [GEOGRAPHIC_DATA] ([GEOGRAPHIC_DATA]) - - LGSR 12:30 Z EGLF 16:…" at bounding box center [570, 155] width 762 height 25
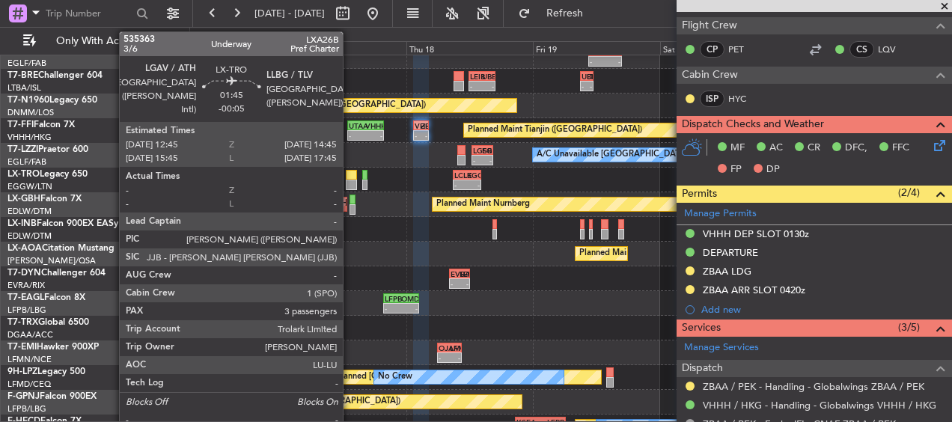
click at [350, 183] on div at bounding box center [351, 185] width 11 height 10
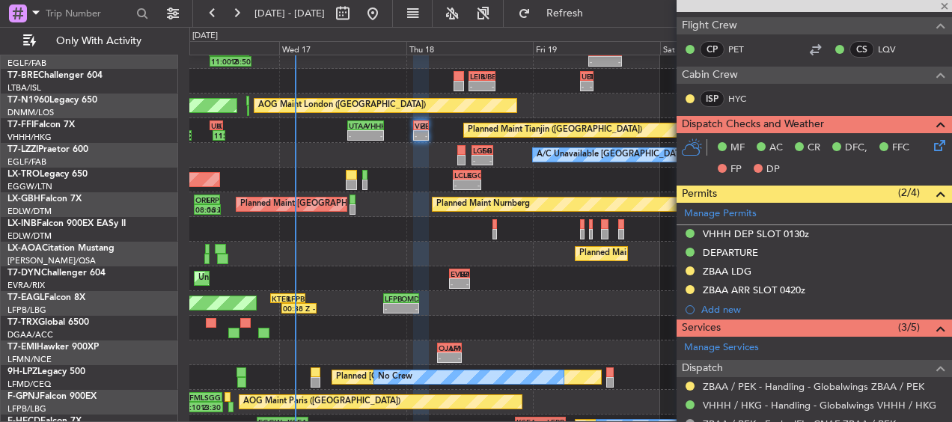
type input "-00:05"
type input "3"
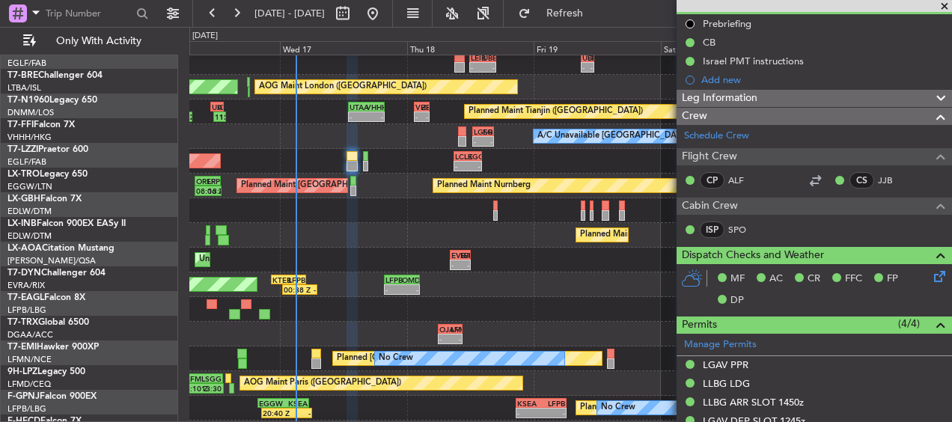
scroll to position [292, 0]
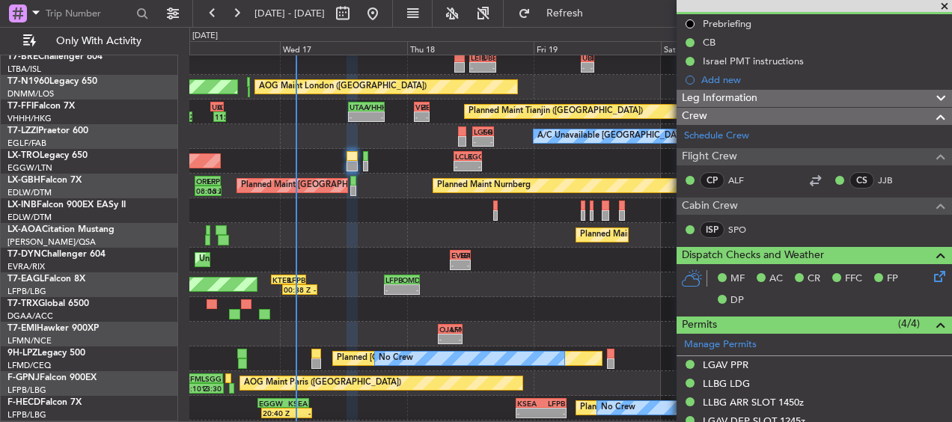
click at [393, 219] on div "- - LSZH 10:00 Z ORER 13:50 Z - - ORER 14:50 Z LROP 17:15 Z" at bounding box center [570, 210] width 762 height 25
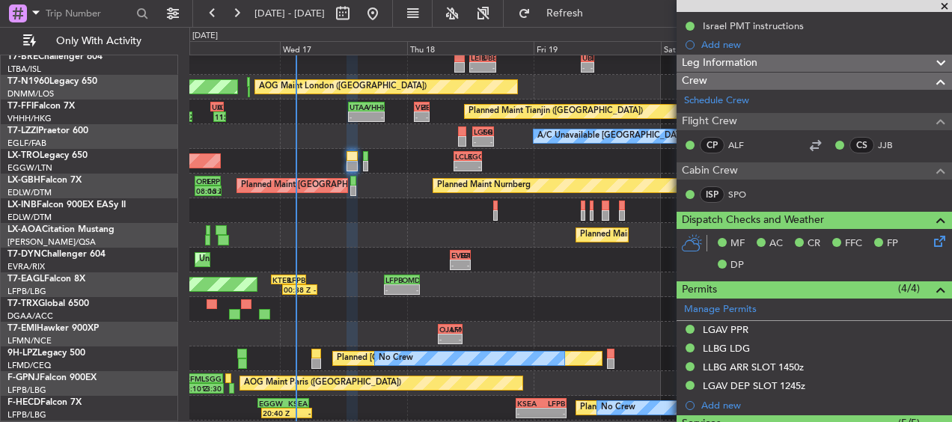
scroll to position [225, 0]
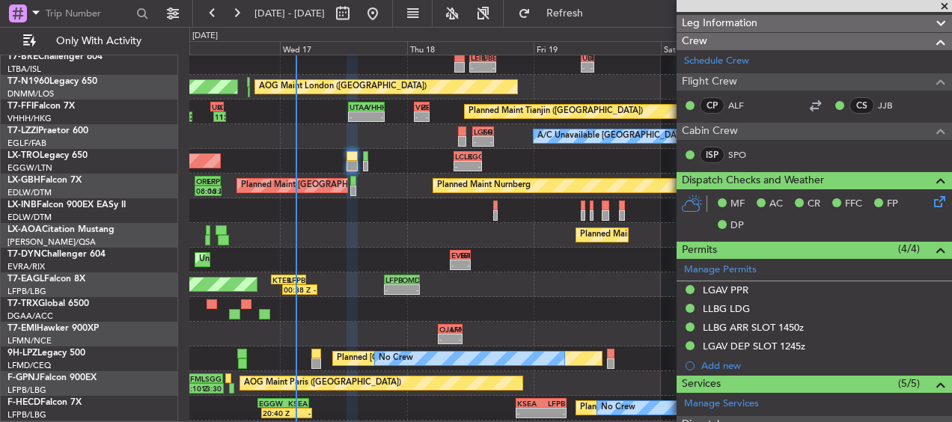
click at [396, 198] on div "- - LSZH 10:00 Z ORER 13:50 Z - - ORER 14:50 Z LROP 17:15 Z" at bounding box center [570, 210] width 762 height 25
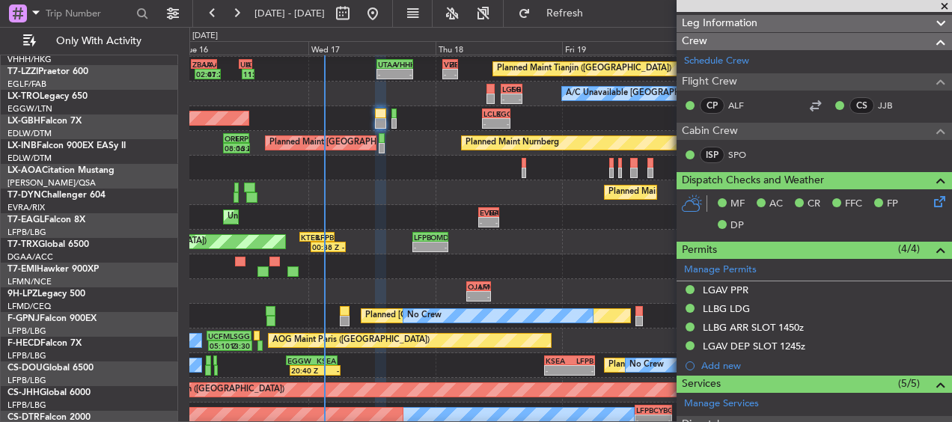
scroll to position [335, 0]
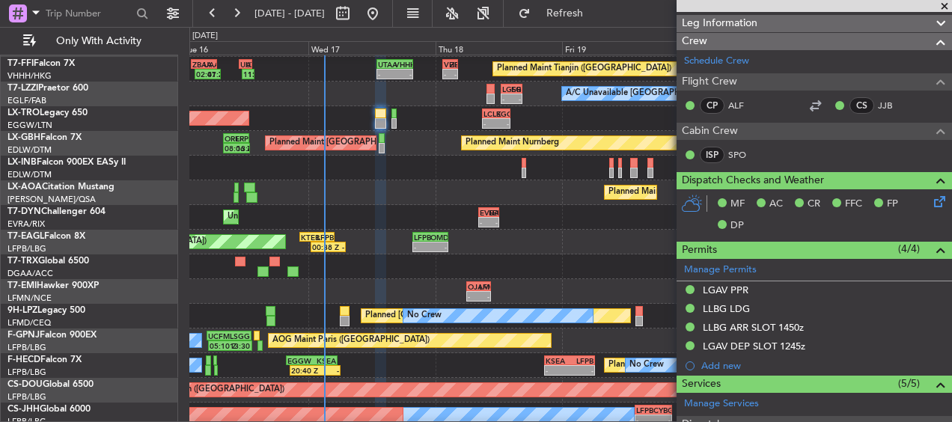
click at [442, 174] on div "- - LSZH 10:00 Z ORER 13:50 Z - - ORER 14:50 Z LROP 17:15 Z" at bounding box center [570, 168] width 762 height 25
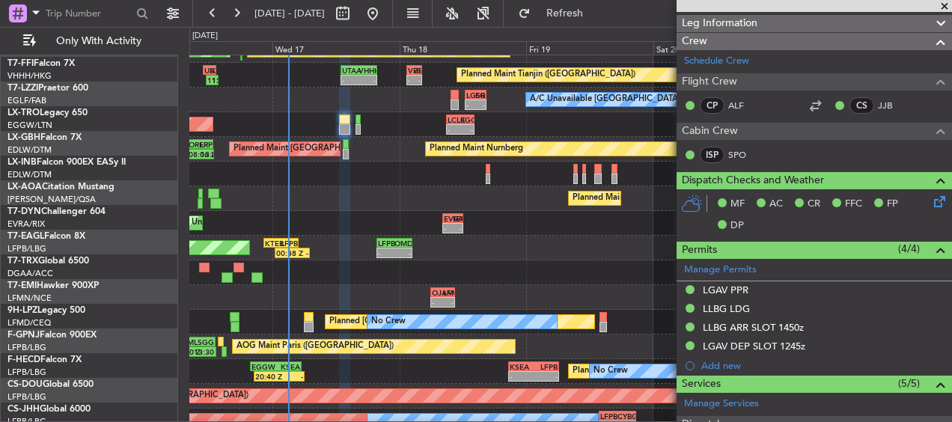
scroll to position [329, 0]
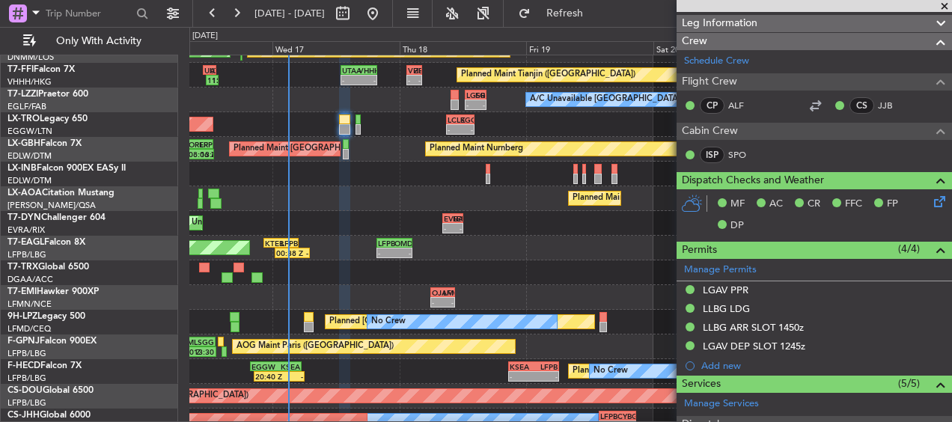
click at [381, 159] on div "Planned Maint Nurnberg Planned Maint [GEOGRAPHIC_DATA] ([GEOGRAPHIC_DATA]) 08:0…" at bounding box center [570, 149] width 762 height 25
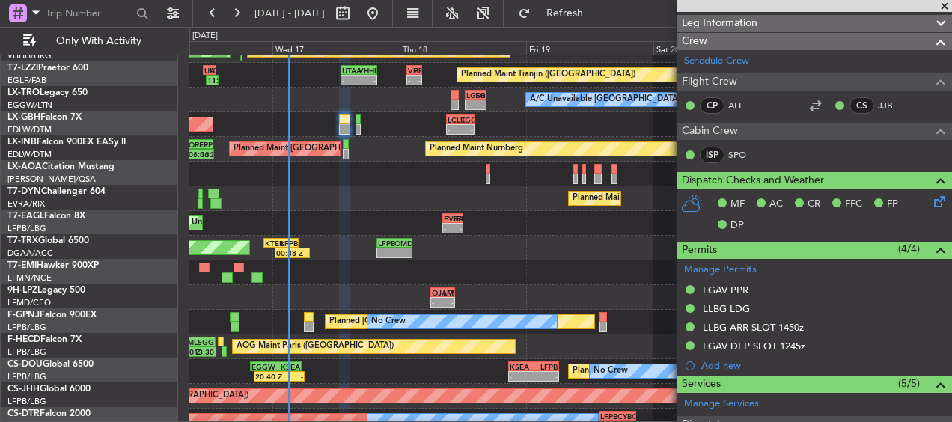
click at [381, 186] on div "Planned Maint Nice ([GEOGRAPHIC_DATA]) No Crew [PERSON_NAME]" at bounding box center [570, 198] width 762 height 25
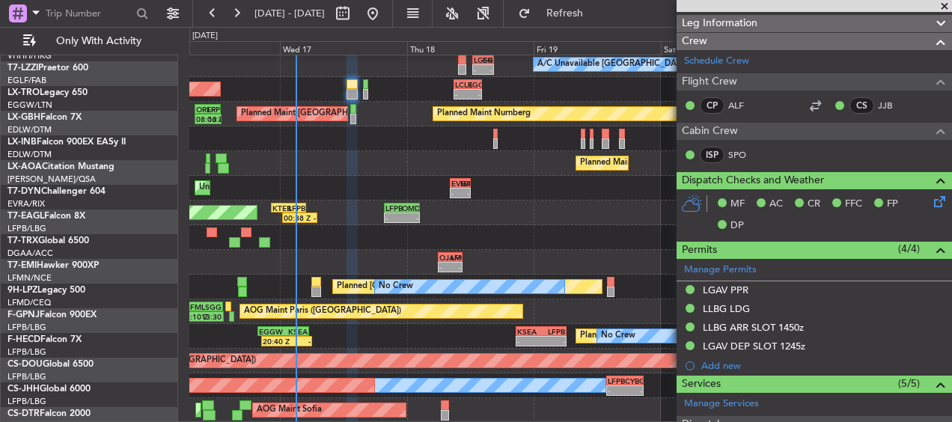
scroll to position [364, 0]
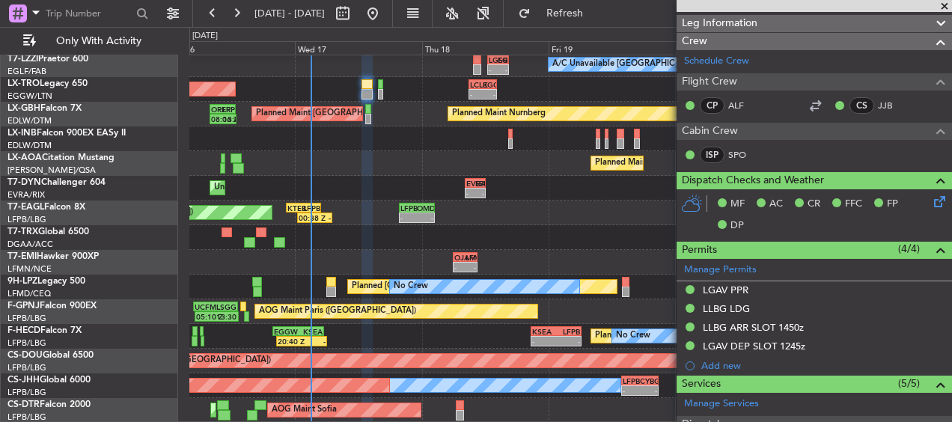
click at [466, 138] on div "Planned Maint Tianjin ([GEOGRAPHIC_DATA]) 11:32 Z 13:59 Z UAAA 11:00 Z UTAA 13:…" at bounding box center [570, 57] width 762 height 731
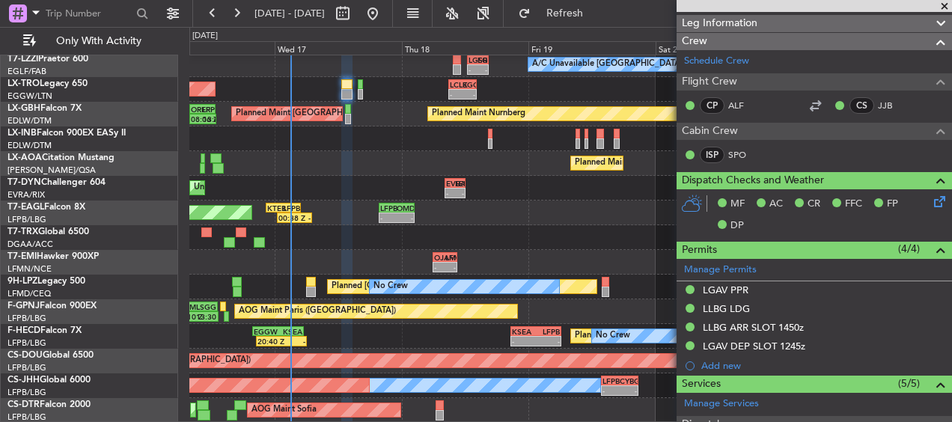
click at [400, 134] on div "Planned Maint Tianjin ([GEOGRAPHIC_DATA]) 11:32 Z 13:59 Z UAAA 11:00 Z UTAA 13:…" at bounding box center [570, 57] width 762 height 731
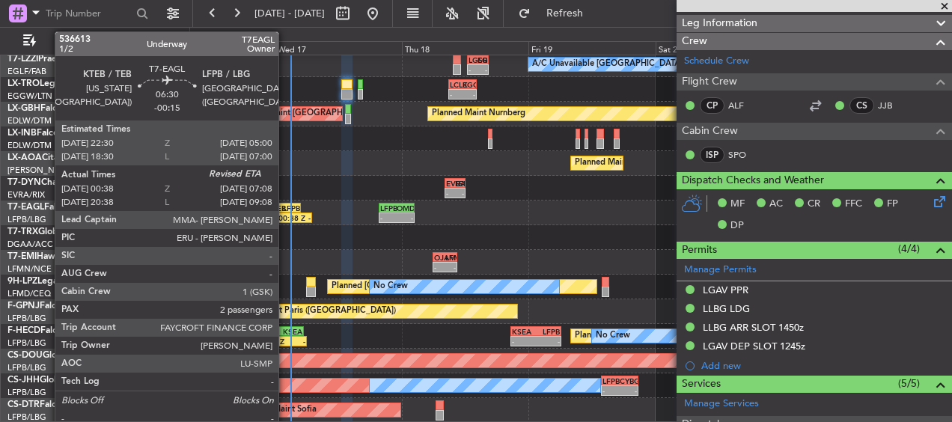
click at [285, 218] on div "00:38 Z" at bounding box center [286, 217] width 16 height 9
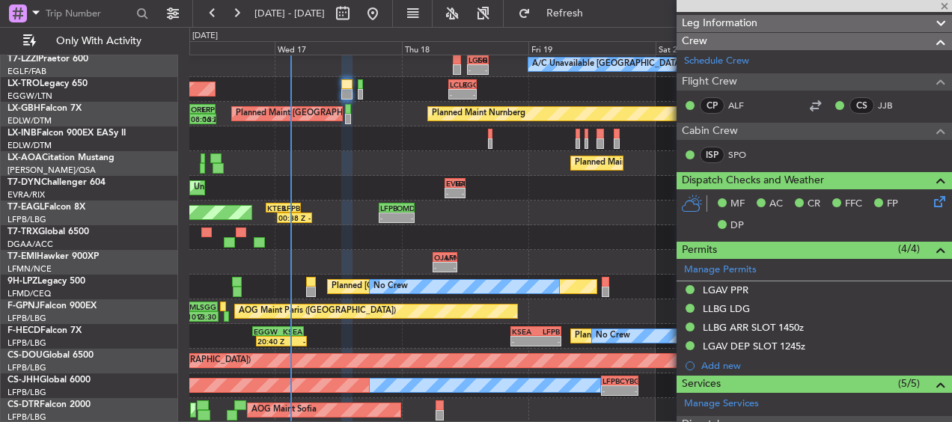
click at [391, 163] on div "Planned Maint Tianjin ([GEOGRAPHIC_DATA]) 11:32 Z 13:59 Z UAAA 11:00 Z UTAA 13:…" at bounding box center [570, 57] width 762 height 731
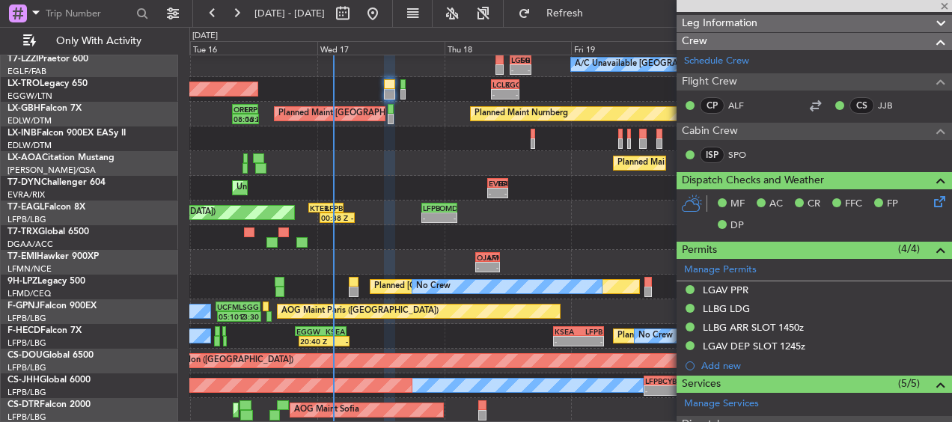
type input "-00:15"
type input "00:38"
type input "2"
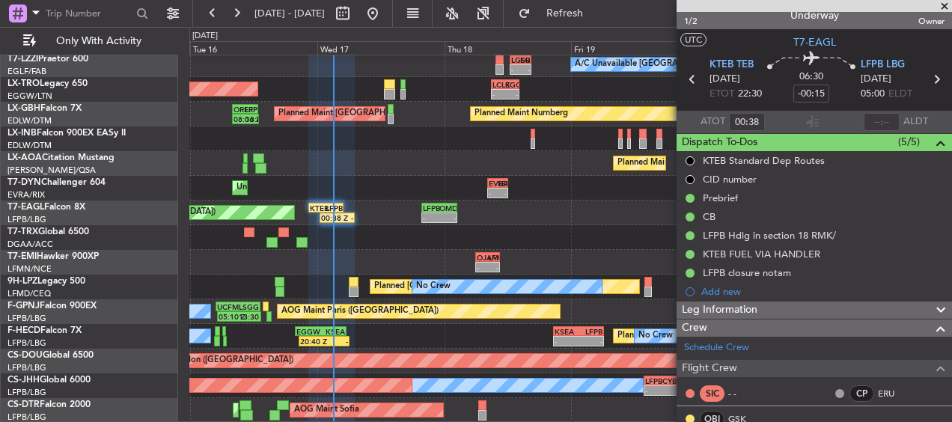
scroll to position [0, 0]
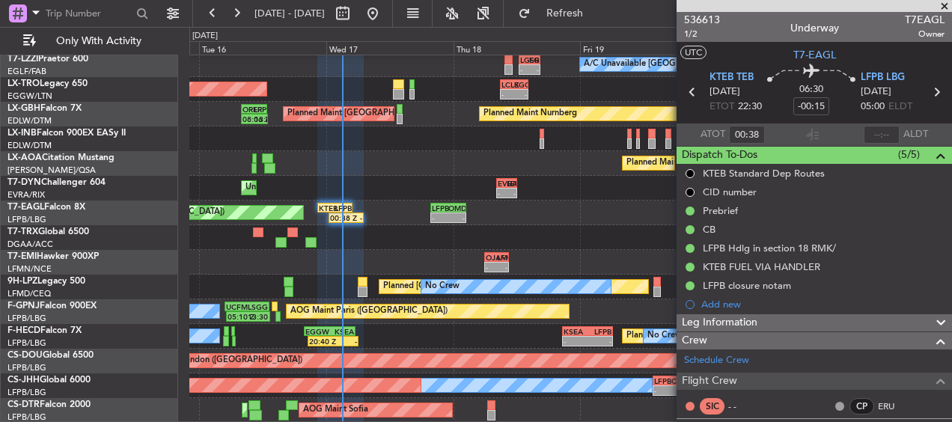
click at [399, 189] on div "Planned Maint Tianjin ([GEOGRAPHIC_DATA]) 02:41 Z 07:33 Z ZBAA 02:00 Z UAAA 06:…" at bounding box center [570, 57] width 762 height 731
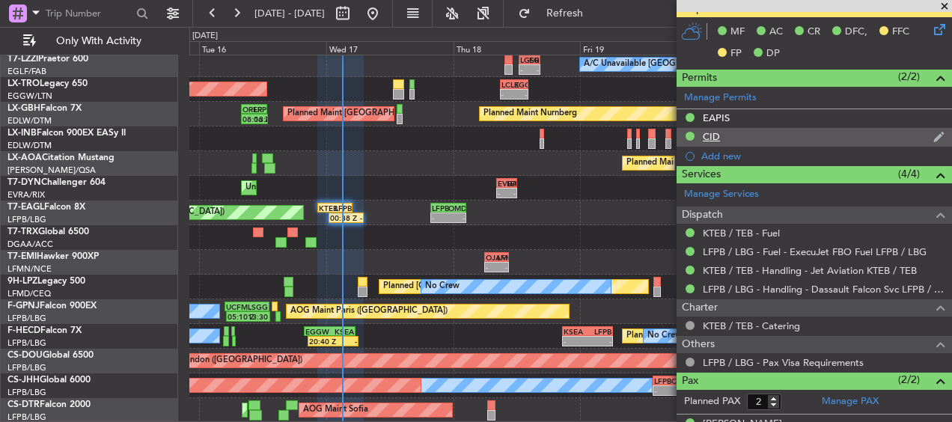
scroll to position [508, 0]
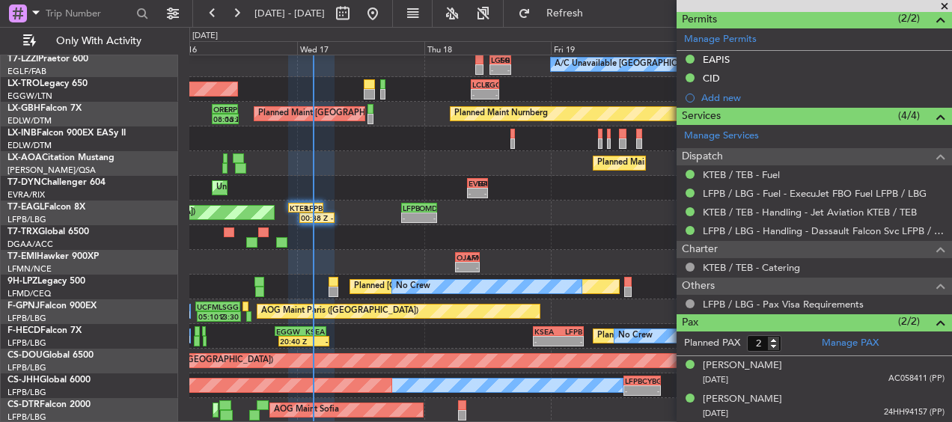
click at [358, 183] on div "Unplanned Maint [GEOGRAPHIC_DATA] (Riga Intl) - - EVRA 08:20 Z LEMD 12:10 Z - -…" at bounding box center [570, 188] width 762 height 25
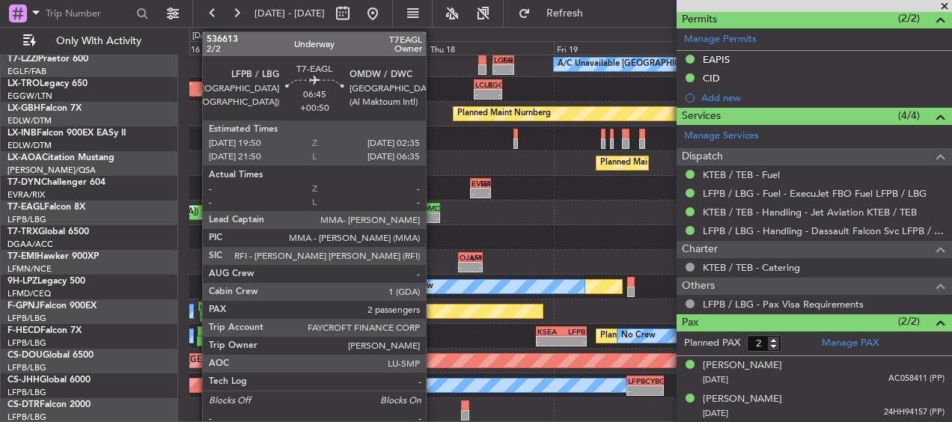
click at [433, 213] on div "-" at bounding box center [430, 217] width 16 height 9
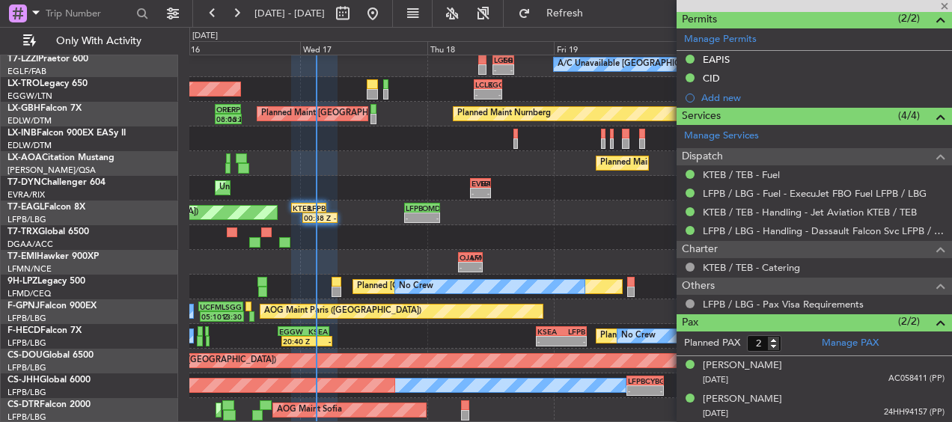
type input "+00:50"
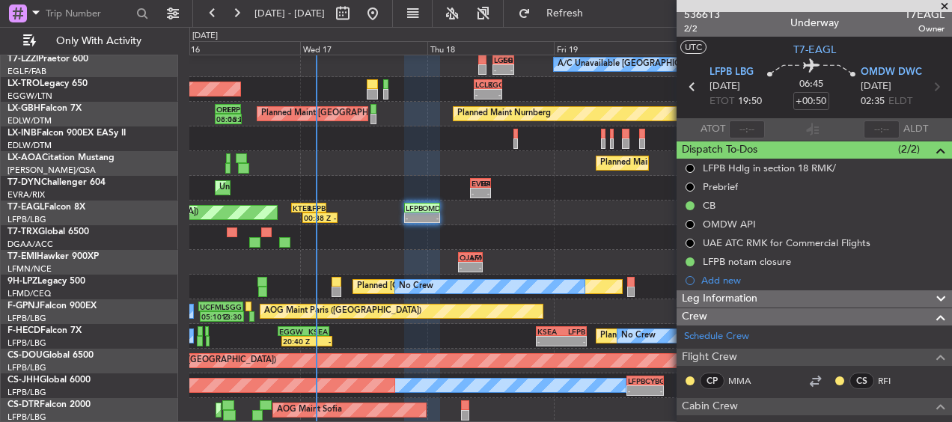
scroll to position [0, 0]
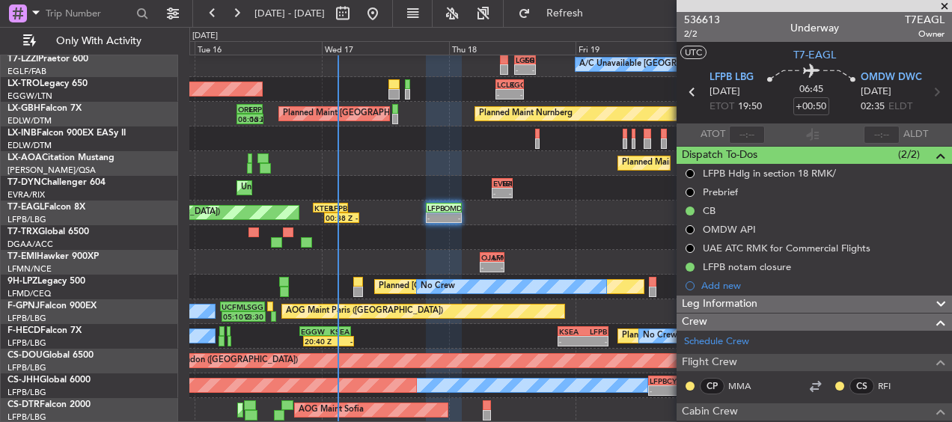
click at [409, 177] on div "Planned Maint Tianjin ([GEOGRAPHIC_DATA]) 02:41 Z 07:33 Z ZBAA 02:00 Z UAAA 06:…" at bounding box center [570, 57] width 762 height 731
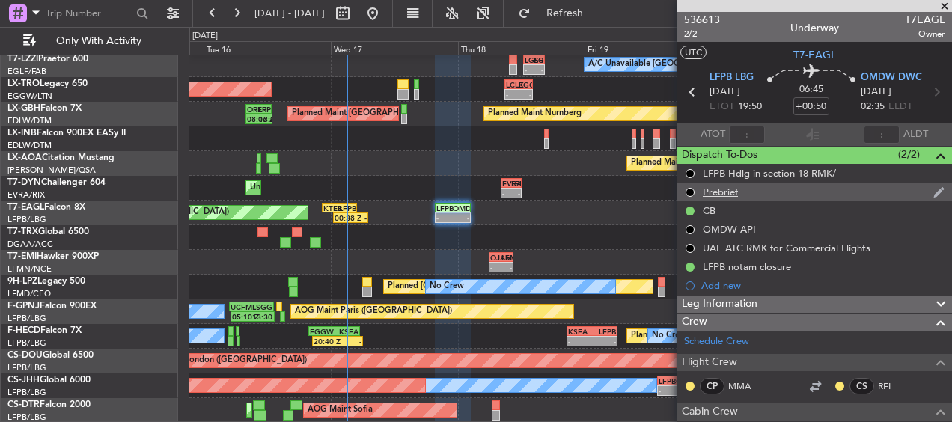
scroll to position [299, 0]
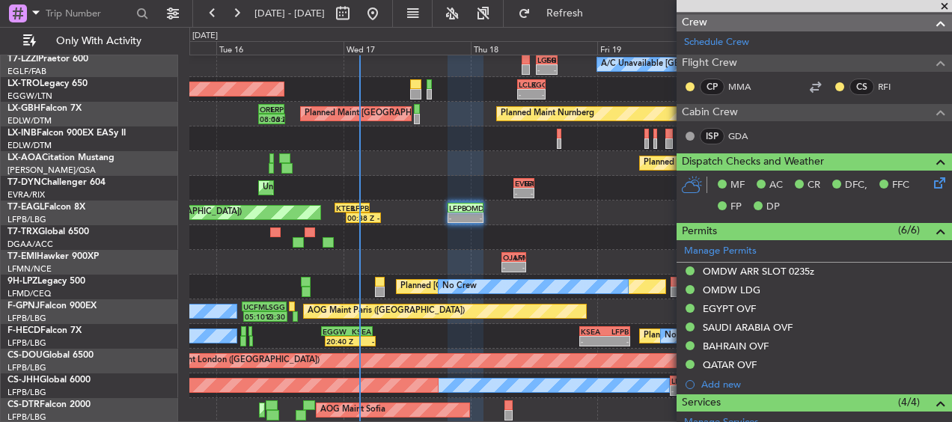
click at [521, 222] on div "Planned Maint Tianjin ([GEOGRAPHIC_DATA]) - - UTAA 13:00 Z VHHH 19:50 Z - - VHH…" at bounding box center [570, 57] width 762 height 731
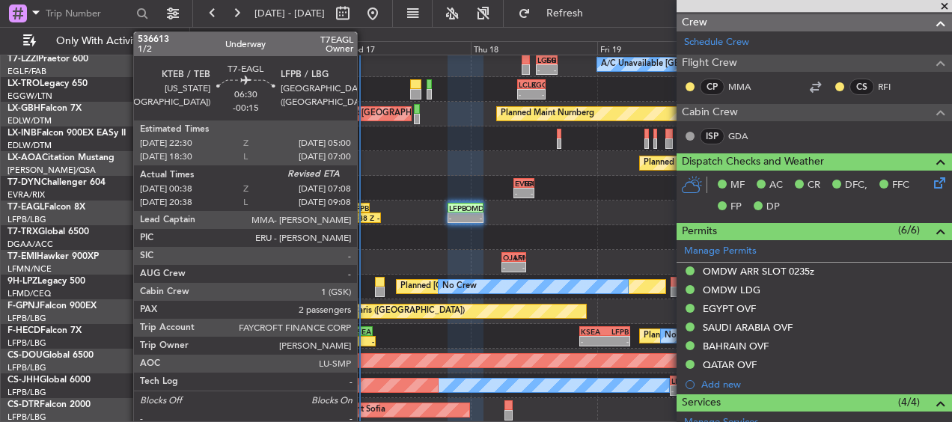
click at [364, 213] on div "-" at bounding box center [371, 217] width 16 height 9
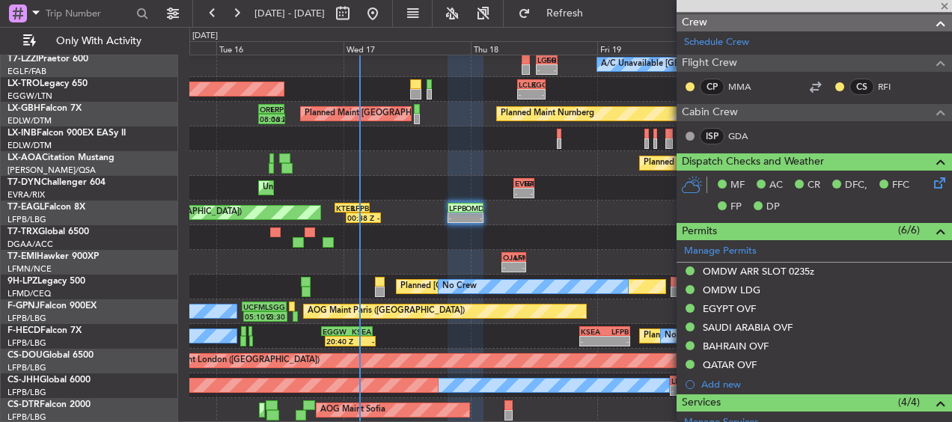
type input "-00:15"
type input "00:38"
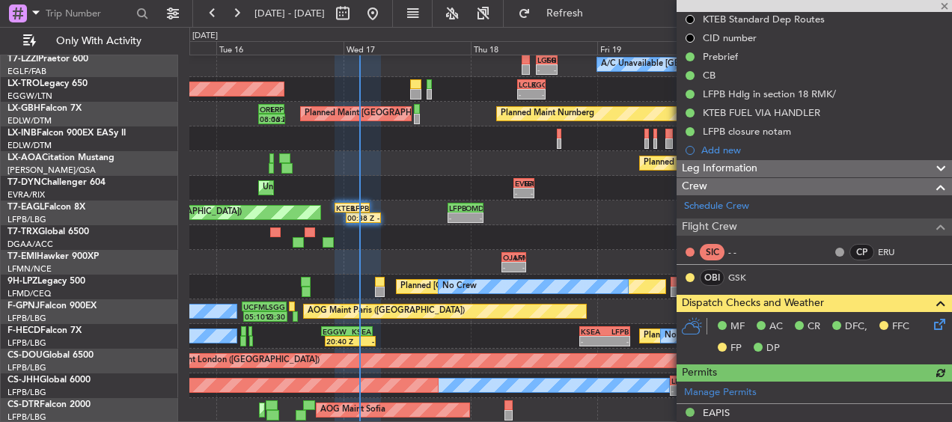
scroll to position [168, 0]
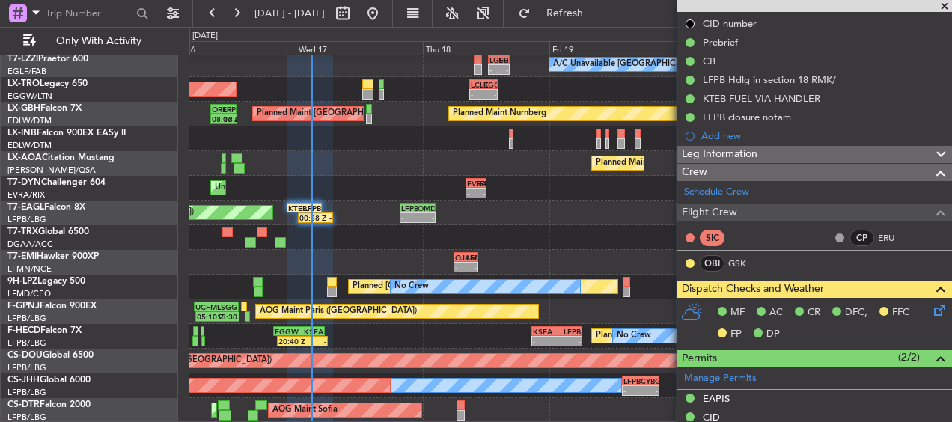
click at [338, 175] on div "Planned Maint Tianjin ([GEOGRAPHIC_DATA]) 02:41 Z 07:33 Z ZBAA 02:00 Z UAAA 06:…" at bounding box center [570, 57] width 762 height 731
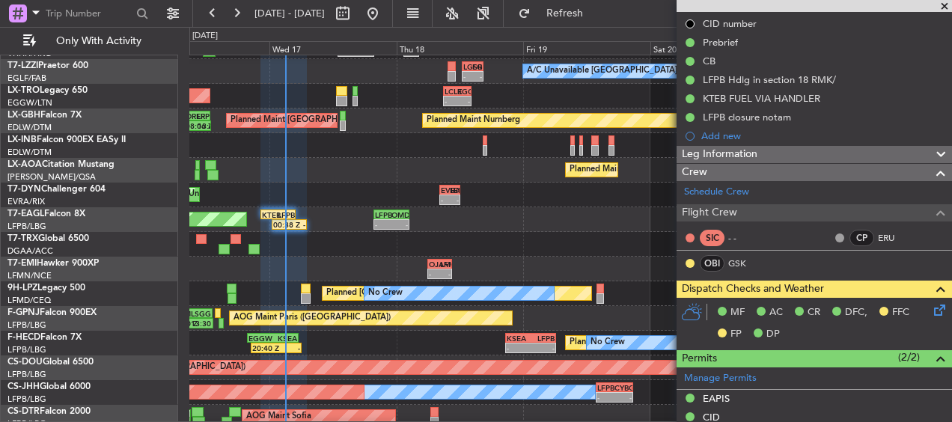
click at [354, 227] on div "Planned Maint [US_STATE] ([GEOGRAPHIC_DATA]) 00:38 Z - KTEB 22:30 Z LFPB 05:00 …" at bounding box center [570, 219] width 762 height 25
click at [386, 148] on div "Planned Maint Tianjin ([GEOGRAPHIC_DATA]) 11:32 Z 13:59 Z UAAA 11:00 Z UTAA 13:…" at bounding box center [570, 63] width 762 height 731
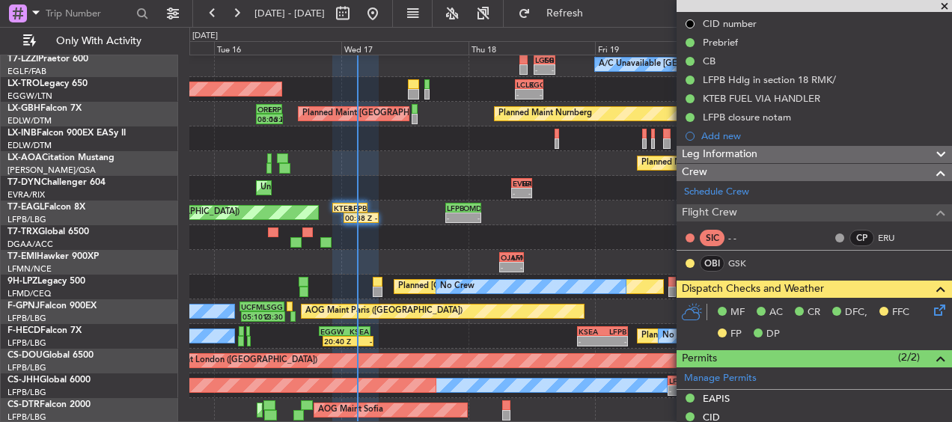
click at [411, 189] on div "Planned Maint Tianjin ([GEOGRAPHIC_DATA]) 11:32 Z 13:59 Z UAAA 11:00 Z UTAA 13:…" at bounding box center [570, 57] width 762 height 731
click at [423, 162] on div "Planned Maint Tianjin ([GEOGRAPHIC_DATA]) 11:32 Z 13:59 Z UAAA 11:00 Z UTAA 13:…" at bounding box center [570, 57] width 762 height 731
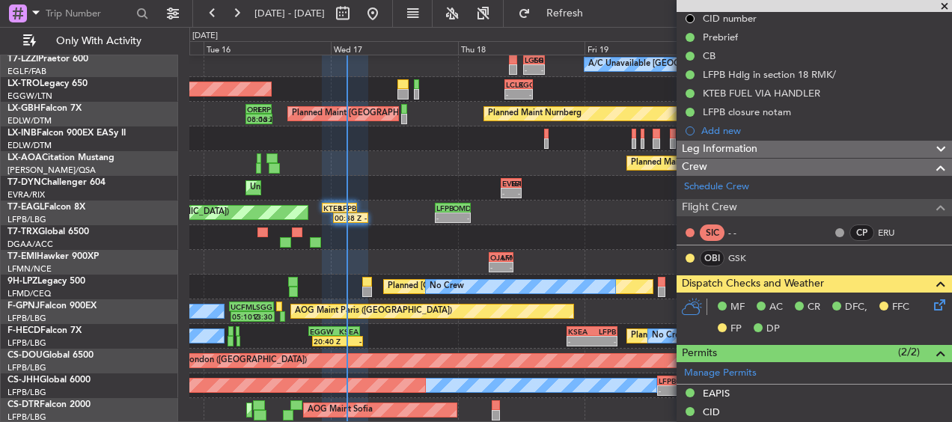
scroll to position [168, 0]
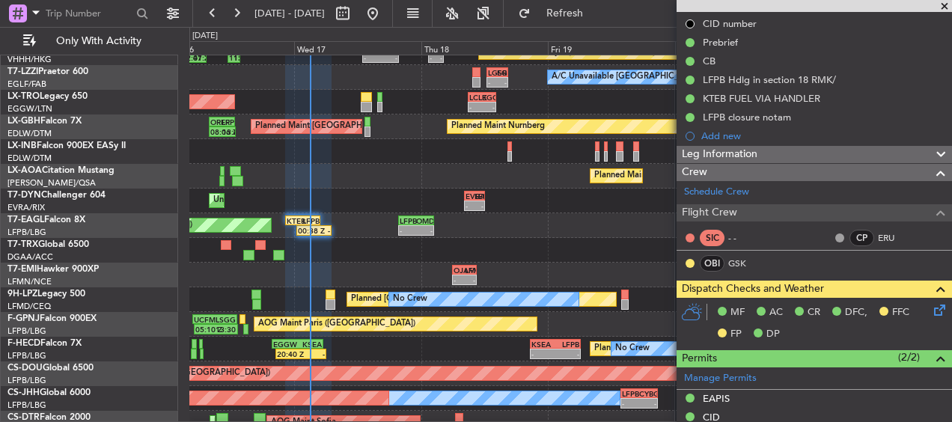
click at [356, 234] on div "Planned Maint [US_STATE] ([GEOGRAPHIC_DATA]) 00:38 Z - KTEB 22:30 Z LFPB 05:00 …" at bounding box center [570, 225] width 762 height 25
click at [371, 189] on div "AOG Maint London ([GEOGRAPHIC_DATA]) AOG Maint [GEOGRAPHIC_DATA] ([GEOGRAPHIC_D…" at bounding box center [570, 69] width 762 height 731
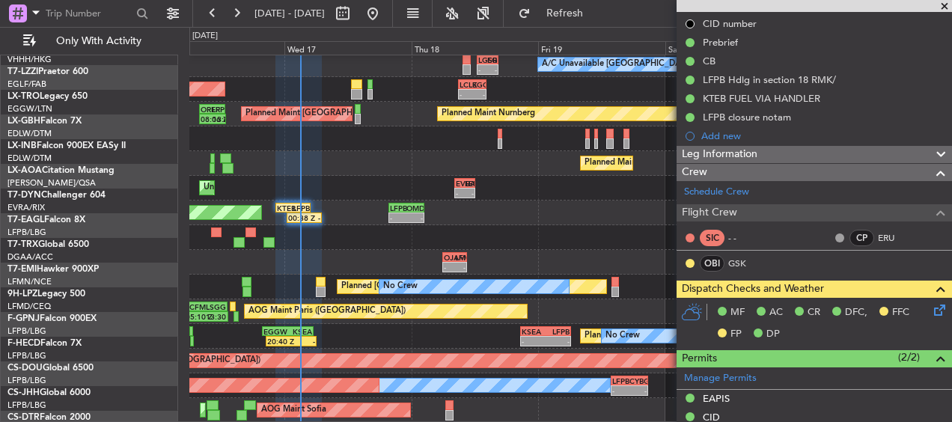
scroll to position [364, 0]
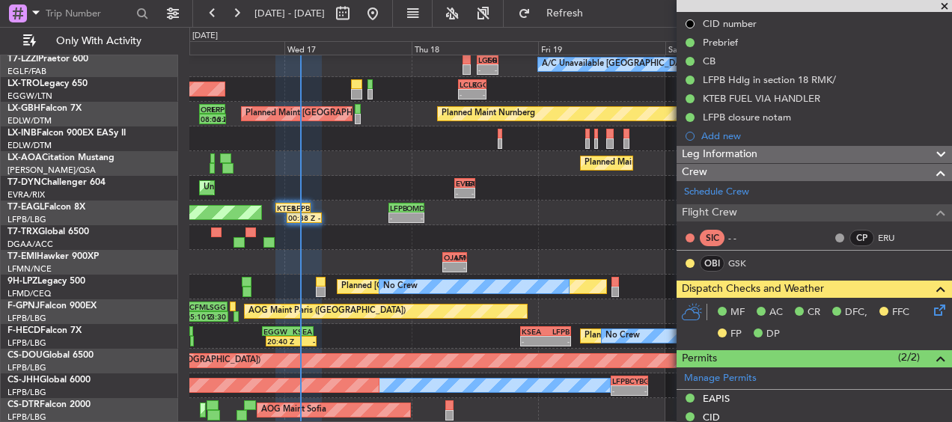
click at [374, 186] on div "Unplanned Maint [GEOGRAPHIC_DATA] (Riga Intl) - - EVRA 08:20 Z LEMD 12:10 Z - -…" at bounding box center [570, 188] width 762 height 25
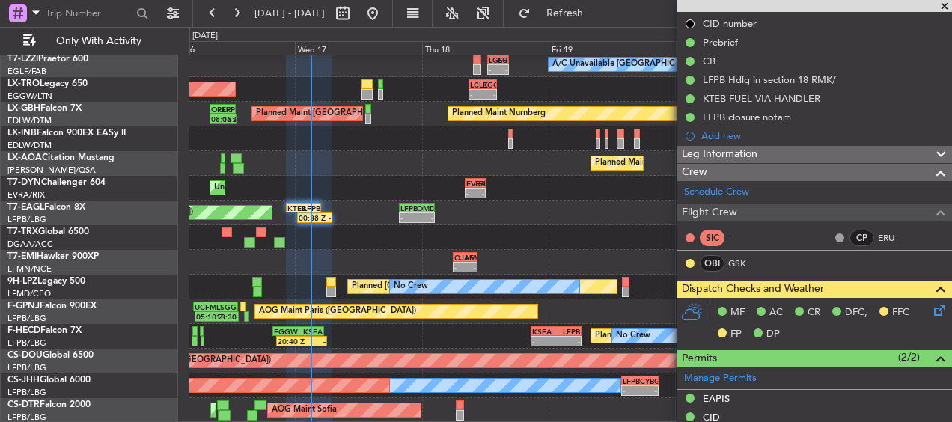
click at [352, 195] on div "Planned Maint Tianjin ([GEOGRAPHIC_DATA]) 11:32 Z 13:59 Z UAAA 11:00 Z UTAA 13:…" at bounding box center [570, 57] width 762 height 731
click at [364, 183] on div "Planned Maint Tianjin ([GEOGRAPHIC_DATA]) 11:32 Z 13:59 Z UAAA 11:00 Z UTAA 13:…" at bounding box center [570, 57] width 762 height 731
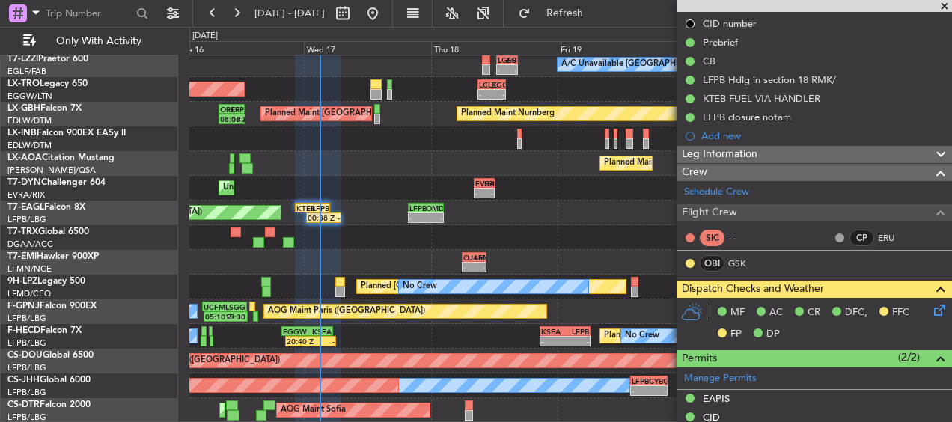
click at [304, 225] on div "Planned Maint Tianjin ([GEOGRAPHIC_DATA]) 11:32 Z 13:59 Z UAAA 11:00 Z UTAA 13:…" at bounding box center [570, 57] width 762 height 731
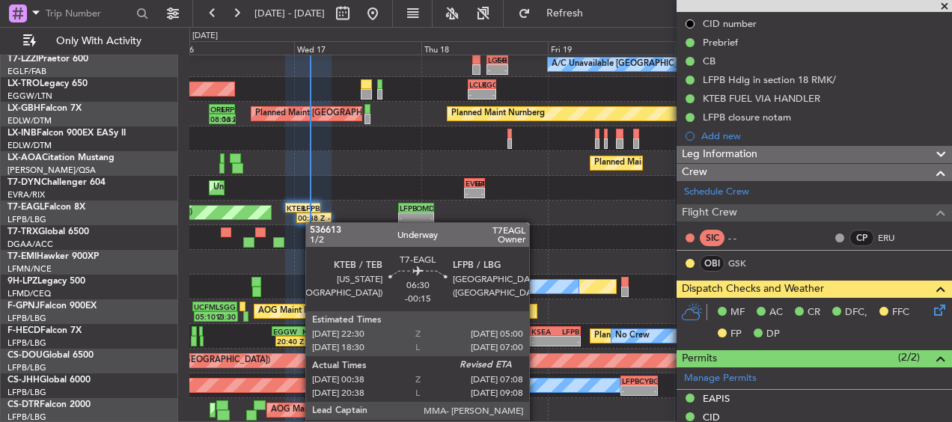
click at [312, 222] on div "Planned Maint Tianjin ([GEOGRAPHIC_DATA]) 11:32 Z 13:59 Z UAAA 11:00 Z UTAA 13:…" at bounding box center [570, 57] width 762 height 731
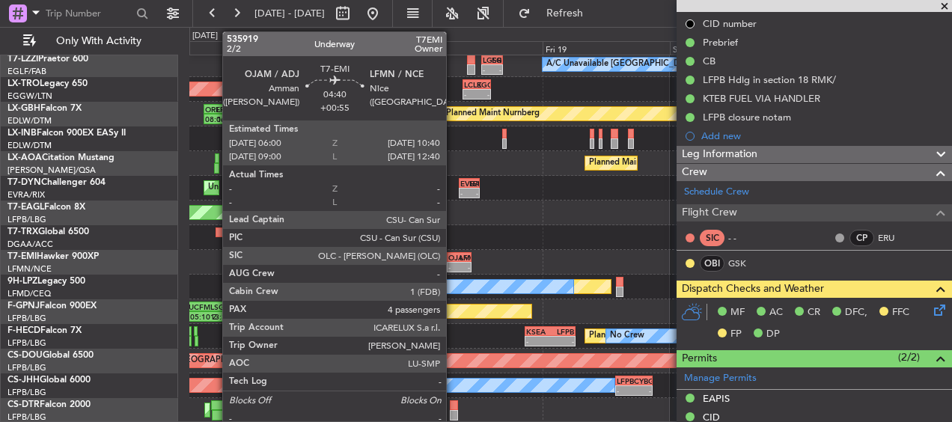
click at [453, 265] on div "-" at bounding box center [453, 267] width 11 height 9
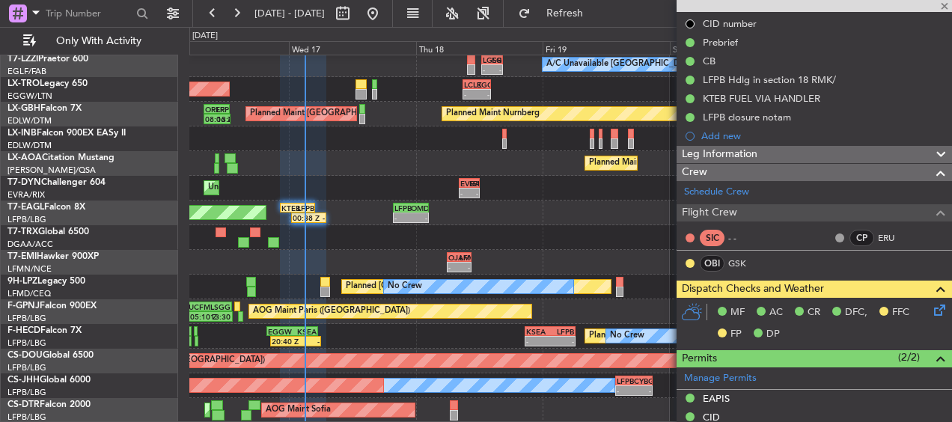
click at [365, 232] on div "Planned Maint Tianjin ([GEOGRAPHIC_DATA]) 11:32 Z 13:59 Z UAAA 11:00 Z UTAA 13:…" at bounding box center [570, 57] width 762 height 731
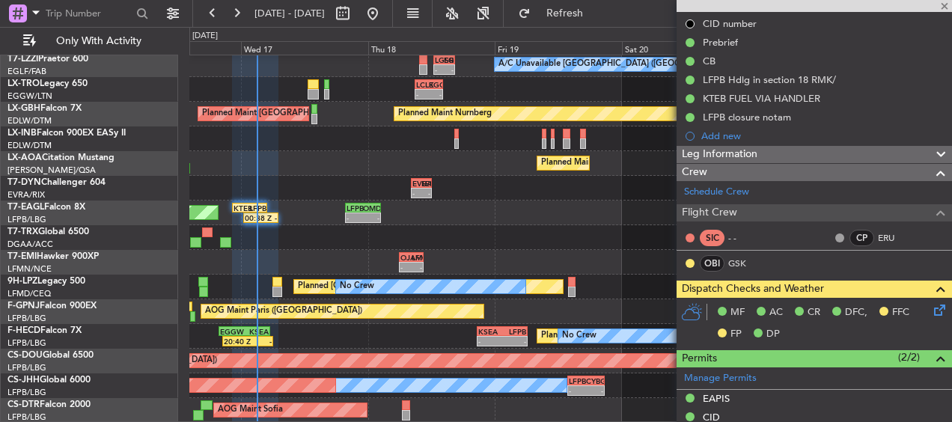
type input "+00:55"
type input "4"
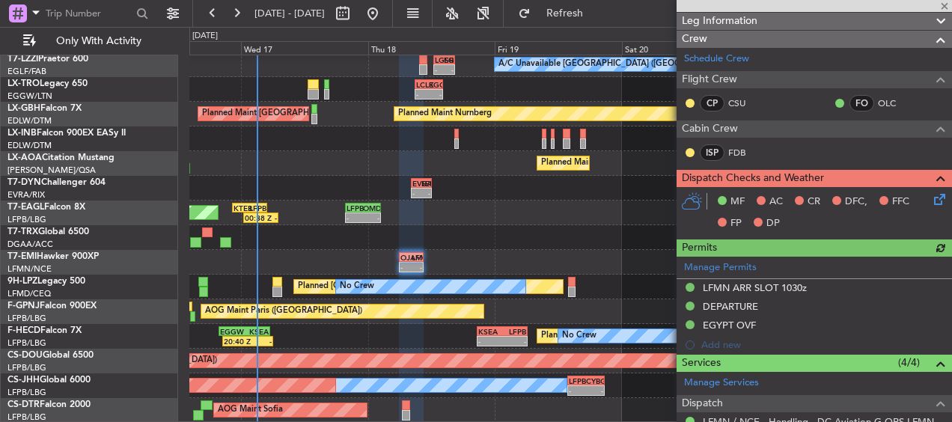
scroll to position [262, 0]
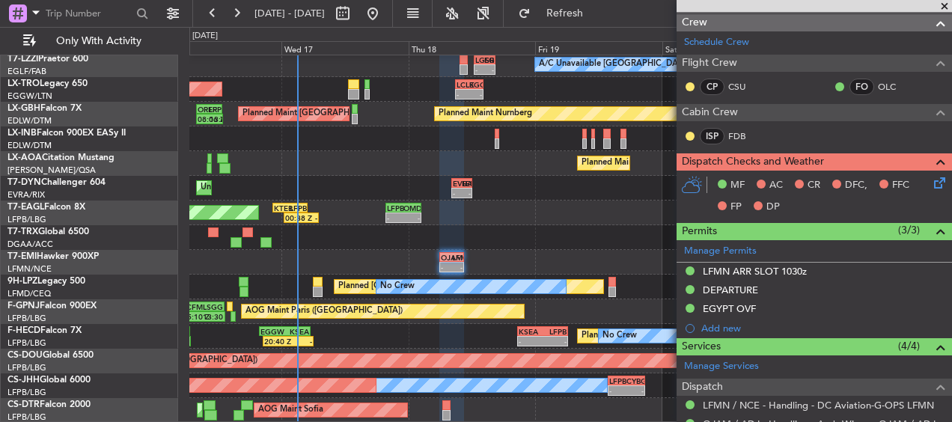
click at [403, 235] on div "Planned Maint Tianjin ([GEOGRAPHIC_DATA]) - - UTAA 13:00 Z VHHH 19:50 Z - - VHH…" at bounding box center [570, 57] width 762 height 731
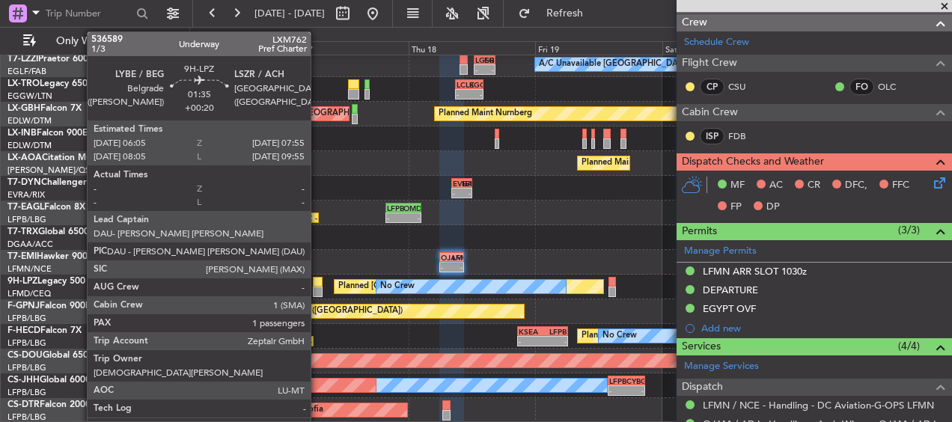
click at [317, 285] on div at bounding box center [318, 282] width 10 height 10
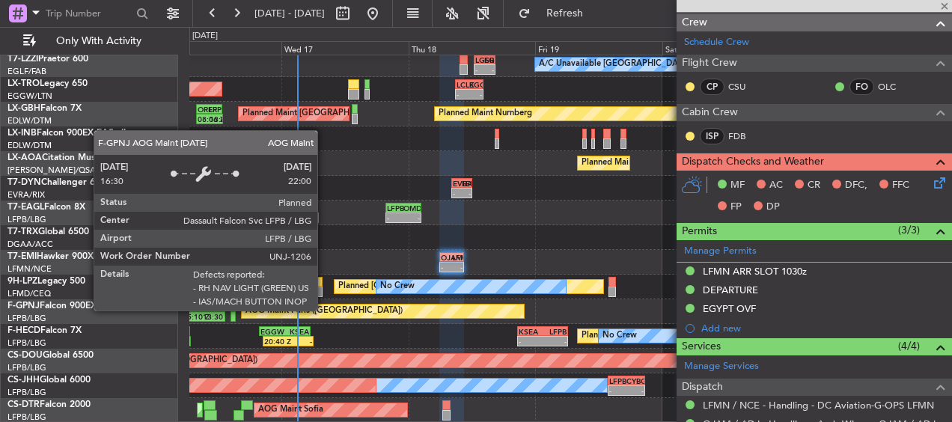
type input "+00:20"
type input "1"
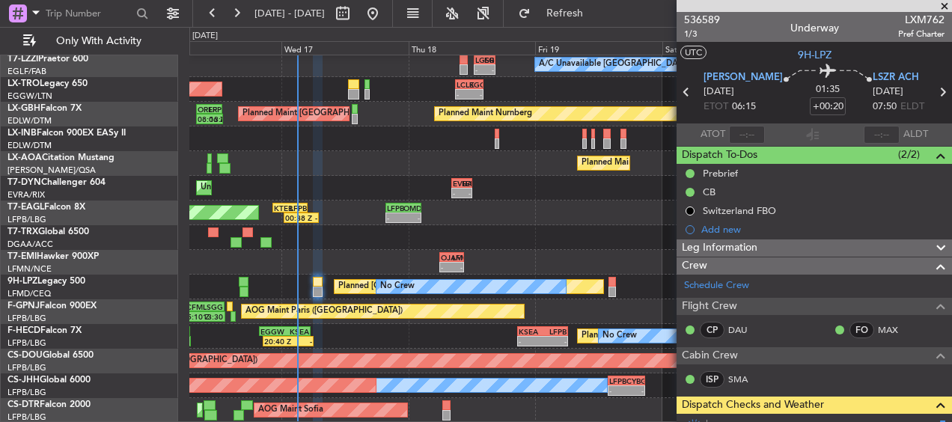
scroll to position [150, 0]
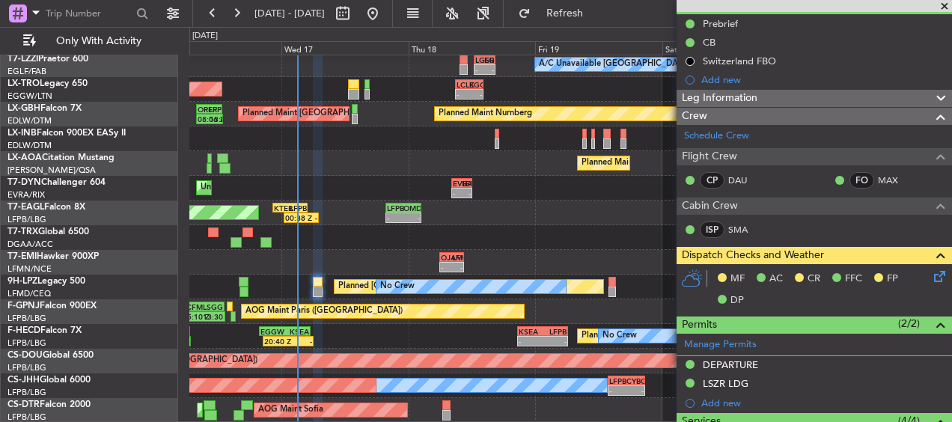
click at [931, 273] on icon at bounding box center [937, 274] width 12 height 12
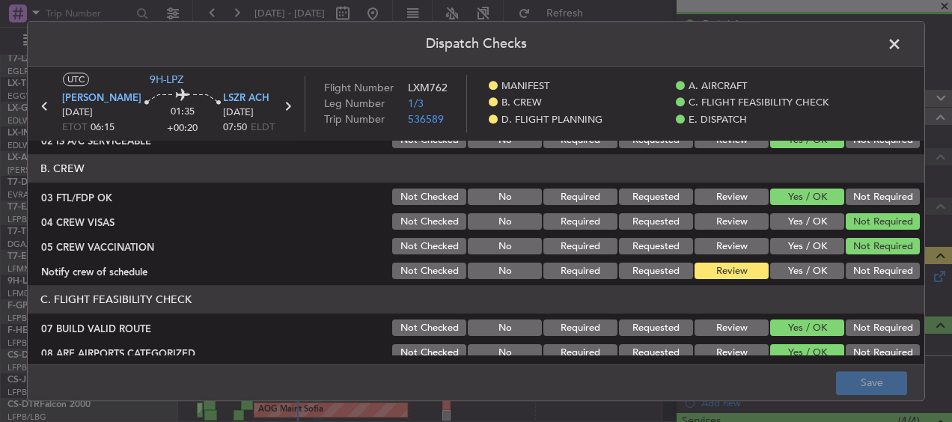
scroll to position [0, 0]
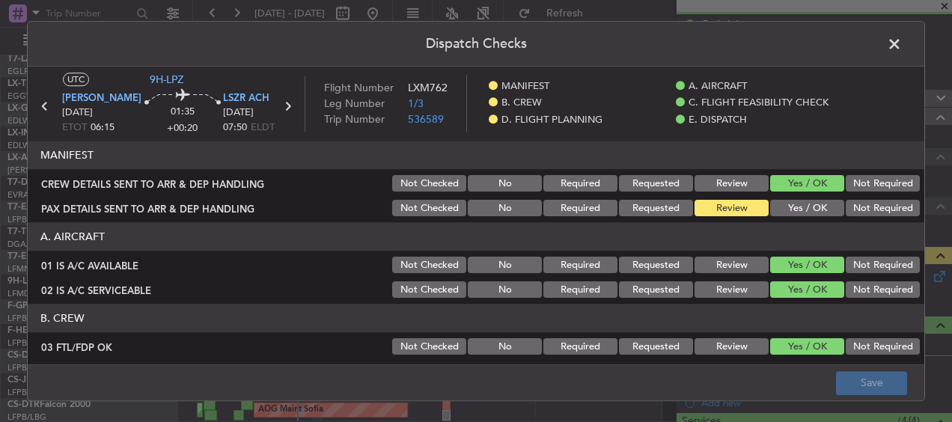
click at [902, 41] on span at bounding box center [902, 48] width 0 height 30
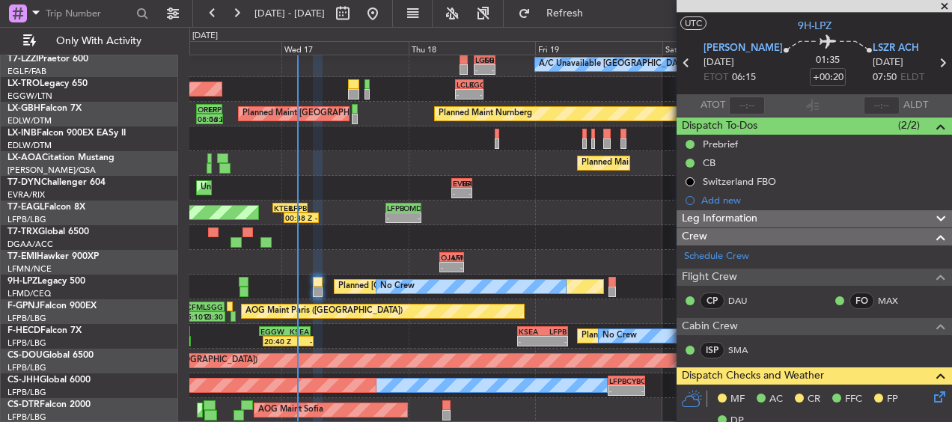
scroll to position [104, 0]
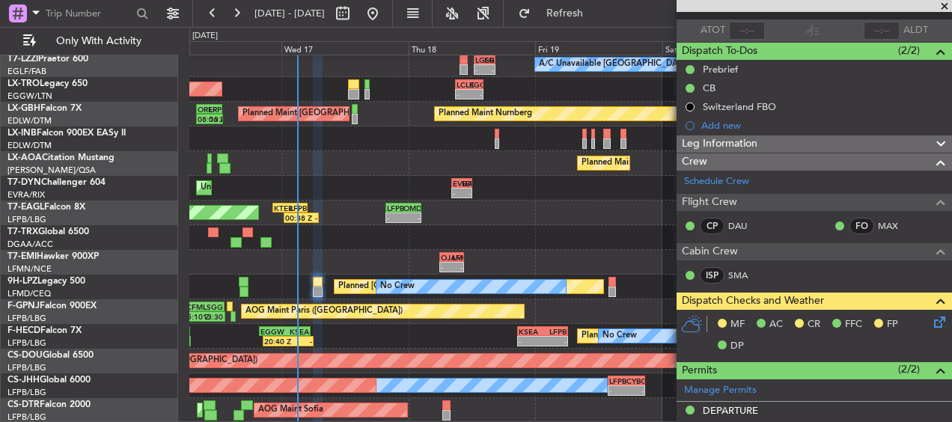
click at [931, 323] on icon at bounding box center [937, 320] width 12 height 12
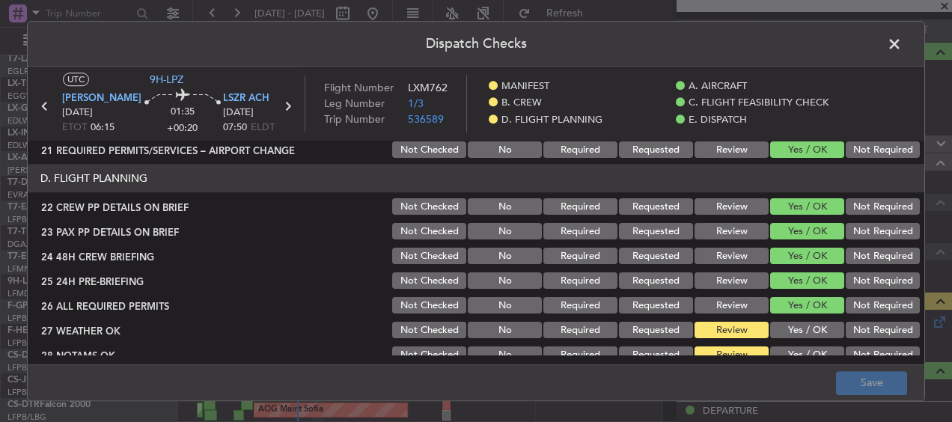
scroll to position [749, 0]
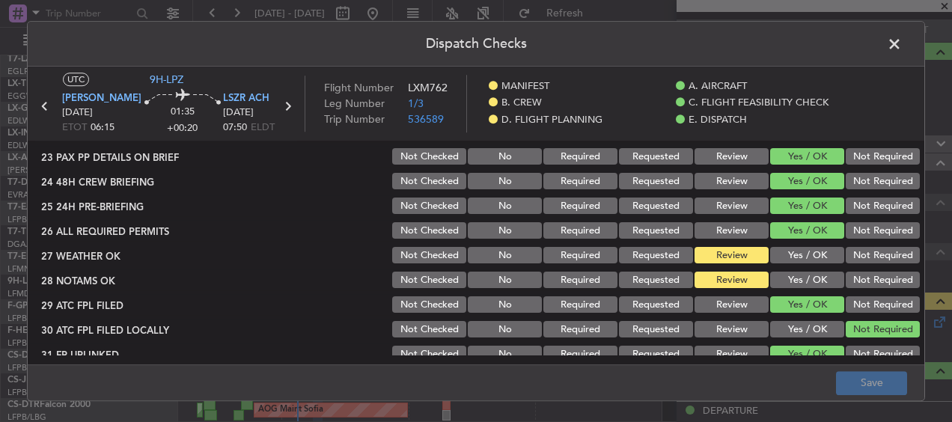
drag, startPoint x: 802, startPoint y: 255, endPoint x: 791, endPoint y: 272, distance: 20.2
click at [797, 261] on button "Yes / OK" at bounding box center [807, 256] width 74 height 16
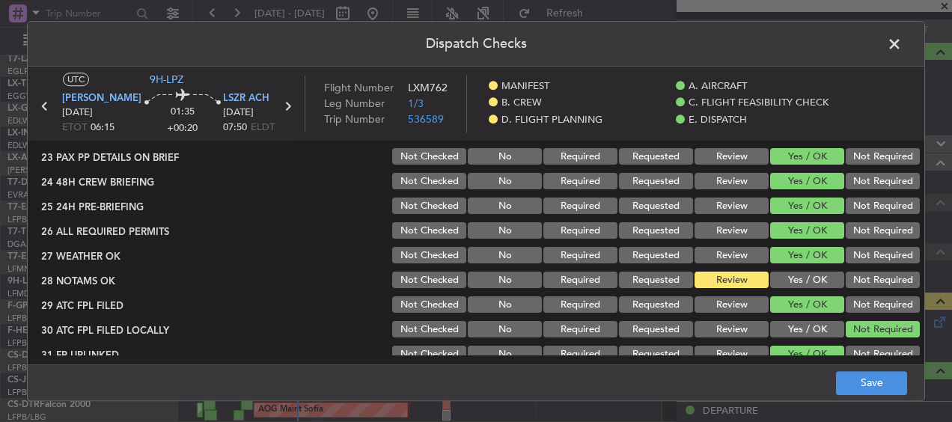
click at [796, 283] on button "Yes / OK" at bounding box center [807, 280] width 74 height 16
drag, startPoint x: 727, startPoint y: 258, endPoint x: 723, endPoint y: 275, distance: 17.6
click at [726, 259] on button "Review" at bounding box center [732, 256] width 74 height 16
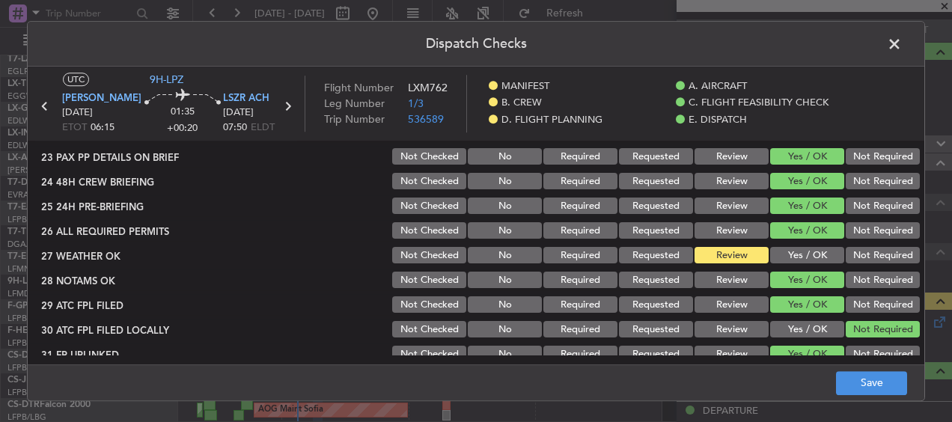
click at [724, 281] on button "Review" at bounding box center [732, 280] width 74 height 16
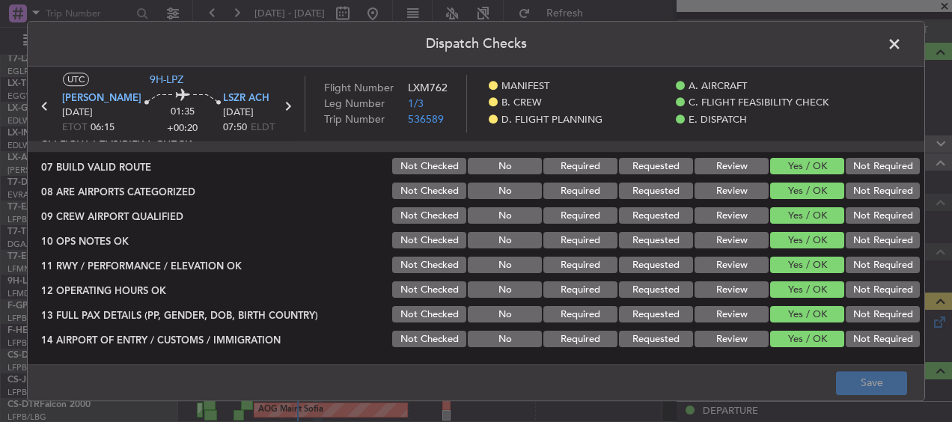
scroll to position [150, 0]
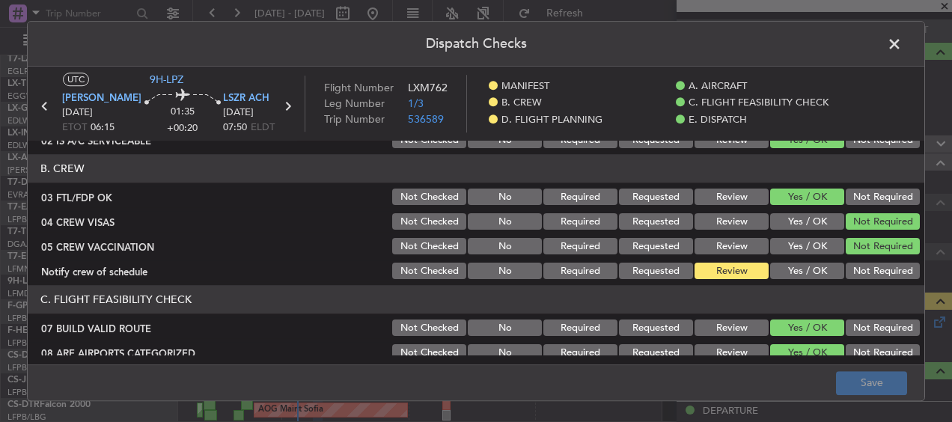
click at [790, 266] on button "Yes / OK" at bounding box center [807, 271] width 74 height 16
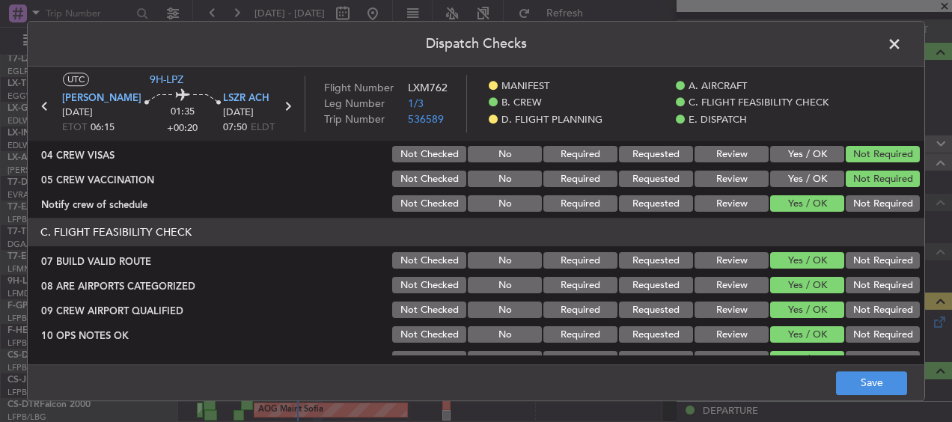
scroll to position [0, 0]
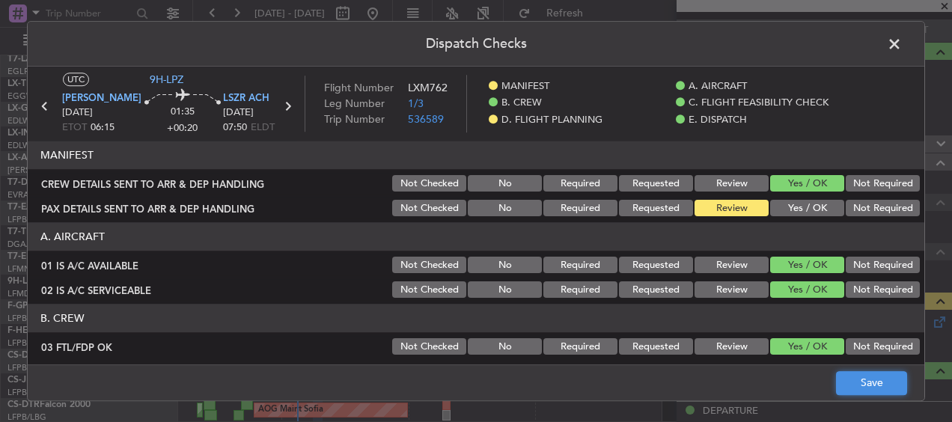
click at [871, 394] on button "Save" at bounding box center [871, 383] width 71 height 24
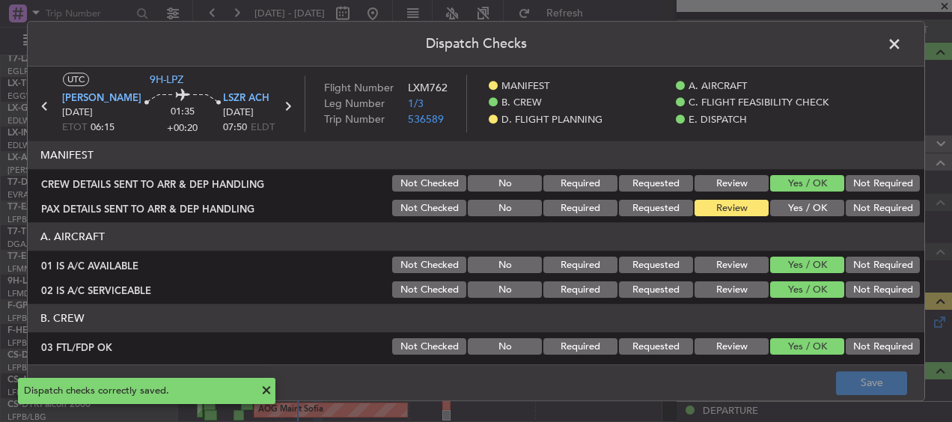
click at [902, 47] on span at bounding box center [902, 48] width 0 height 30
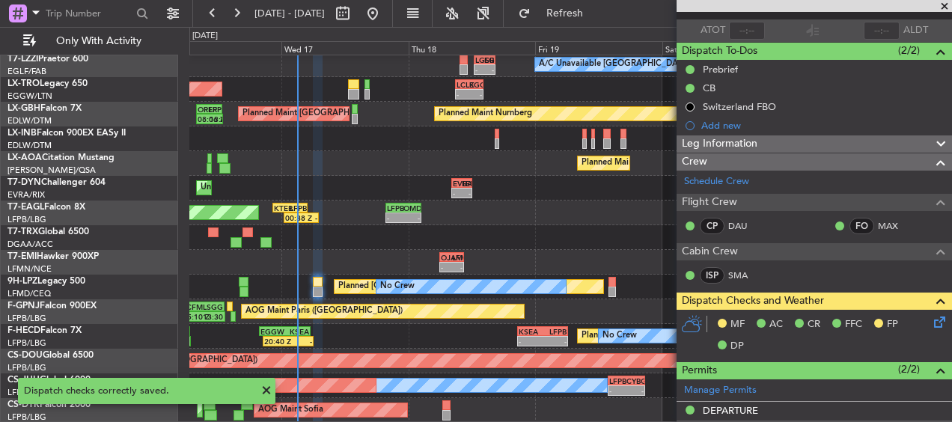
scroll to position [403, 0]
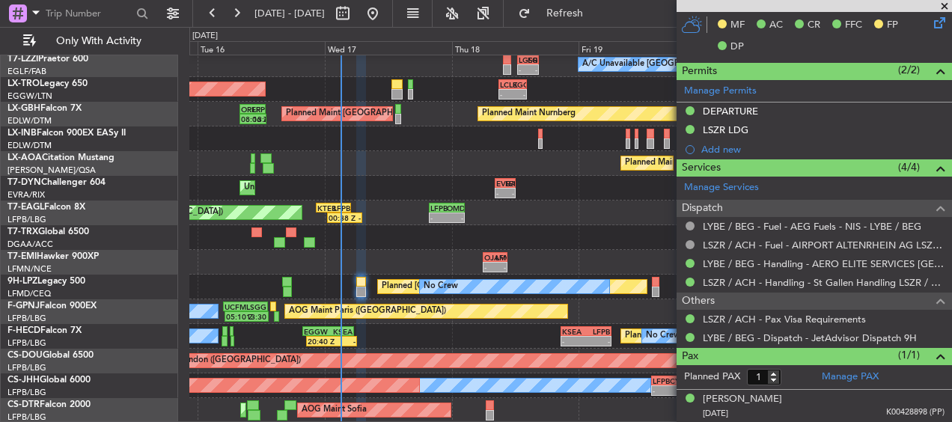
click at [285, 246] on div "Planned Maint Tianjin ([GEOGRAPHIC_DATA]) 02:41 Z 07:33 Z ZBAA 02:00 Z UAAA 06:…" at bounding box center [570, 57] width 762 height 731
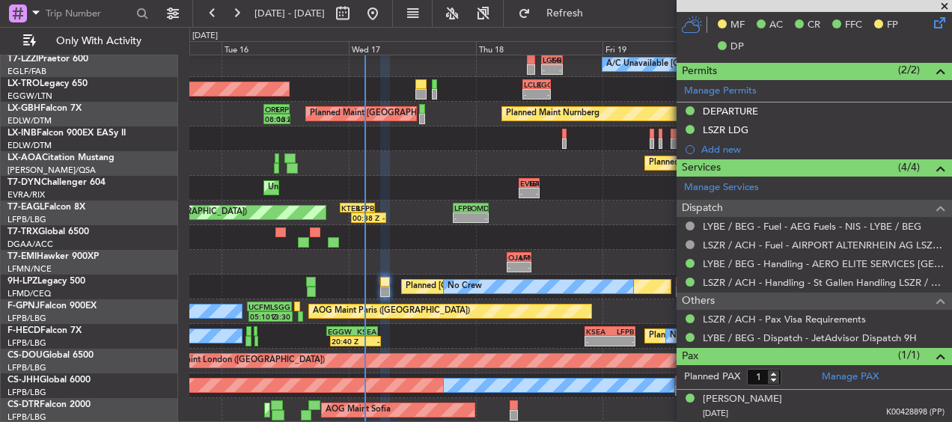
click at [479, 332] on div "Planned Maint [GEOGRAPHIC_DATA] ([GEOGRAPHIC_DATA]) No Crew 20:40 Z - EGGW 20:0…" at bounding box center [570, 336] width 762 height 25
click at [369, 323] on div "Planned Maint Tianjin ([GEOGRAPHIC_DATA]) 11:32 Z 13:59 Z UAAA 11:00 Z UTAA 13:…" at bounding box center [570, 57] width 762 height 731
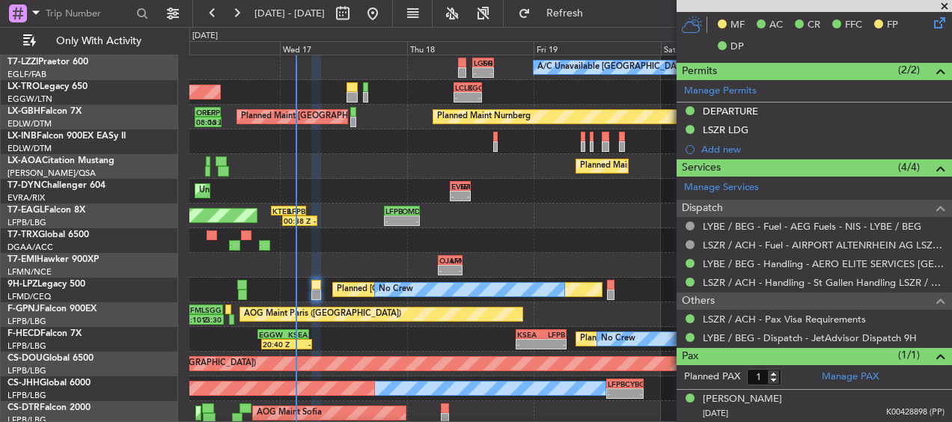
click at [491, 341] on div "Planned Maint [GEOGRAPHIC_DATA] ([GEOGRAPHIC_DATA]) No Crew 20:40 Z - EGGW 20:0…" at bounding box center [570, 339] width 762 height 25
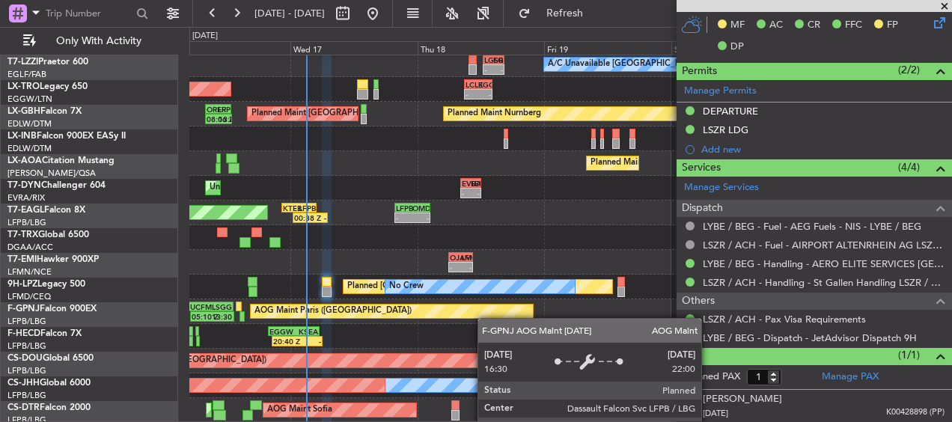
click at [485, 318] on div "Planned Maint Tianjin ([GEOGRAPHIC_DATA]) - - UTAA 13:00 Z VHHH 19:50 Z - - VHH…" at bounding box center [570, 57] width 762 height 731
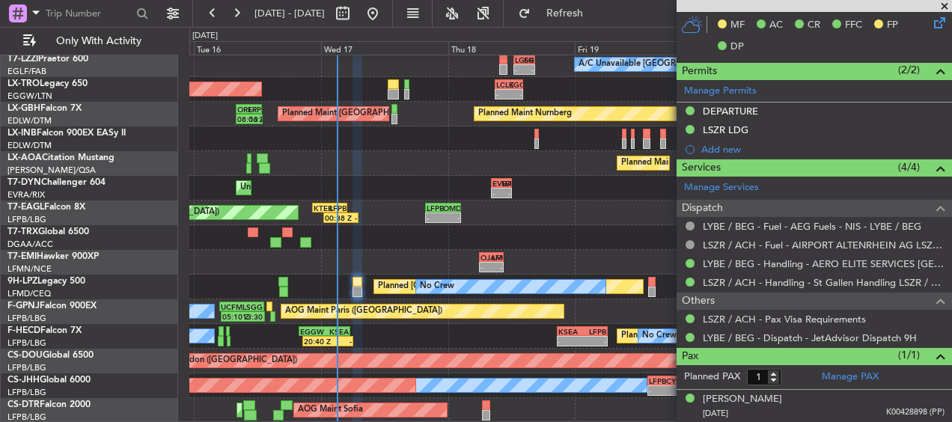
click at [366, 321] on div "Planned Maint Tianjin ([GEOGRAPHIC_DATA]) - - UTAA 13:00 Z VHHH 19:50 Z - - VHH…" at bounding box center [570, 57] width 762 height 731
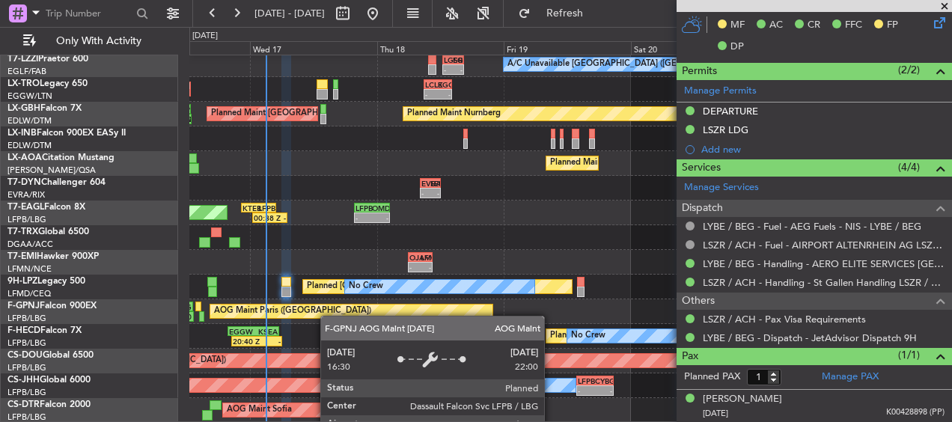
click at [344, 308] on div "Planned Maint Tianjin ([GEOGRAPHIC_DATA]) - - UTAA 13:00 Z VHHH 19:50 Z - - VHH…" at bounding box center [570, 57] width 762 height 731
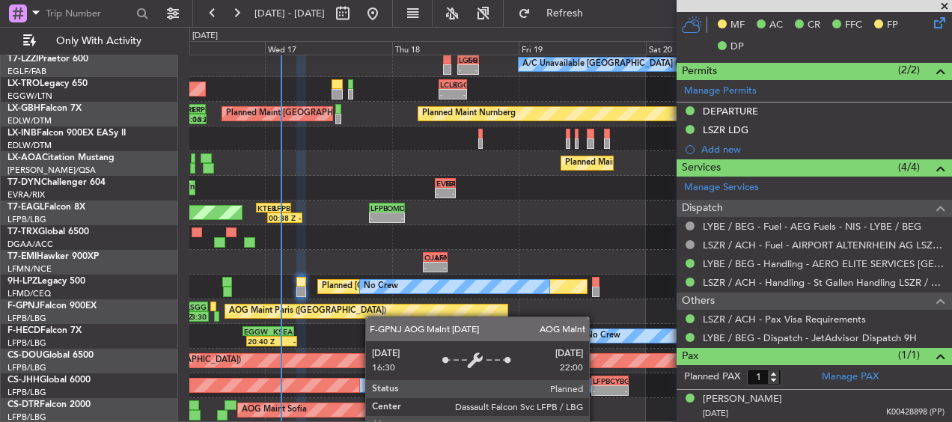
click at [374, 305] on div "Planned Maint Tianjin ([GEOGRAPHIC_DATA]) - - UTAA 13:00 Z VHHH 19:50 Z - - VHH…" at bounding box center [570, 57] width 762 height 731
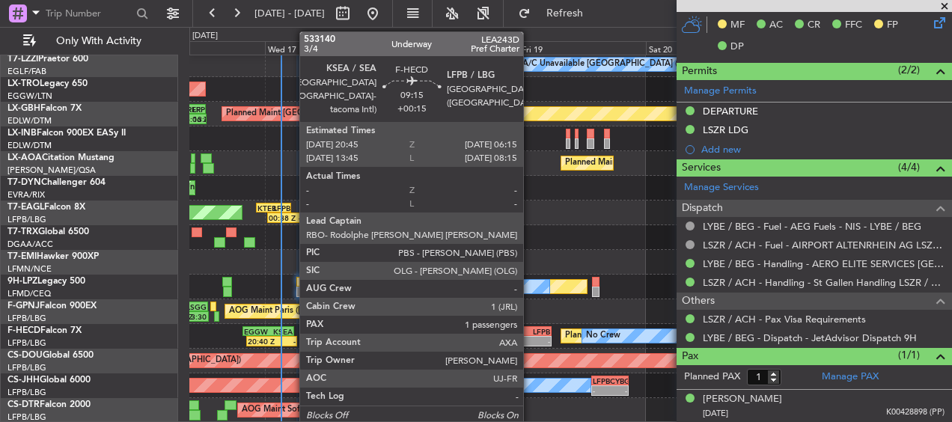
click at [530, 332] on div "LFPB" at bounding box center [538, 331] width 24 height 9
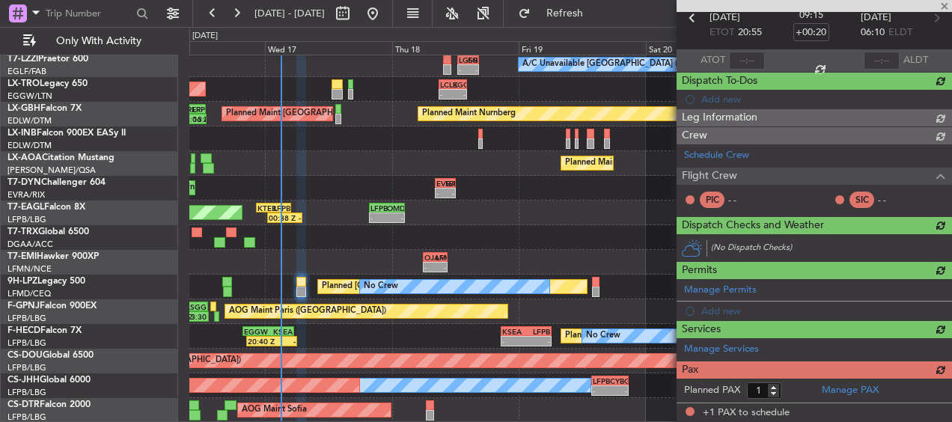
type input "+00:15"
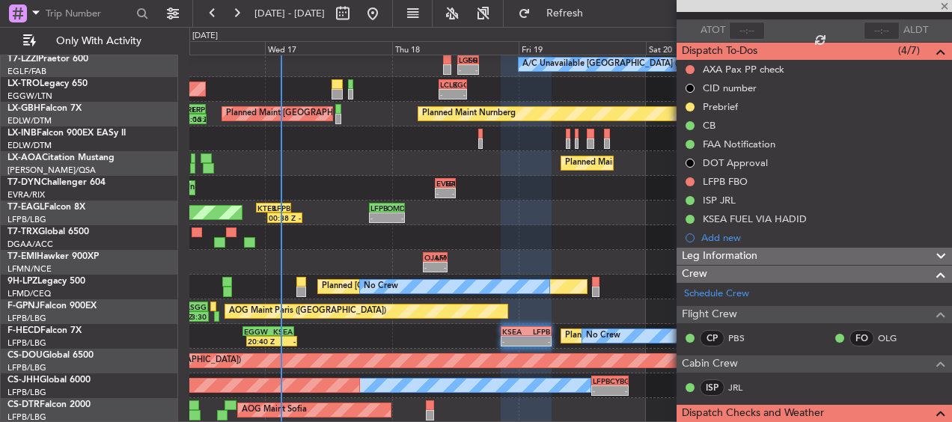
scroll to position [0, 0]
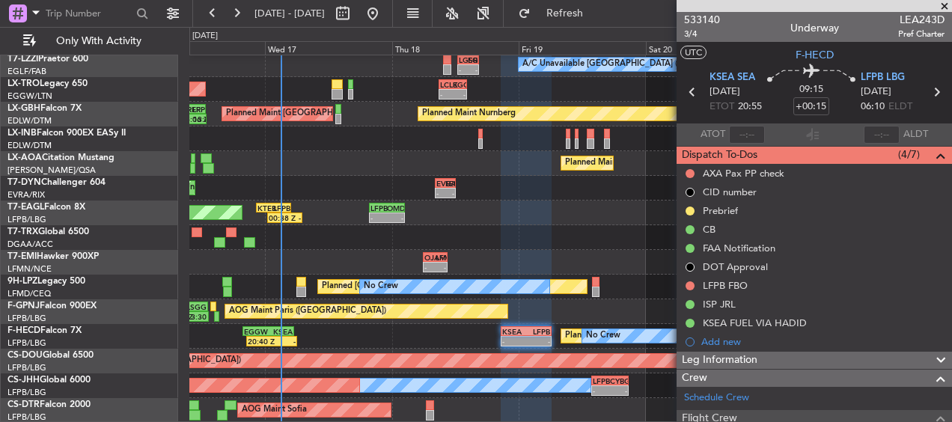
click at [946, 4] on span at bounding box center [944, 6] width 15 height 13
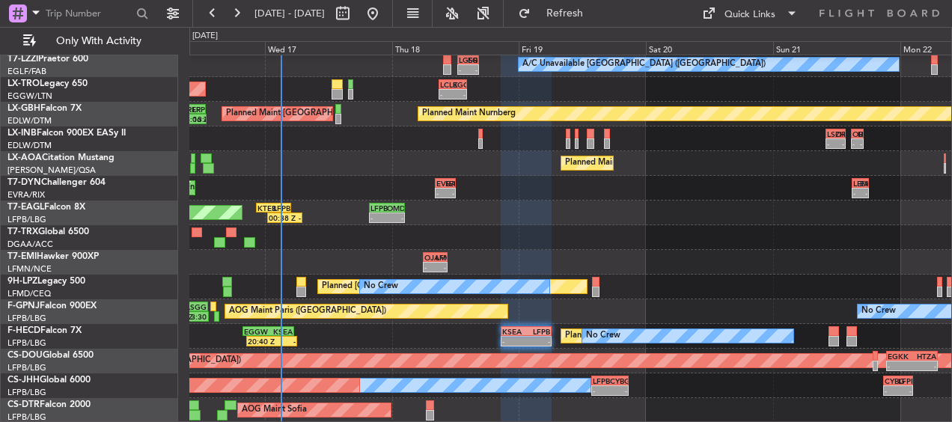
type input "0"
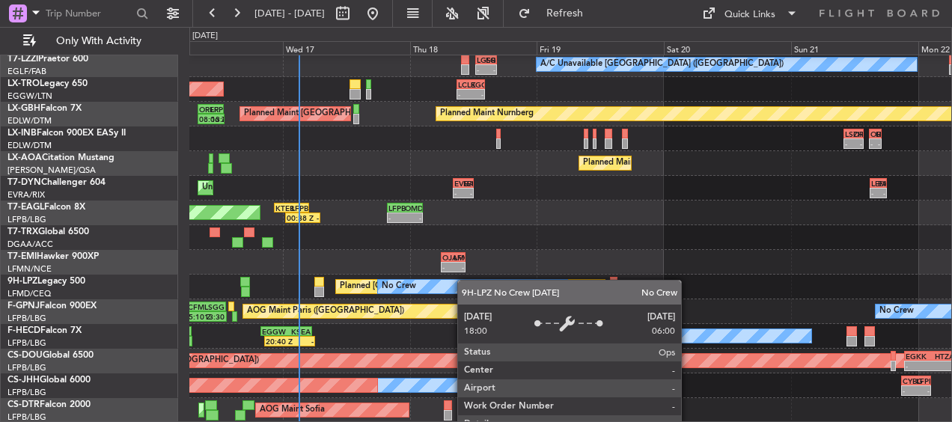
click at [450, 275] on div "Planned Maint Tianjin ([GEOGRAPHIC_DATA]) 11:32 Z 13:59 Z UAAA 11:00 Z UTAA 13:…" at bounding box center [570, 57] width 762 height 731
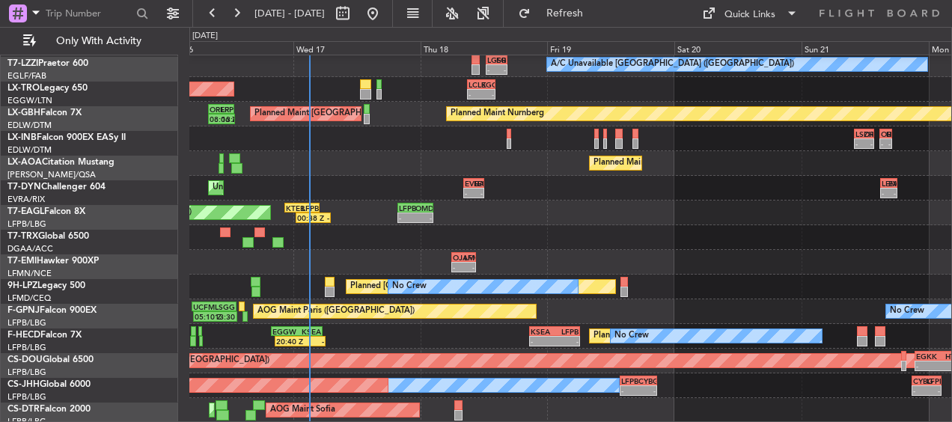
scroll to position [364, 0]
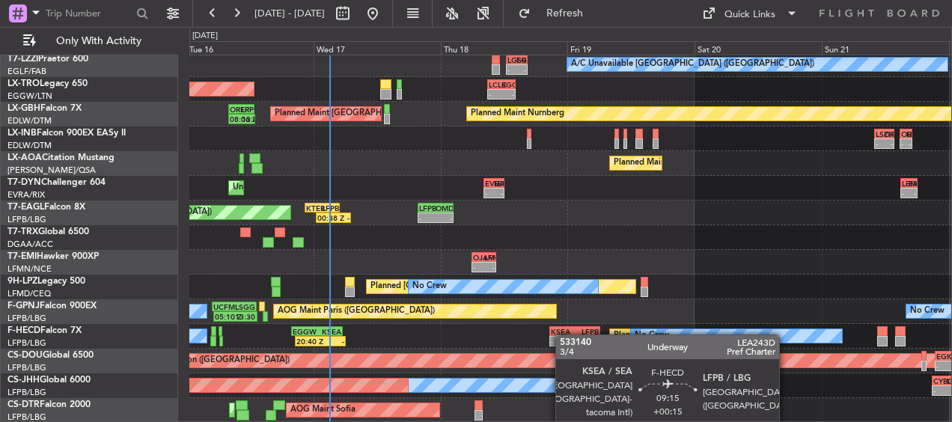
click at [563, 329] on div "Planned Maint Tianjin ([GEOGRAPHIC_DATA]) - - UTAA 13:00 Z VHHH 19:50 Z - - VHH…" at bounding box center [570, 57] width 762 height 731
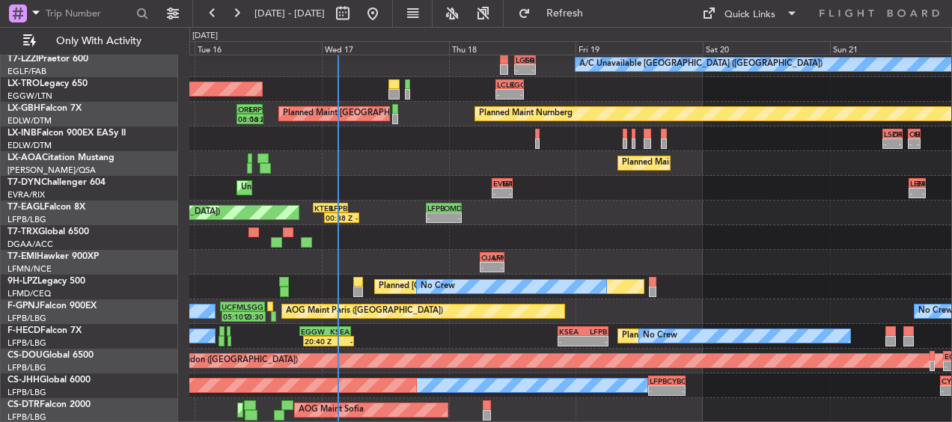
click at [506, 324] on div "Planned Maint [GEOGRAPHIC_DATA] ([GEOGRAPHIC_DATA]) No Crew - - KSEA 20:45 Z LF…" at bounding box center [570, 336] width 762 height 25
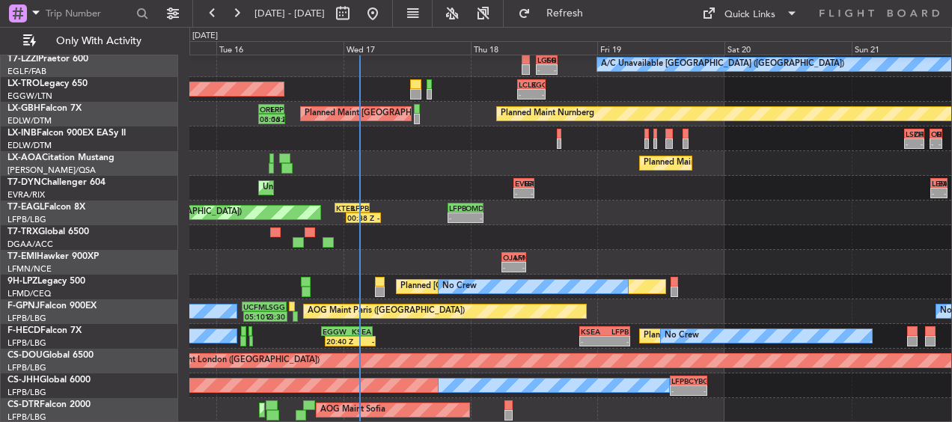
click at [466, 325] on div "Planned Maint [GEOGRAPHIC_DATA] ([GEOGRAPHIC_DATA]) No Crew - - KSEA 20:45 Z LF…" at bounding box center [570, 336] width 762 height 25
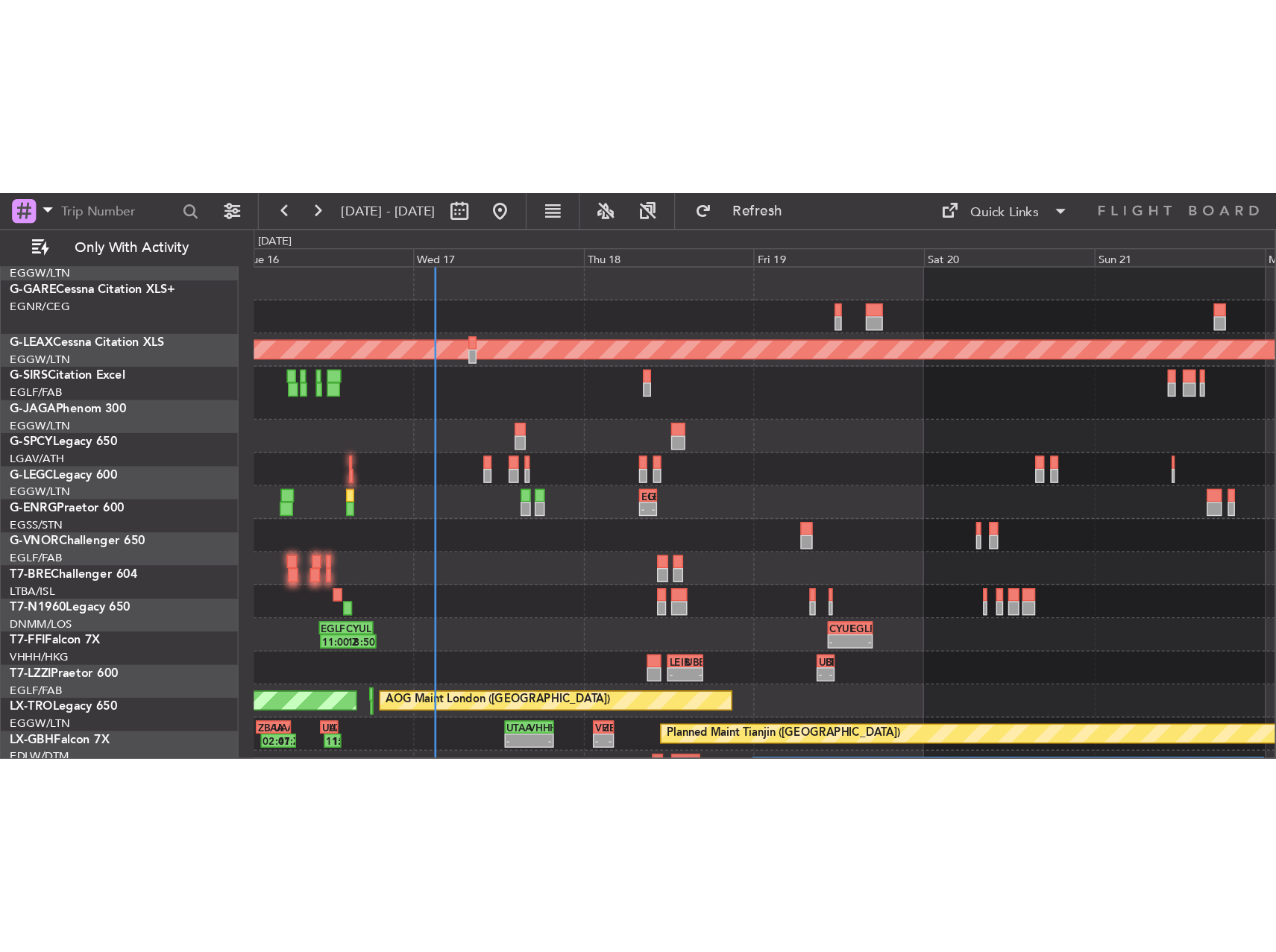
scroll to position [0, 0]
